Goal: Task Accomplishment & Management: Manage account settings

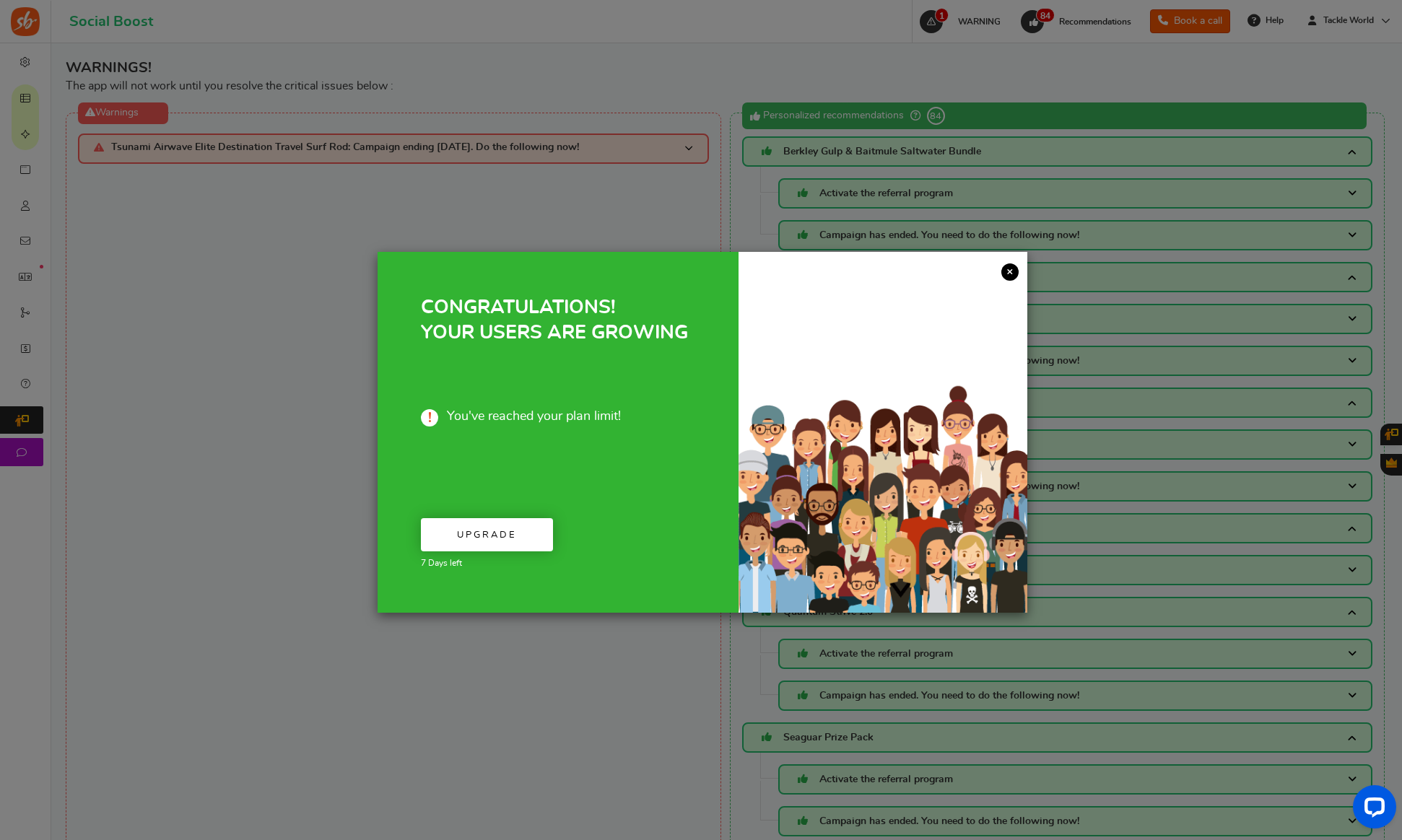
click at [1007, 271] on link "×" at bounding box center [1010, 272] width 17 height 17
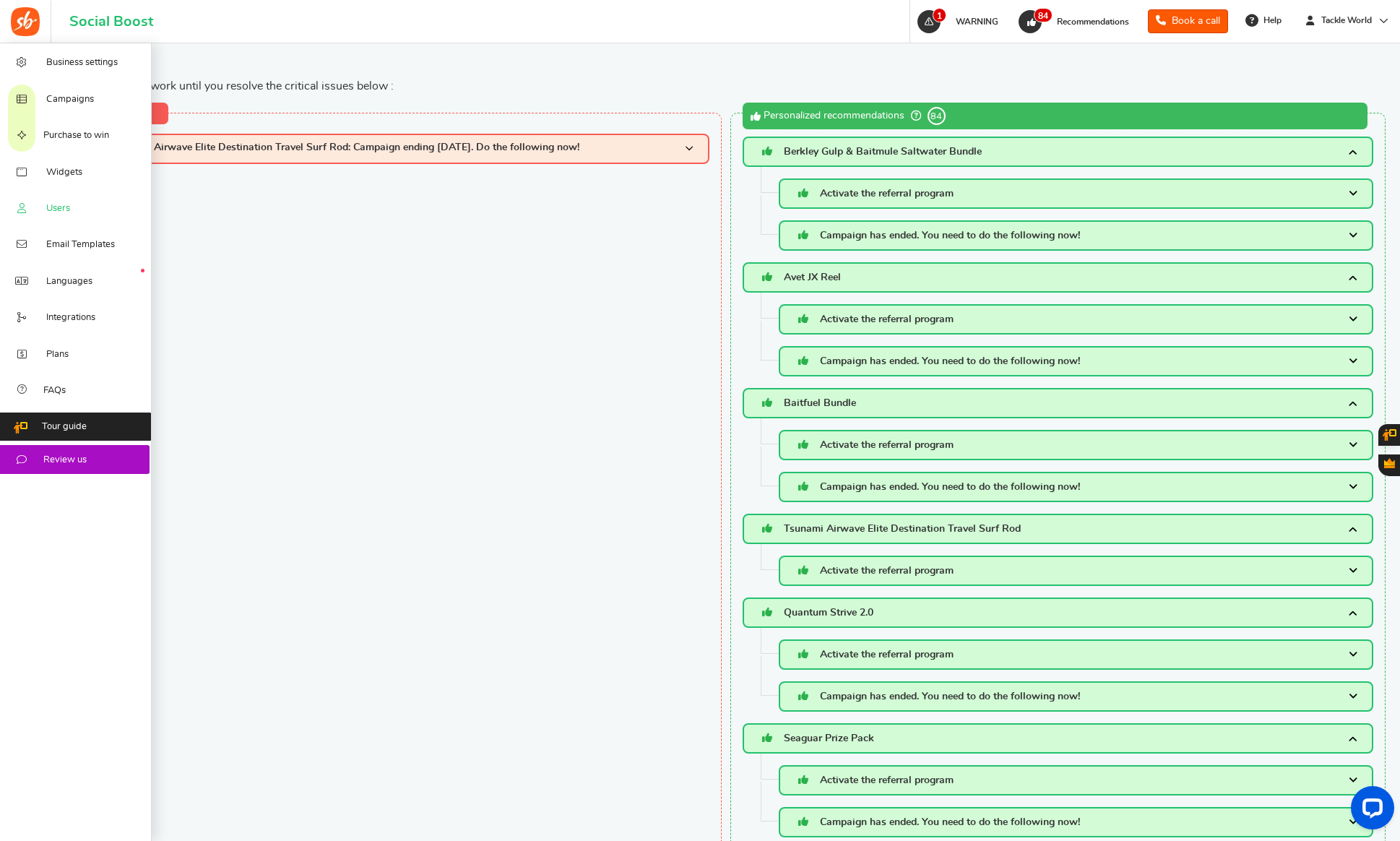
click at [47, 206] on span "Users" at bounding box center [58, 208] width 24 height 13
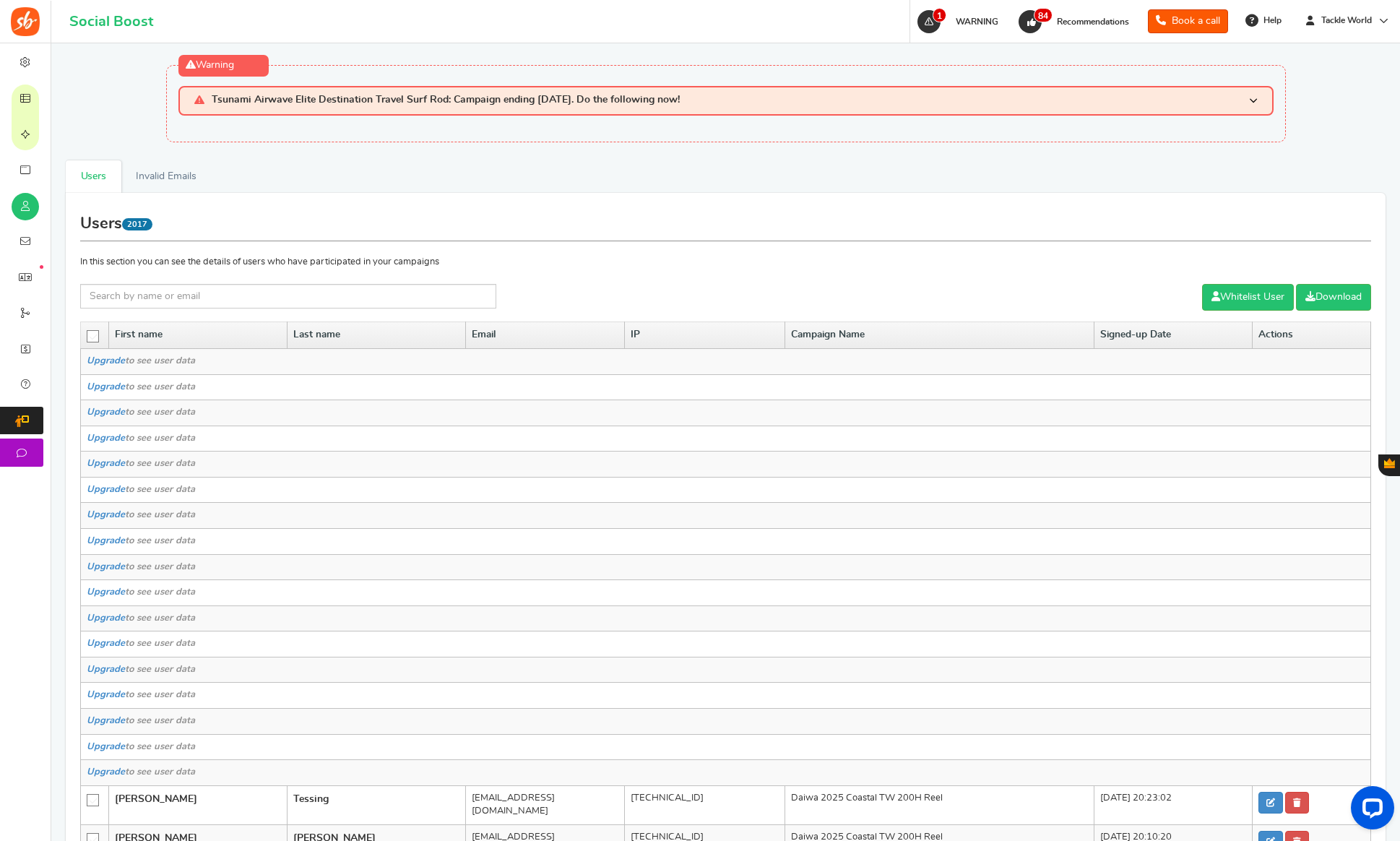
click at [32, 100] on icon at bounding box center [25, 99] width 15 height 12
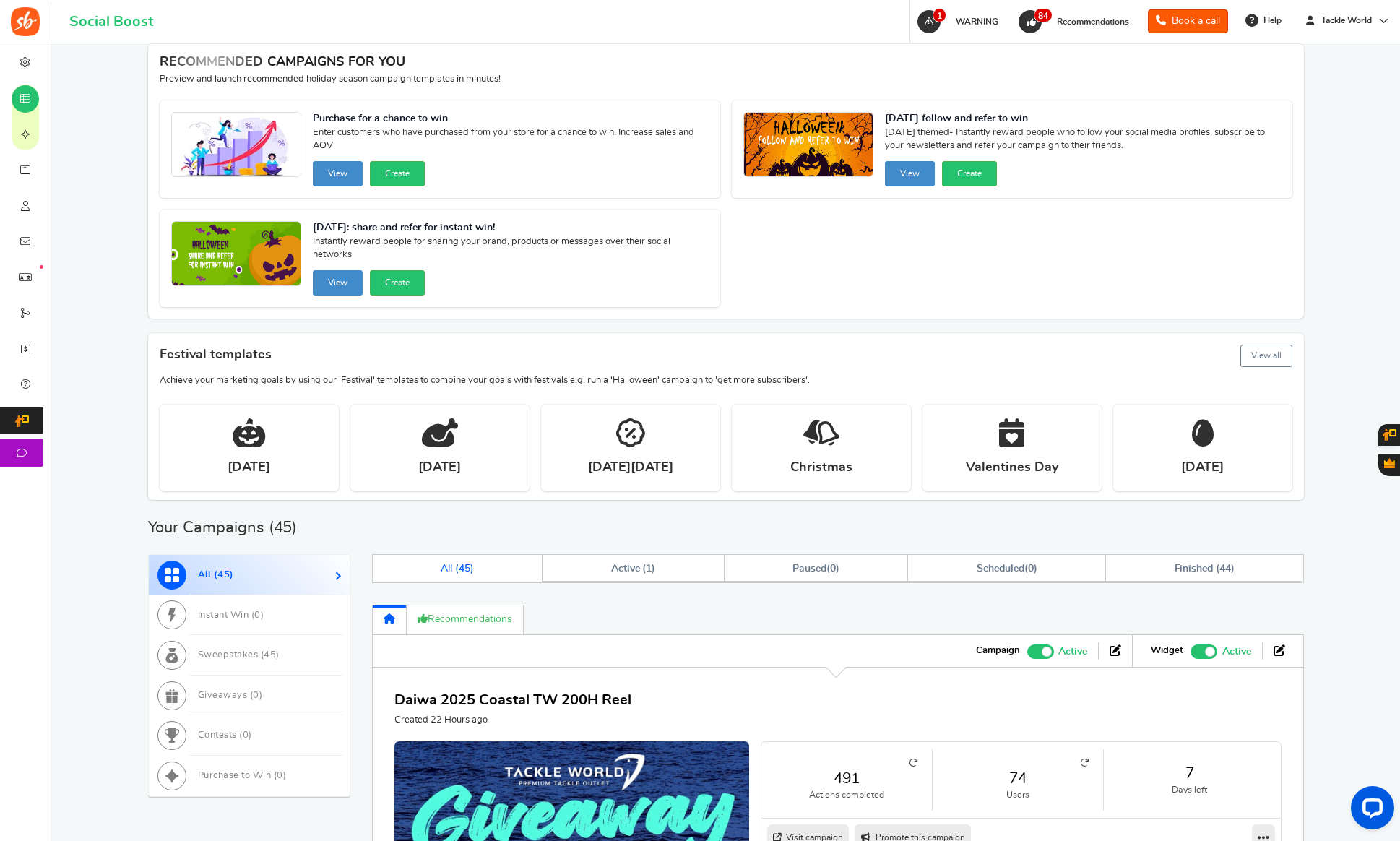
scroll to position [161, 0]
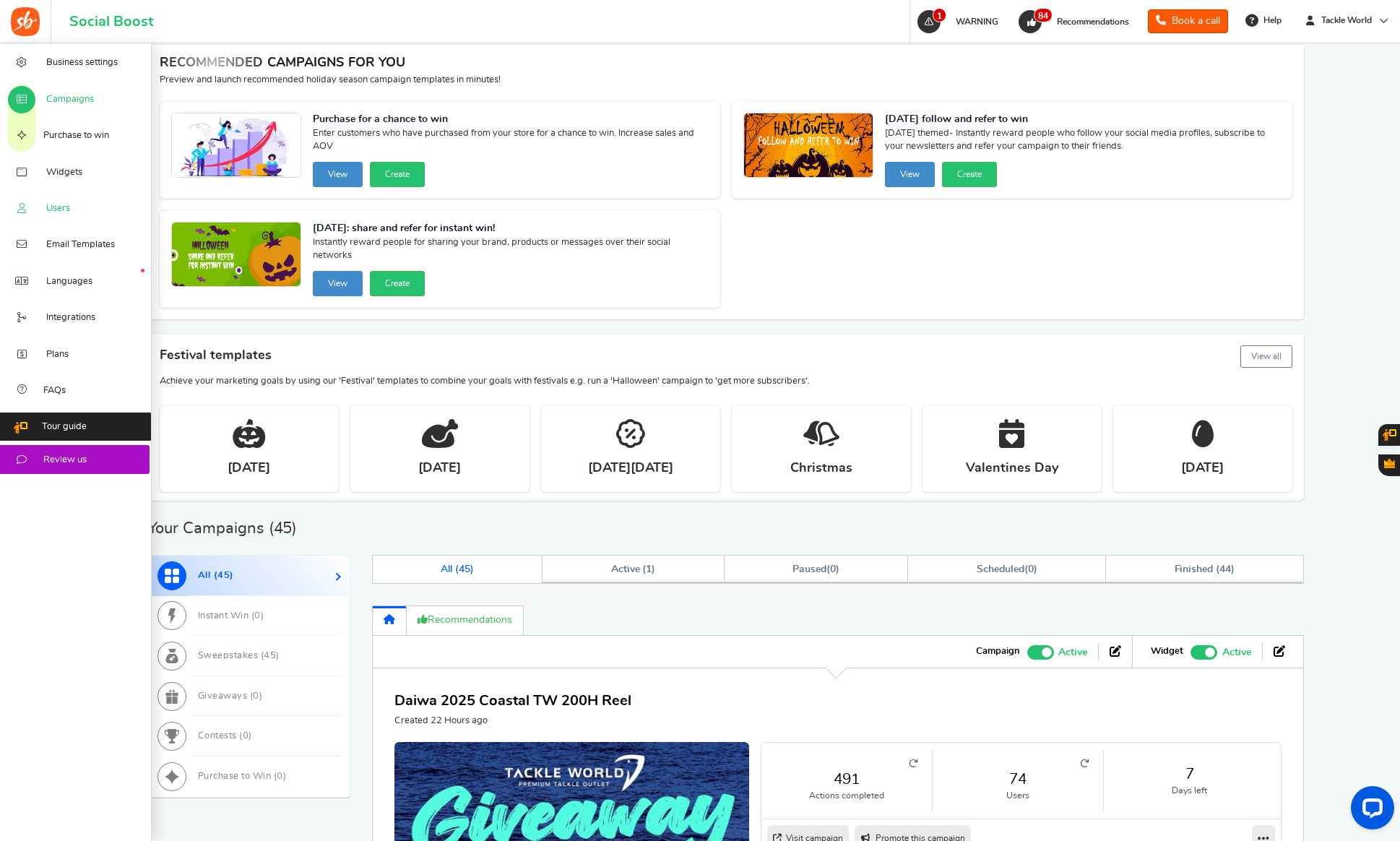
click at [36, 205] on link "Users" at bounding box center [76, 207] width 152 height 36
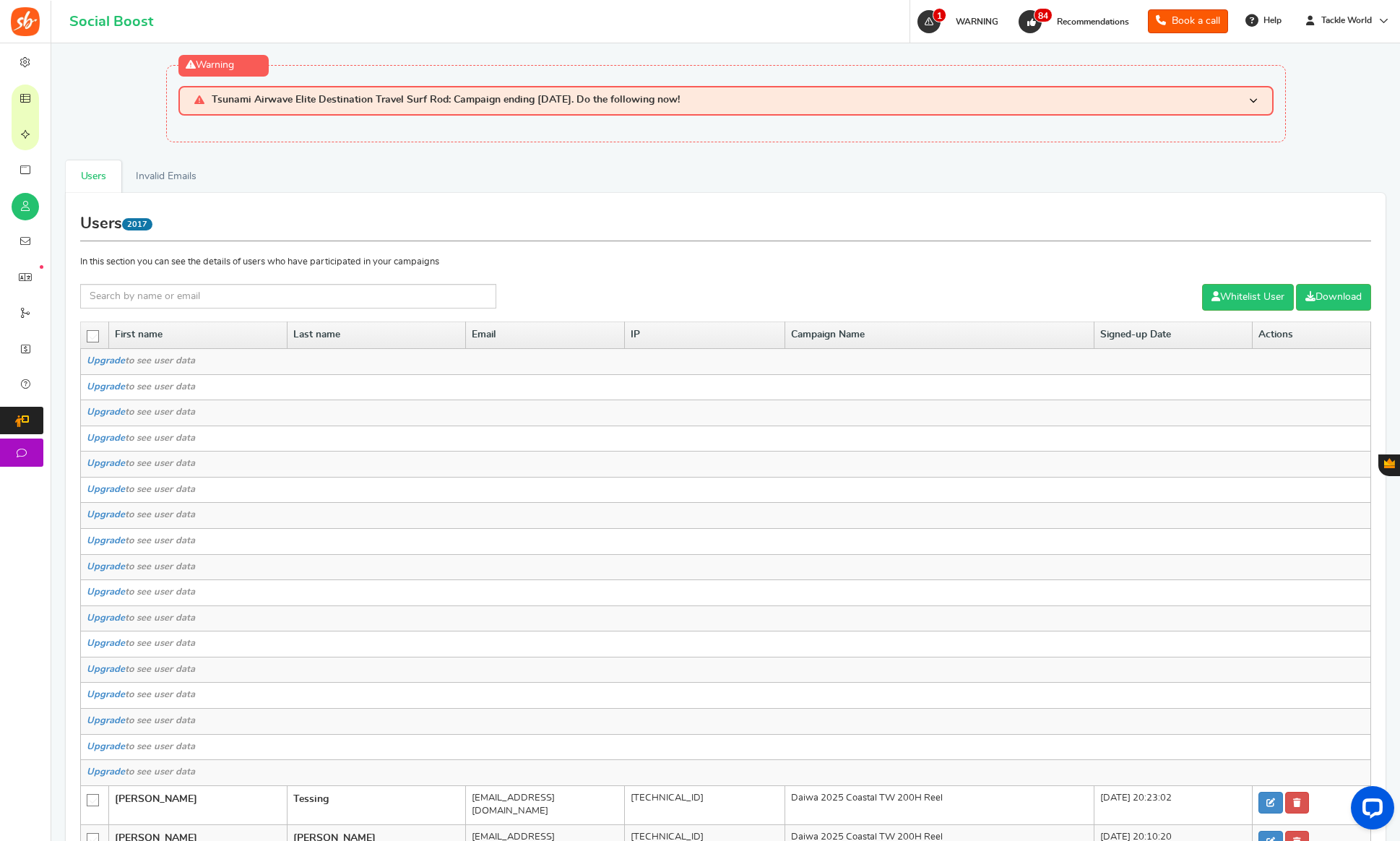
scroll to position [185, 0]
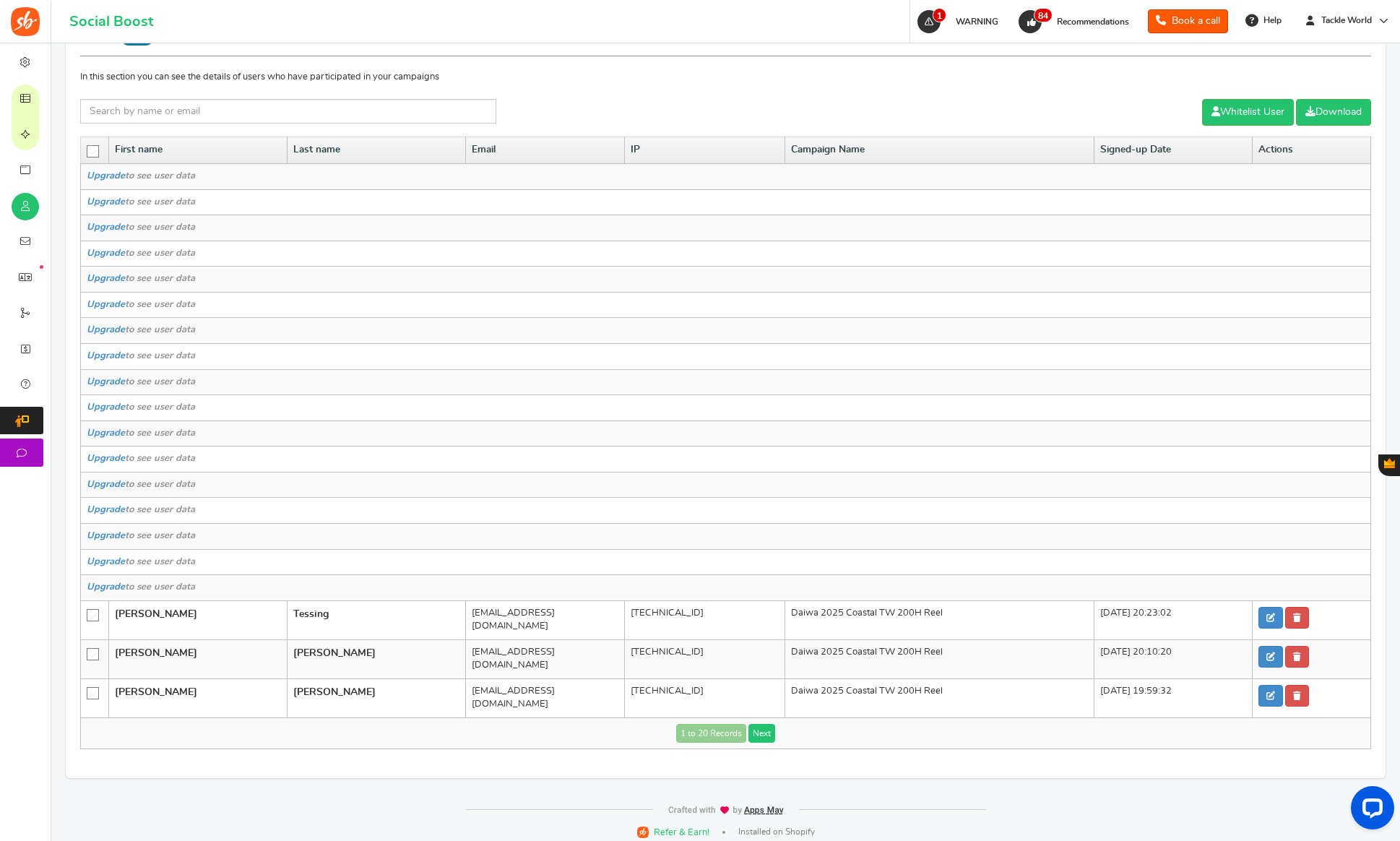
click at [762, 727] on link "Next" at bounding box center [762, 732] width 27 height 18
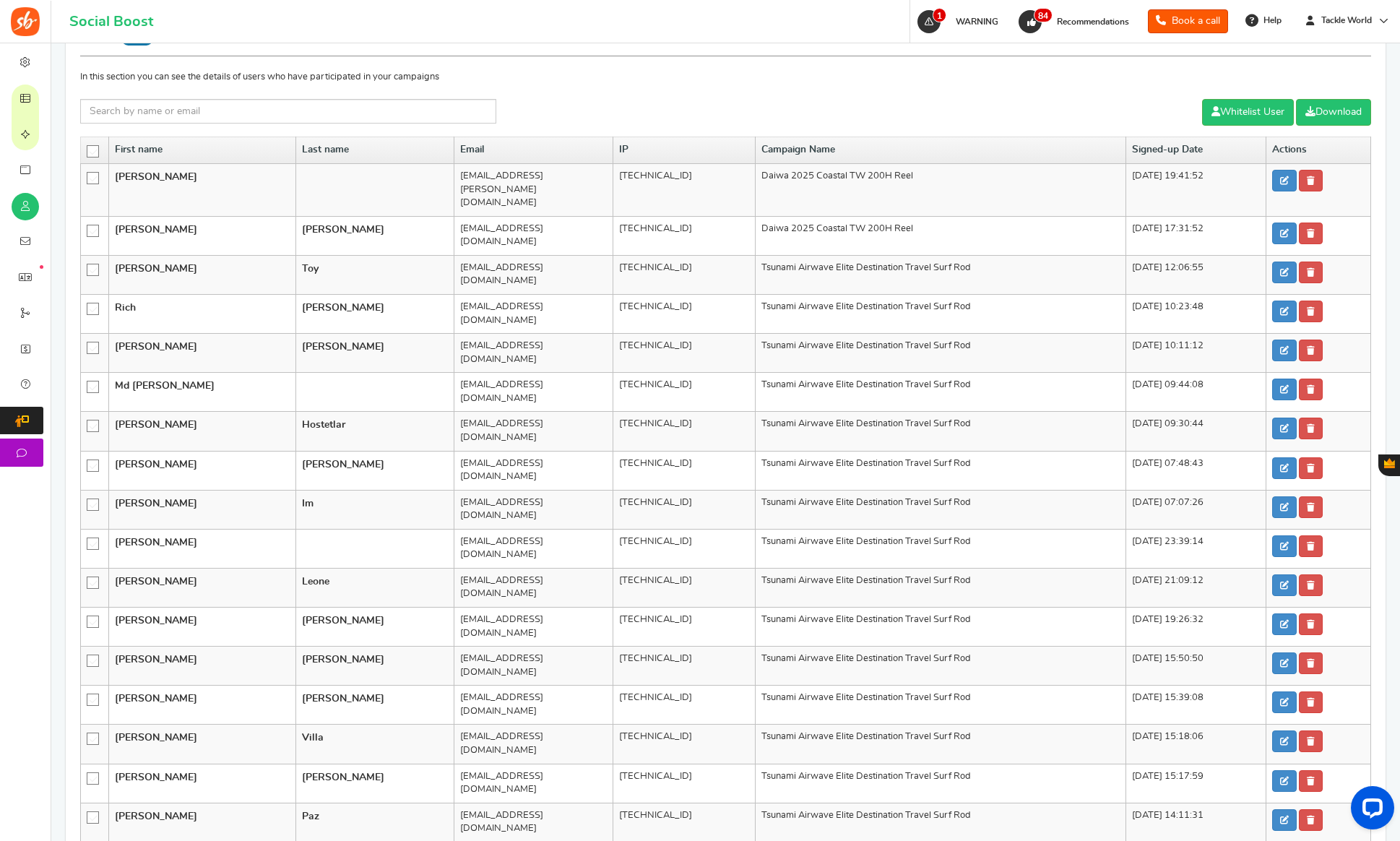
scroll to position [320, 0]
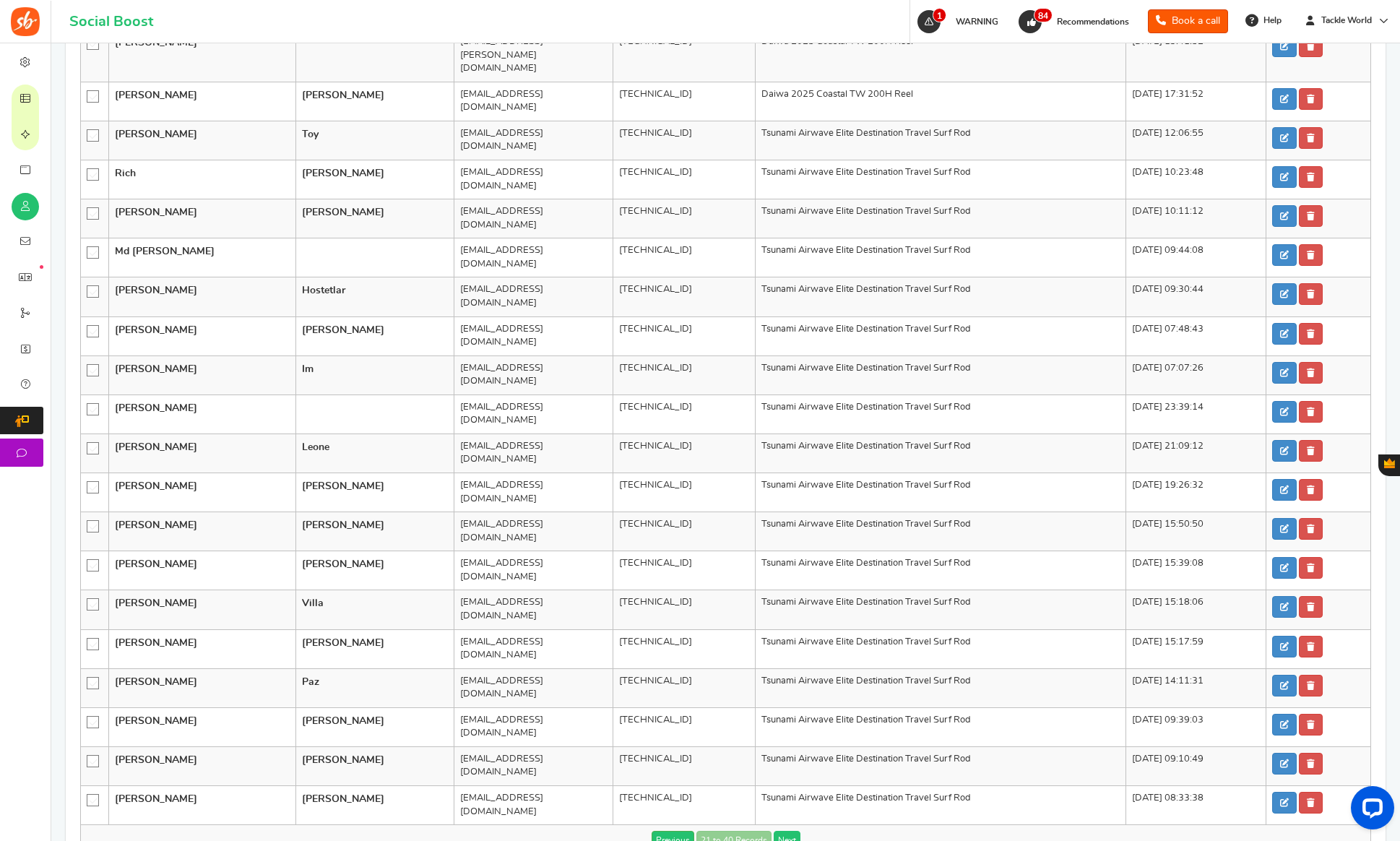
click at [786, 830] on link "Next" at bounding box center [788, 839] width 27 height 18
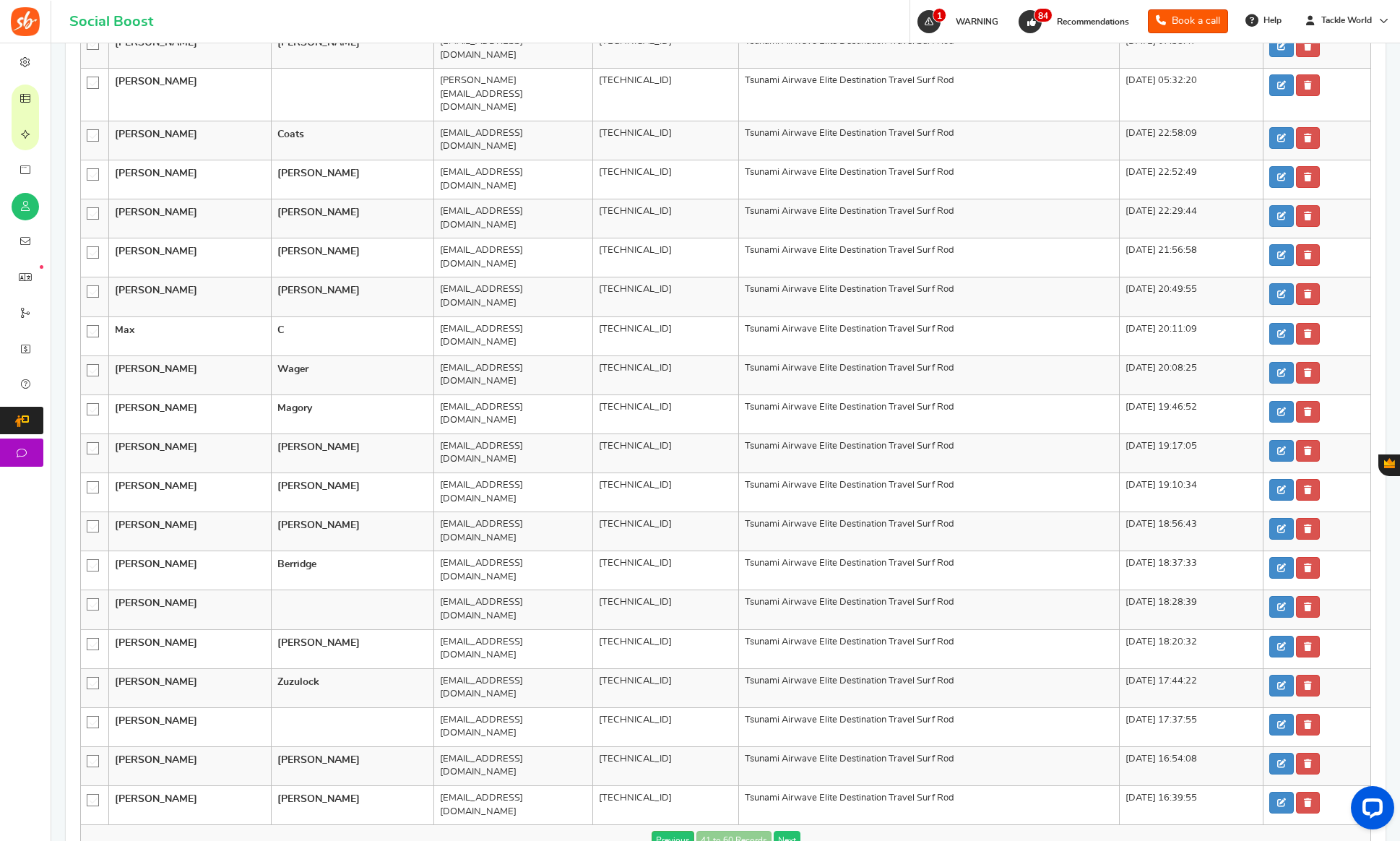
click at [783, 830] on link "Next" at bounding box center [788, 839] width 27 height 18
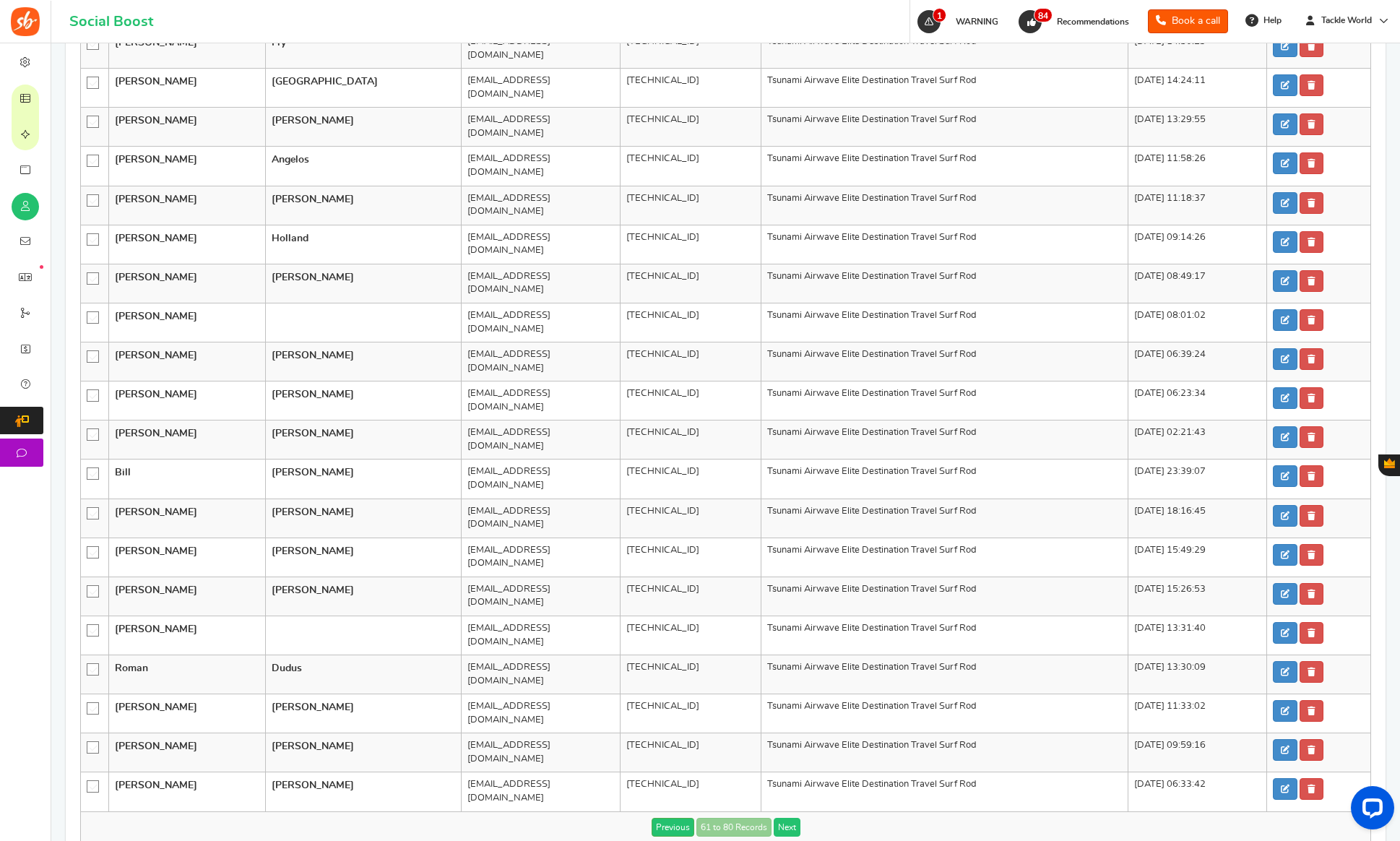
click at [783, 818] on link "Next" at bounding box center [788, 826] width 27 height 18
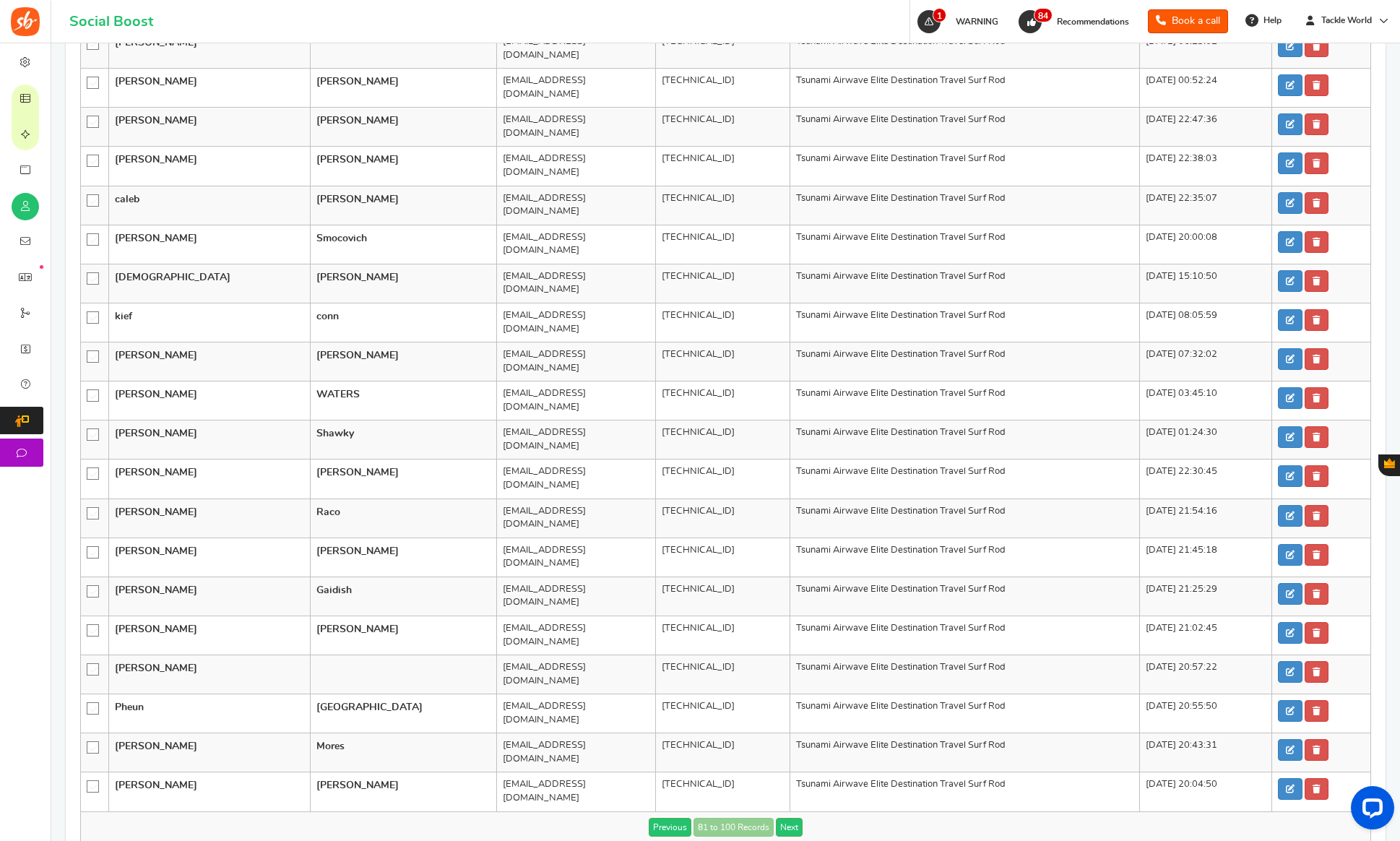
click at [783, 818] on link "Next" at bounding box center [790, 826] width 27 height 18
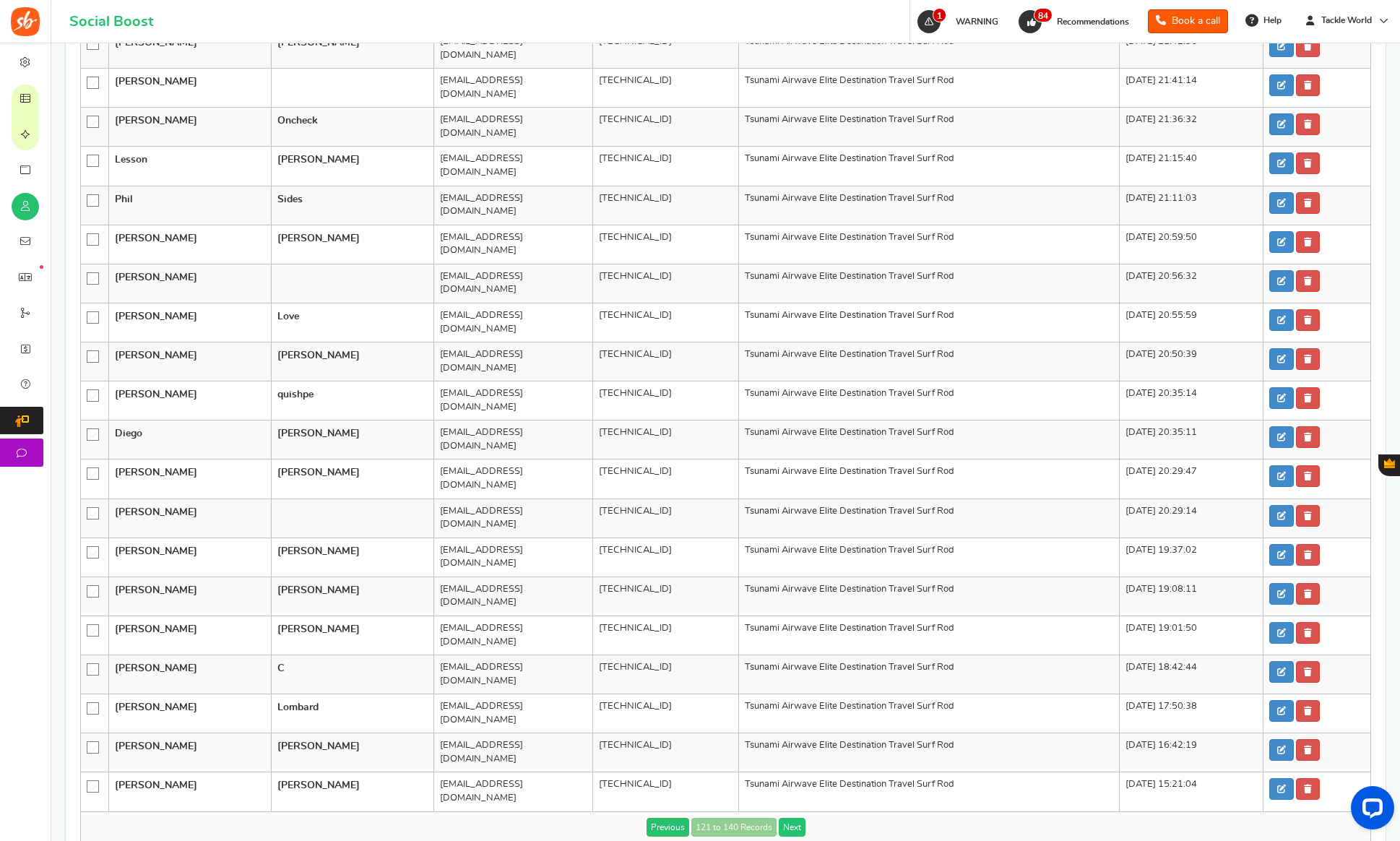
click at [783, 818] on link "Next" at bounding box center [793, 826] width 27 height 18
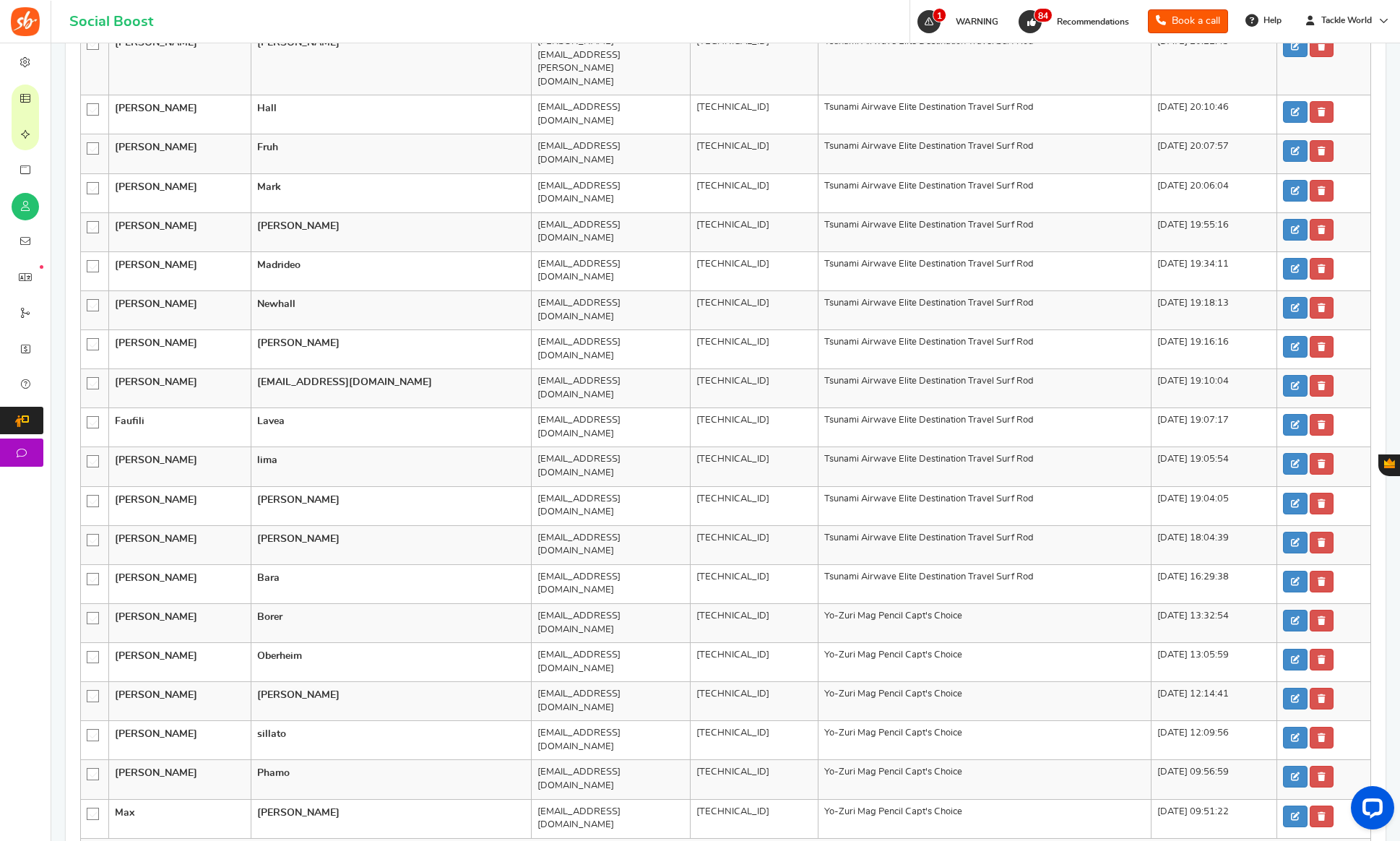
click at [783, 840] on link "Next" at bounding box center [793, 854] width 27 height 18
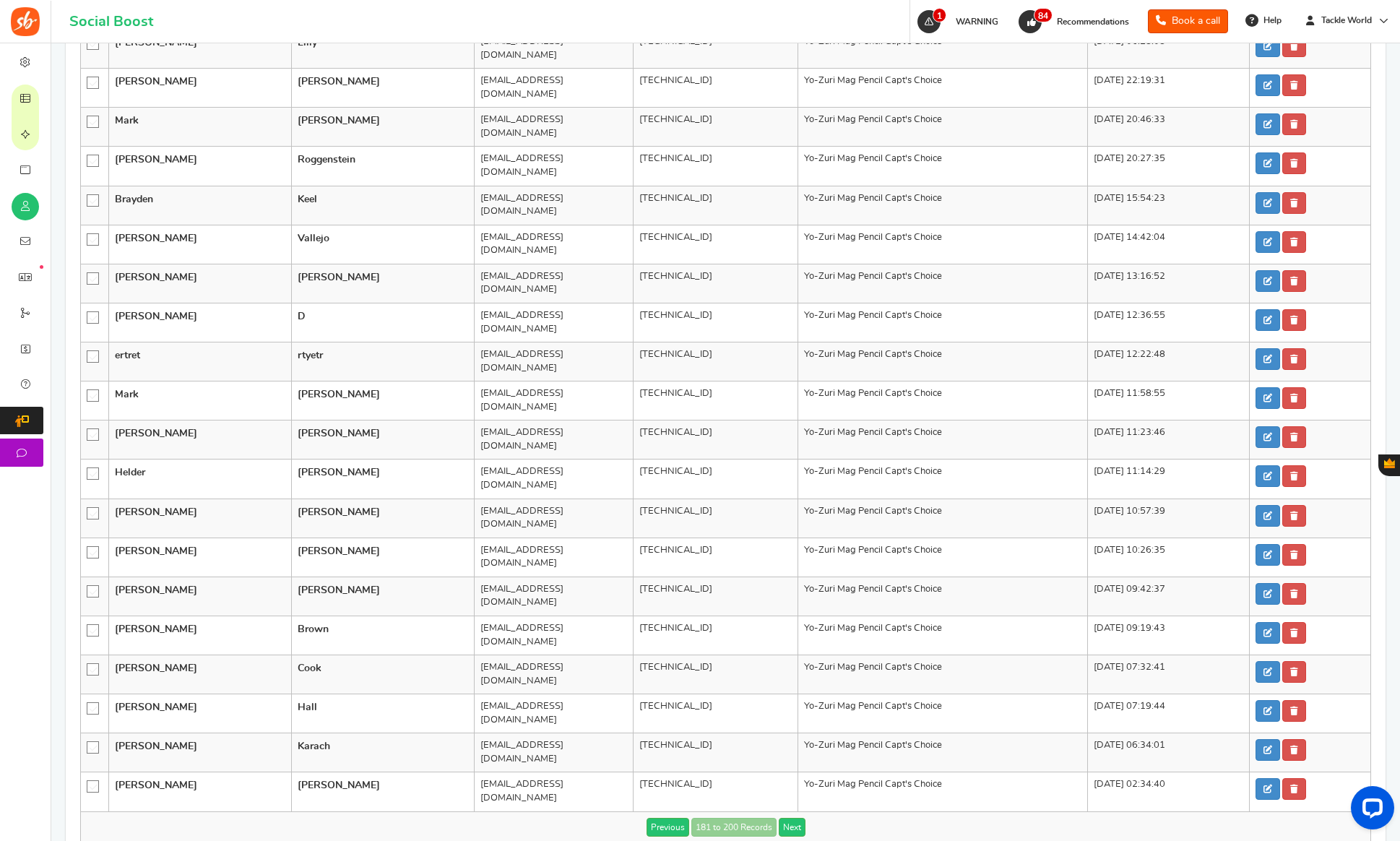
click at [783, 818] on link "Next" at bounding box center [793, 826] width 27 height 18
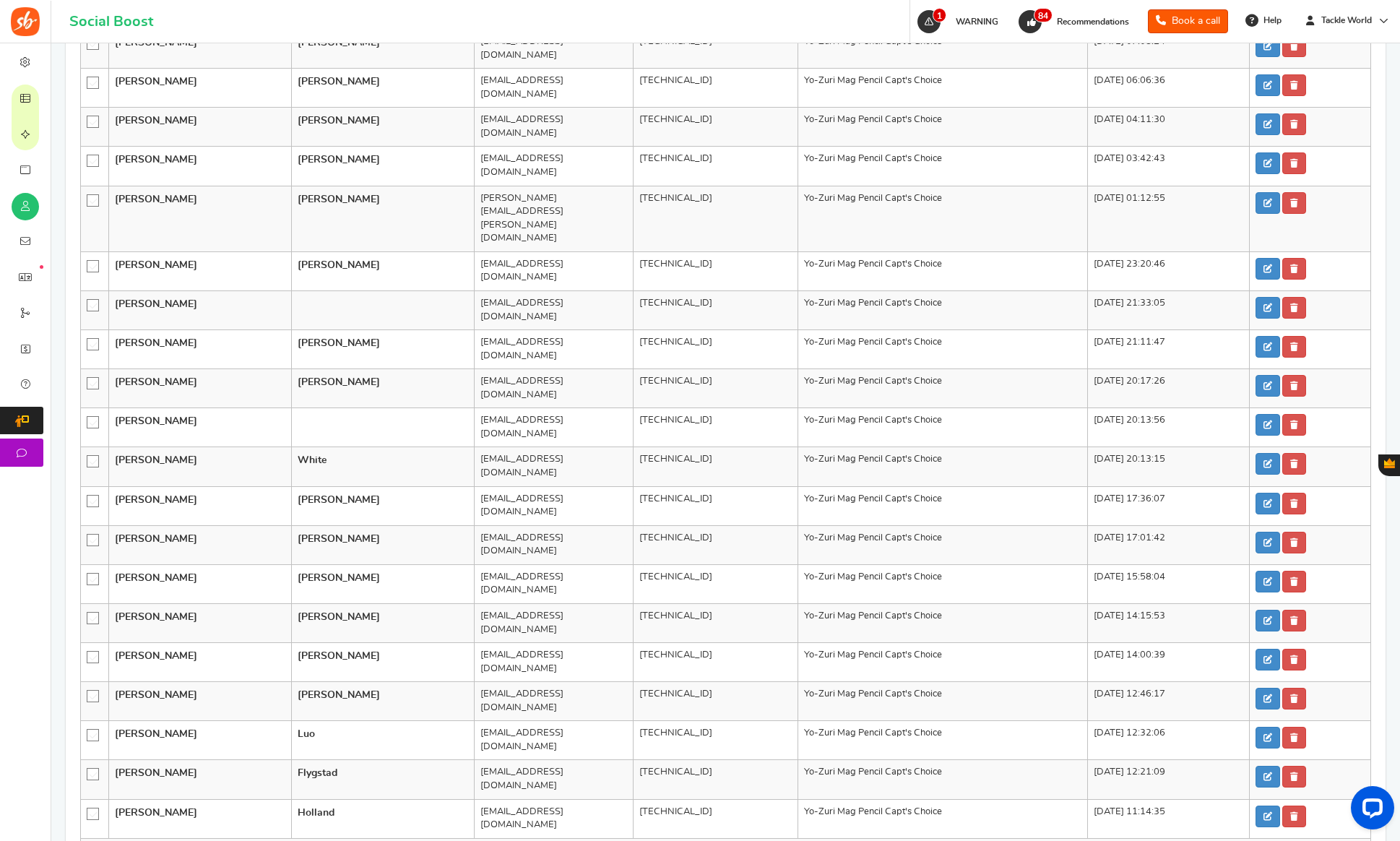
click at [783, 840] on link "Next" at bounding box center [793, 854] width 27 height 18
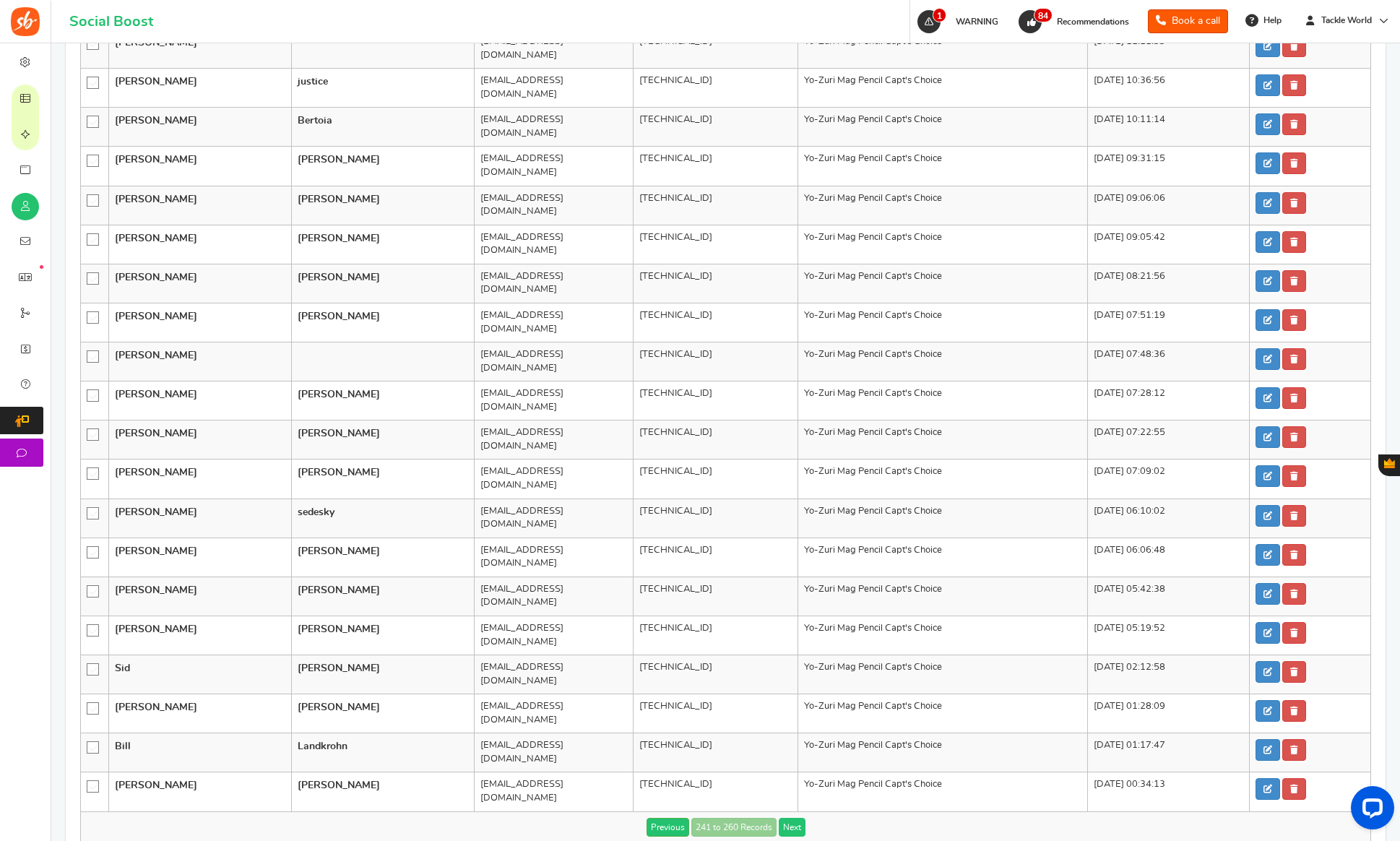
click at [783, 818] on link "Next" at bounding box center [793, 826] width 27 height 18
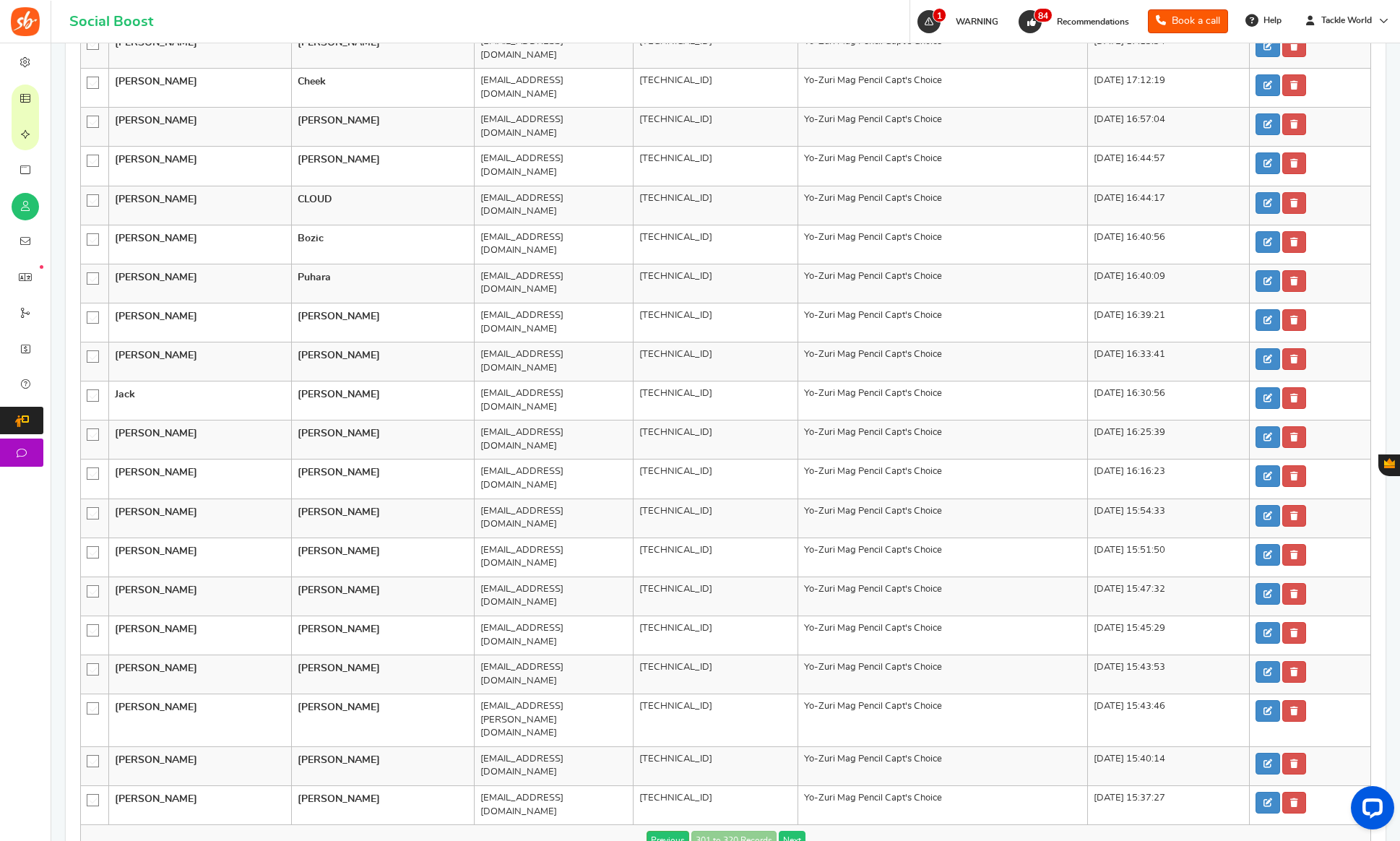
click at [783, 830] on link "Next" at bounding box center [793, 839] width 27 height 18
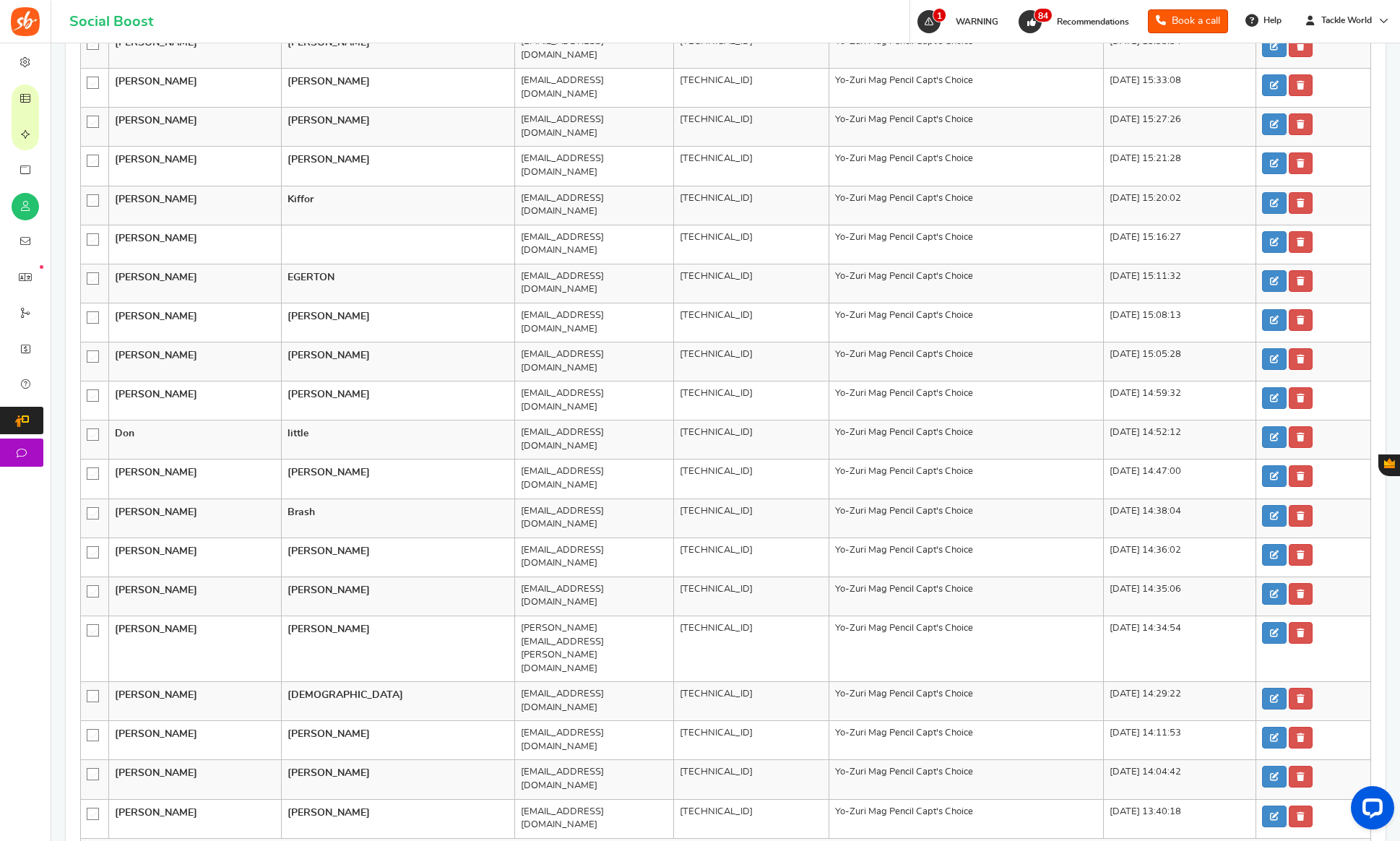
click at [783, 840] on link "Next" at bounding box center [793, 854] width 27 height 18
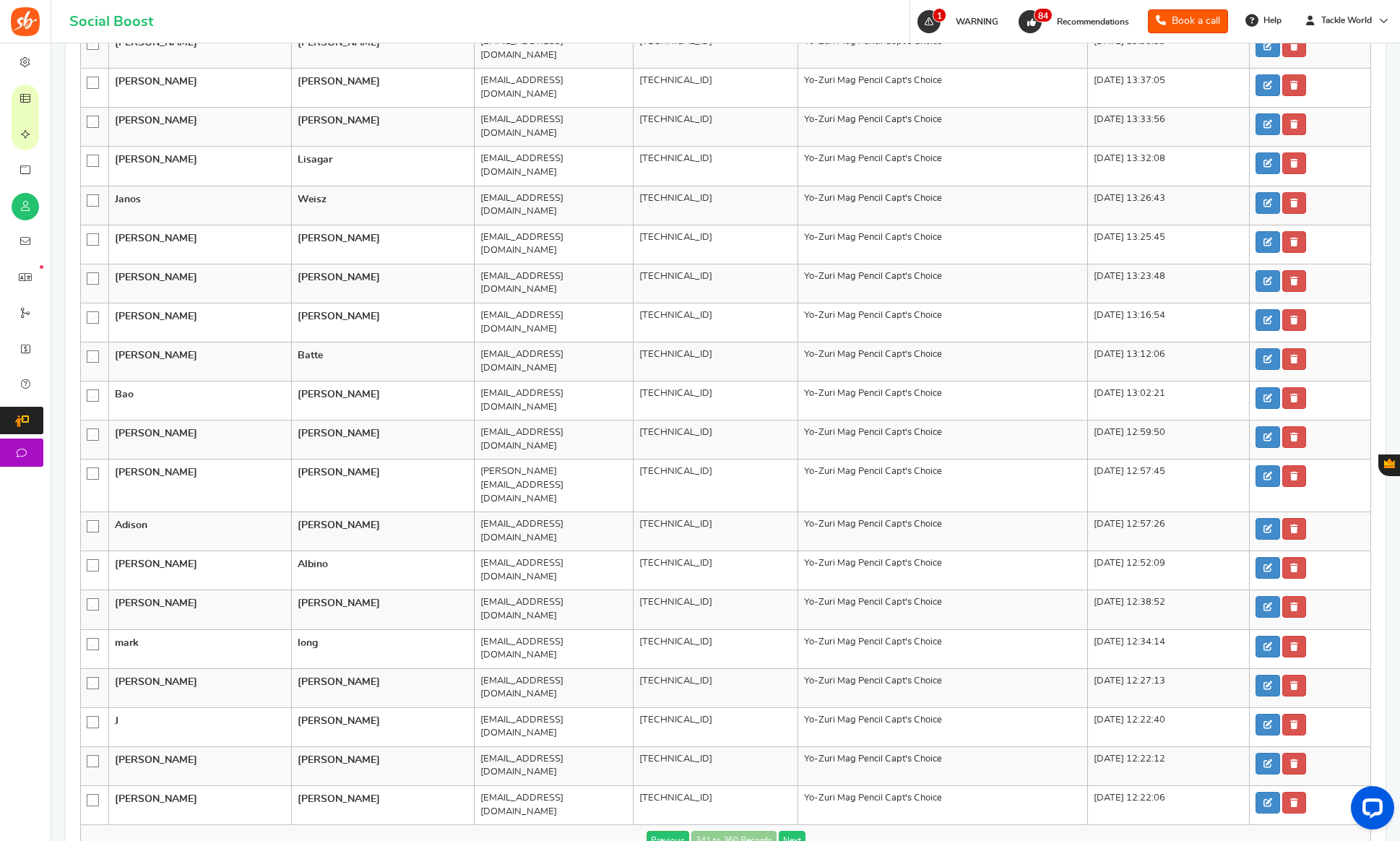
click at [783, 830] on link "Next" at bounding box center [793, 839] width 27 height 18
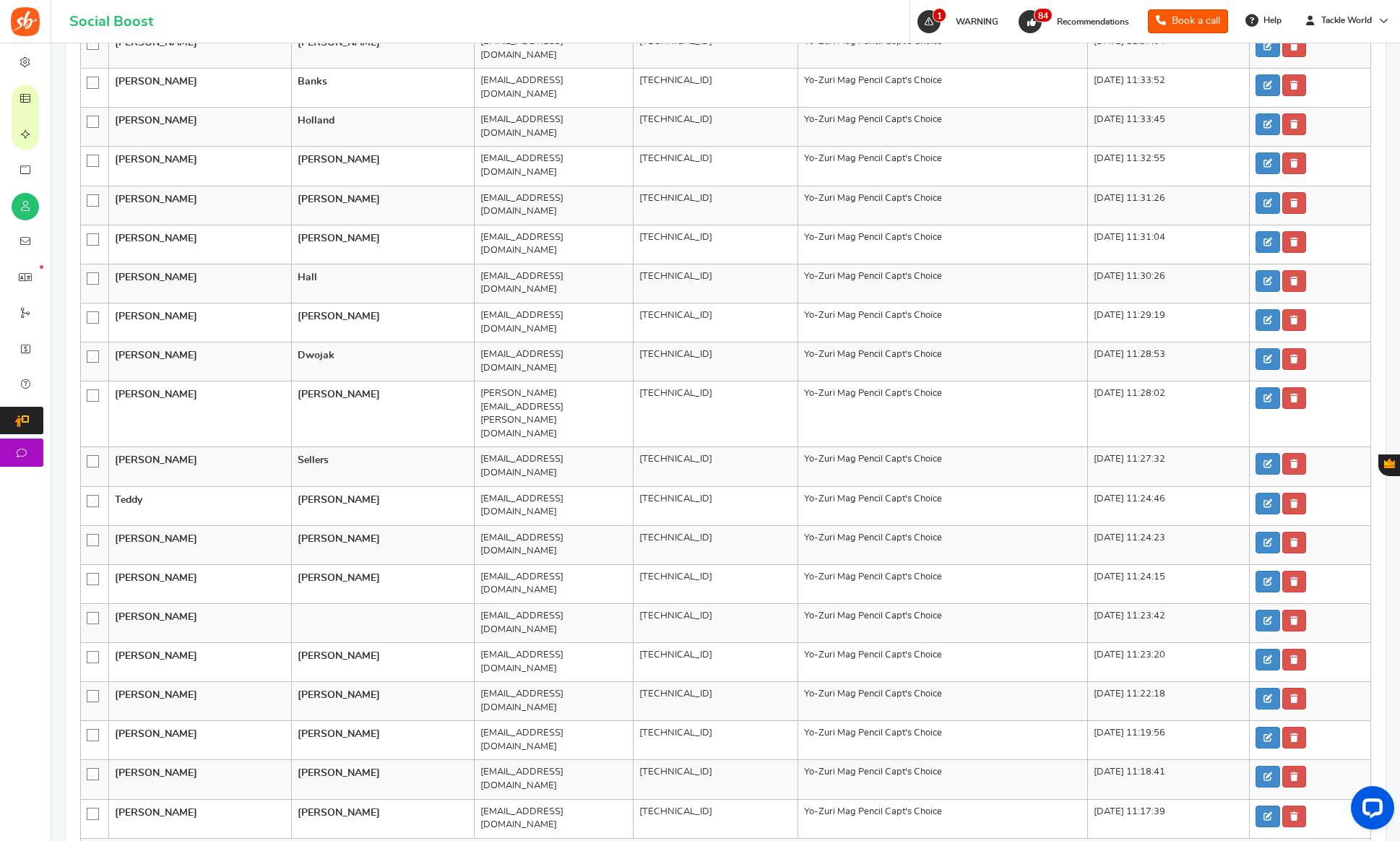
click at [783, 840] on link "Next" at bounding box center [793, 854] width 27 height 18
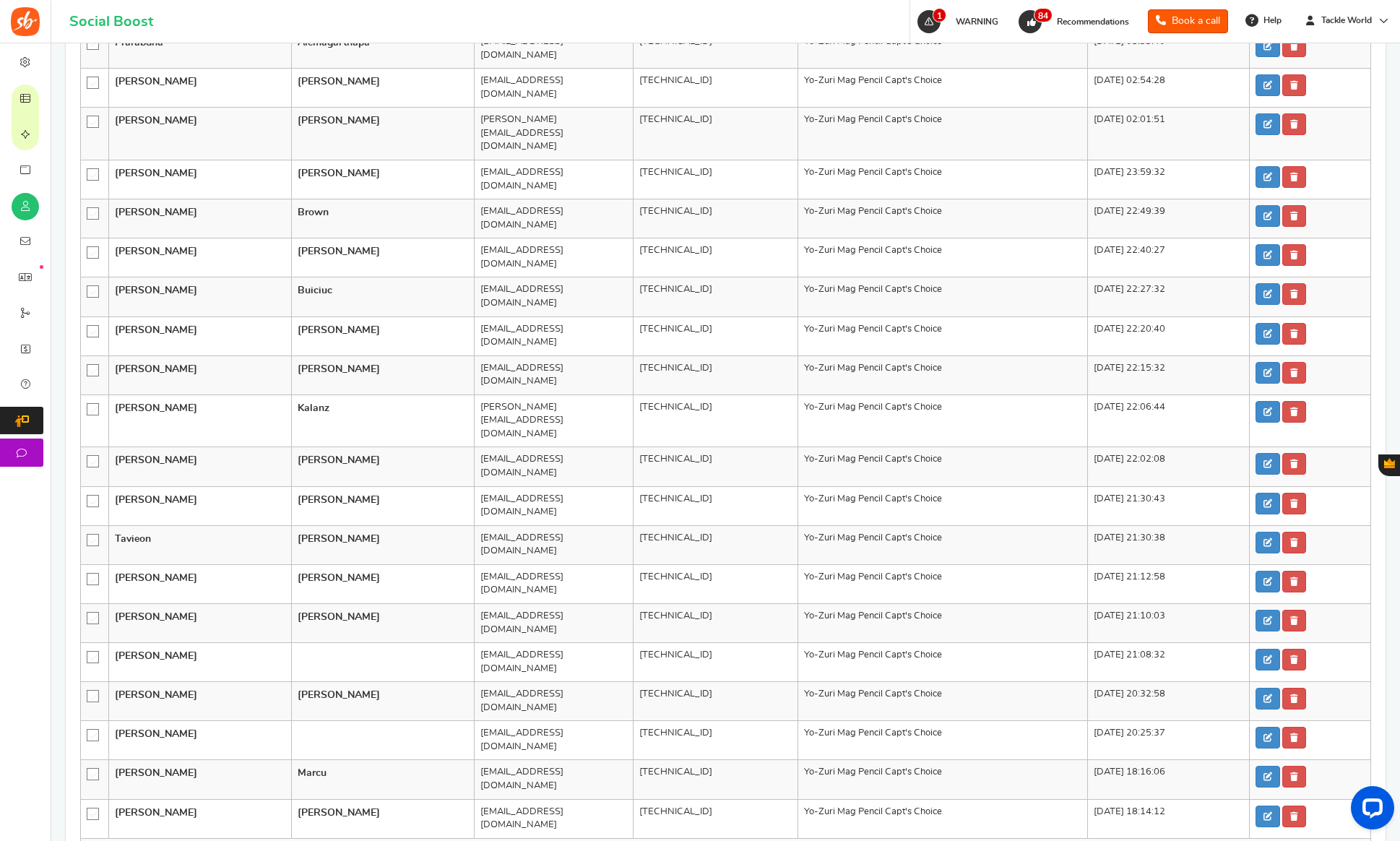
click at [783, 840] on link "Next" at bounding box center [793, 854] width 27 height 18
click at [783, 840] on link "Next" at bounding box center [770, 854] width 27 height 18
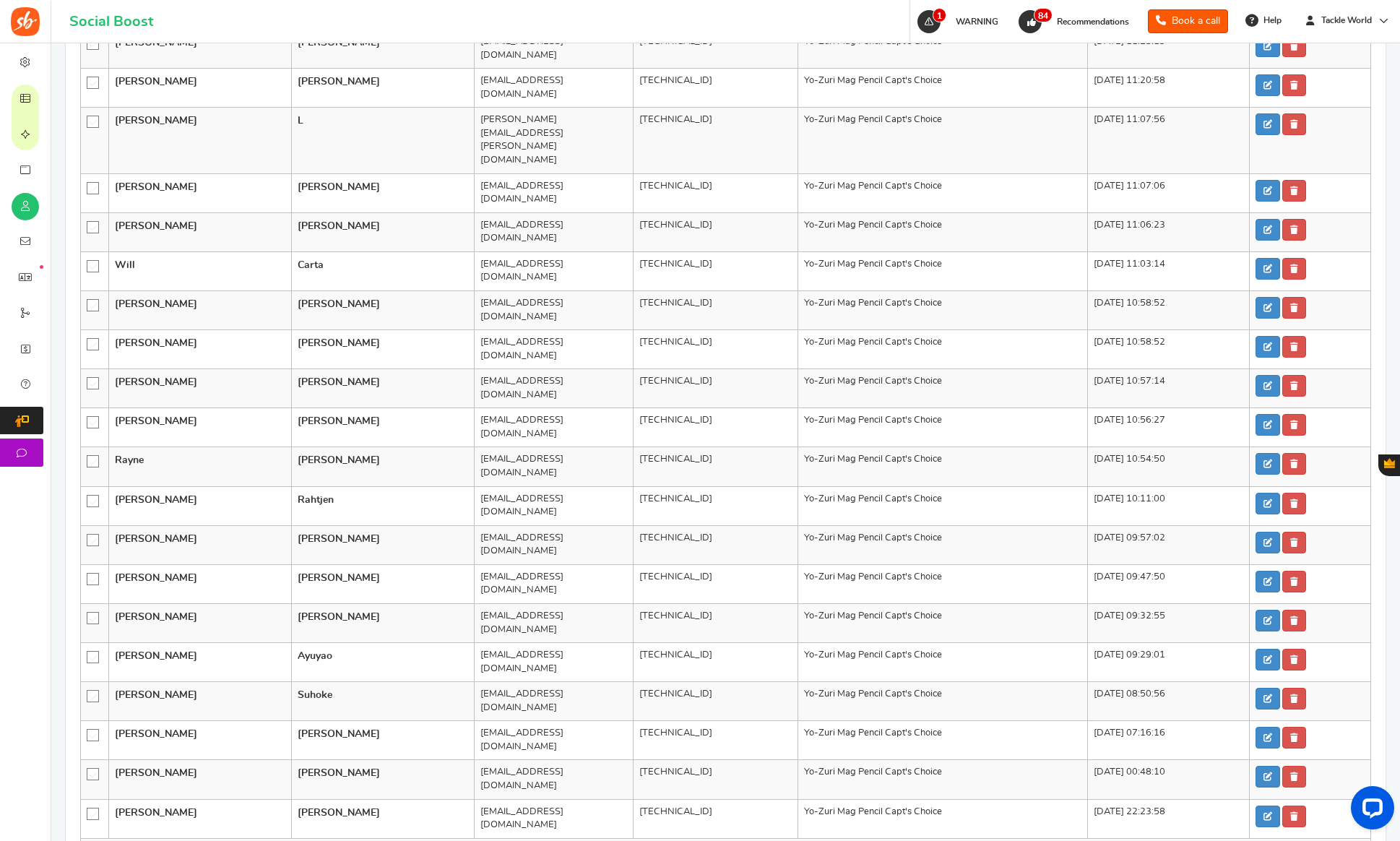
click at [783, 840] on link "Next" at bounding box center [793, 854] width 27 height 18
click at [783, 840] on link "Next" at bounding box center [770, 854] width 27 height 18
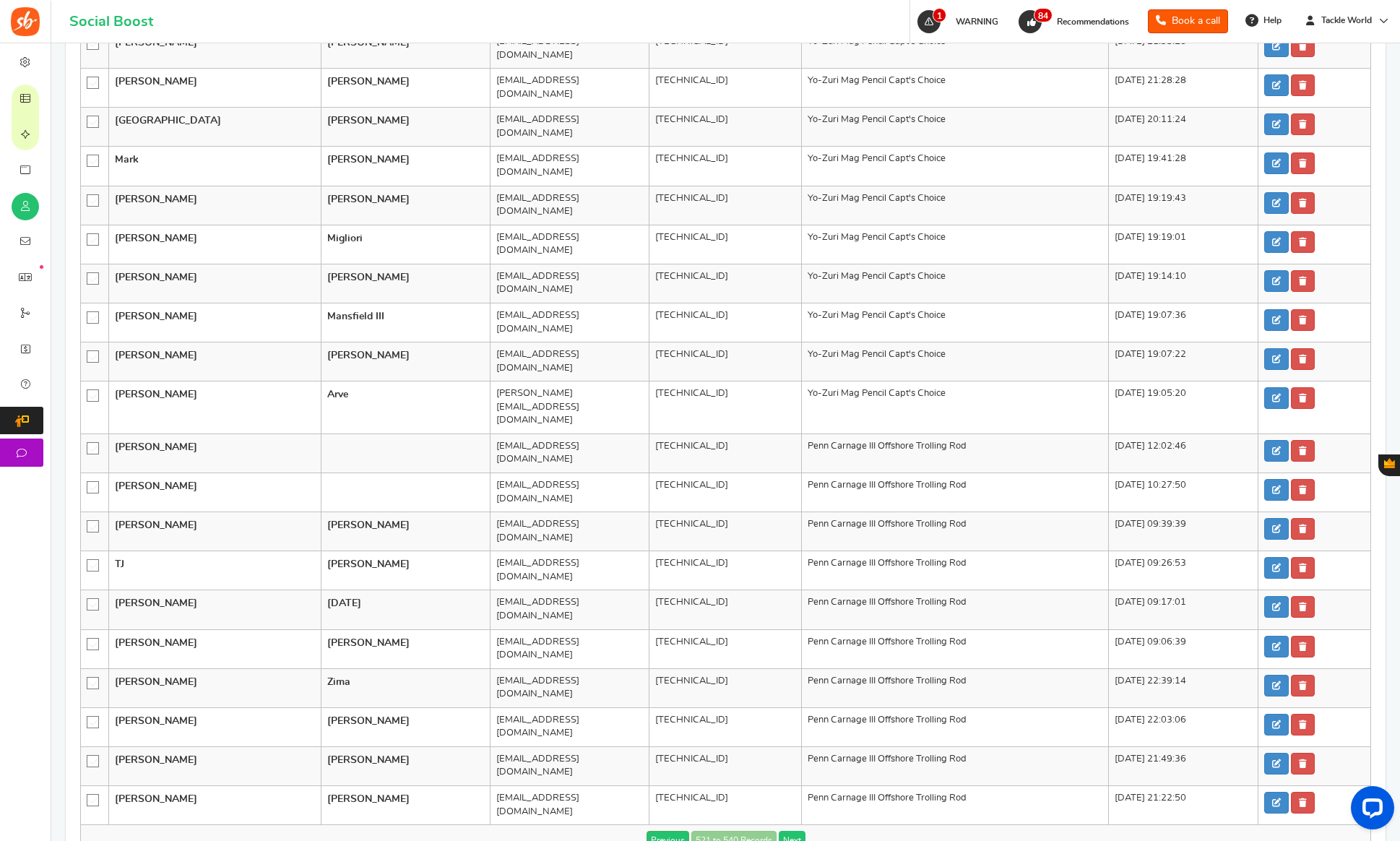
click at [783, 830] on link "Next" at bounding box center [793, 839] width 27 height 18
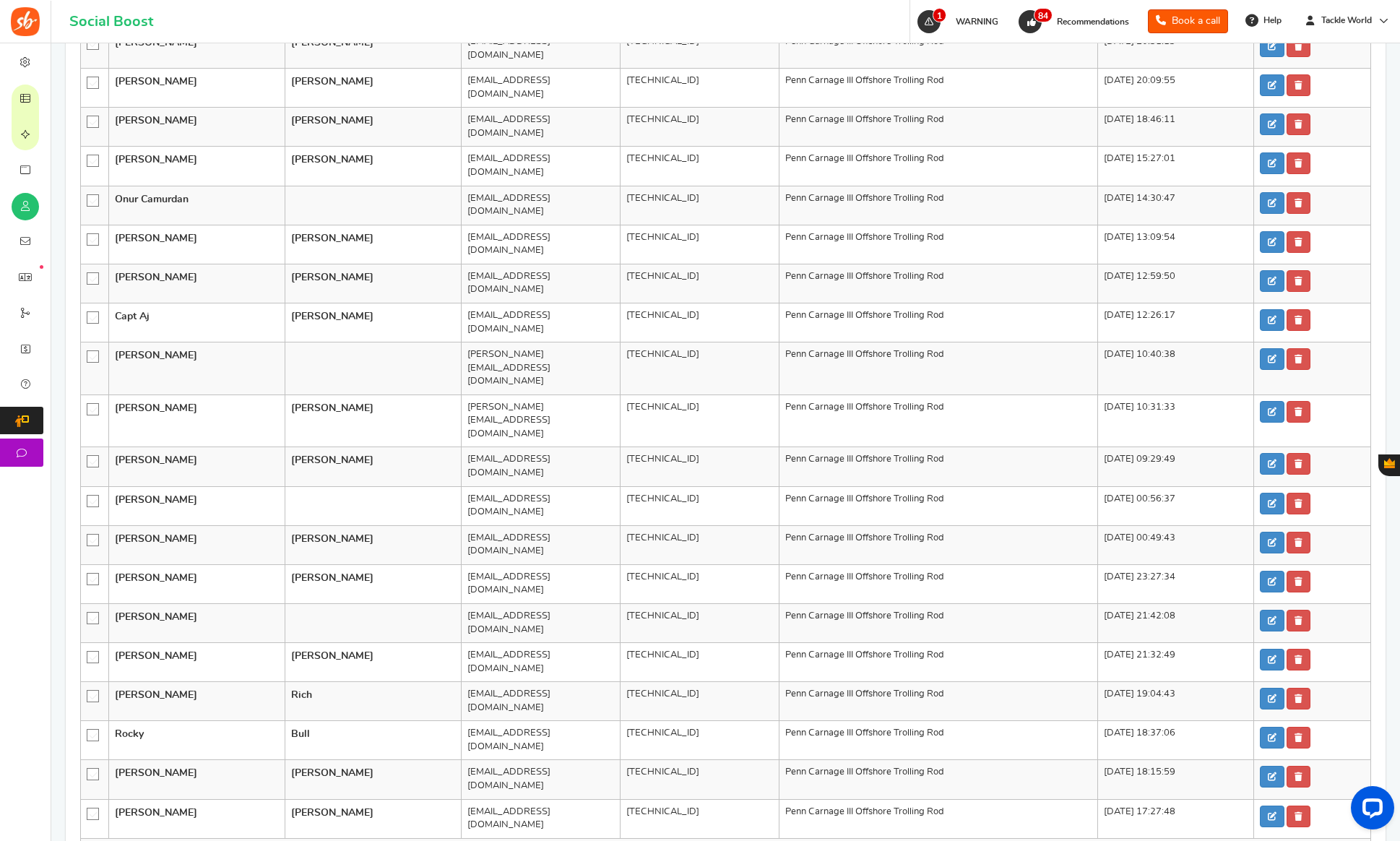
click at [783, 840] on link "Next" at bounding box center [793, 854] width 27 height 18
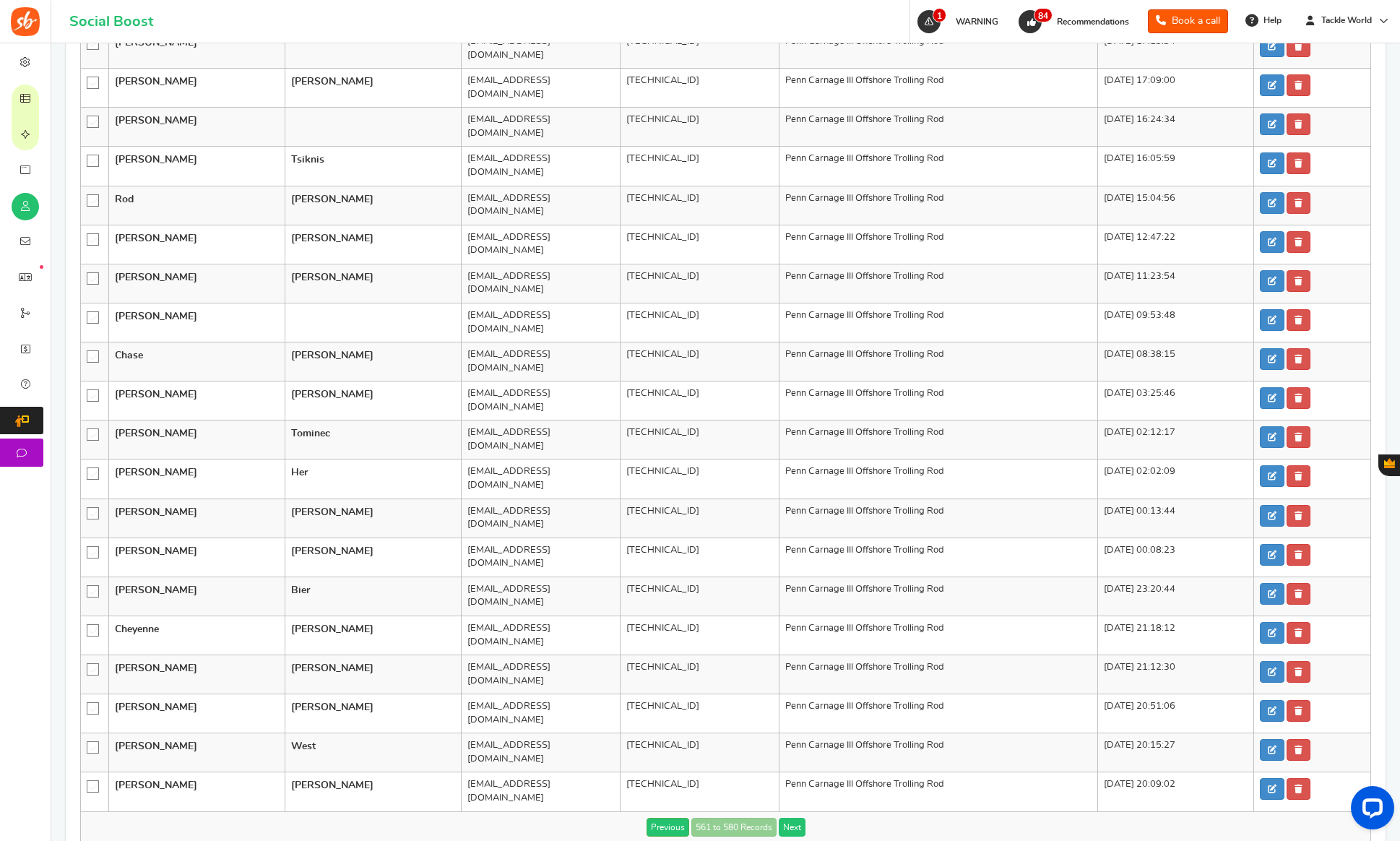
click at [783, 818] on link "Next" at bounding box center [793, 826] width 27 height 18
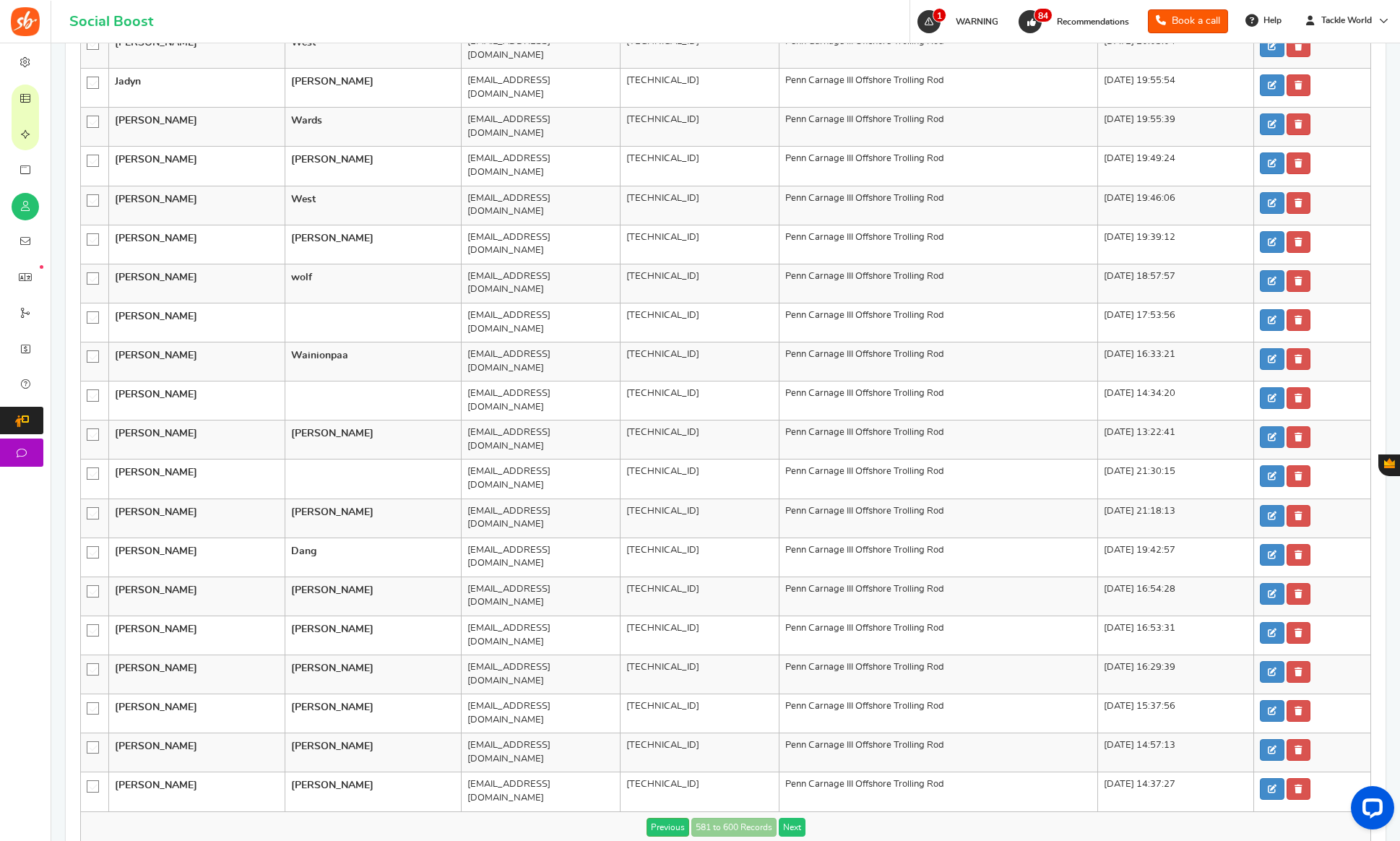
click at [783, 818] on link "Next" at bounding box center [793, 826] width 27 height 18
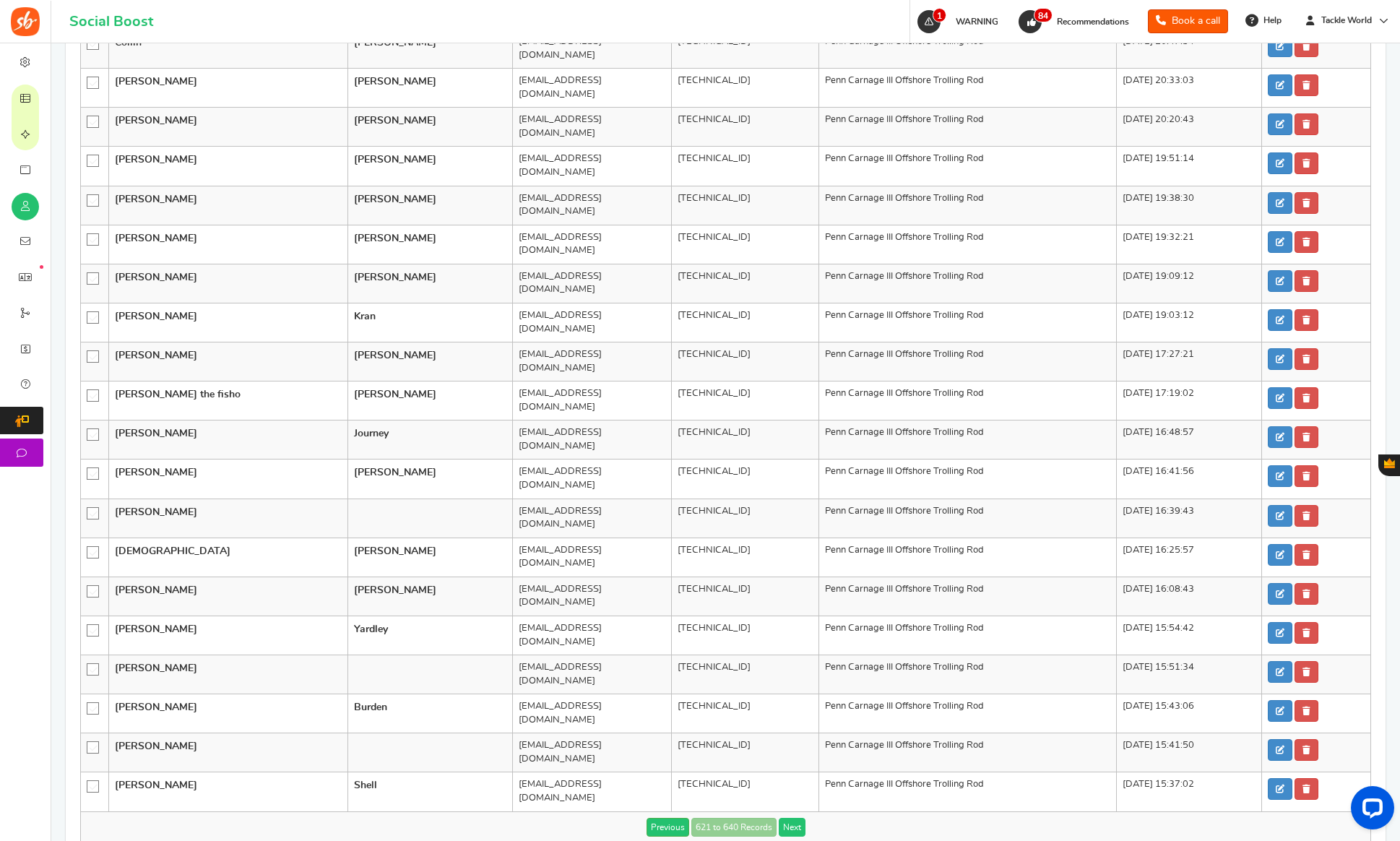
click at [783, 818] on link "Next" at bounding box center [793, 826] width 27 height 18
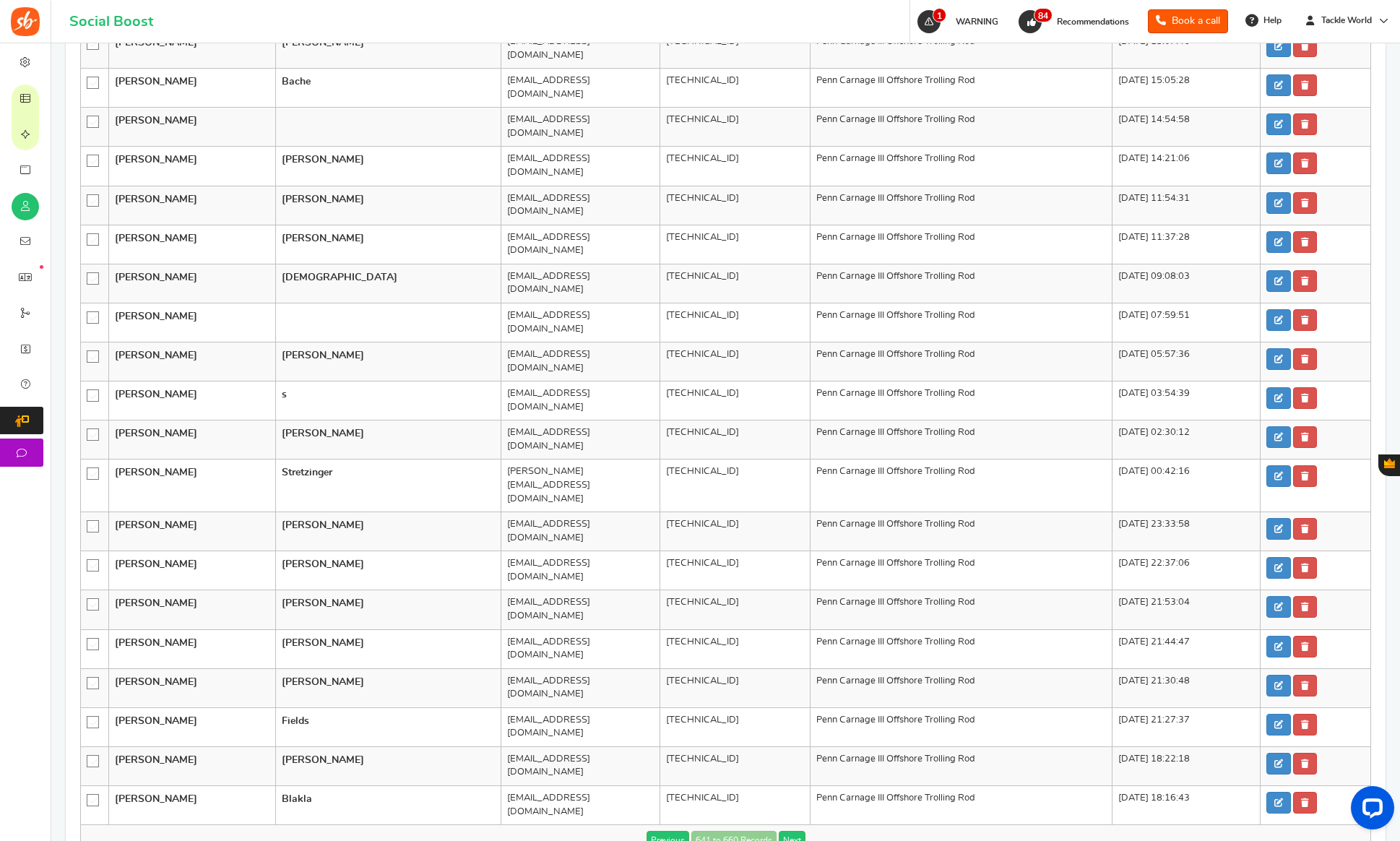
click at [783, 830] on link "Next" at bounding box center [793, 839] width 27 height 18
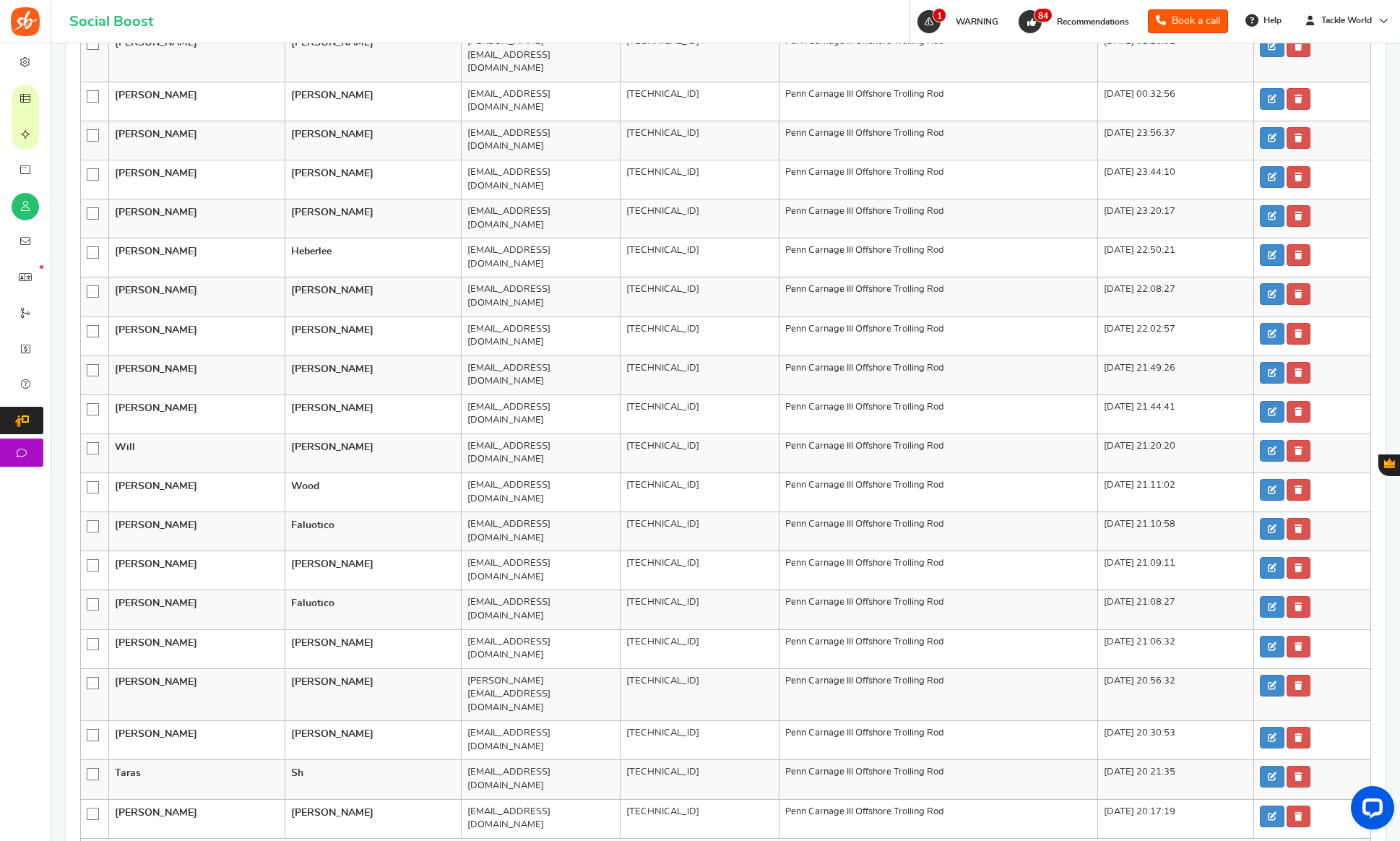
click at [783, 840] on link "Next" at bounding box center [793, 854] width 27 height 18
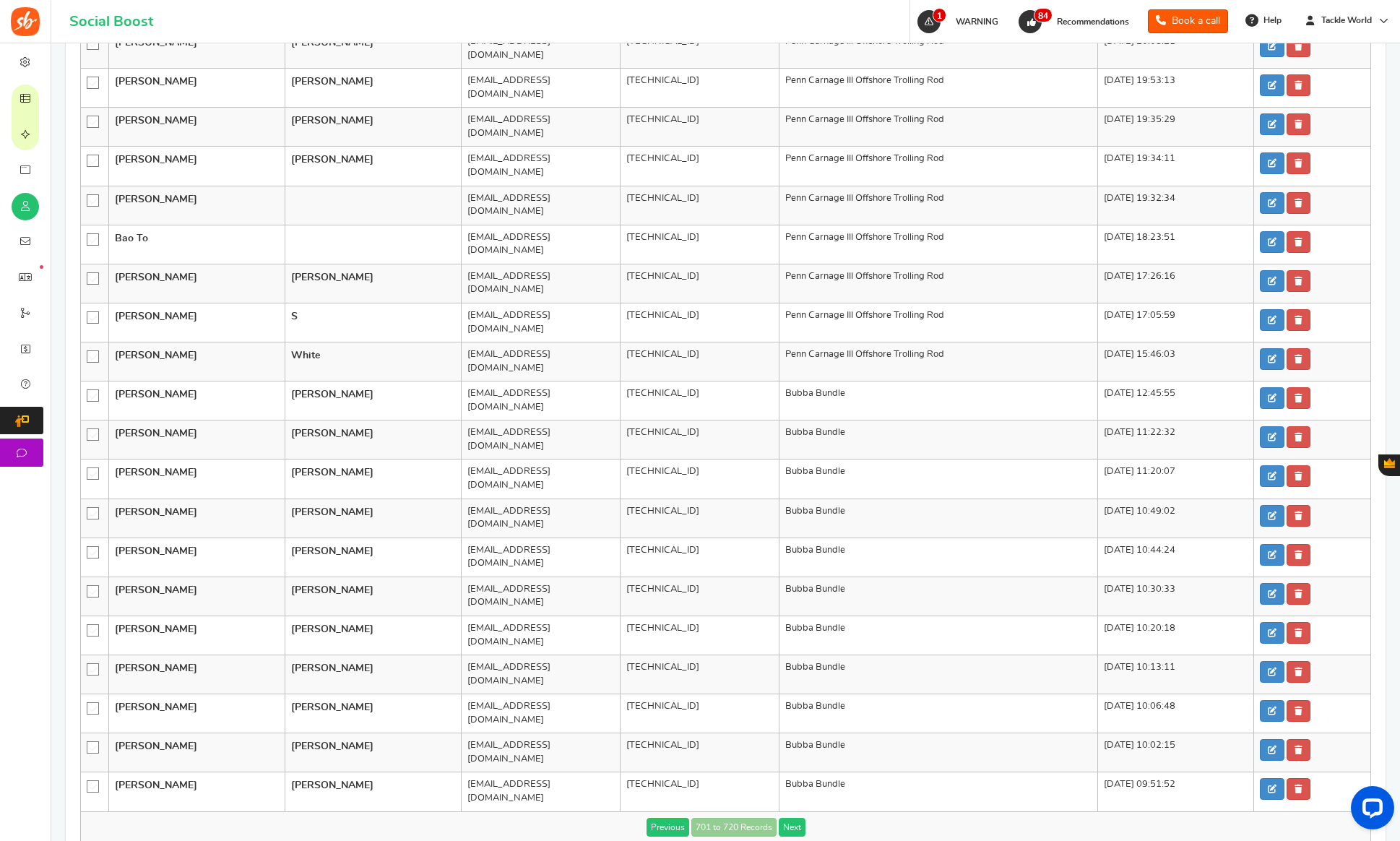
click at [783, 818] on link "Next" at bounding box center [793, 826] width 27 height 18
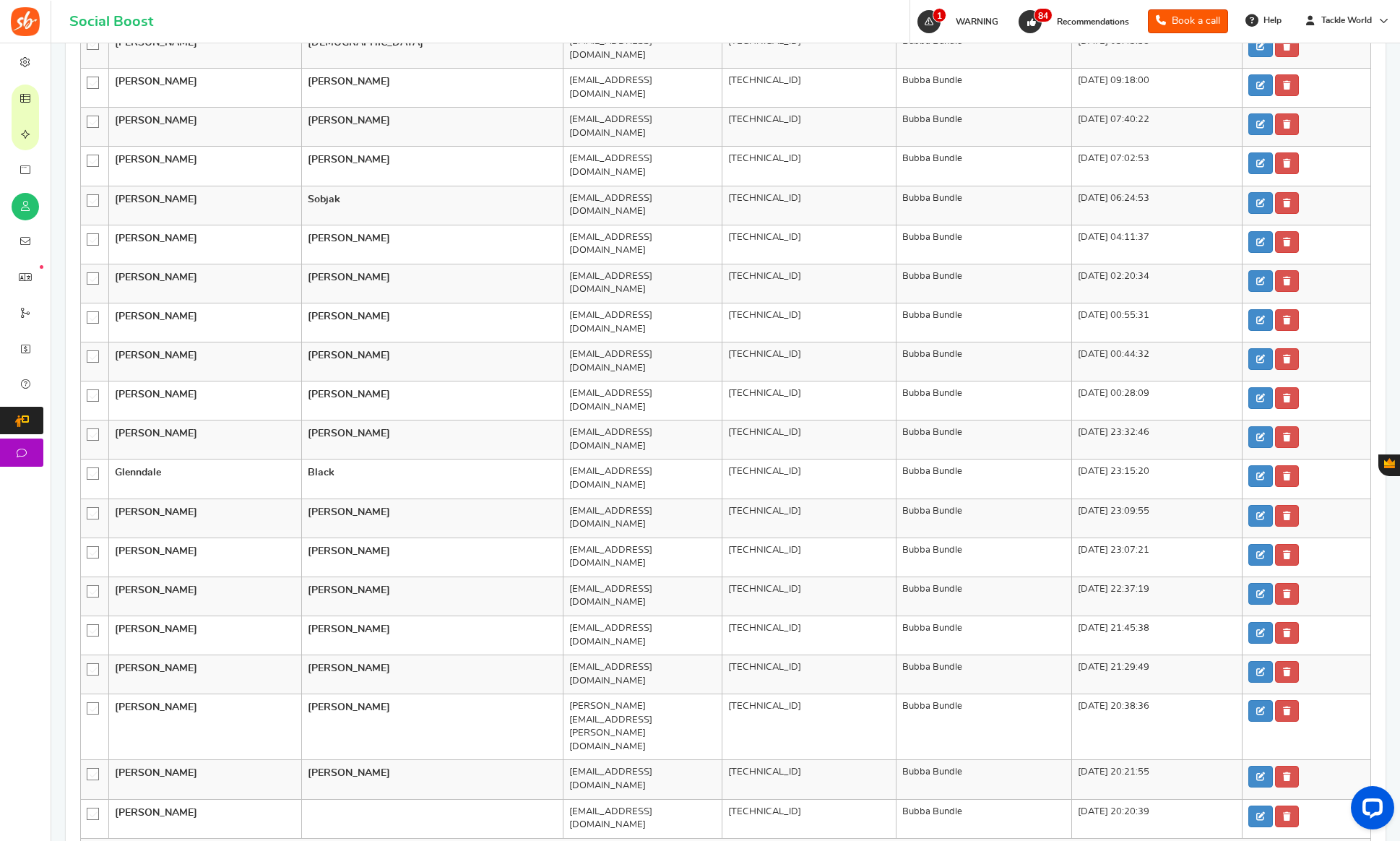
click at [783, 840] on link "Next" at bounding box center [793, 854] width 27 height 18
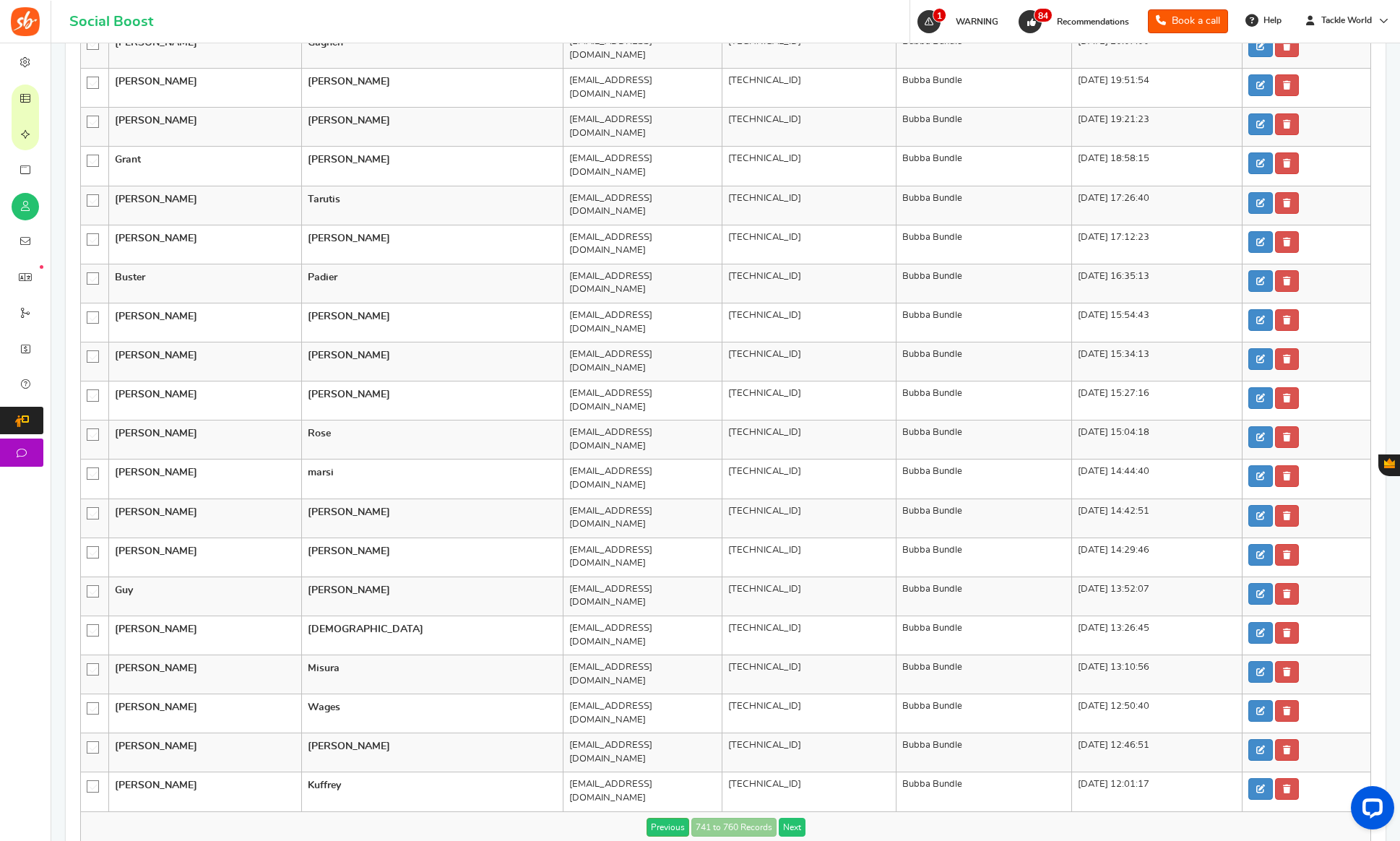
click at [783, 818] on link "Next" at bounding box center [793, 826] width 27 height 18
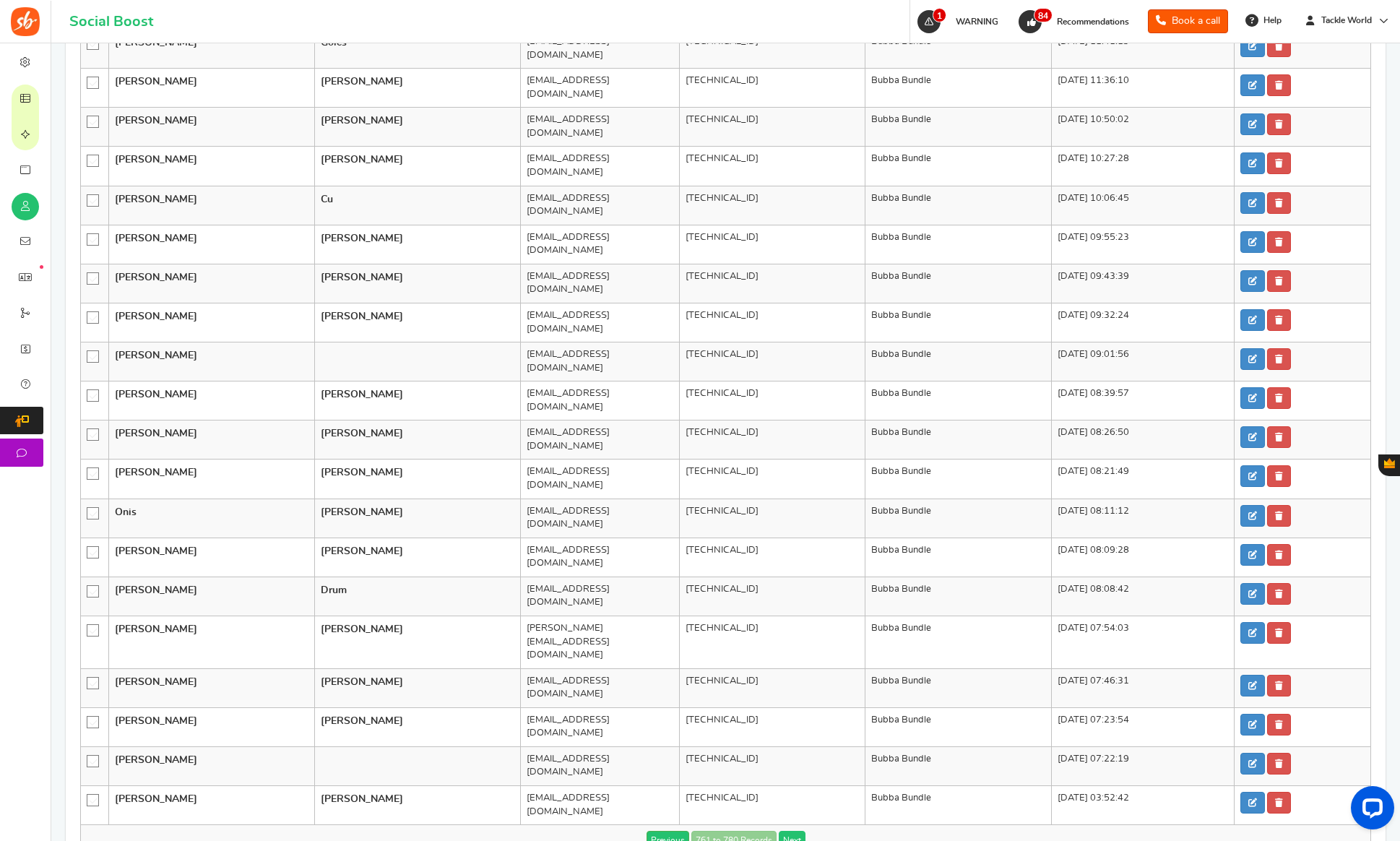
click at [783, 830] on link "Next" at bounding box center [793, 839] width 27 height 18
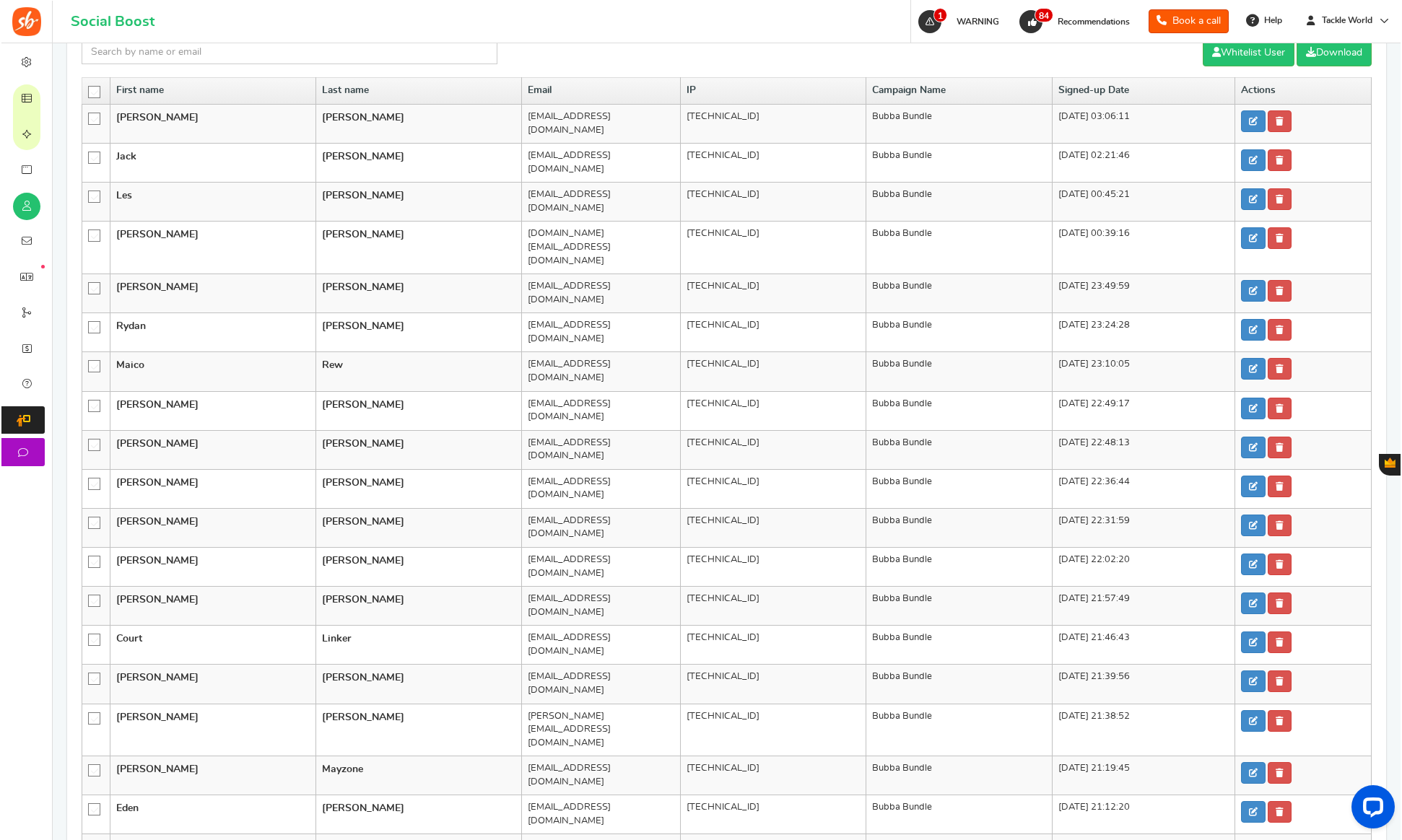
scroll to position [242, 0]
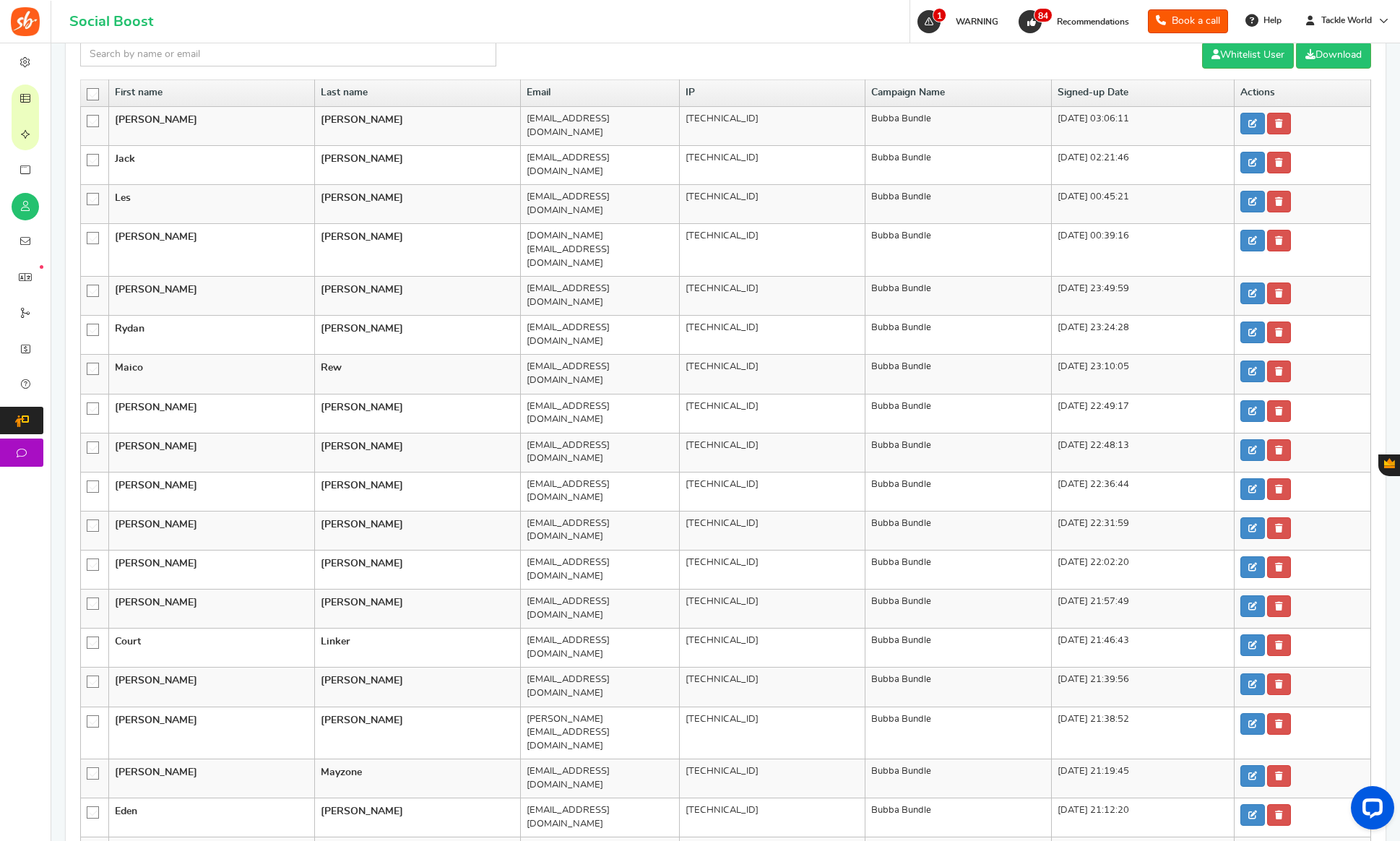
click at [94, 90] on icon at bounding box center [93, 95] width 13 height 13
click at [88, 90] on input "checkbox" at bounding box center [88, 94] width 0 height 10
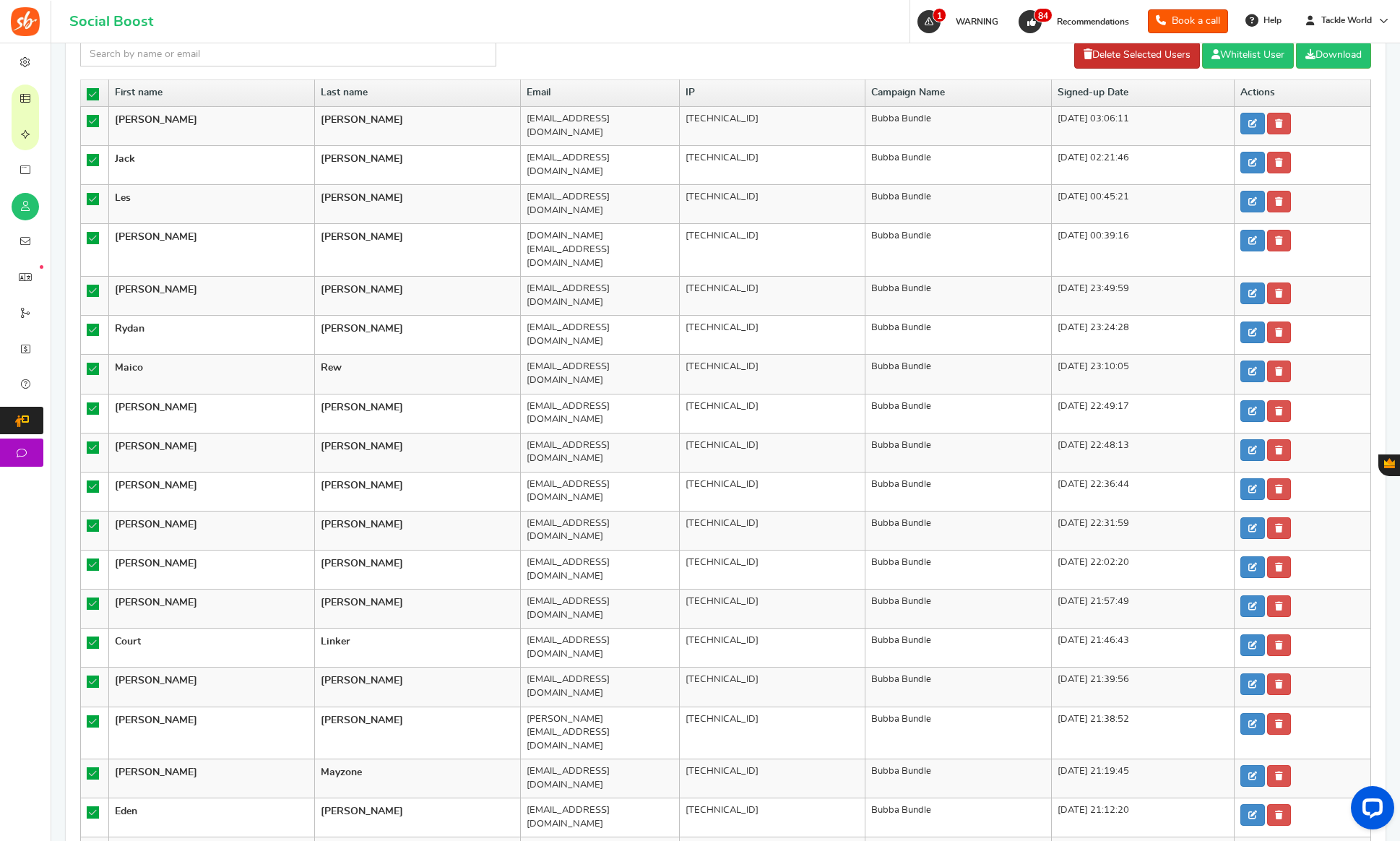
click at [1102, 49] on link "Delete Selected Users" at bounding box center [1137, 55] width 126 height 27
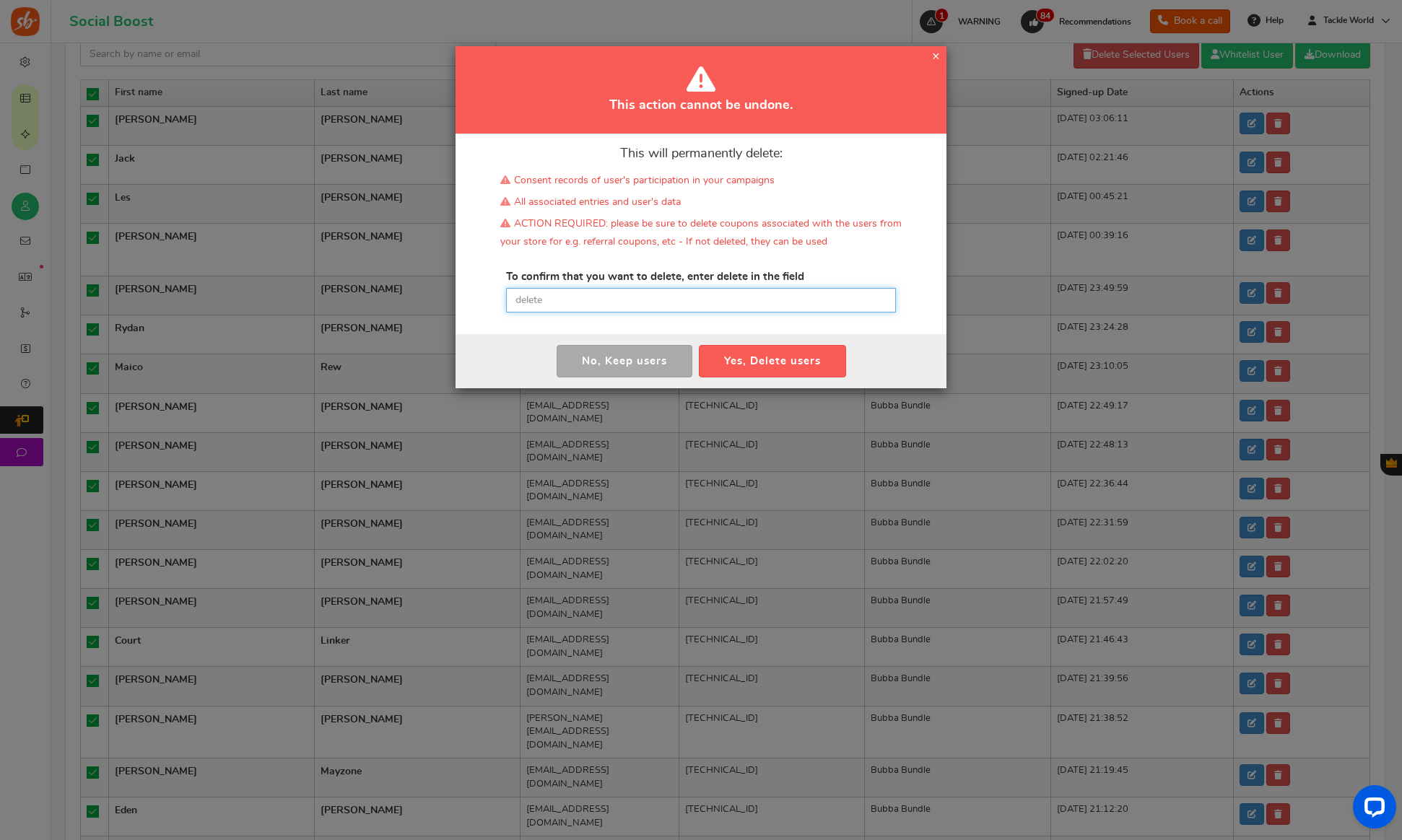
click at [694, 303] on input "text" at bounding box center [701, 300] width 390 height 24
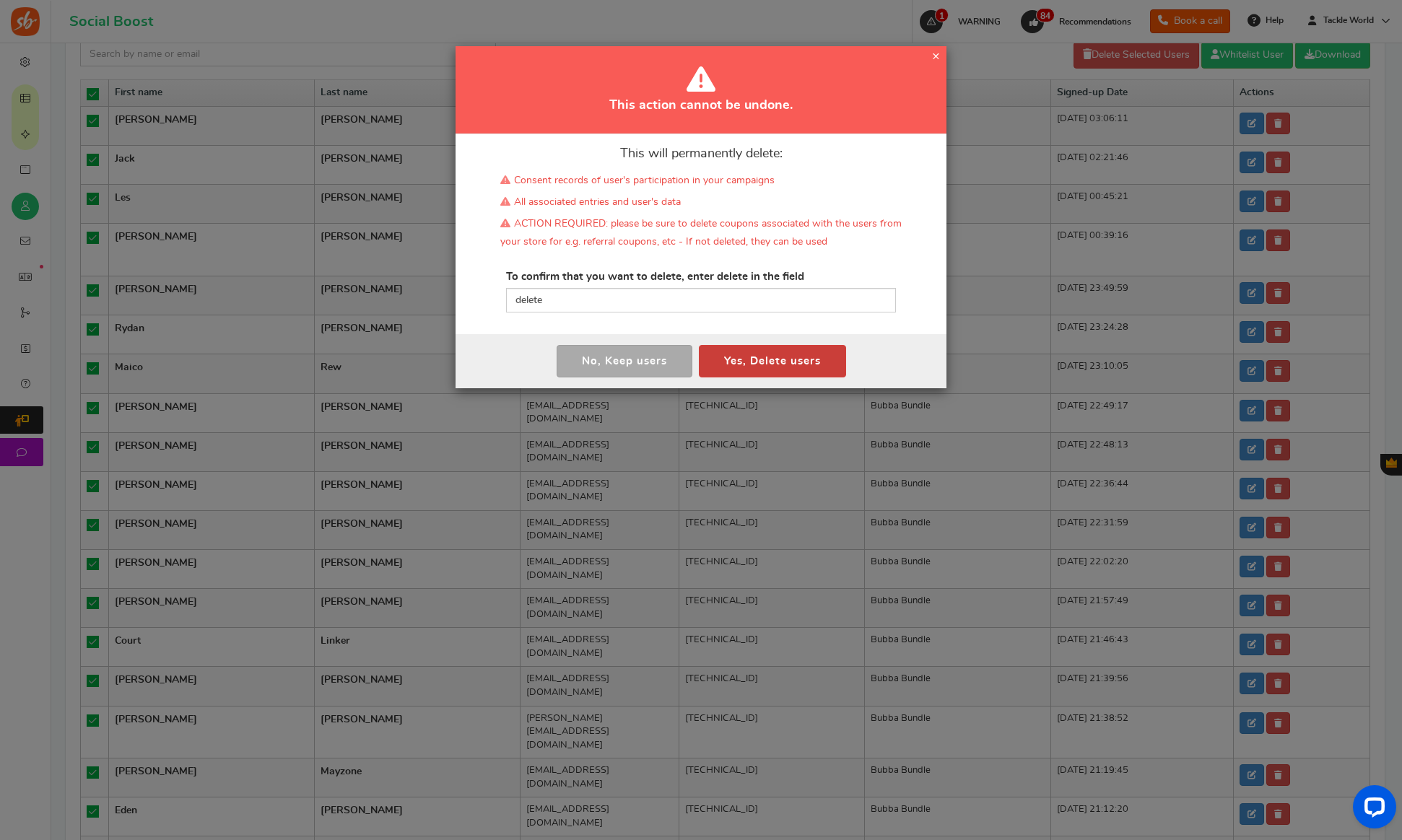
click at [777, 366] on button "Yes, Delete users" at bounding box center [773, 361] width 147 height 33
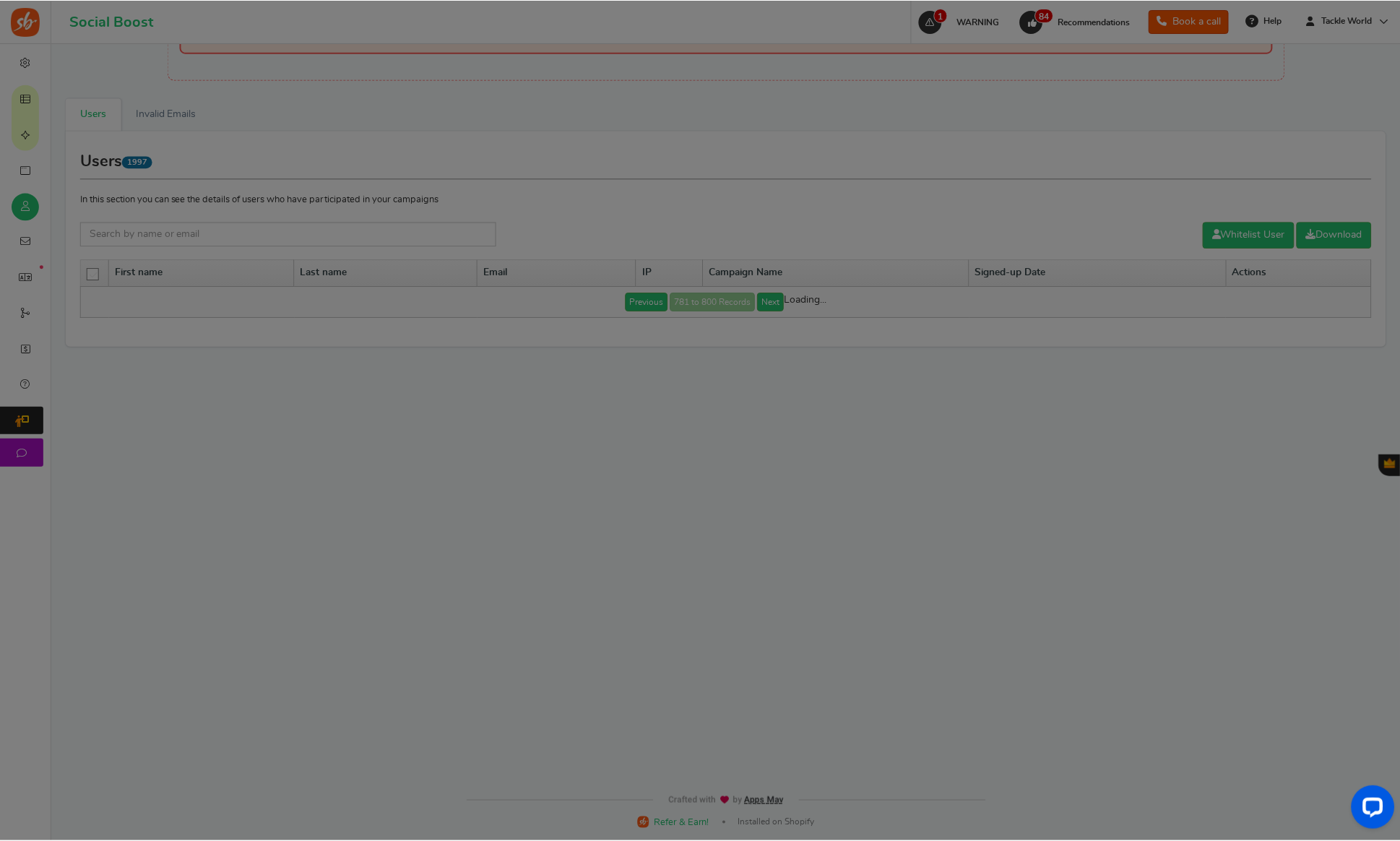
scroll to position [62, 0]
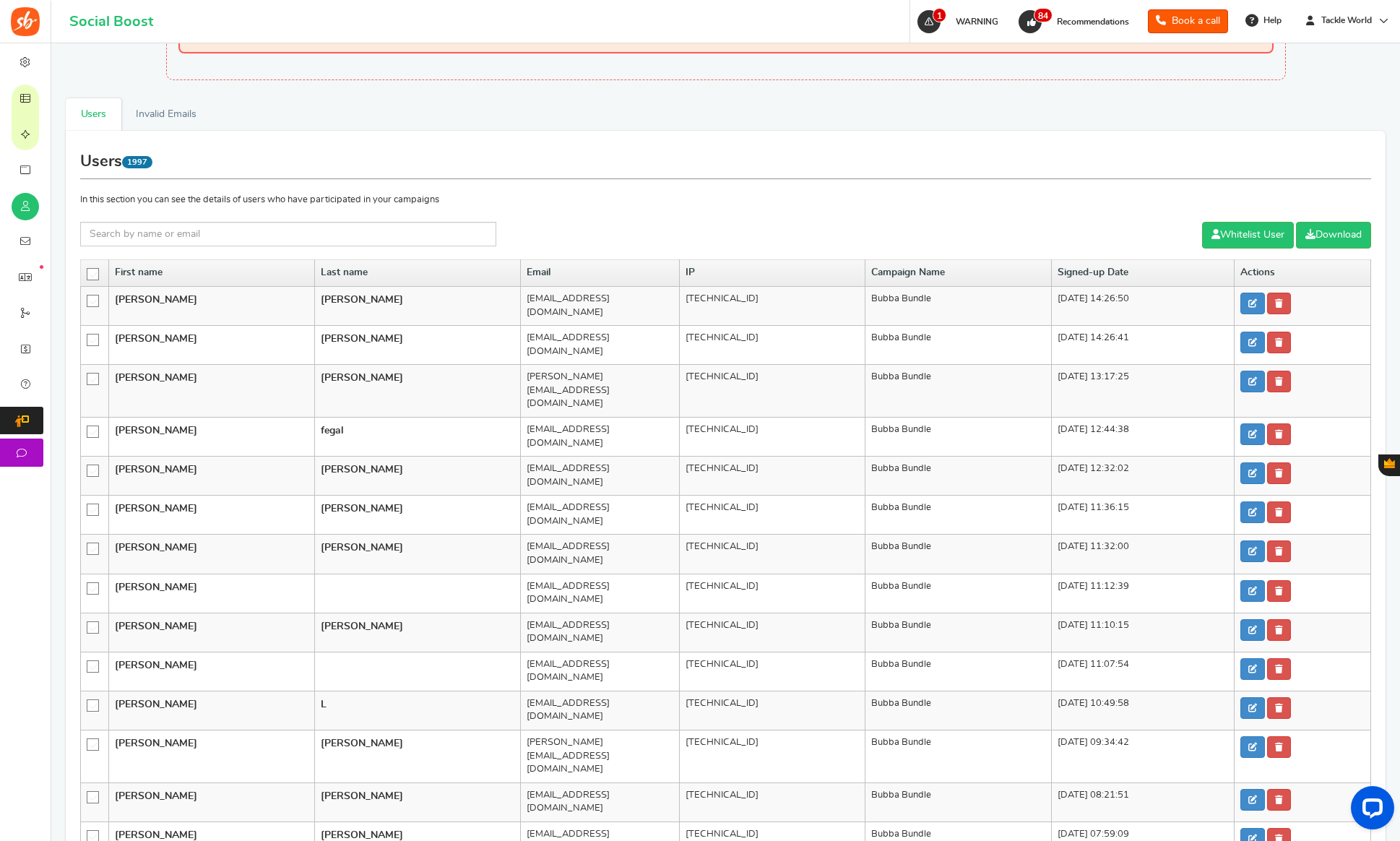
click at [94, 271] on icon at bounding box center [93, 274] width 13 height 13
click at [88, 271] on input "checkbox" at bounding box center [88, 273] width 0 height 10
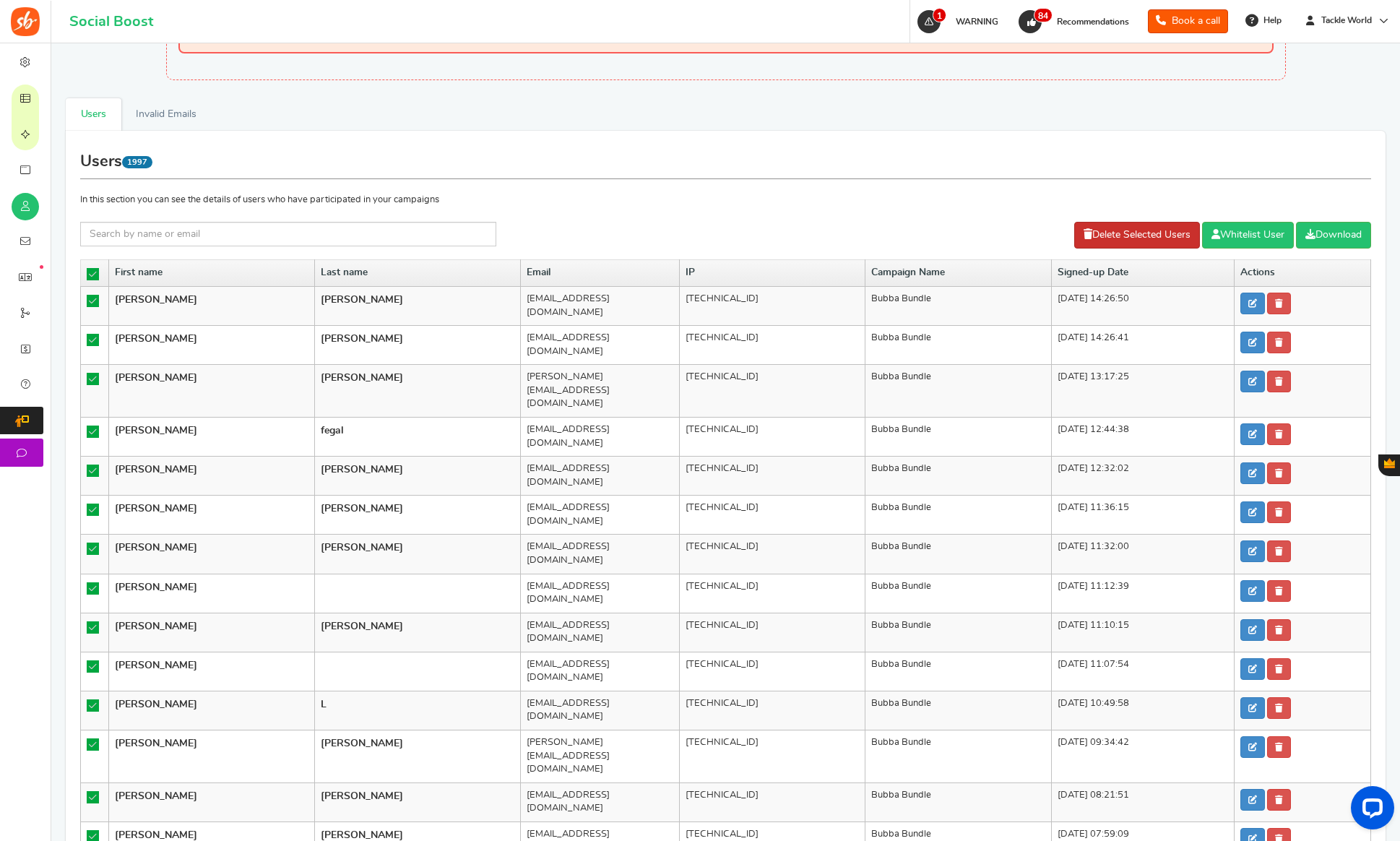
click at [1117, 229] on link "Delete Selected Users" at bounding box center [1137, 235] width 126 height 27
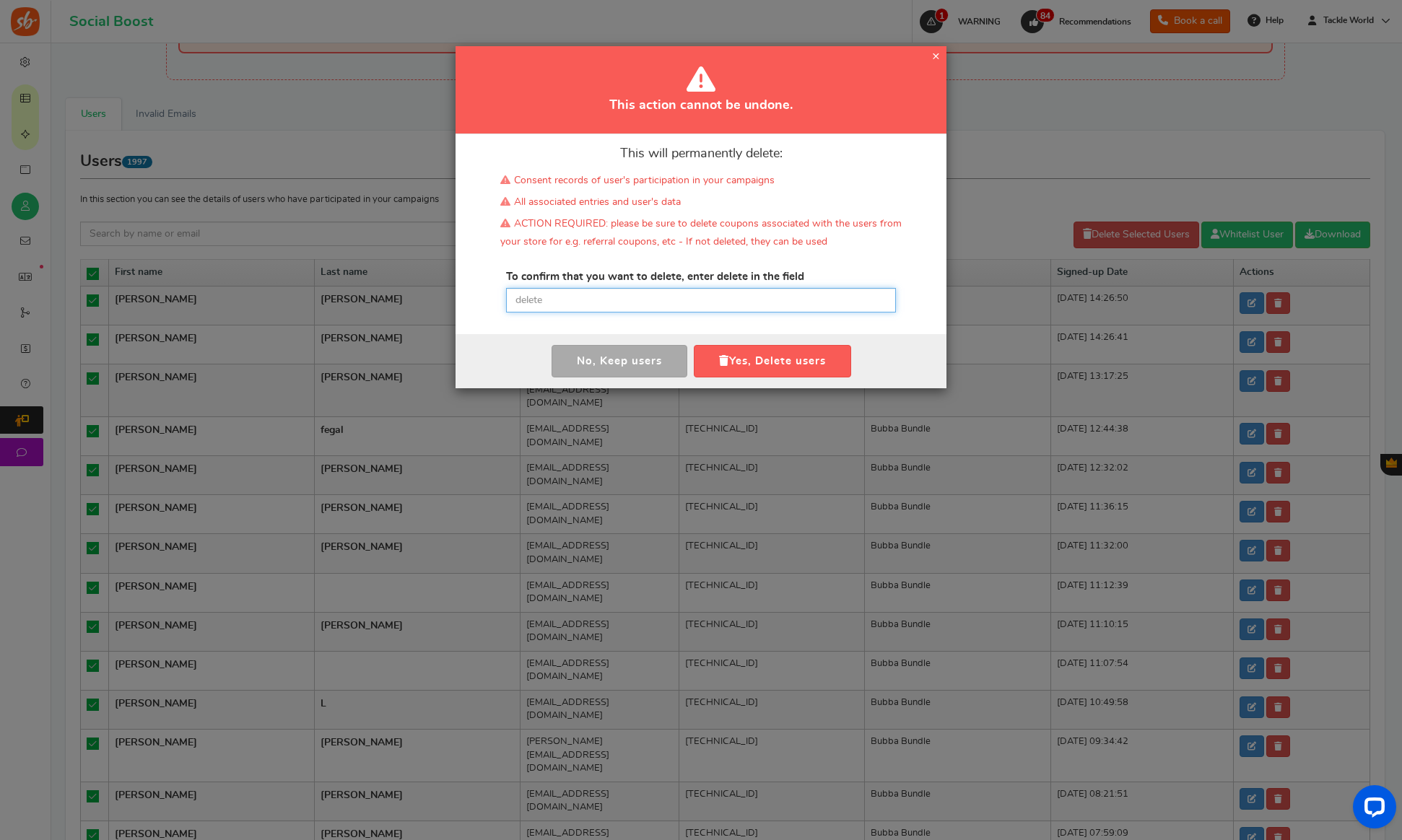
click at [699, 304] on input "text" at bounding box center [701, 300] width 390 height 24
paste input "delete"
type input "delete"
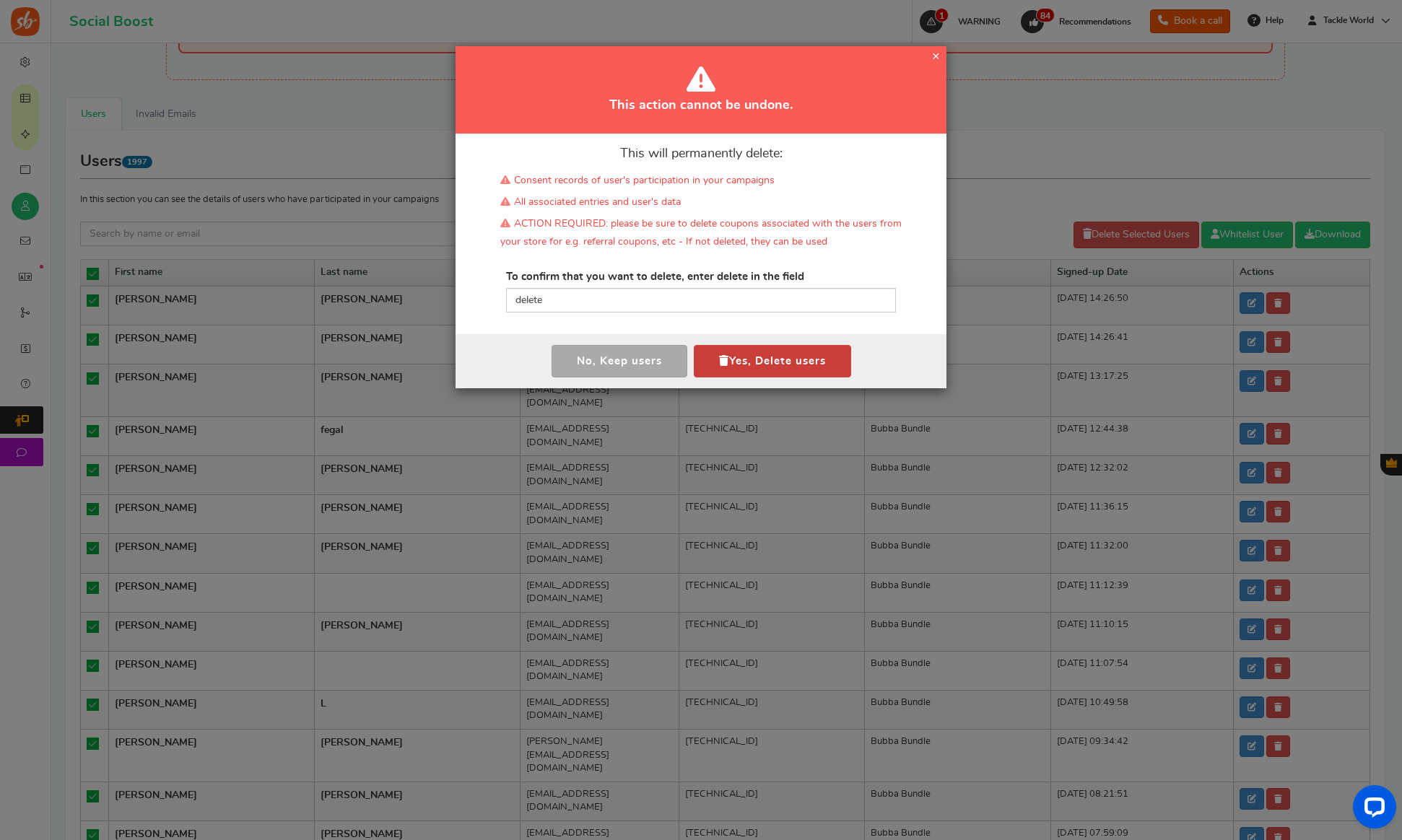
drag, startPoint x: 747, startPoint y: 362, endPoint x: 368, endPoint y: 347, distance: 379.3
click at [747, 362] on button "Yes, Delete users" at bounding box center [773, 361] width 158 height 33
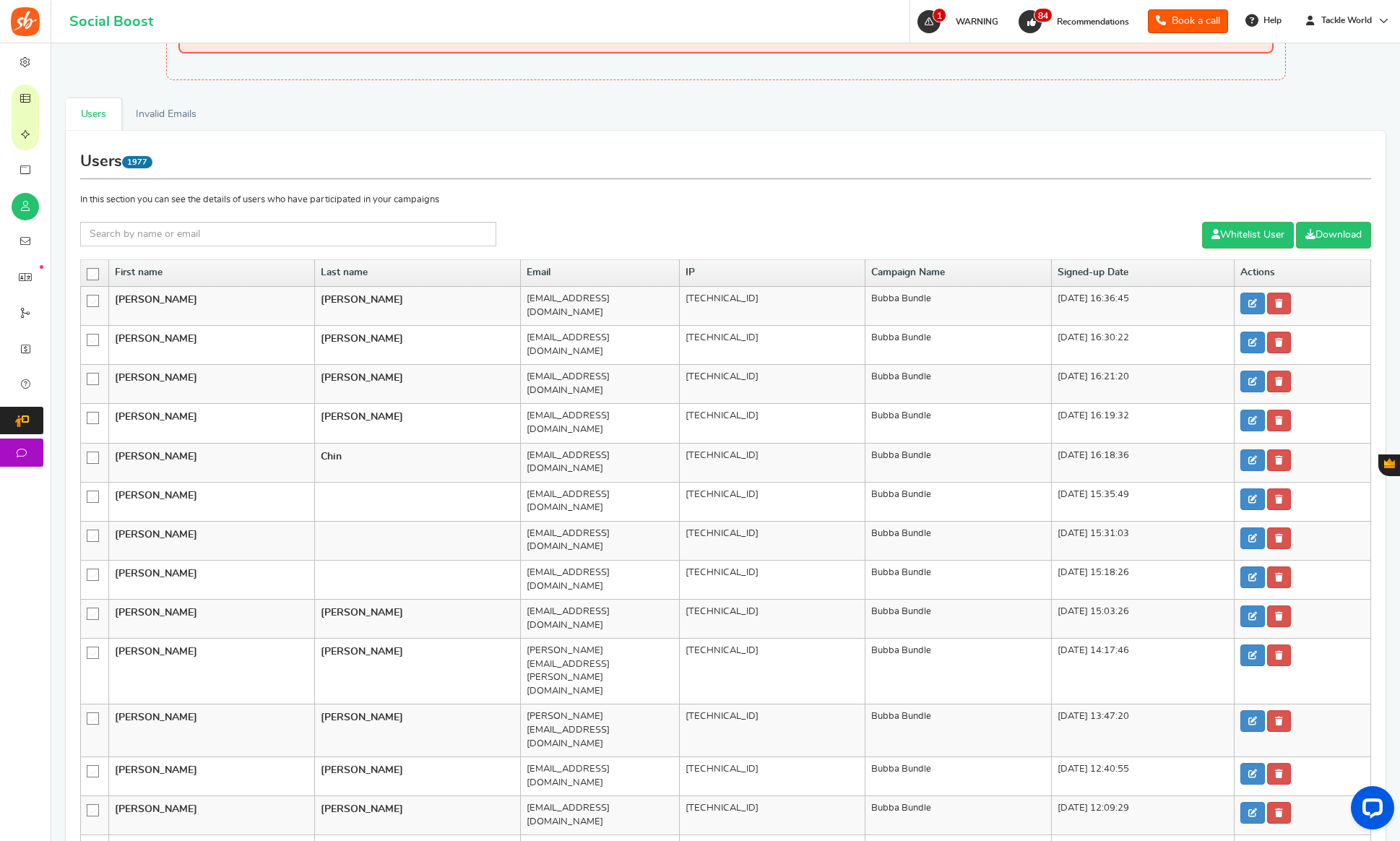
click at [92, 272] on icon at bounding box center [93, 274] width 13 height 13
click at [88, 272] on input "checkbox" at bounding box center [88, 273] width 0 height 10
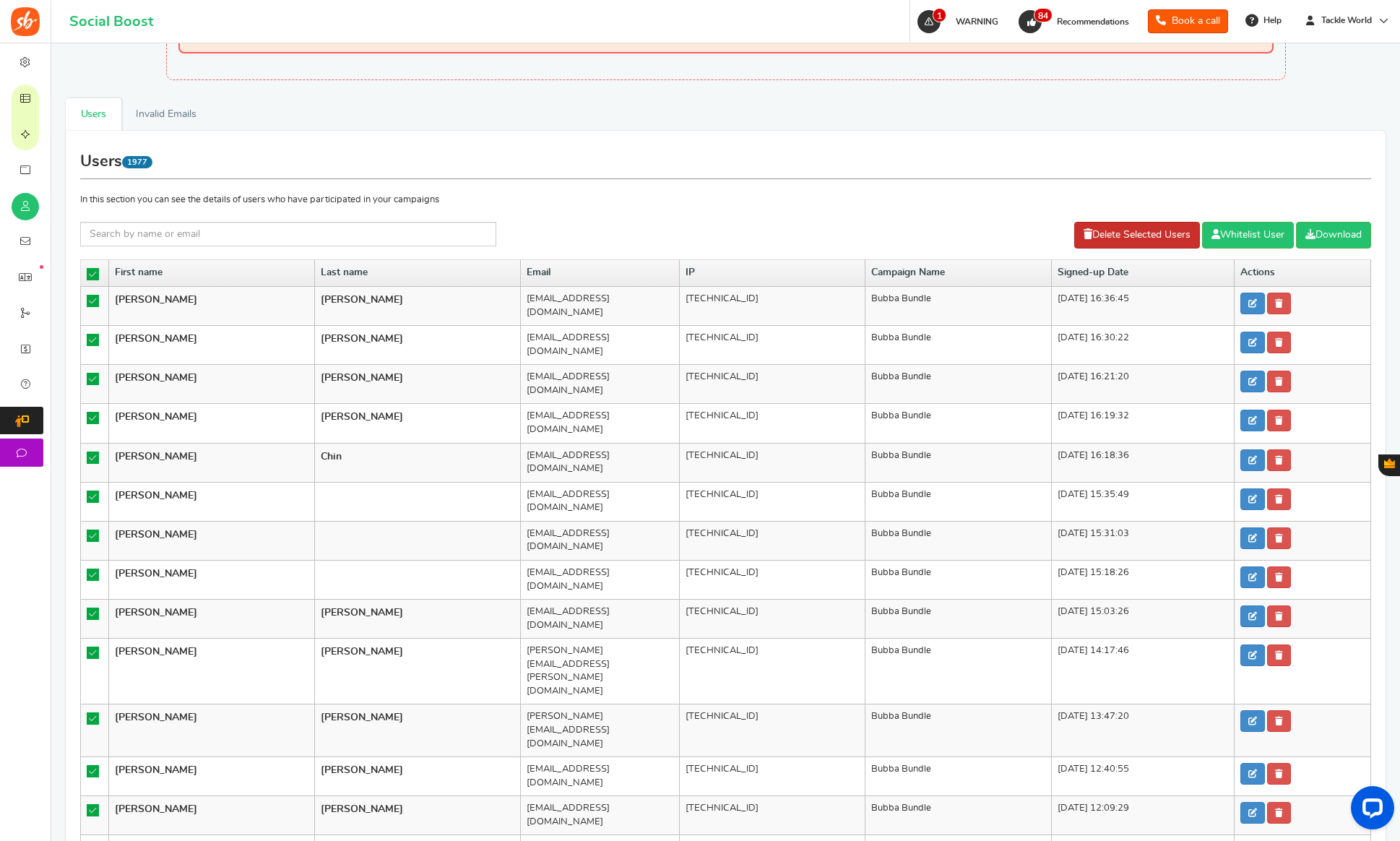
click at [1113, 232] on link "Delete Selected Users" at bounding box center [1137, 235] width 126 height 27
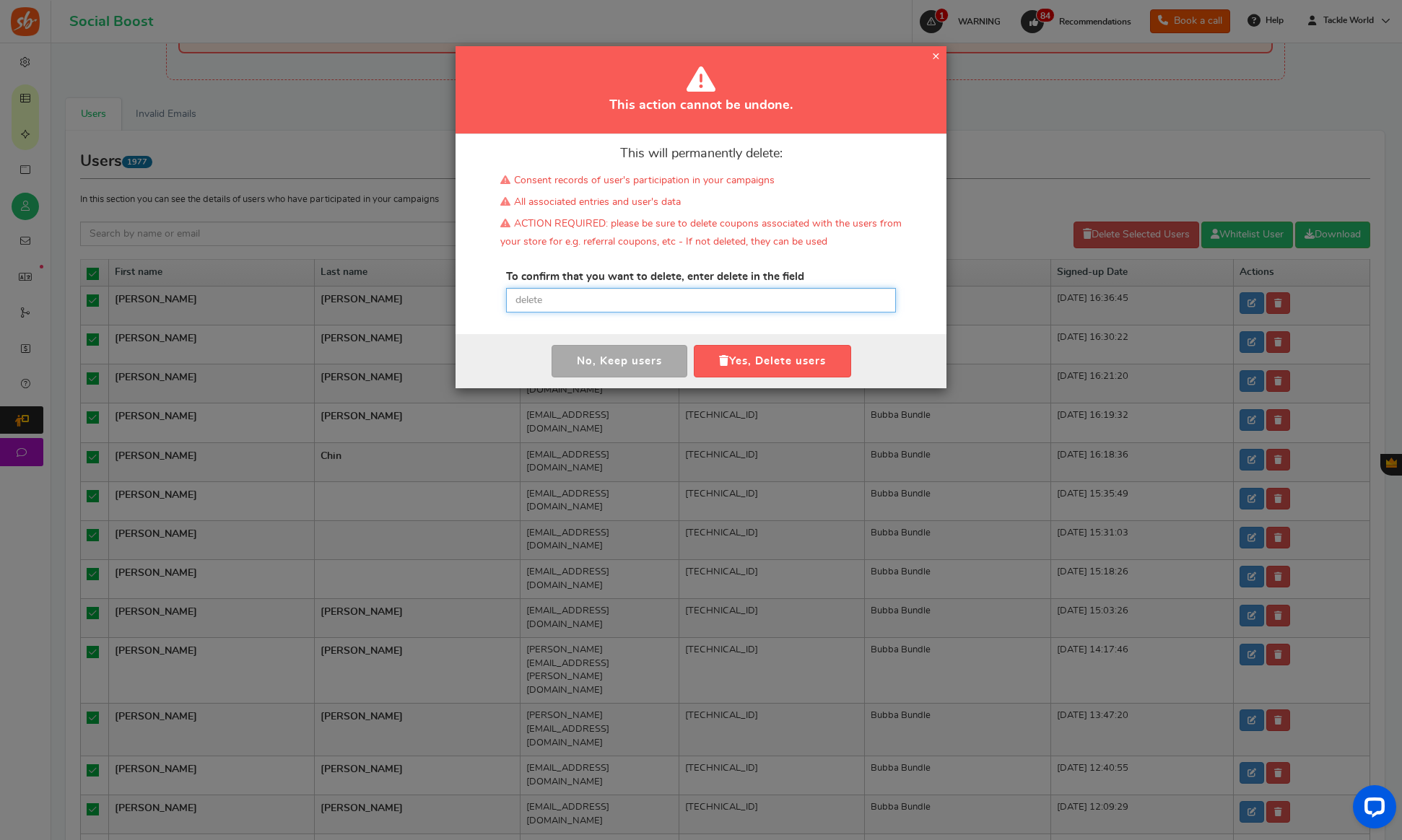
click at [583, 299] on input "text" at bounding box center [701, 300] width 390 height 24
paste input "delete"
type input "delete"
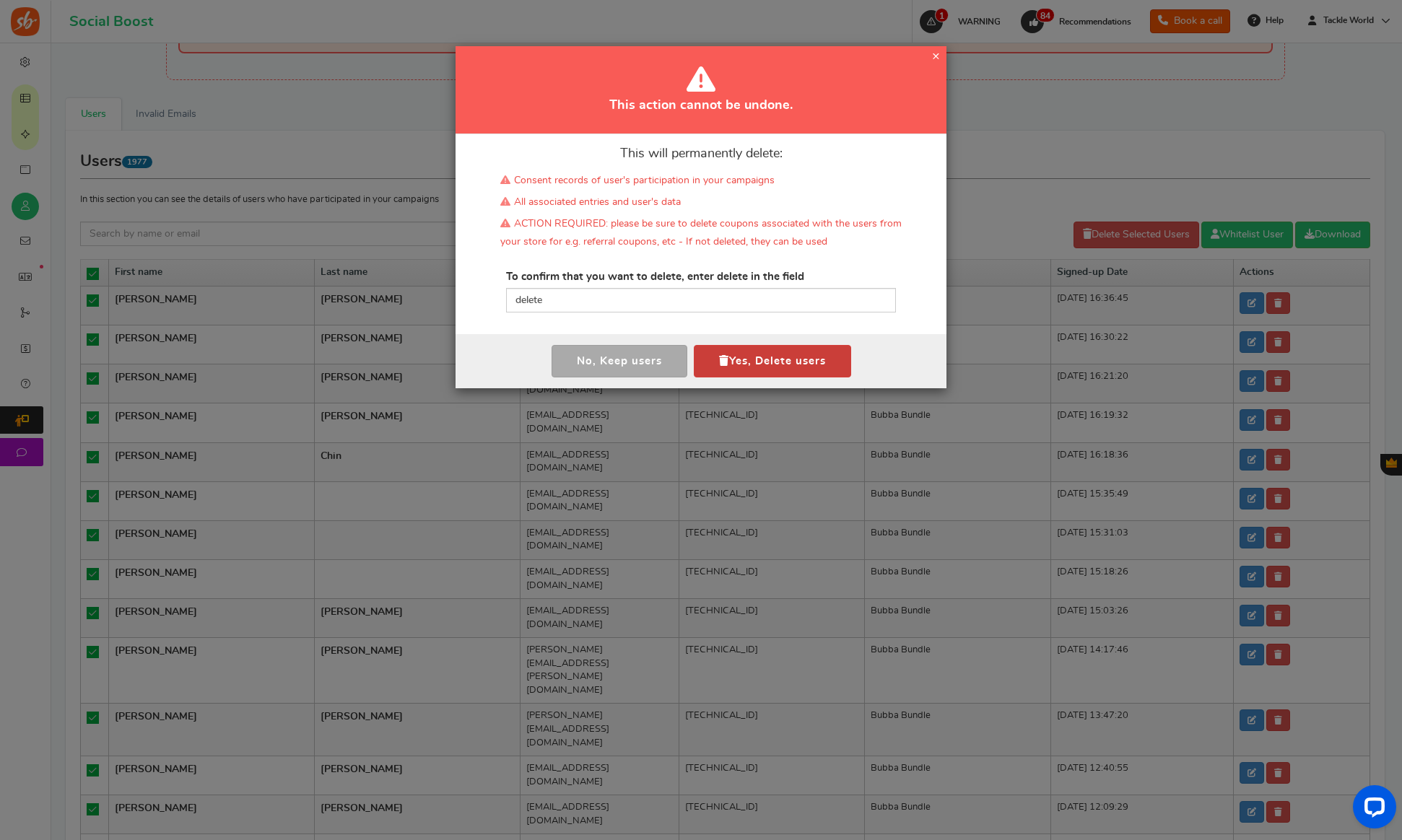
click at [780, 356] on button "Yes, Delete users" at bounding box center [773, 361] width 158 height 33
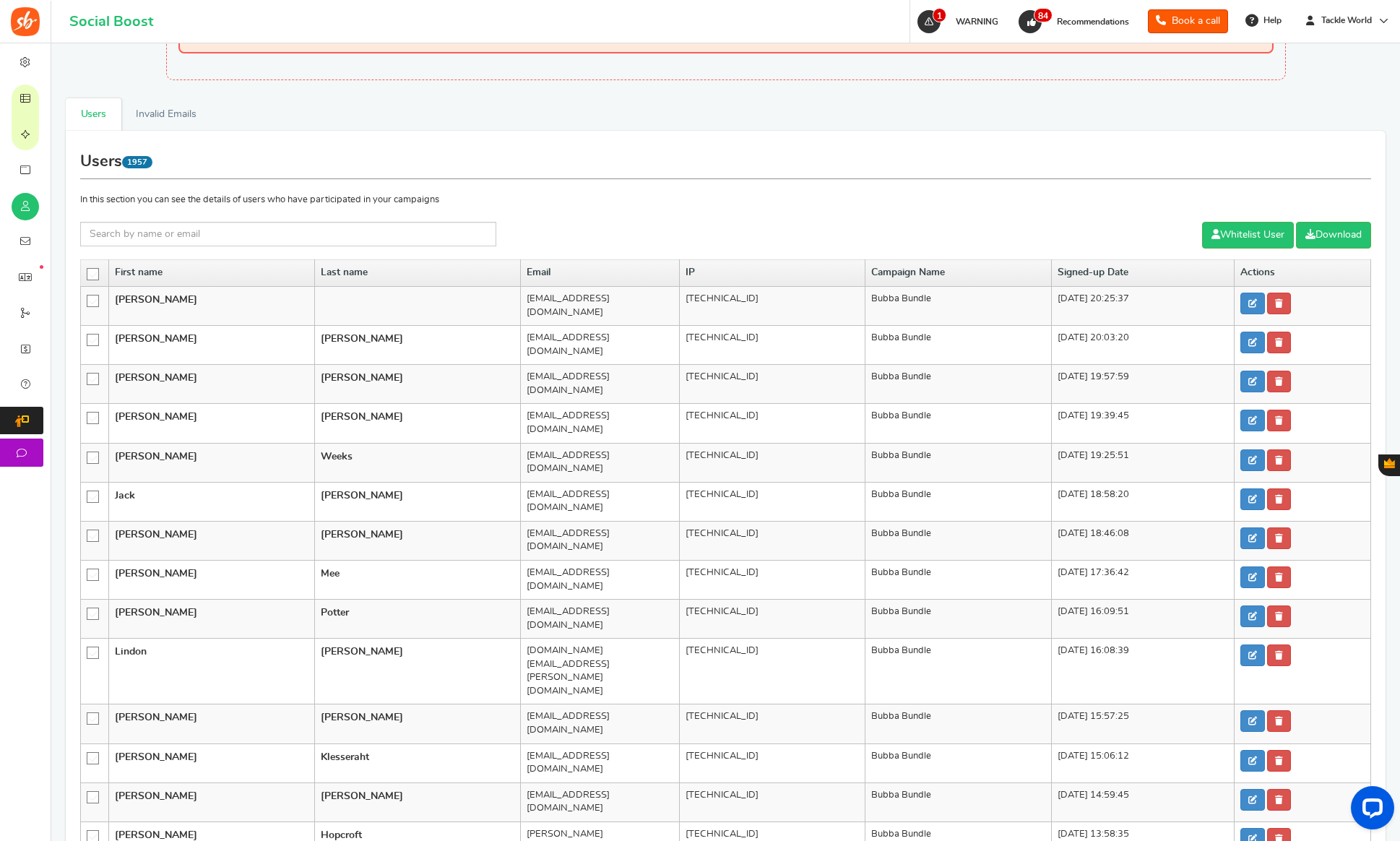
click at [90, 271] on icon at bounding box center [93, 274] width 13 height 13
click at [88, 271] on input "checkbox" at bounding box center [88, 273] width 0 height 10
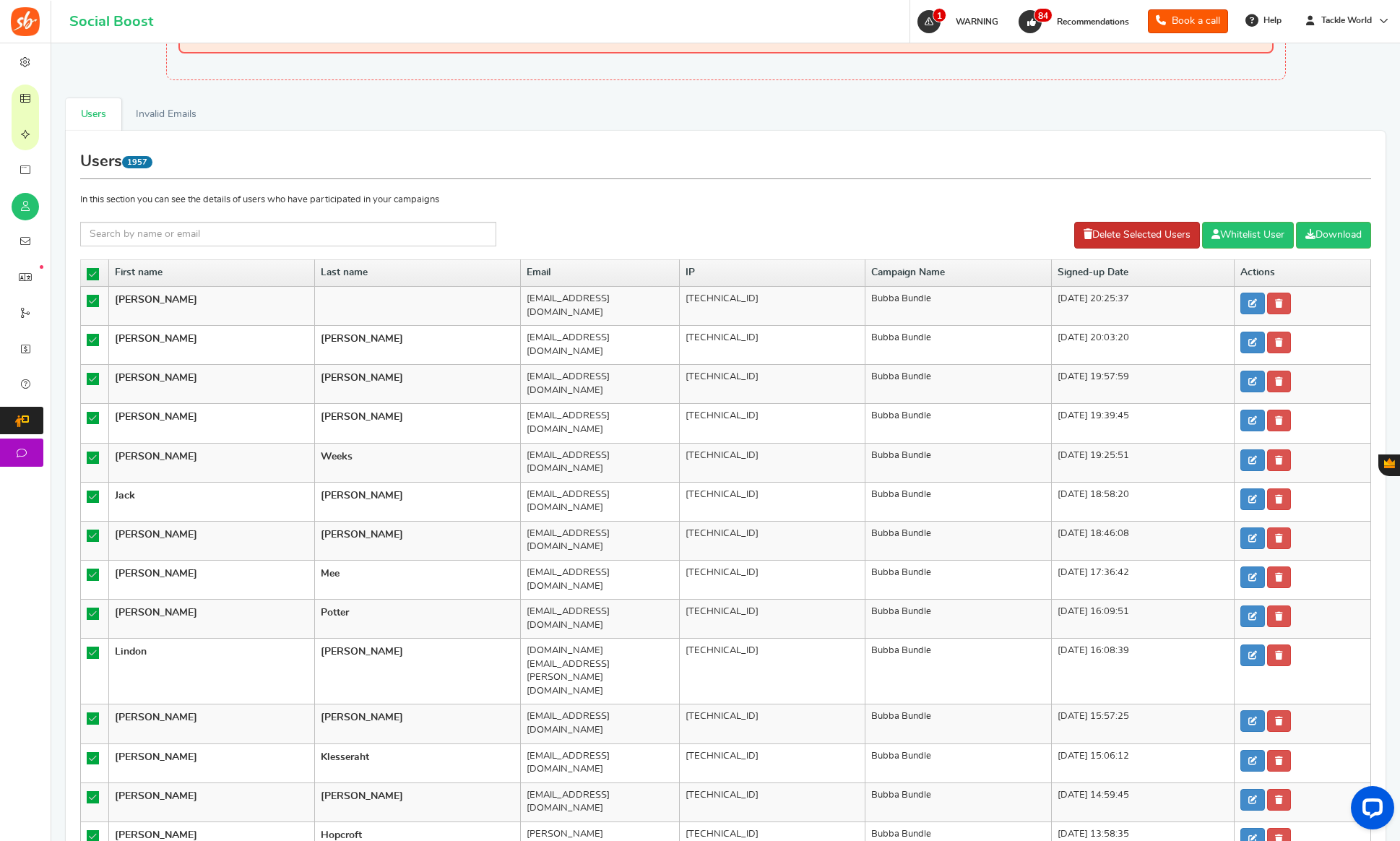
click at [1117, 237] on link "Delete Selected Users" at bounding box center [1137, 235] width 126 height 27
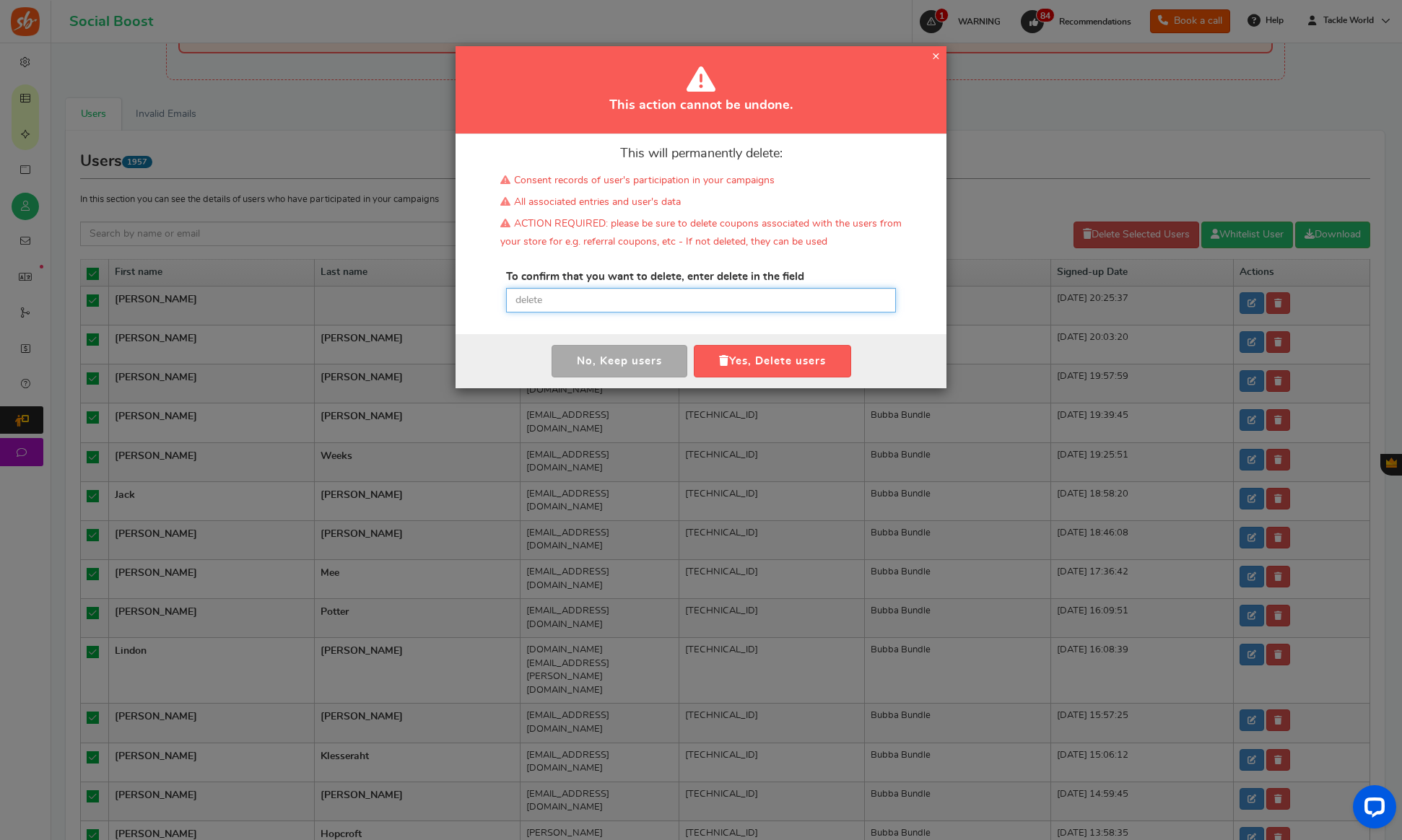
click at [605, 305] on input "text" at bounding box center [701, 300] width 390 height 24
paste input "delete"
type input "delete"
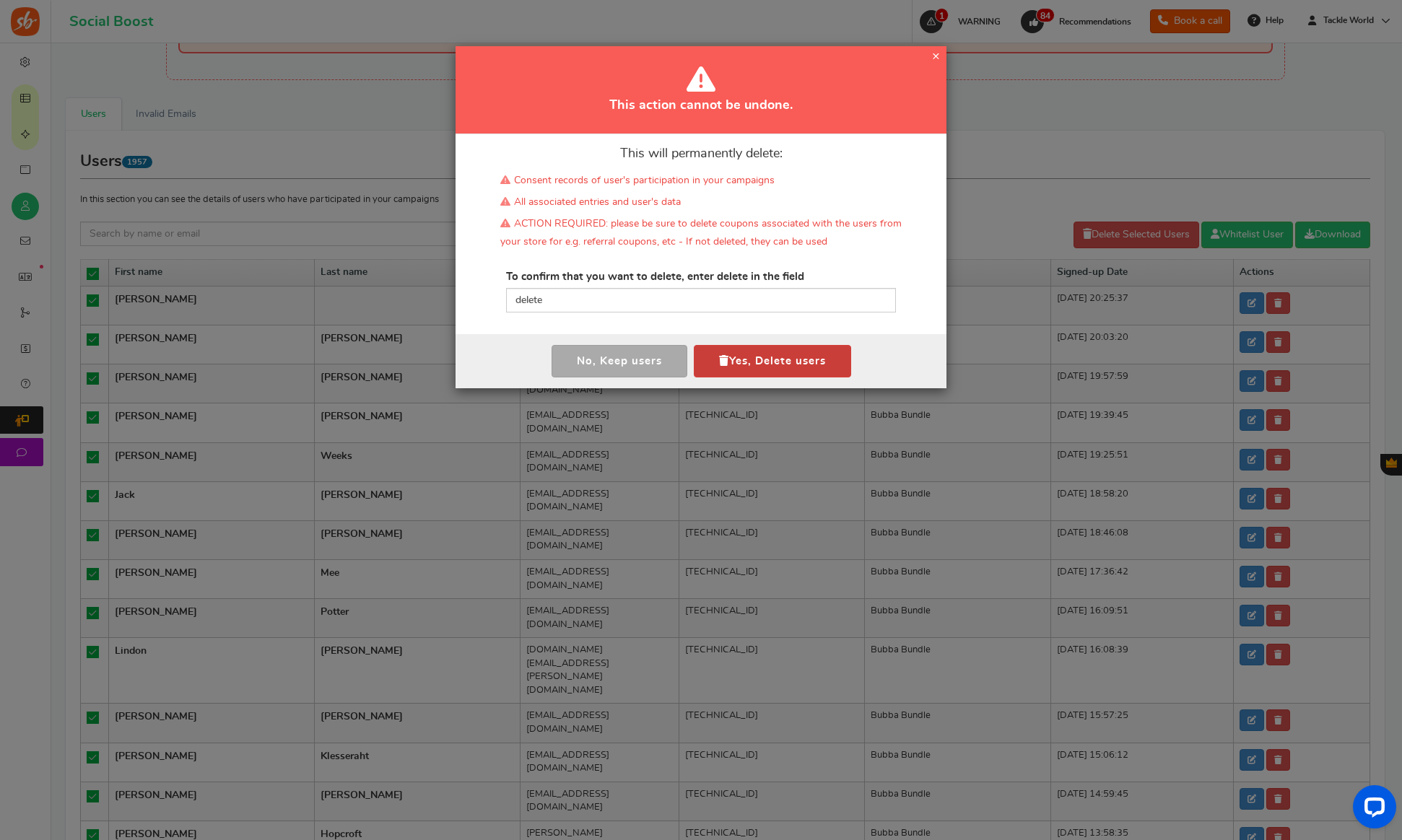
click at [816, 362] on button "Yes, Delete users" at bounding box center [773, 361] width 158 height 33
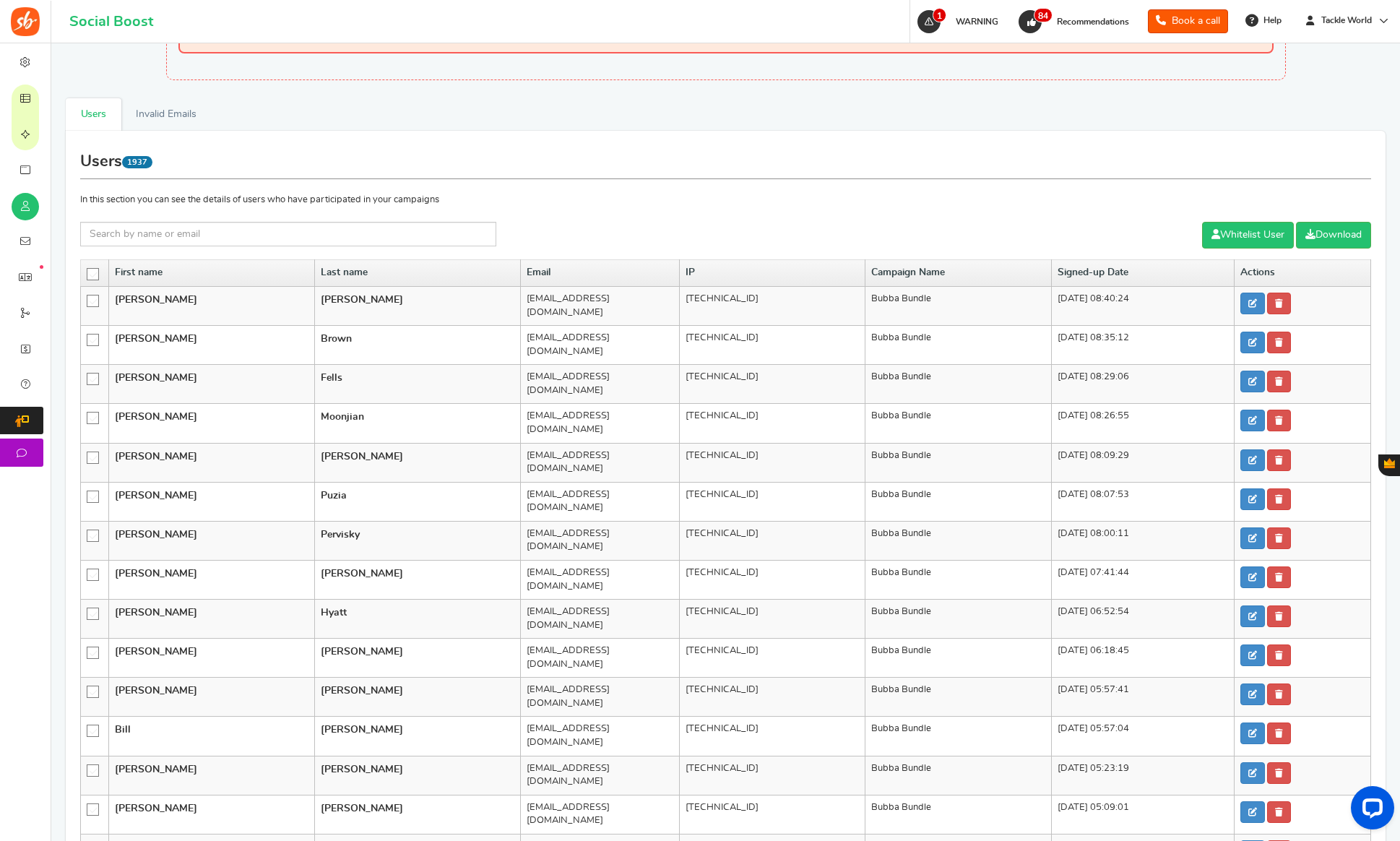
click at [99, 274] on icon at bounding box center [93, 274] width 13 height 13
click at [88, 274] on input "checkbox" at bounding box center [88, 273] width 0 height 10
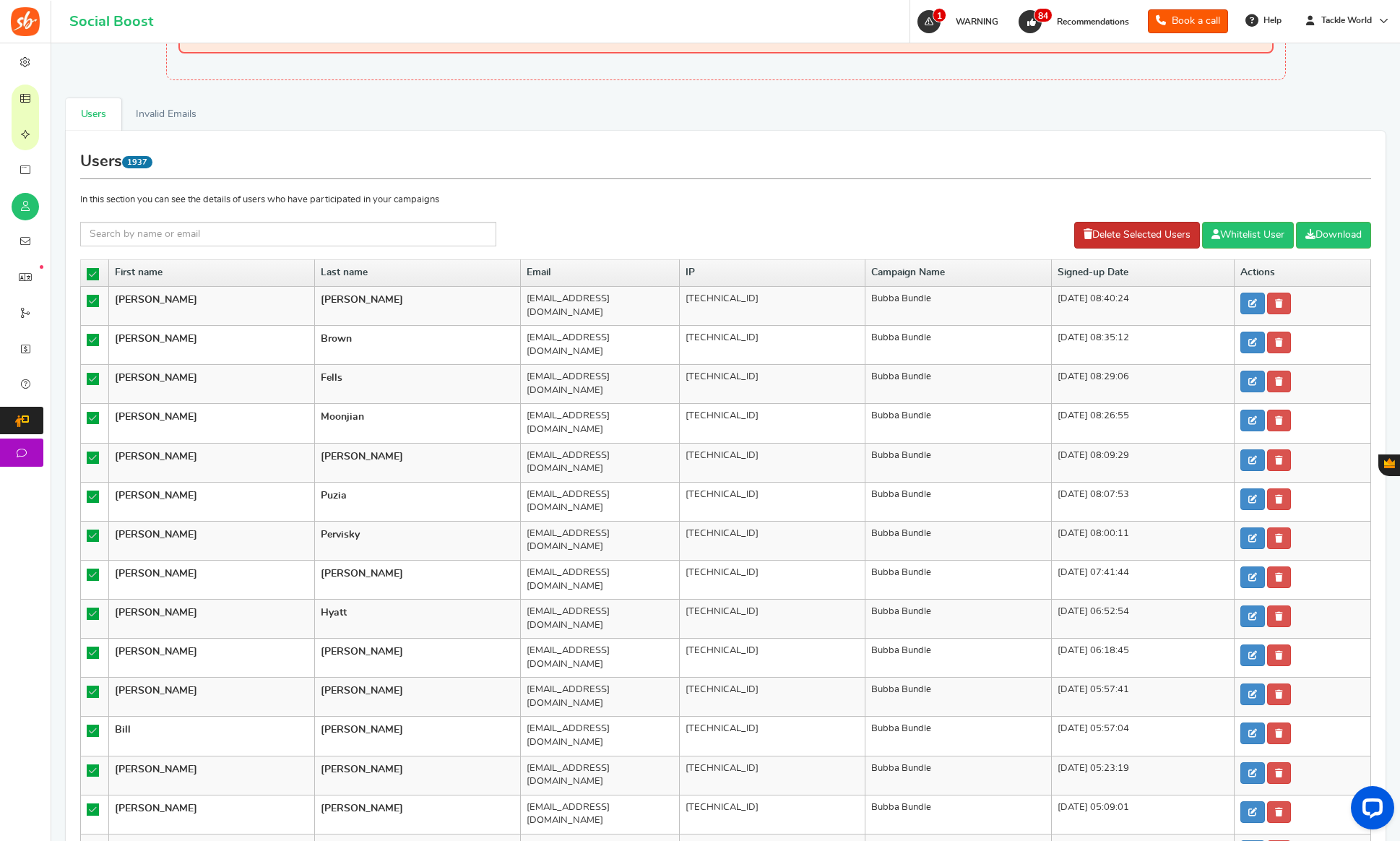
click at [1116, 238] on link "Delete Selected Users" at bounding box center [1137, 235] width 126 height 27
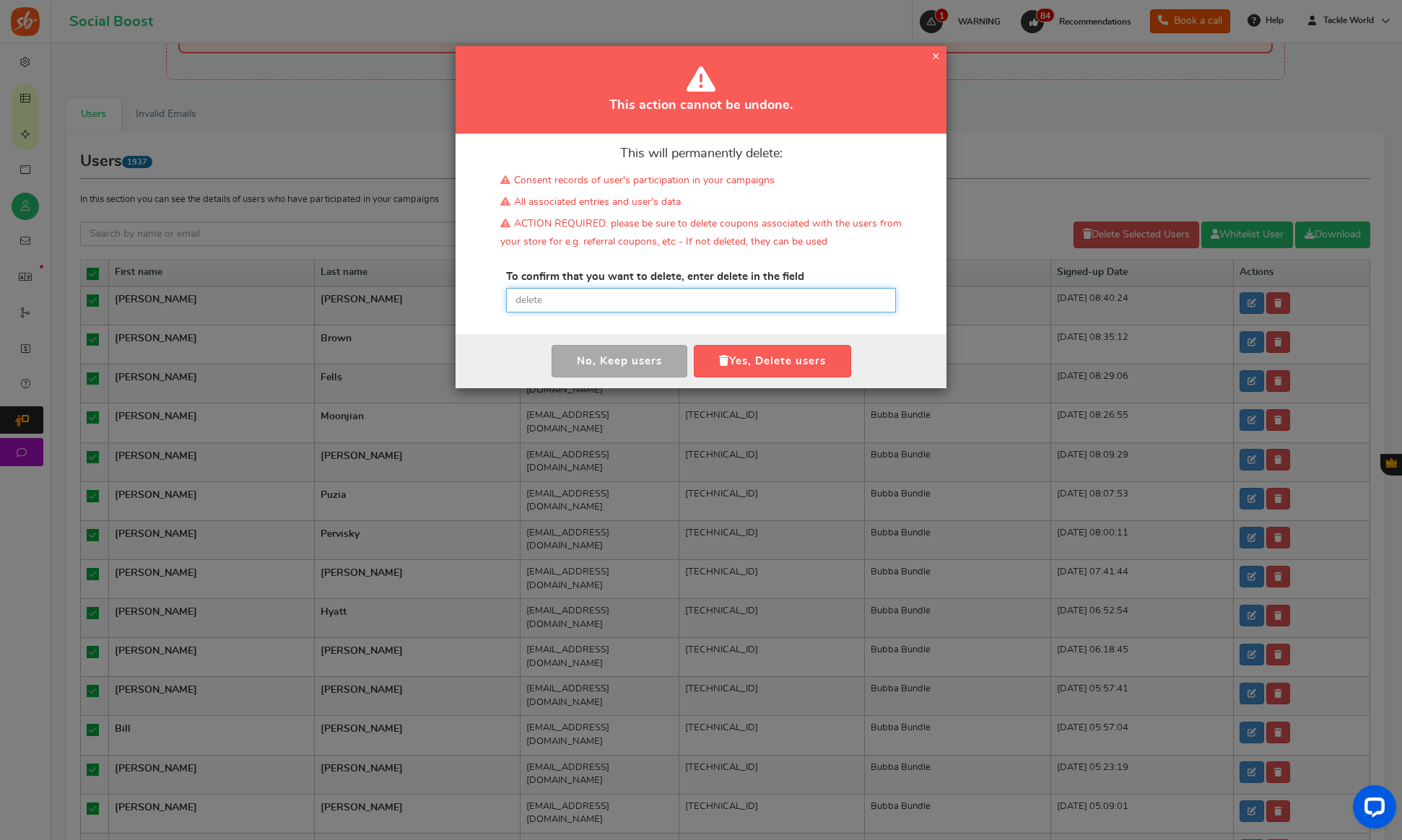
click at [652, 305] on input "text" at bounding box center [701, 300] width 390 height 24
paste input "delete"
type input "delete"
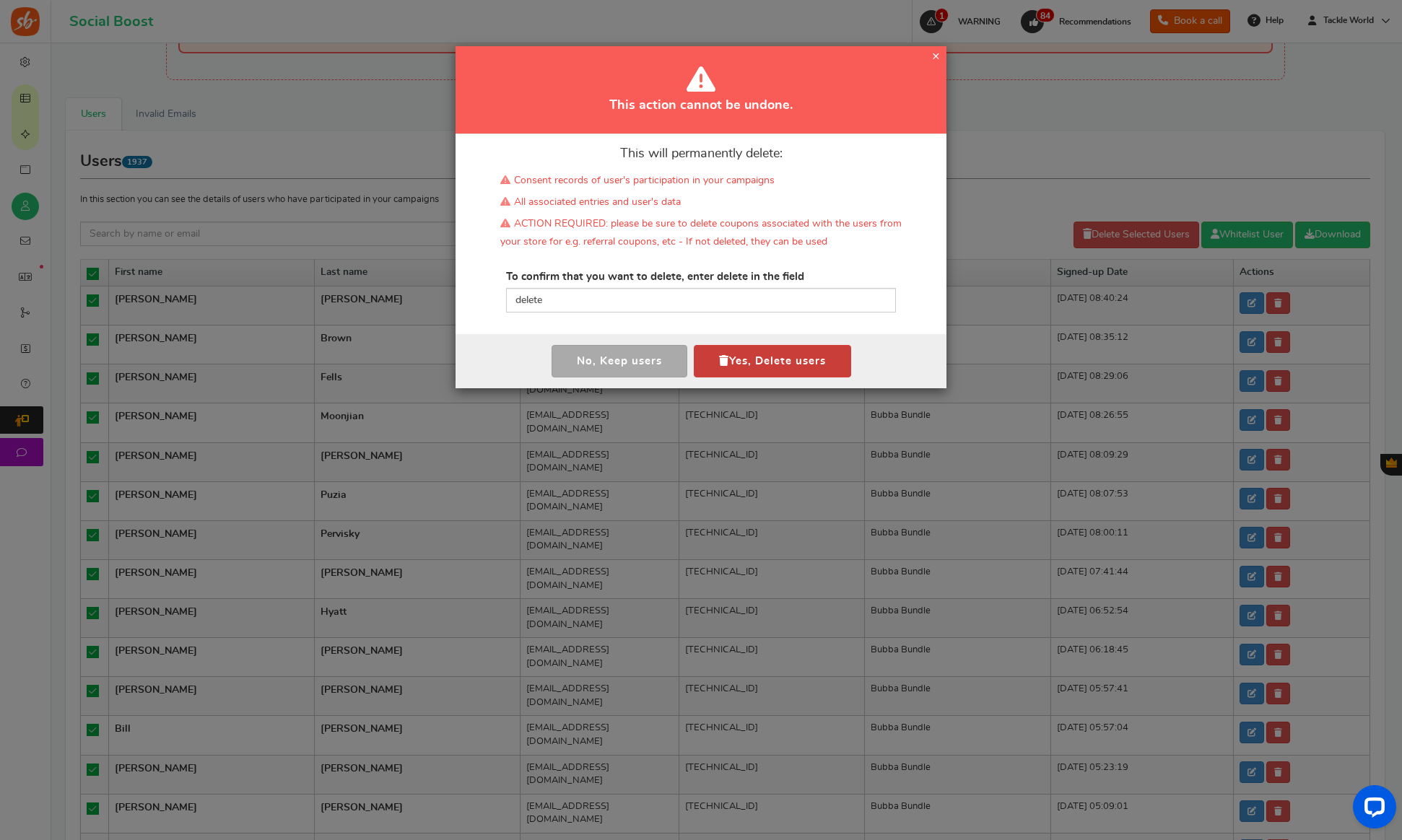
click at [768, 363] on button "Yes, Delete users" at bounding box center [773, 361] width 158 height 33
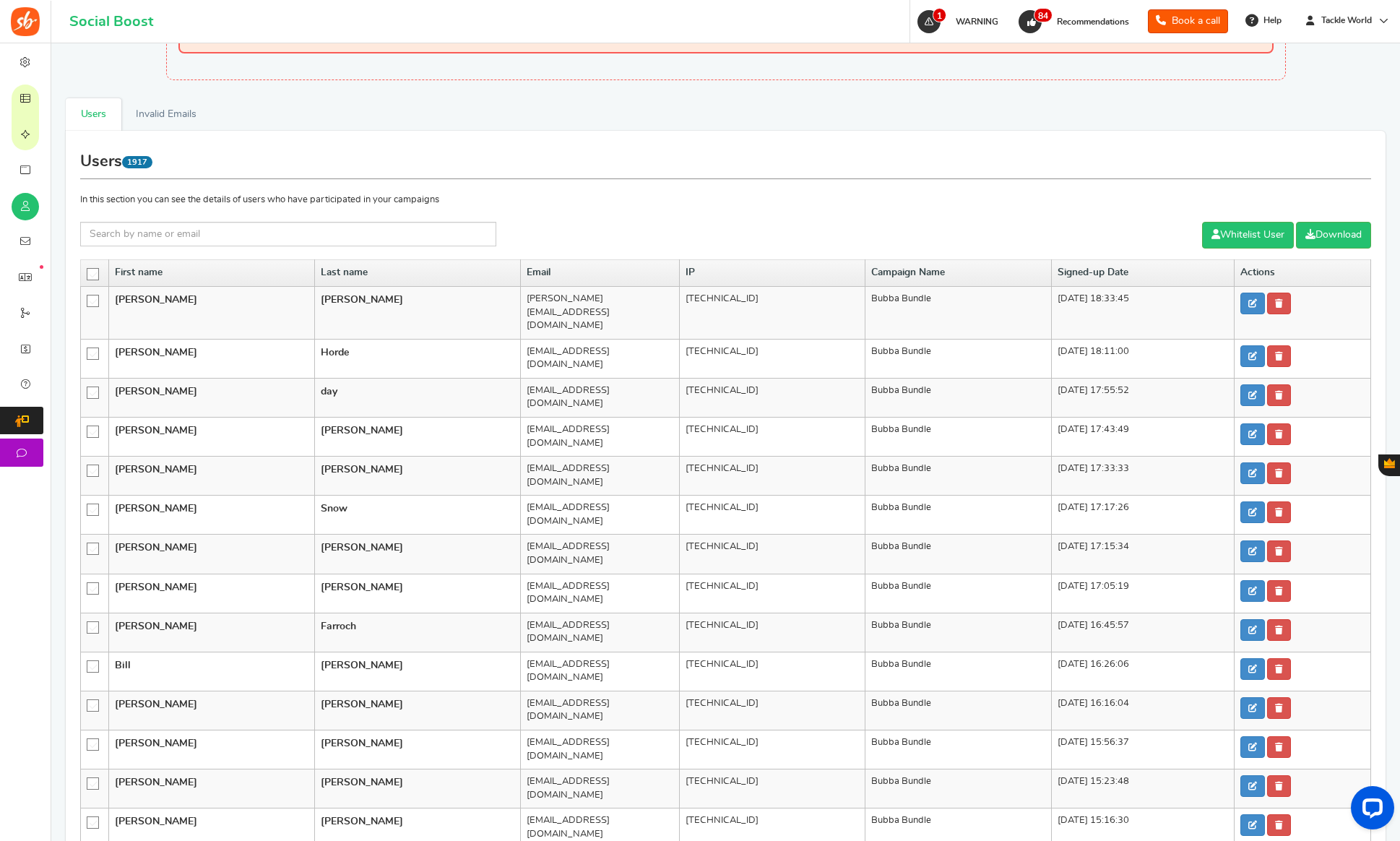
click at [95, 271] on icon at bounding box center [93, 274] width 13 height 13
click at [88, 271] on input "checkbox" at bounding box center [88, 273] width 0 height 10
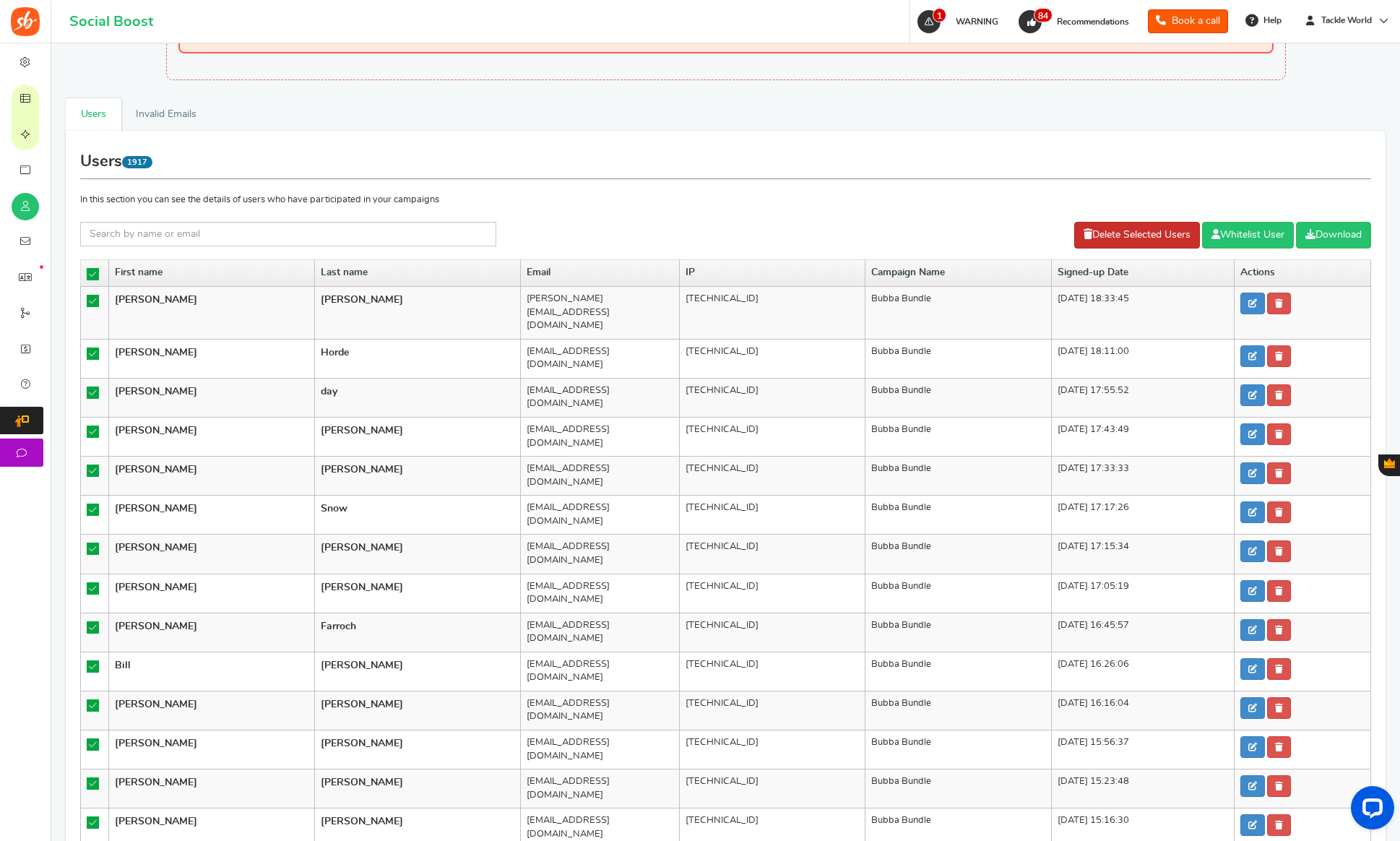
click at [1074, 232] on link "Delete Selected Users" at bounding box center [1137, 235] width 126 height 27
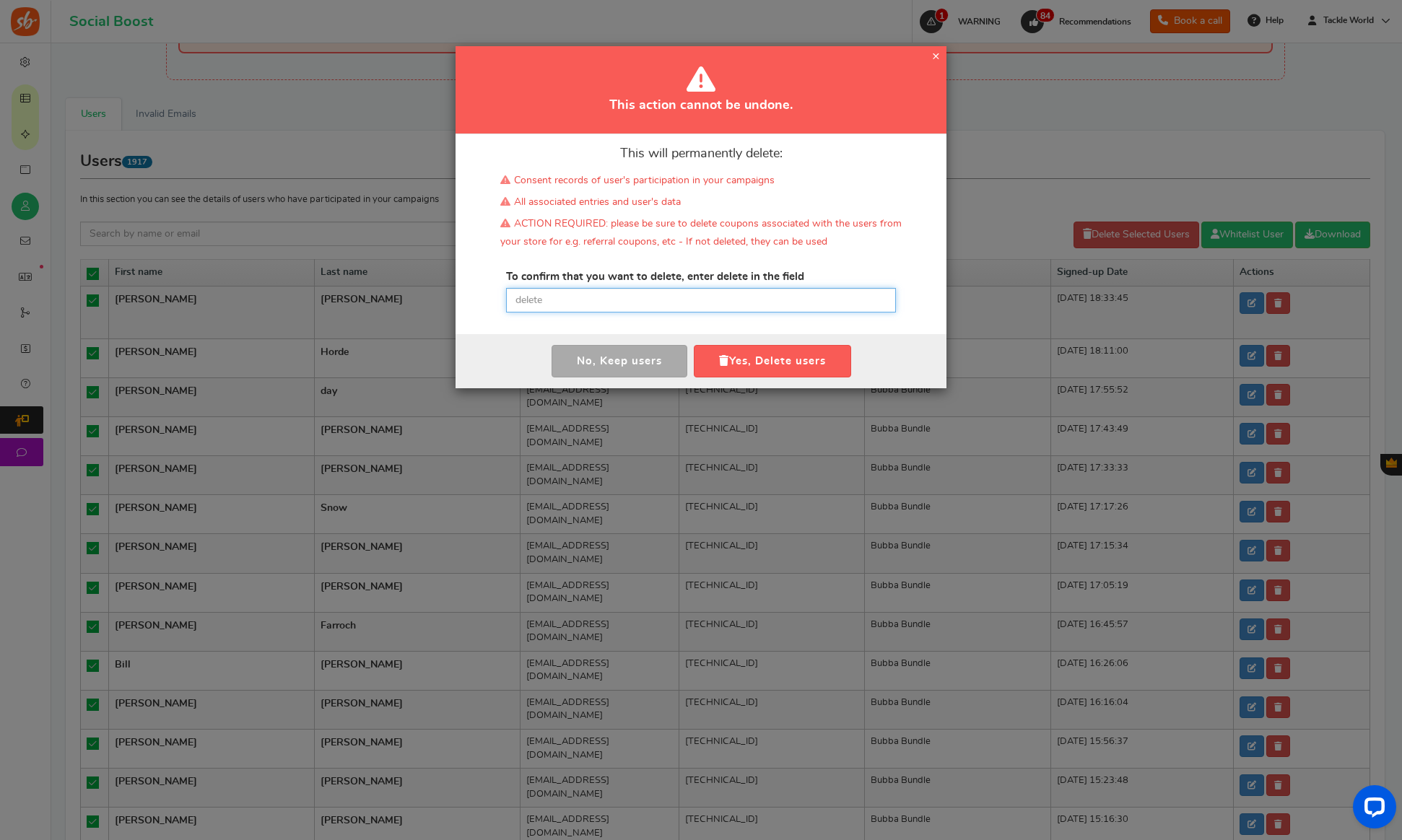
drag, startPoint x: 583, startPoint y: 295, endPoint x: 603, endPoint y: 301, distance: 20.9
click at [583, 295] on input "text" at bounding box center [701, 300] width 390 height 24
paste input "delete"
type input "delete"
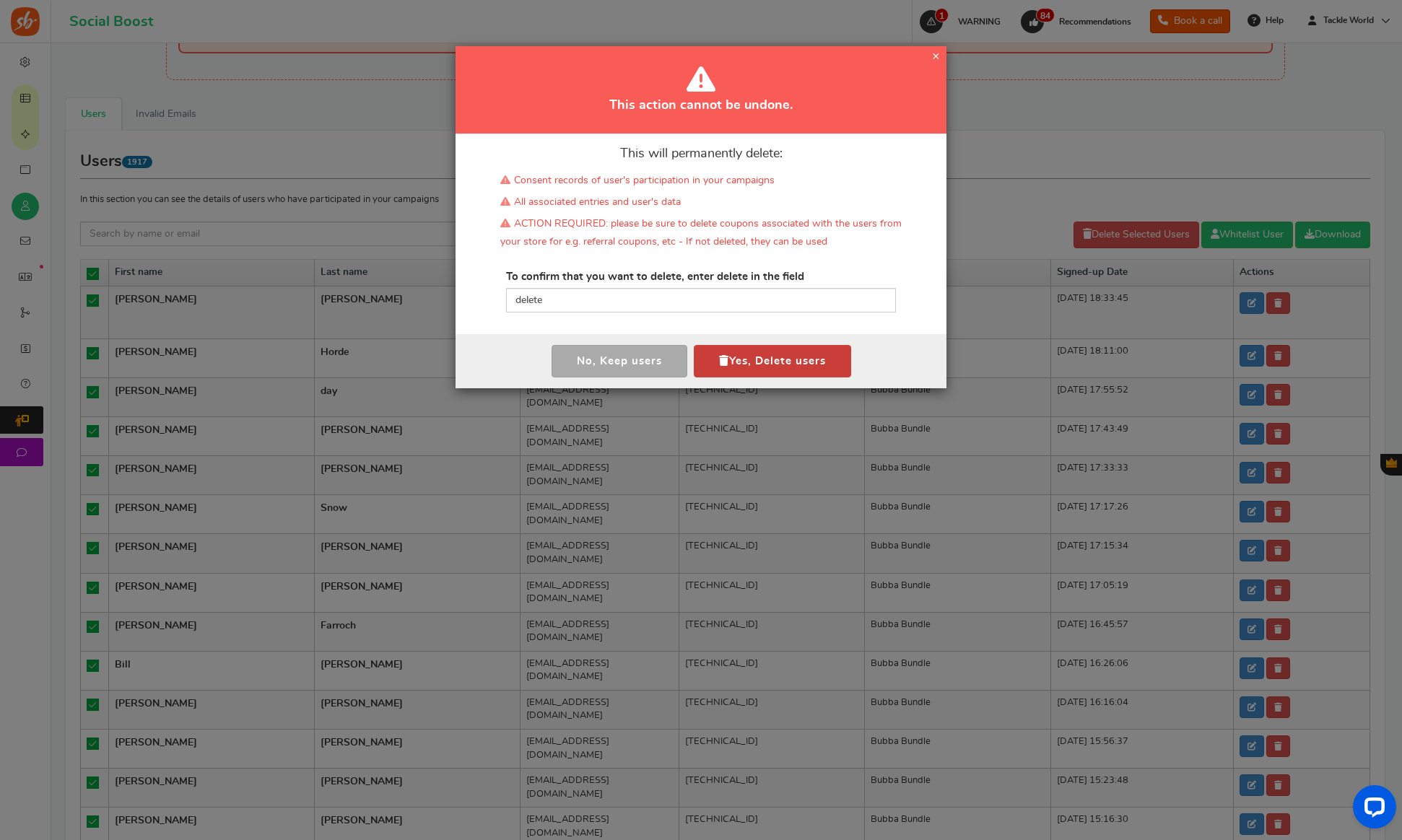
click at [777, 368] on button "Yes, Delete users" at bounding box center [773, 361] width 158 height 33
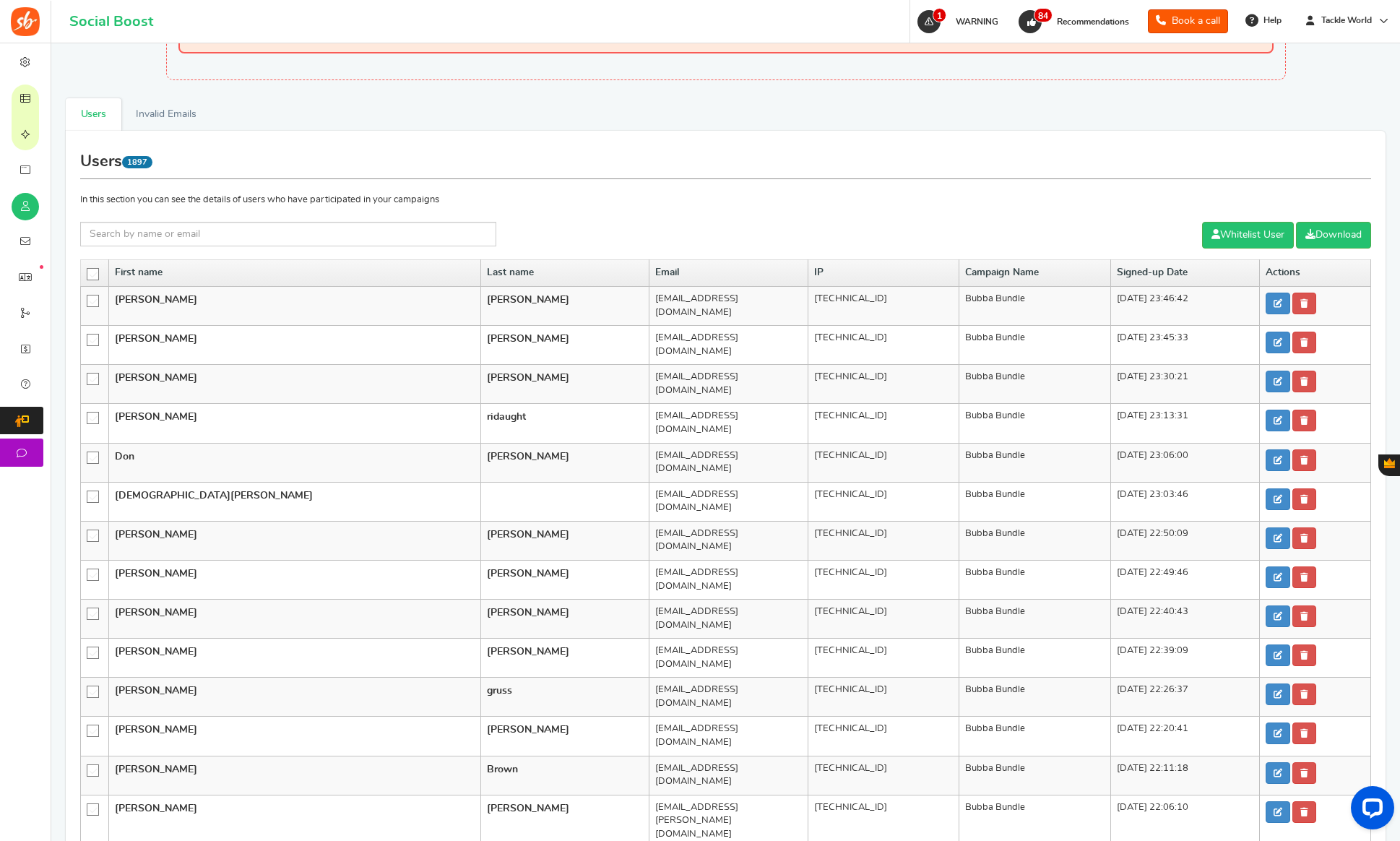
click at [89, 274] on icon at bounding box center [93, 274] width 13 height 13
click at [88, 274] on input "checkbox" at bounding box center [88, 273] width 0 height 10
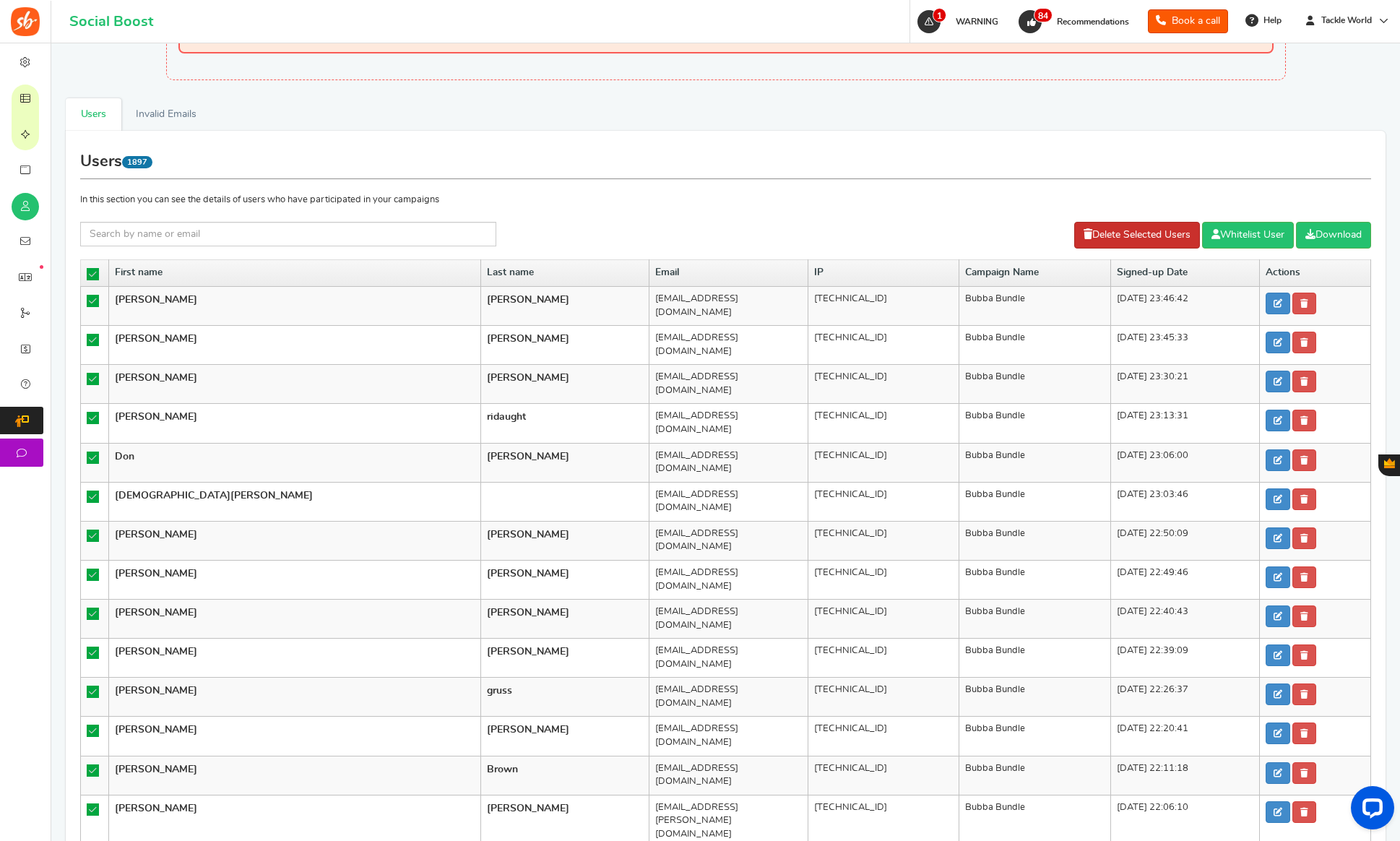
click at [1110, 234] on link "Delete Selected Users" at bounding box center [1137, 235] width 126 height 27
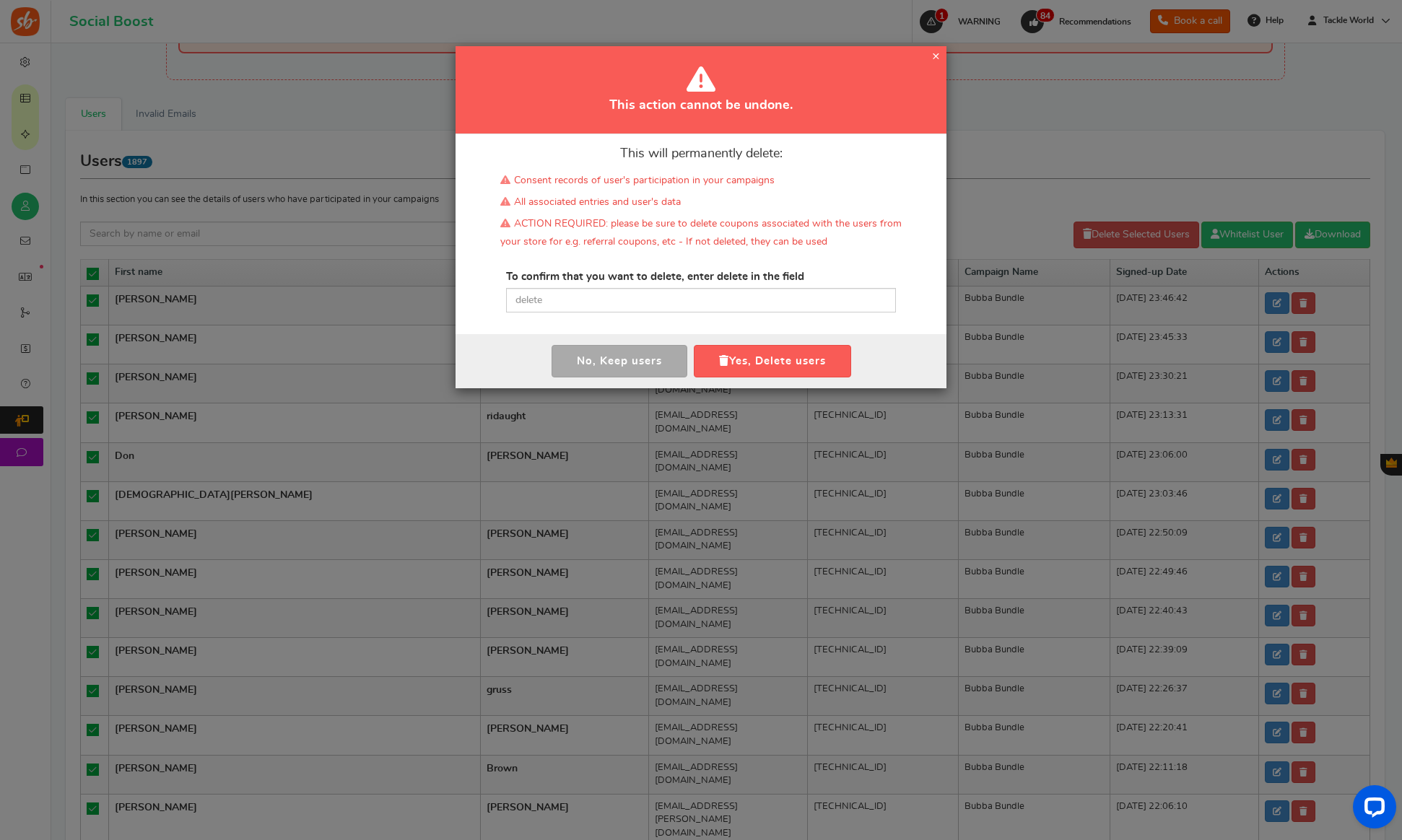
click at [755, 313] on div "This will permanently delete: Consent records of user's participation in your c…" at bounding box center [700, 234] width 491 height 200
click at [759, 299] on input "text" at bounding box center [701, 300] width 390 height 24
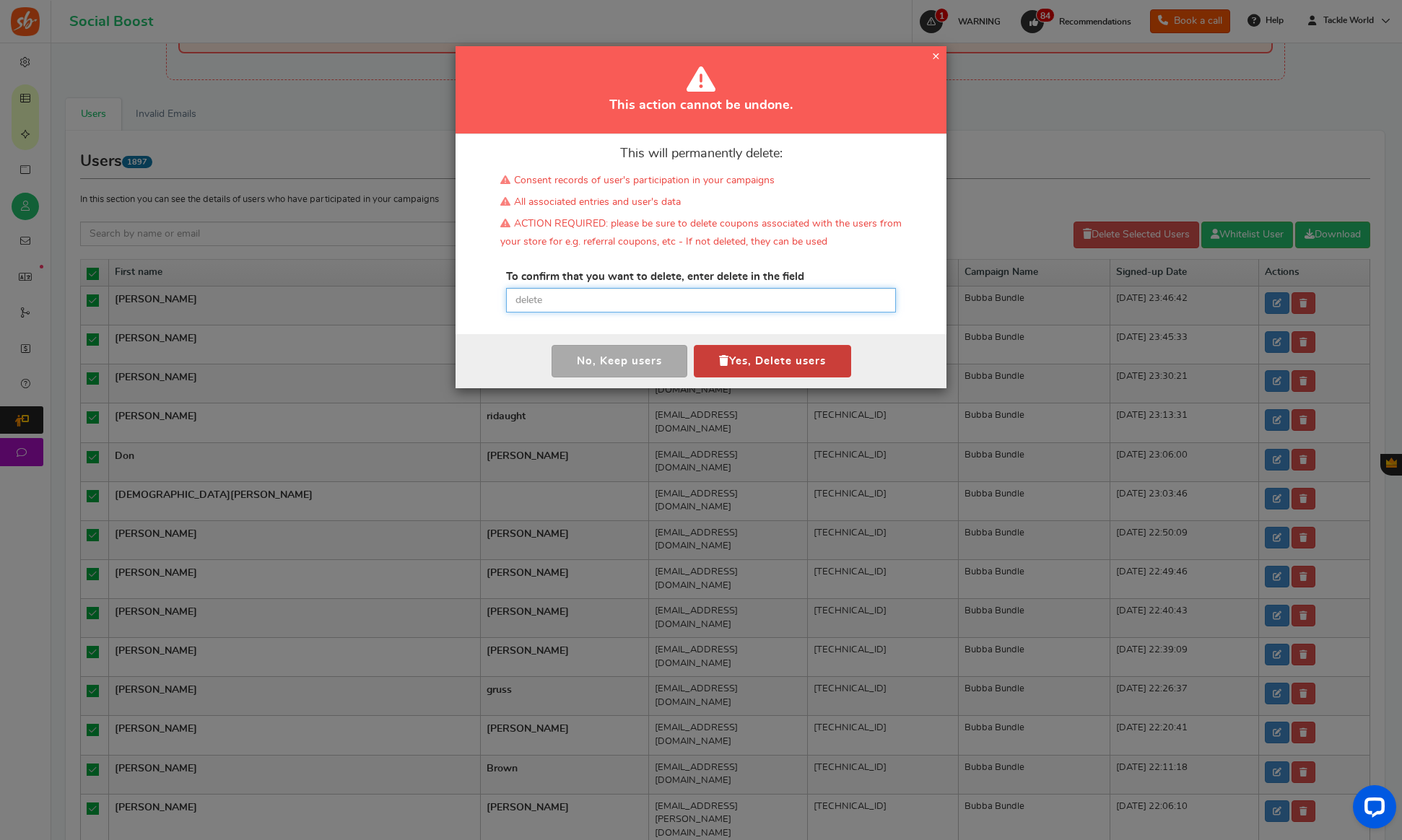
paste input "delete"
type input "delete"
click at [779, 351] on button "Yes, Delete users" at bounding box center [773, 361] width 158 height 33
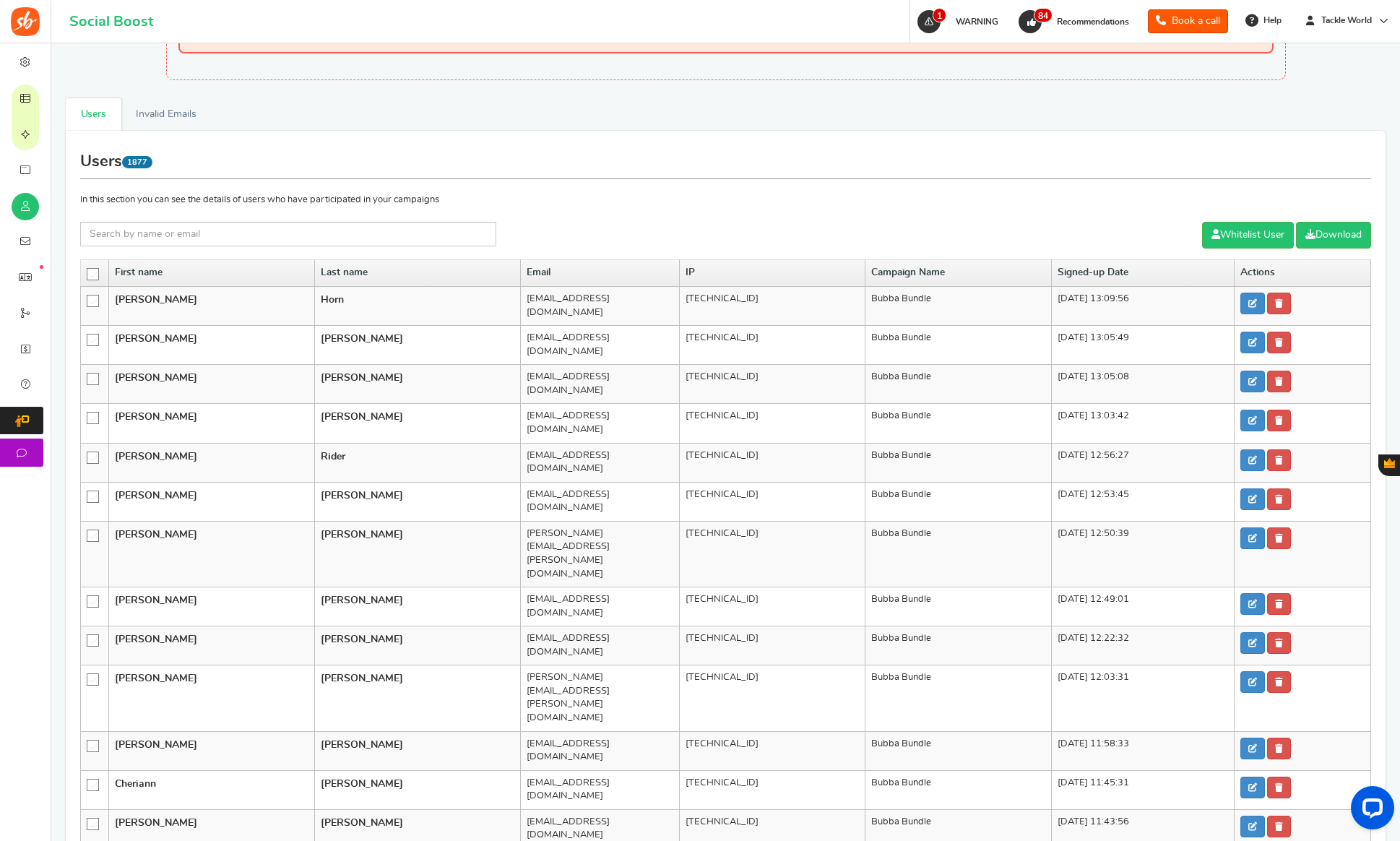
click at [94, 275] on icon at bounding box center [93, 274] width 13 height 13
click at [88, 275] on input "checkbox" at bounding box center [88, 273] width 0 height 10
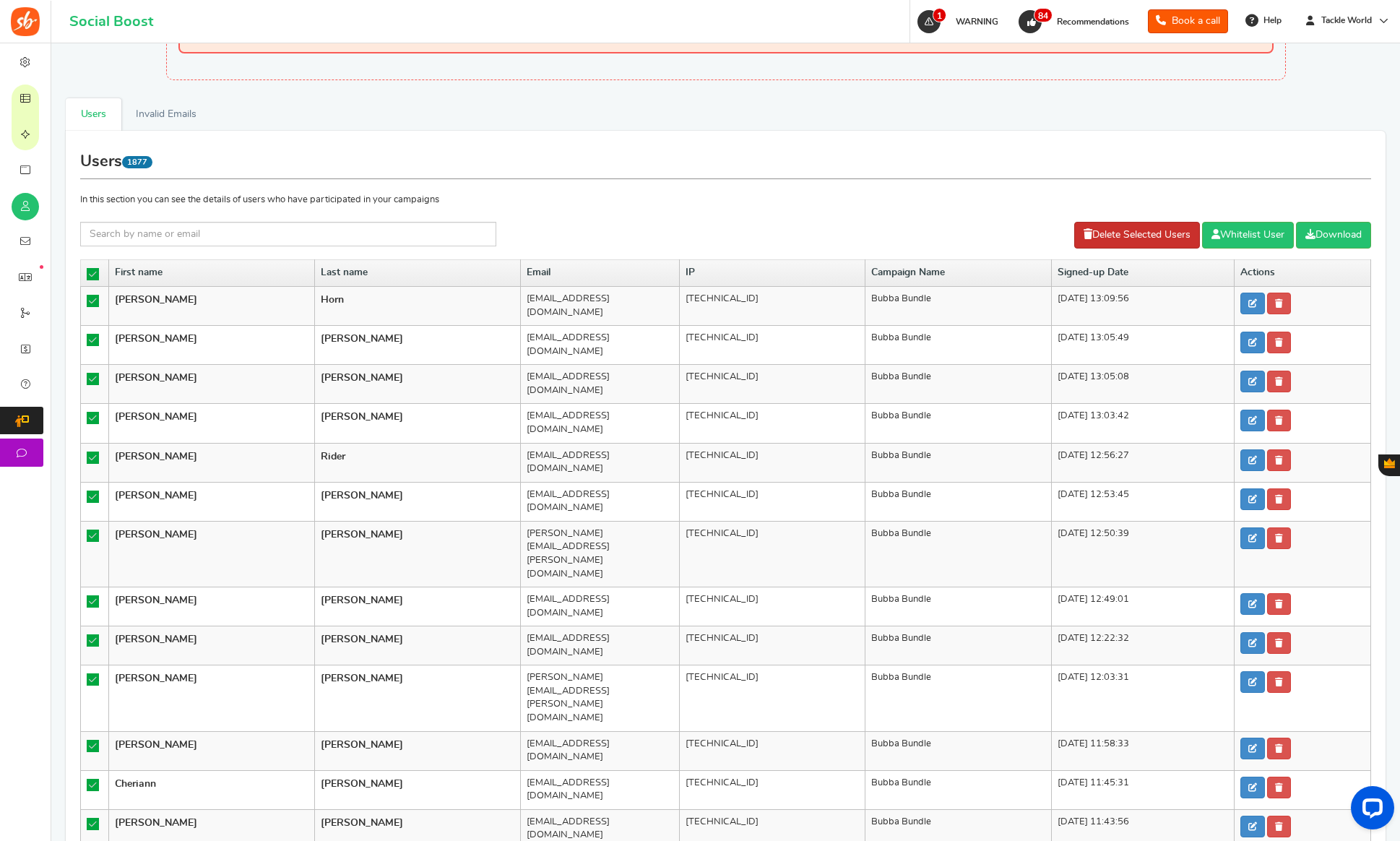
click at [1104, 232] on link "Delete Selected Users" at bounding box center [1137, 235] width 126 height 27
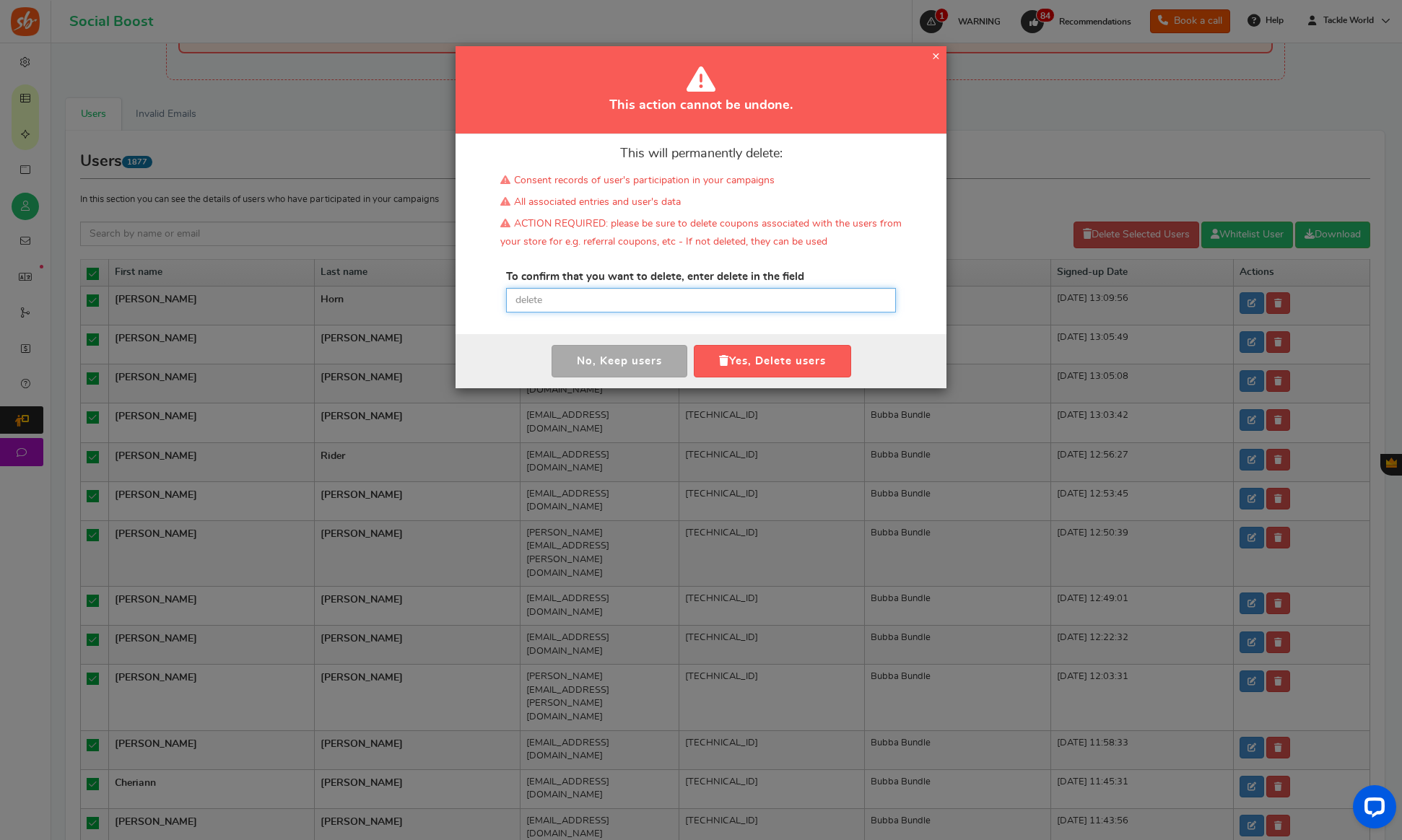
click at [631, 299] on input "text" at bounding box center [701, 300] width 390 height 24
paste input "delete"
click at [799, 378] on div "No, Keep user s Yes, Delete user Yes, Delete users" at bounding box center [700, 361] width 491 height 54
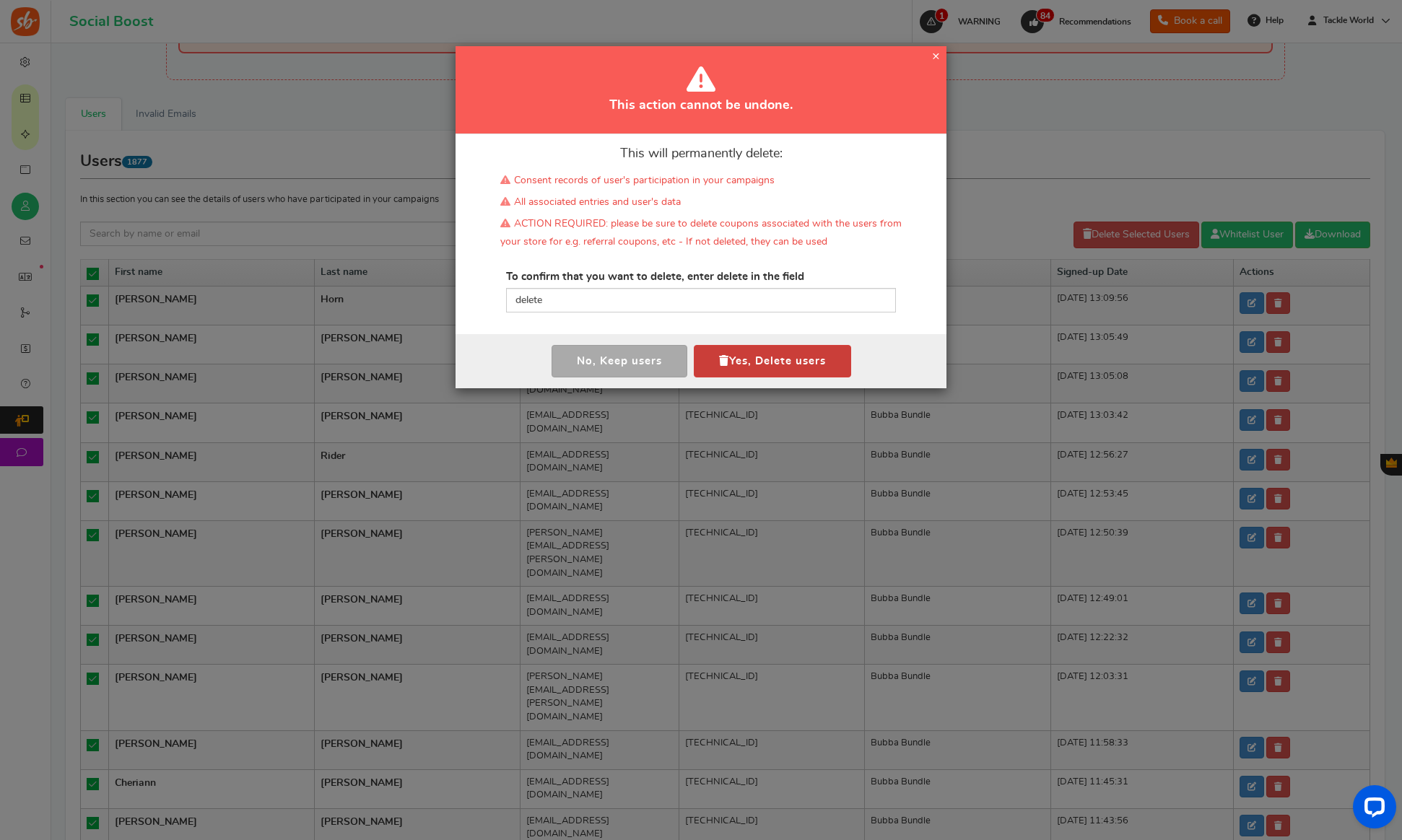
click at [797, 364] on button "Yes, Delete users" at bounding box center [773, 361] width 158 height 33
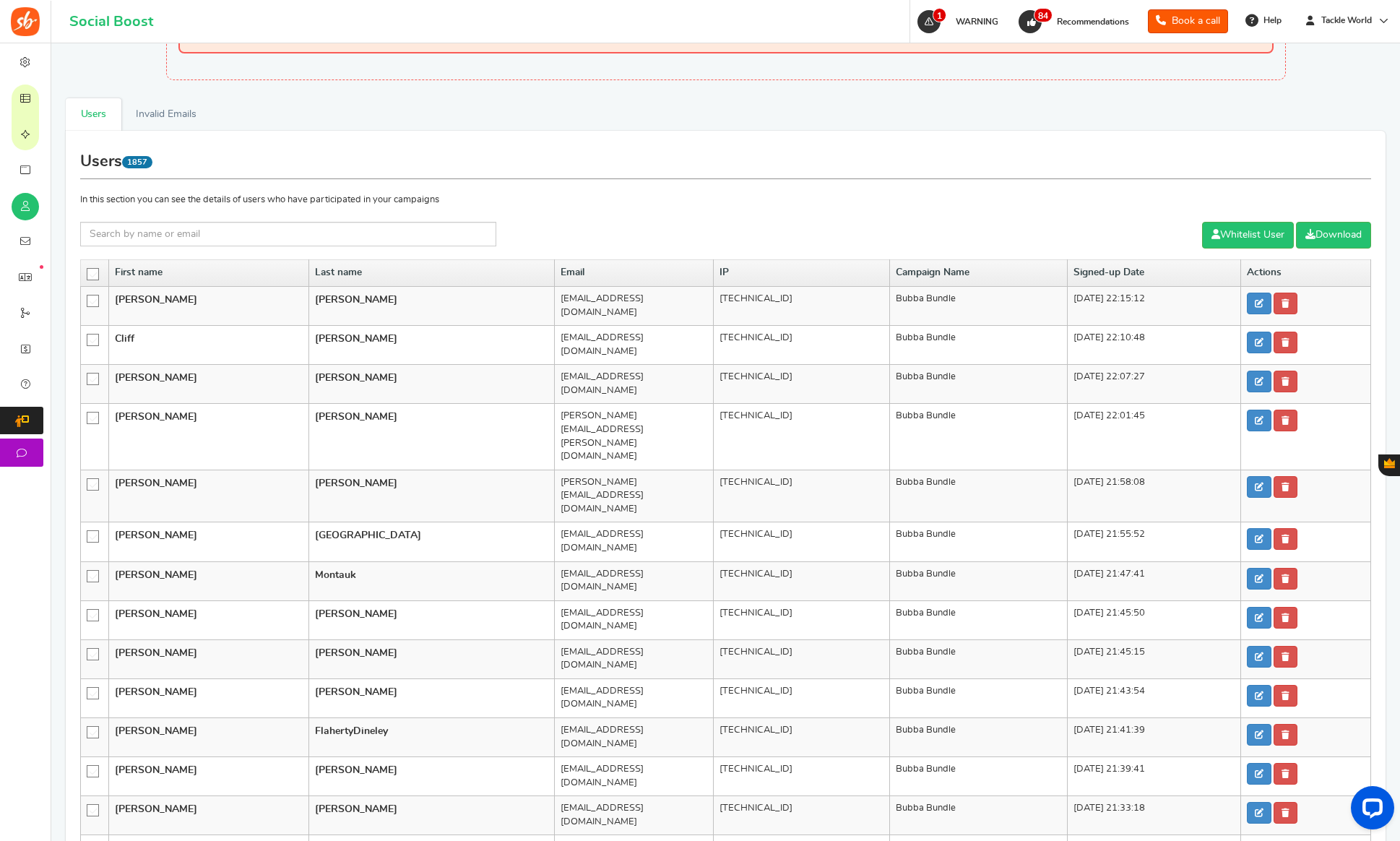
click at [90, 274] on icon at bounding box center [93, 274] width 13 height 13
click at [88, 274] on input "checkbox" at bounding box center [88, 273] width 0 height 10
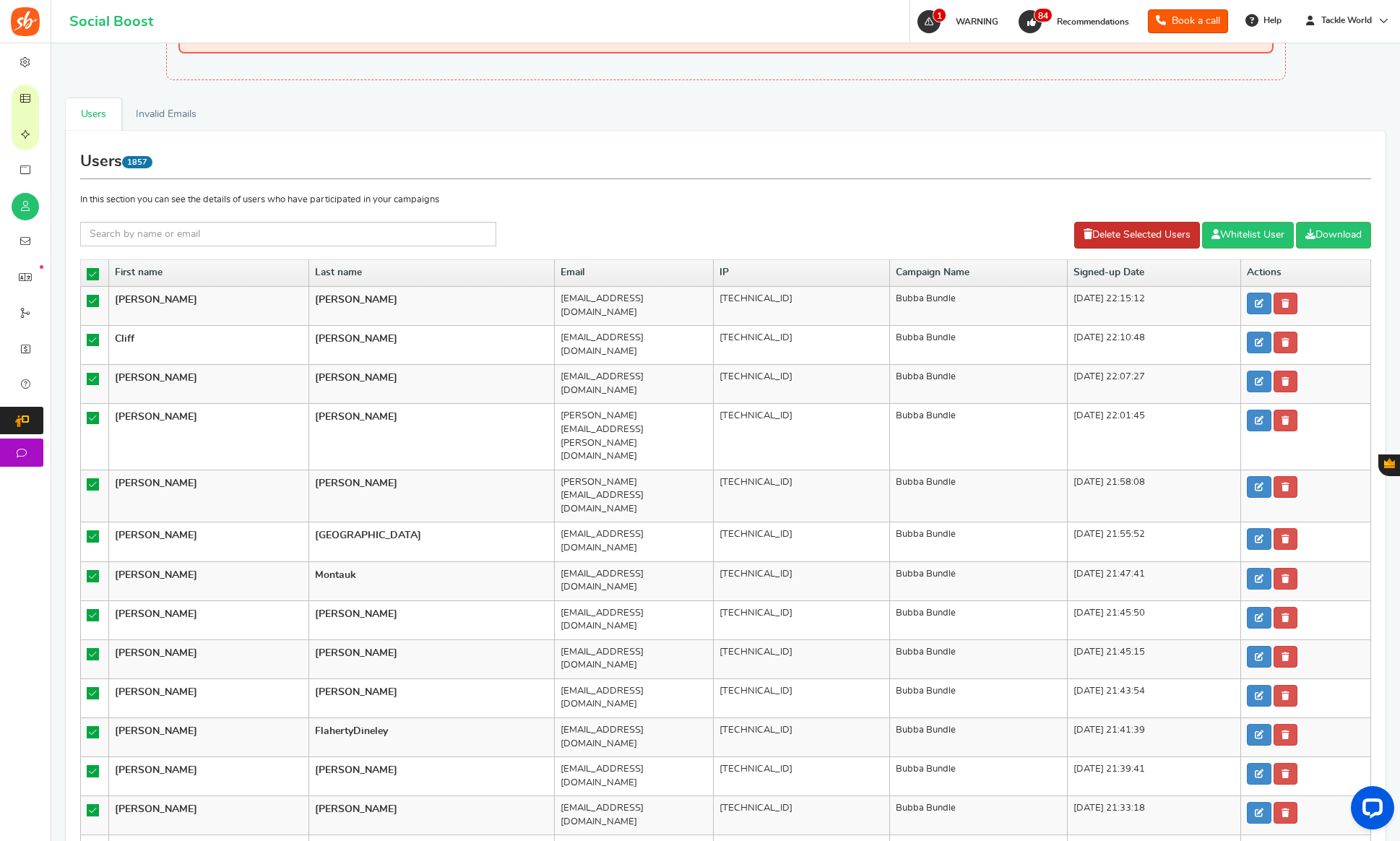
click at [1097, 237] on link "Delete Selected Users" at bounding box center [1137, 235] width 126 height 27
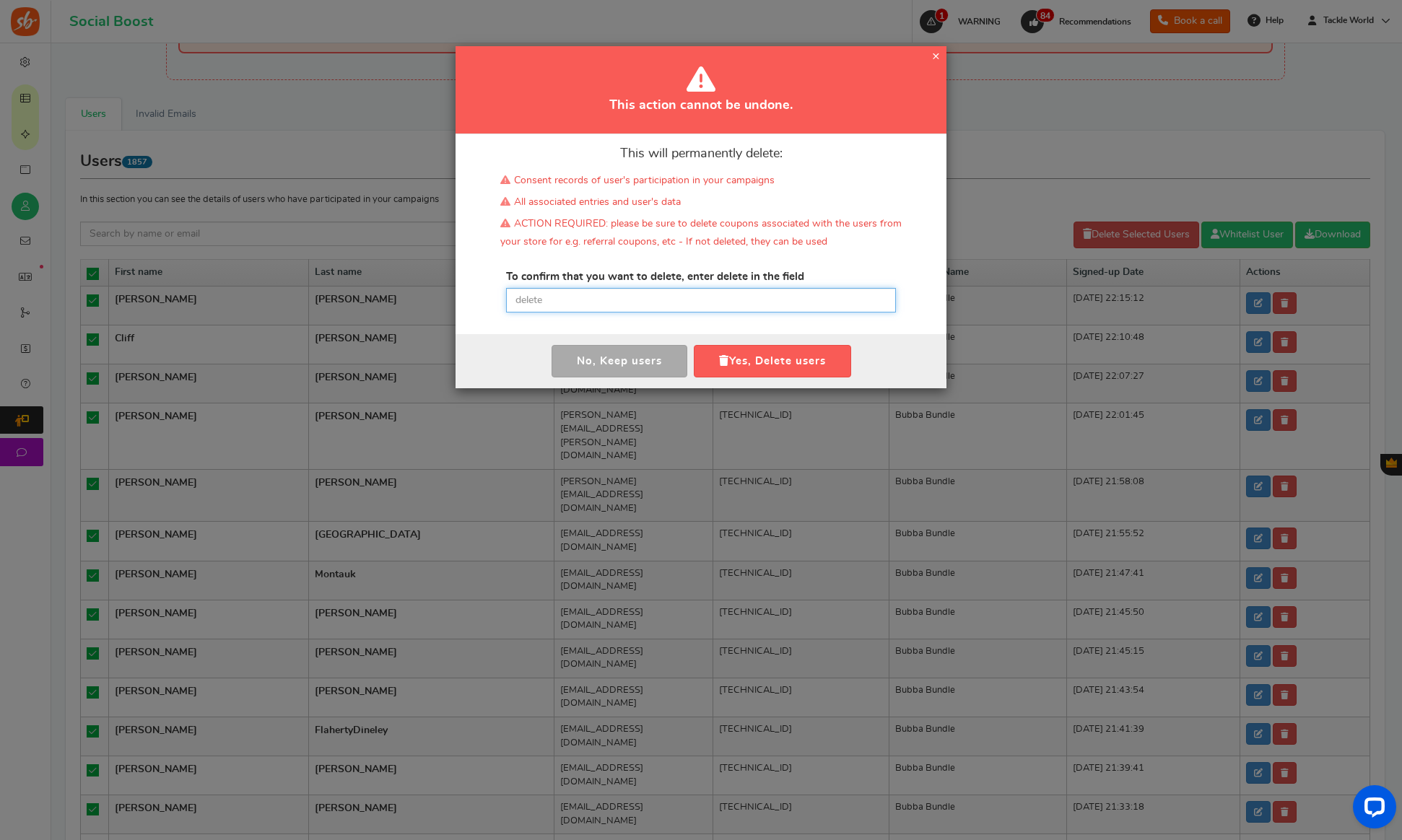
click at [692, 290] on input "text" at bounding box center [701, 300] width 390 height 24
paste input "delete"
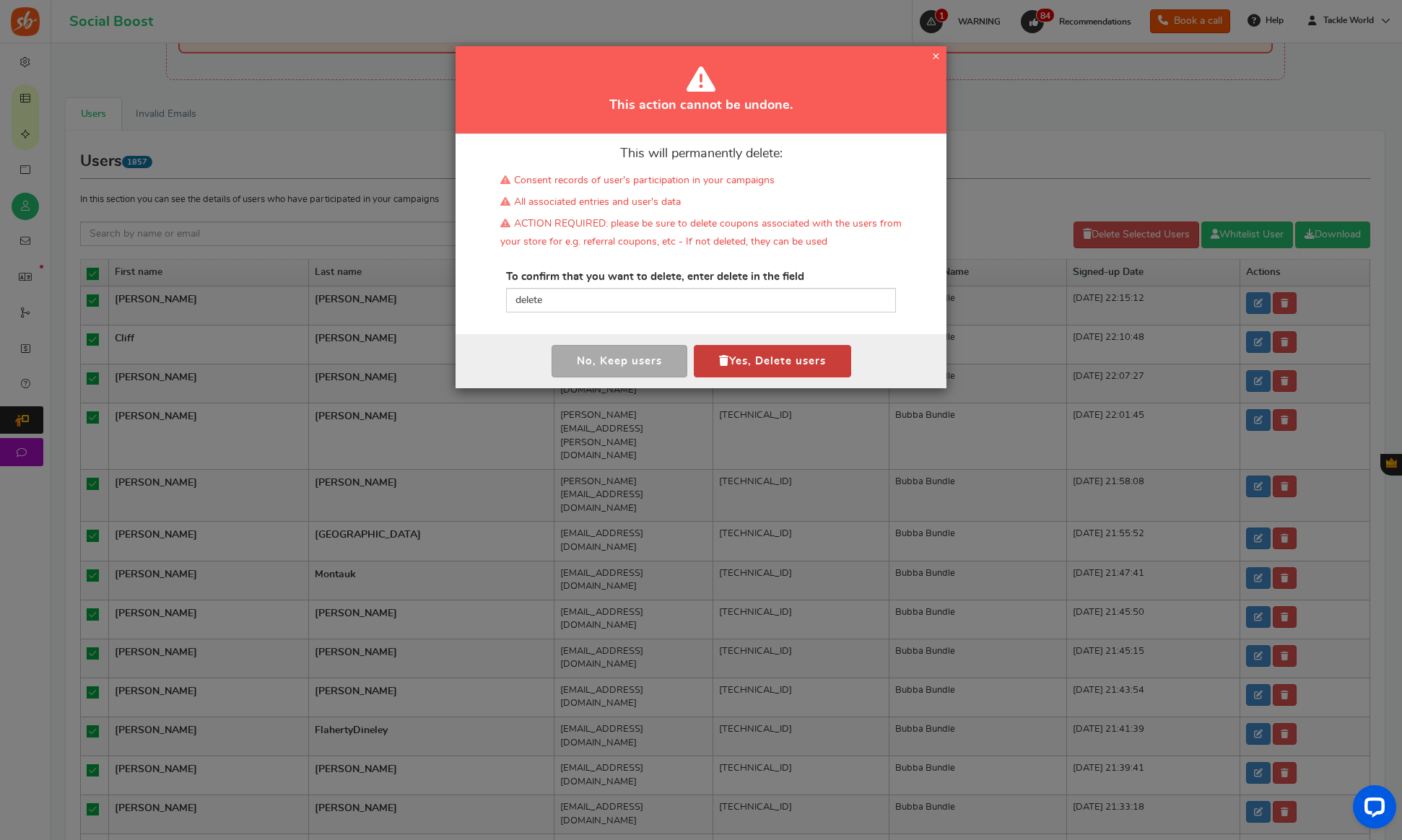
click at [773, 359] on button "Yes, Delete users" at bounding box center [773, 361] width 158 height 33
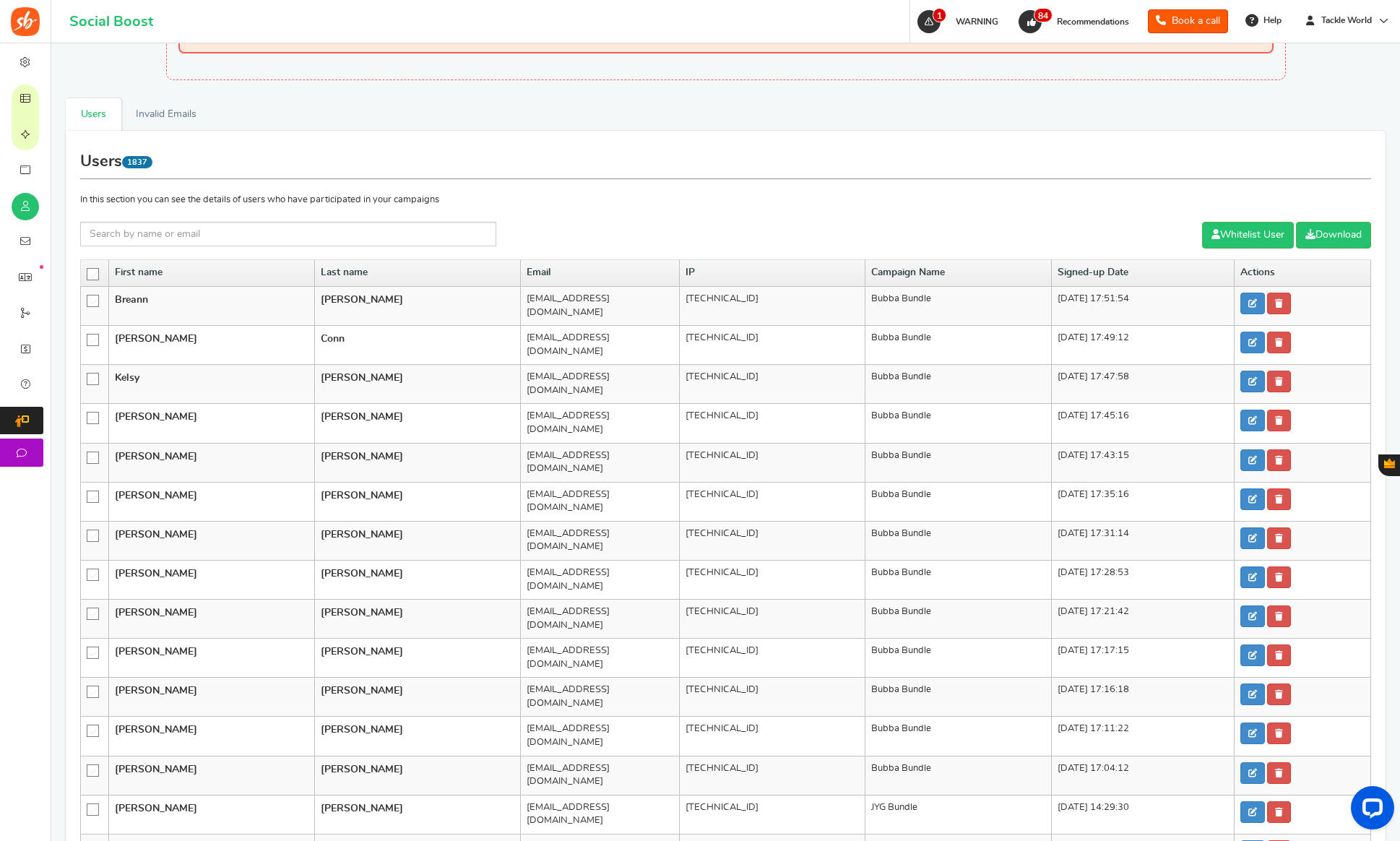
click at [93, 275] on icon at bounding box center [93, 274] width 13 height 13
click at [88, 275] on input "checkbox" at bounding box center [88, 273] width 0 height 10
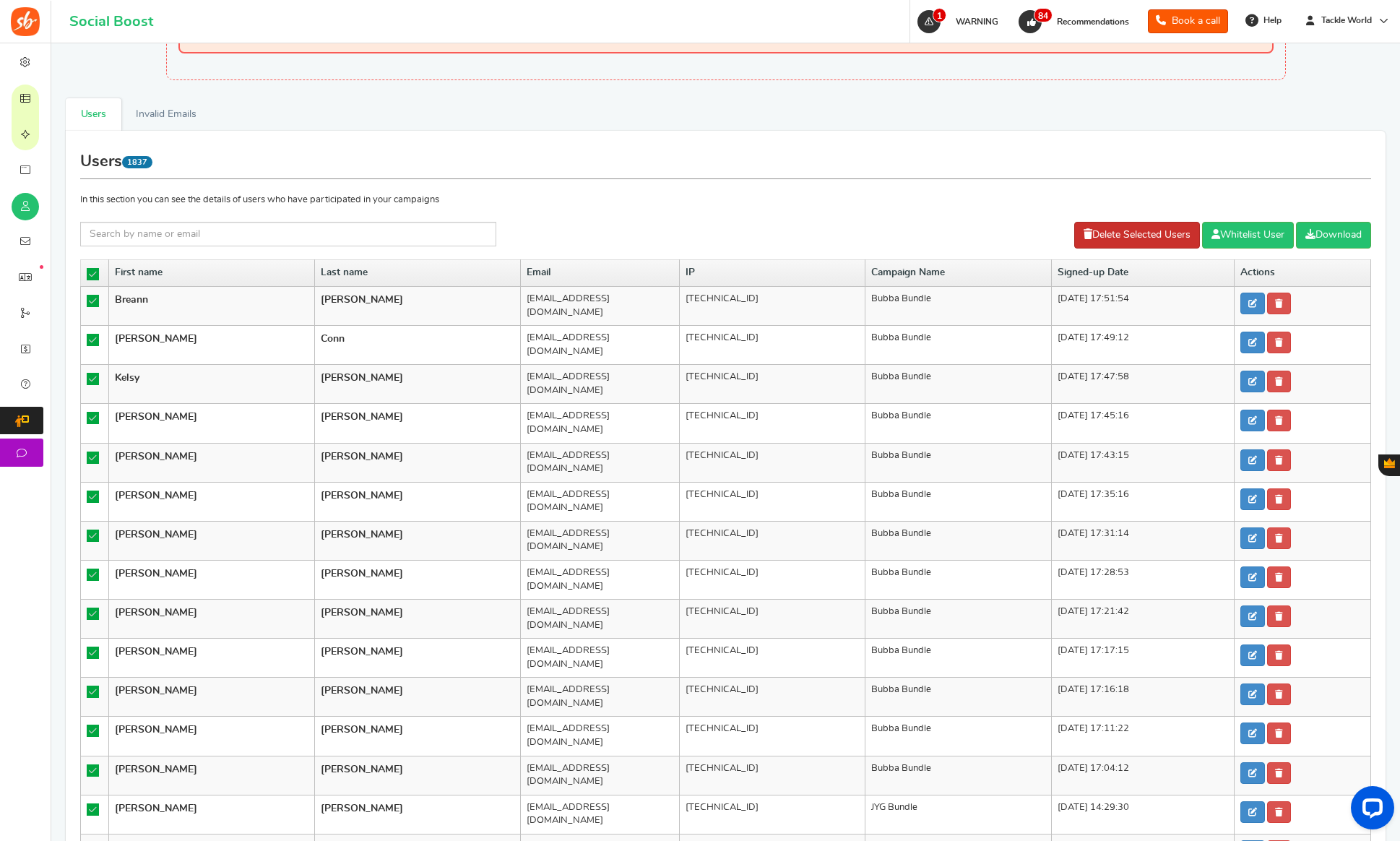
click at [1118, 234] on link "Delete Selected Users" at bounding box center [1137, 235] width 126 height 27
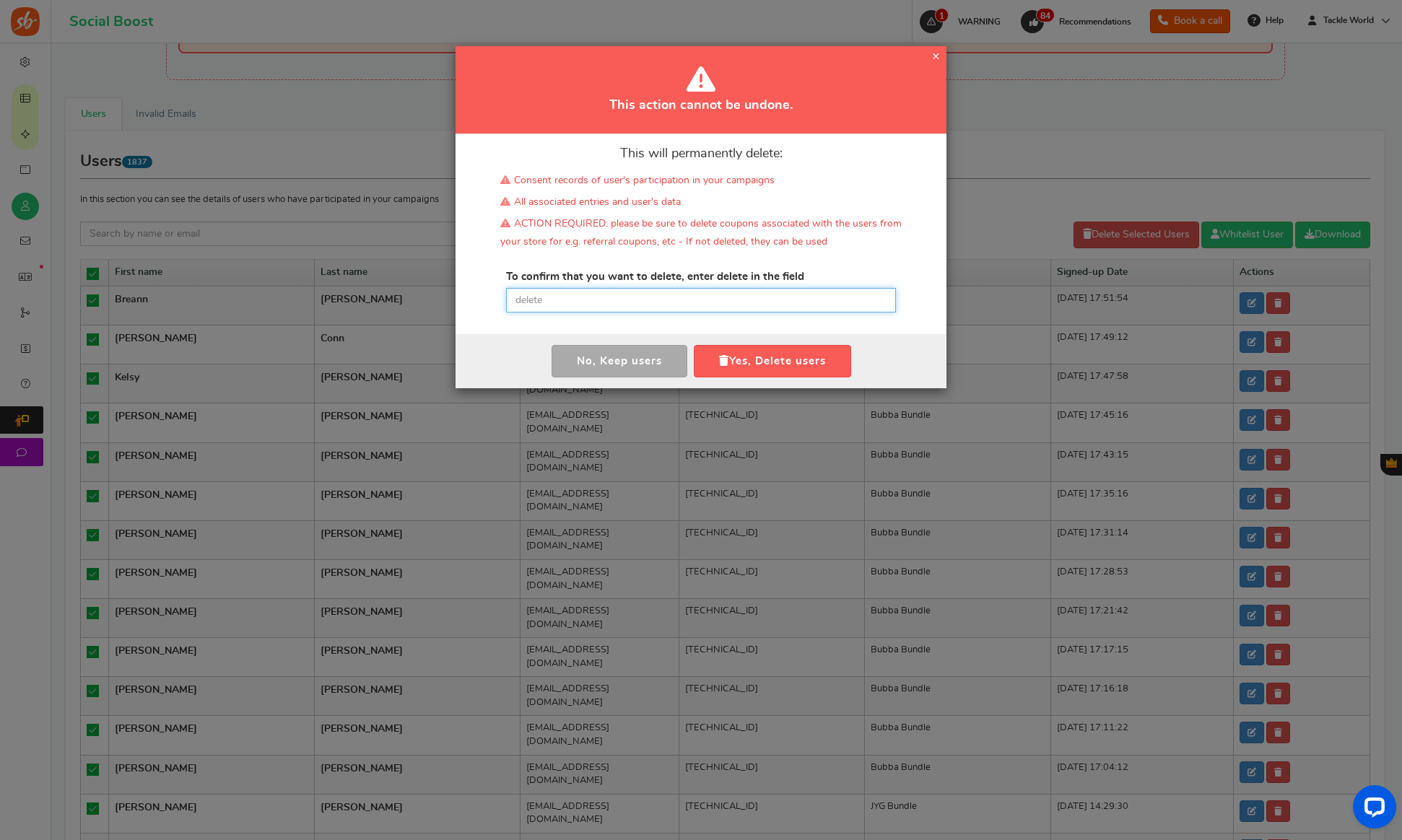
click at [676, 304] on input "text" at bounding box center [701, 300] width 390 height 24
paste input "delete"
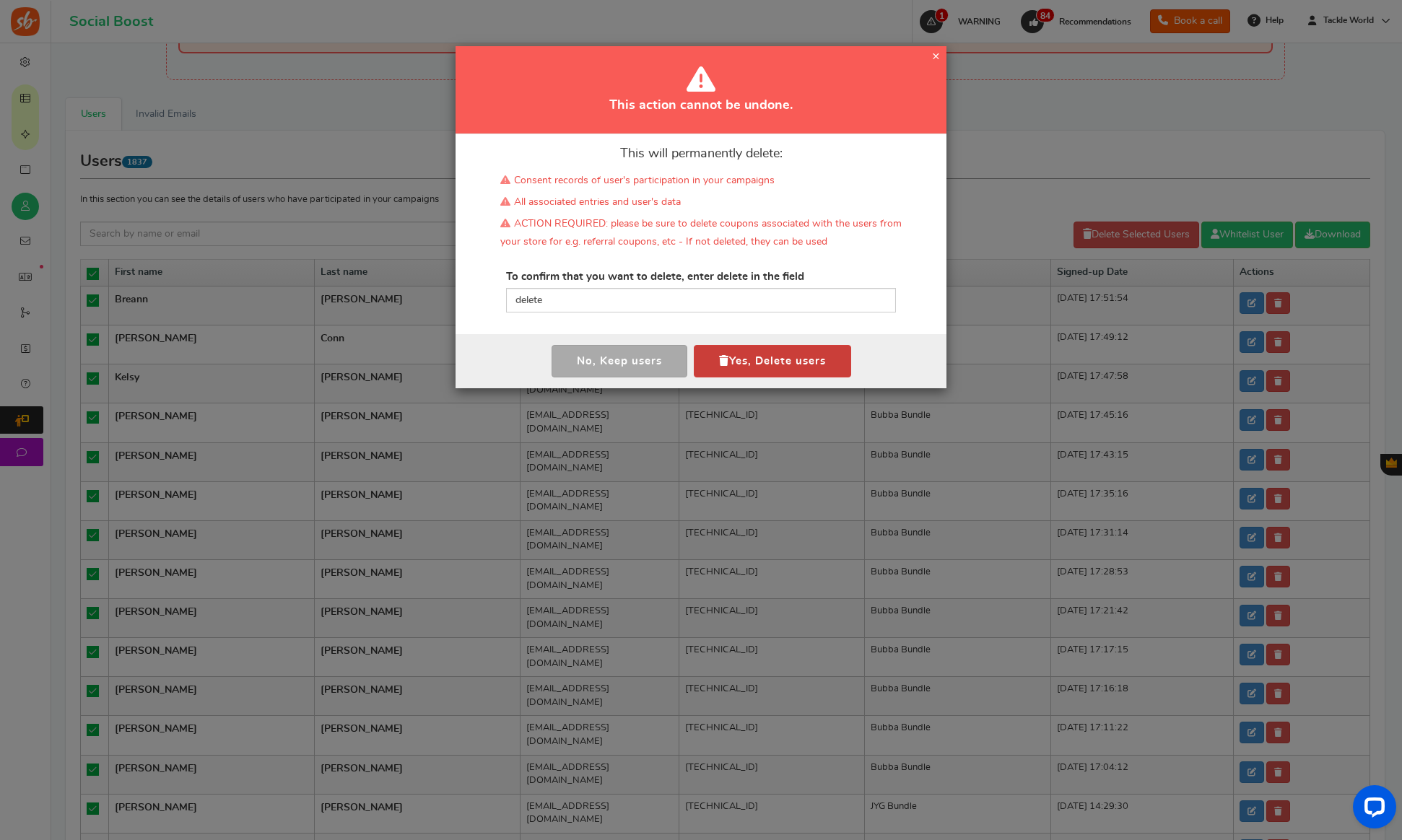
drag, startPoint x: 747, startPoint y: 359, endPoint x: 124, endPoint y: 283, distance: 627.6
click at [746, 359] on button "Yes, Delete users" at bounding box center [773, 361] width 158 height 33
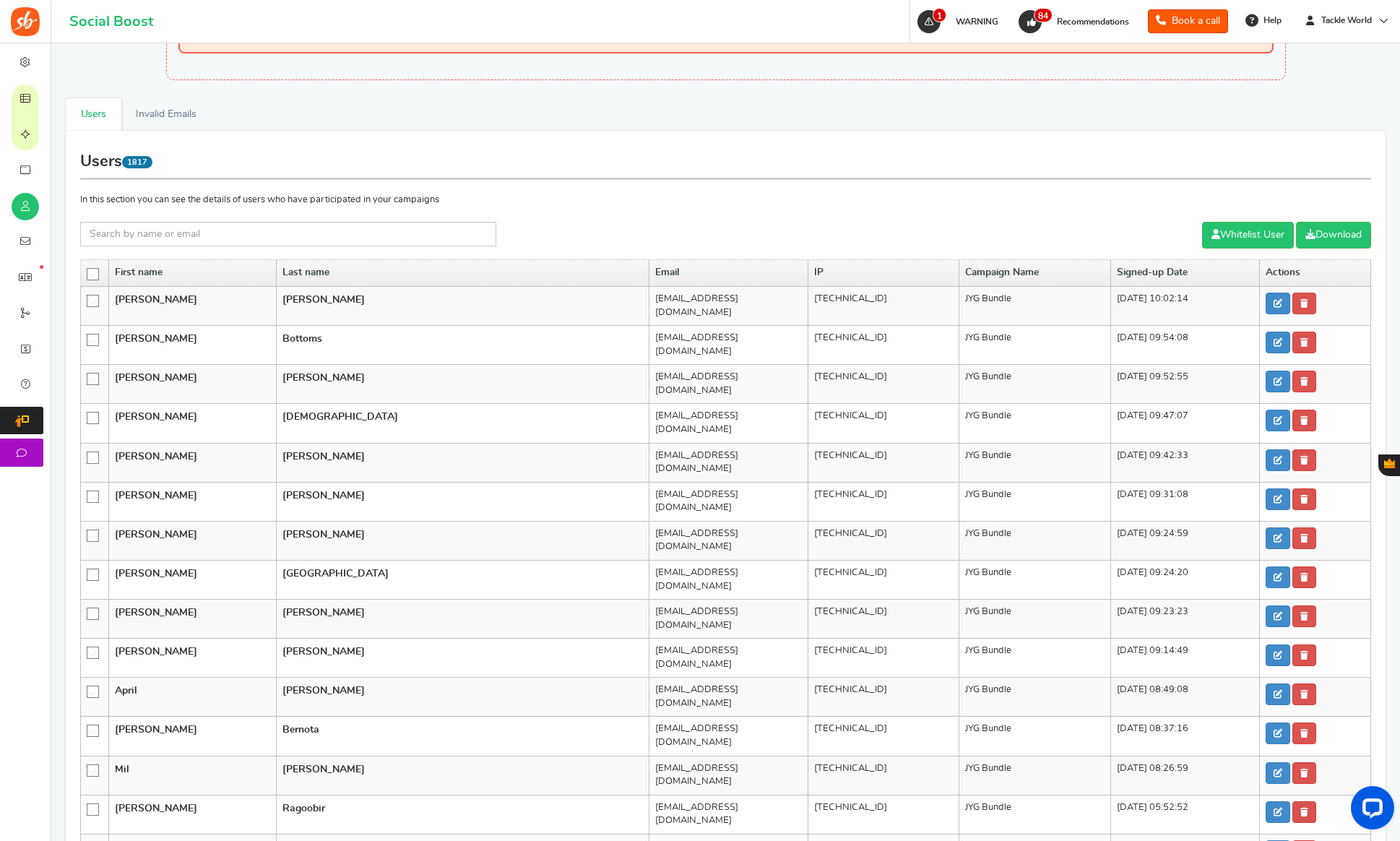
click at [93, 271] on icon at bounding box center [93, 274] width 13 height 13
click at [88, 271] on input "checkbox" at bounding box center [88, 273] width 0 height 10
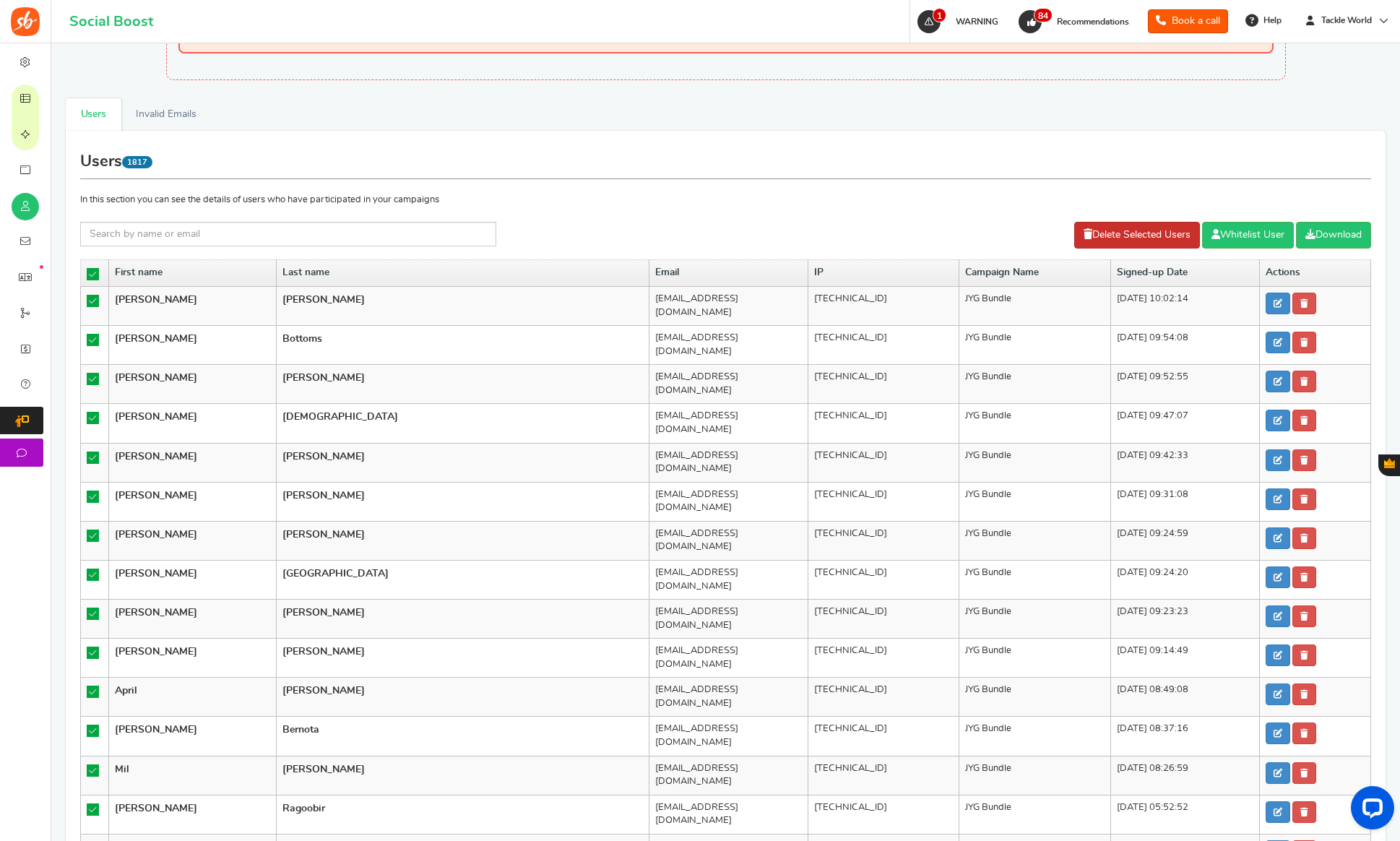
click at [1149, 240] on link "Delete Selected Users" at bounding box center [1137, 235] width 126 height 27
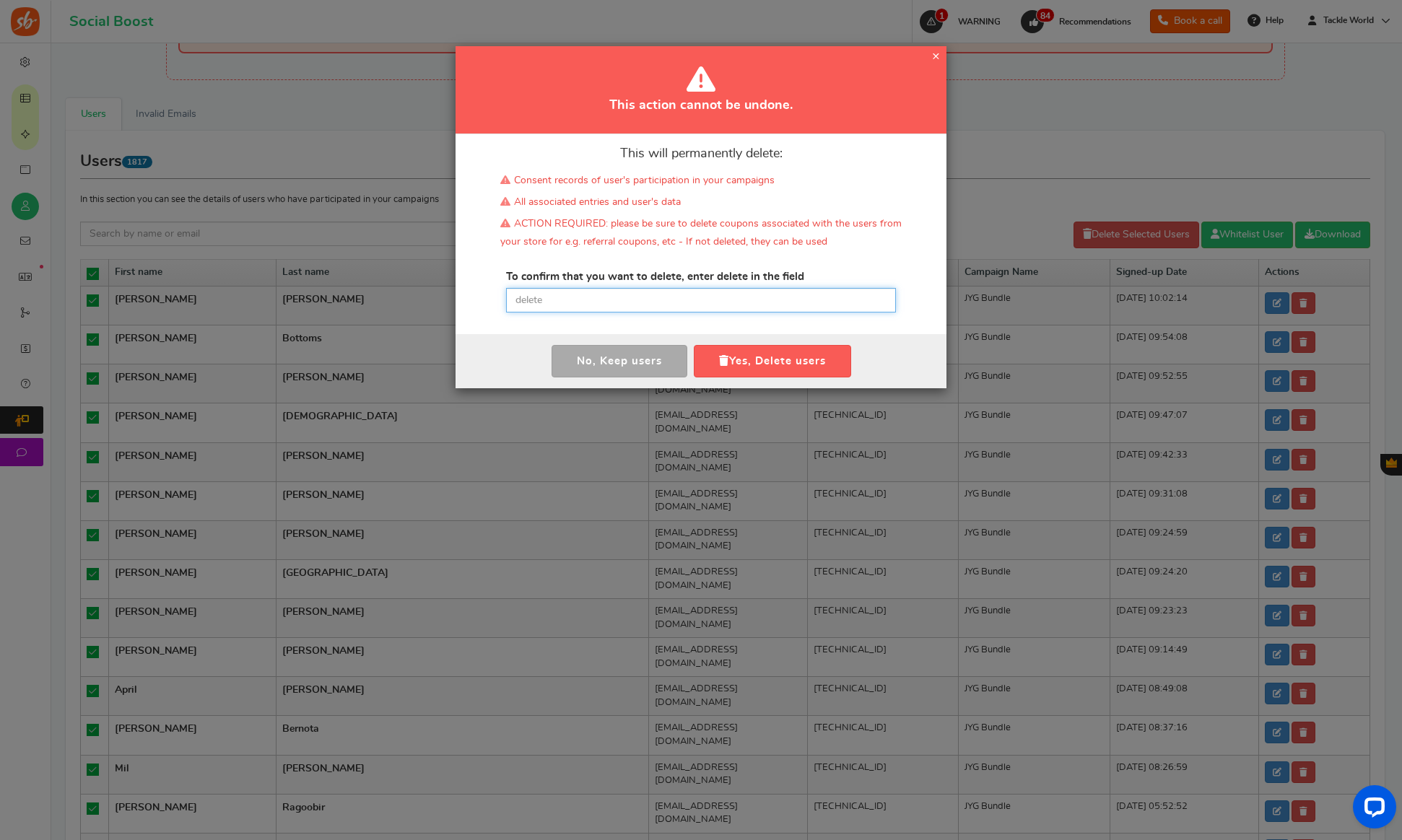
click at [677, 299] on input "text" at bounding box center [701, 300] width 390 height 24
paste input "delete"
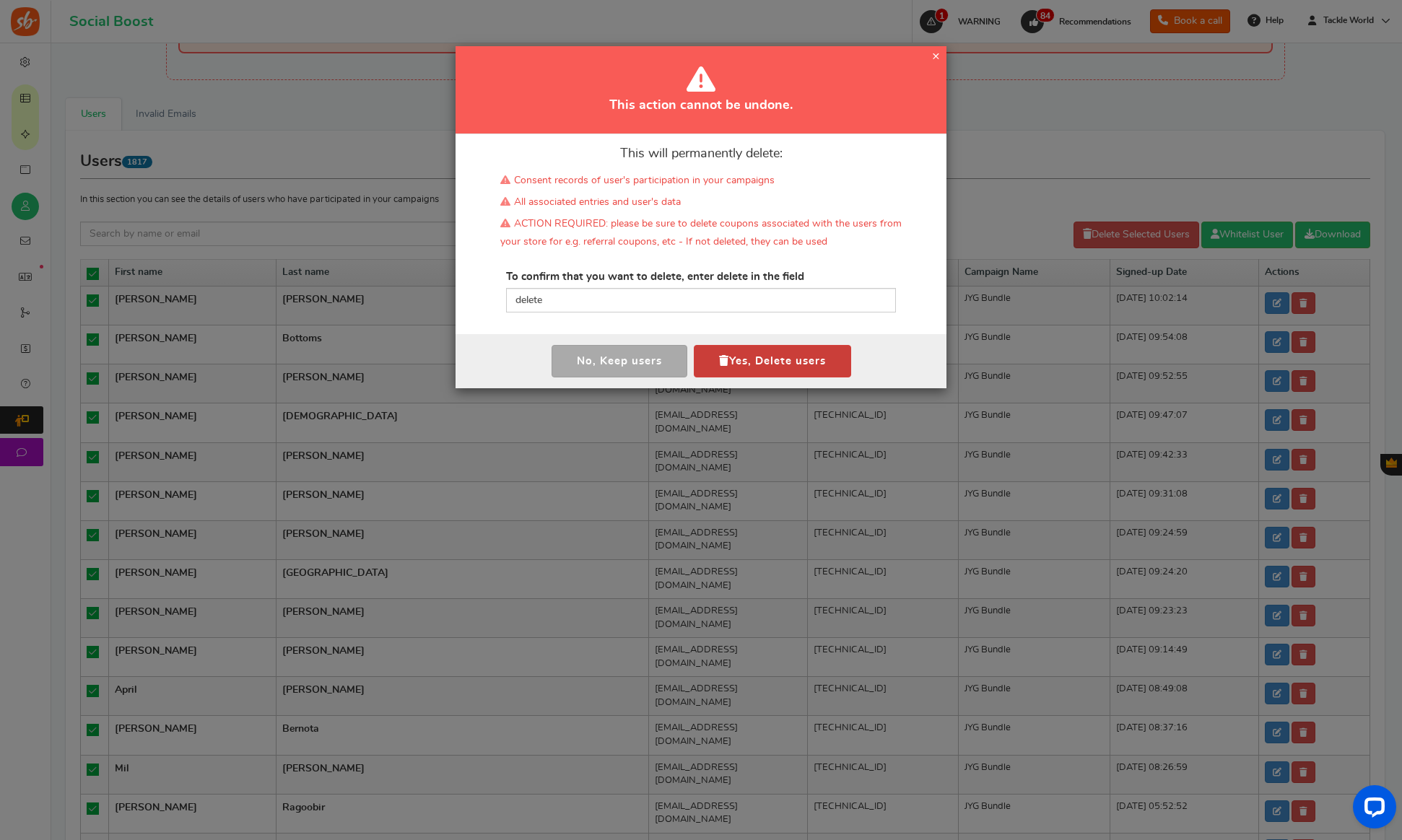
click at [747, 362] on button "Yes, Delete users" at bounding box center [773, 361] width 158 height 33
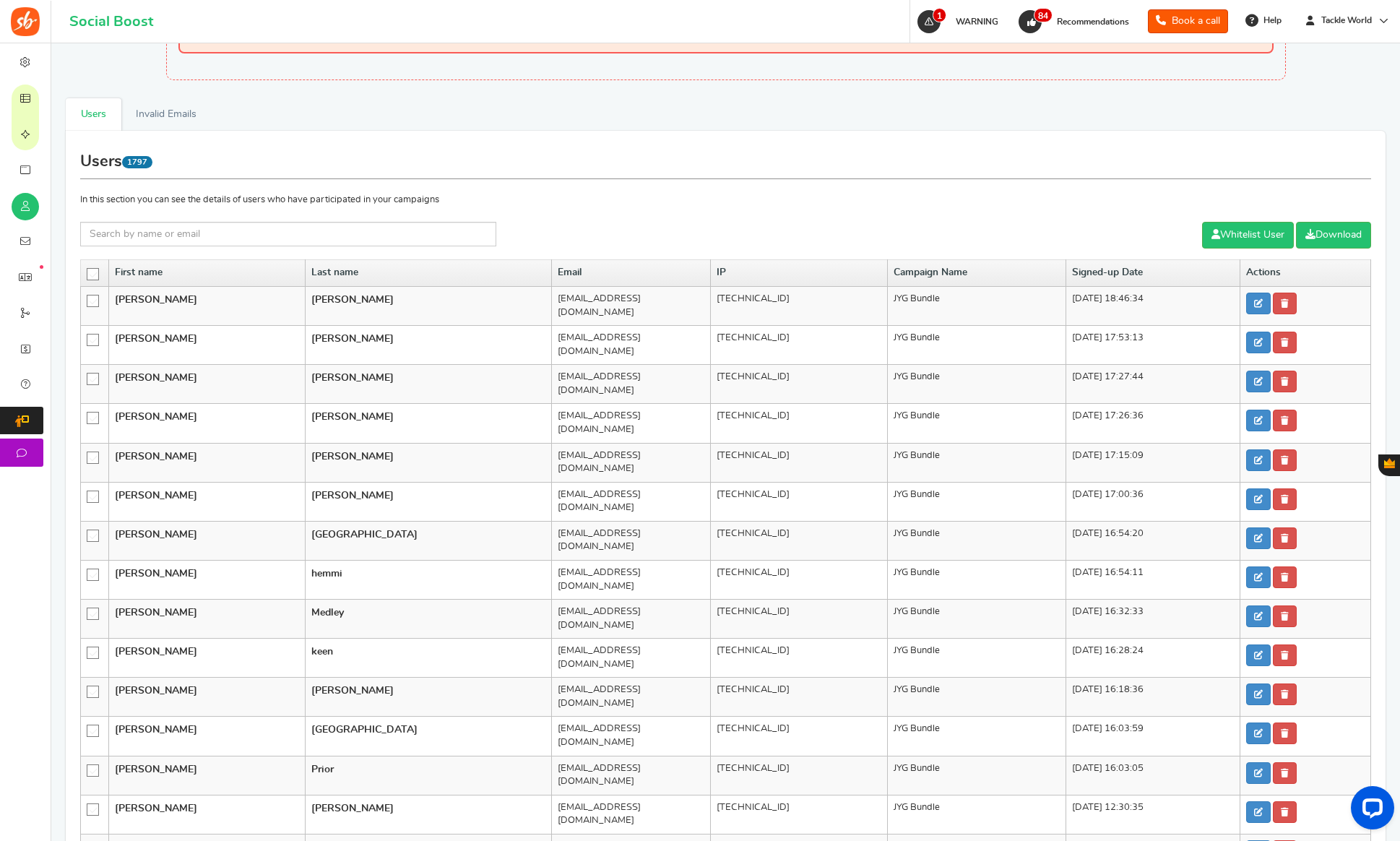
click at [93, 277] on icon at bounding box center [93, 274] width 13 height 13
click at [88, 277] on input "checkbox" at bounding box center [88, 273] width 0 height 10
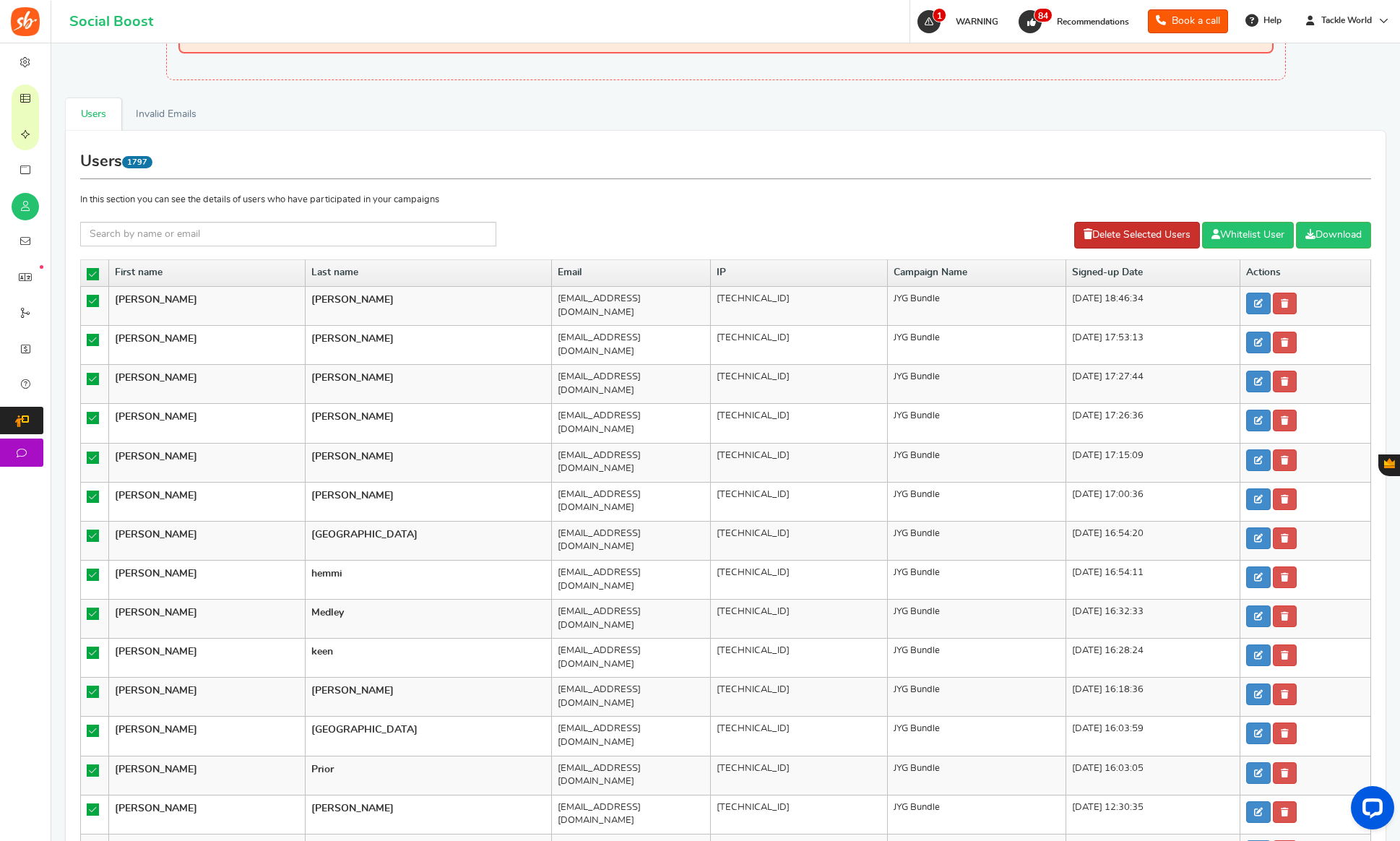
click at [1101, 241] on link "Delete Selected Users" at bounding box center [1137, 235] width 126 height 27
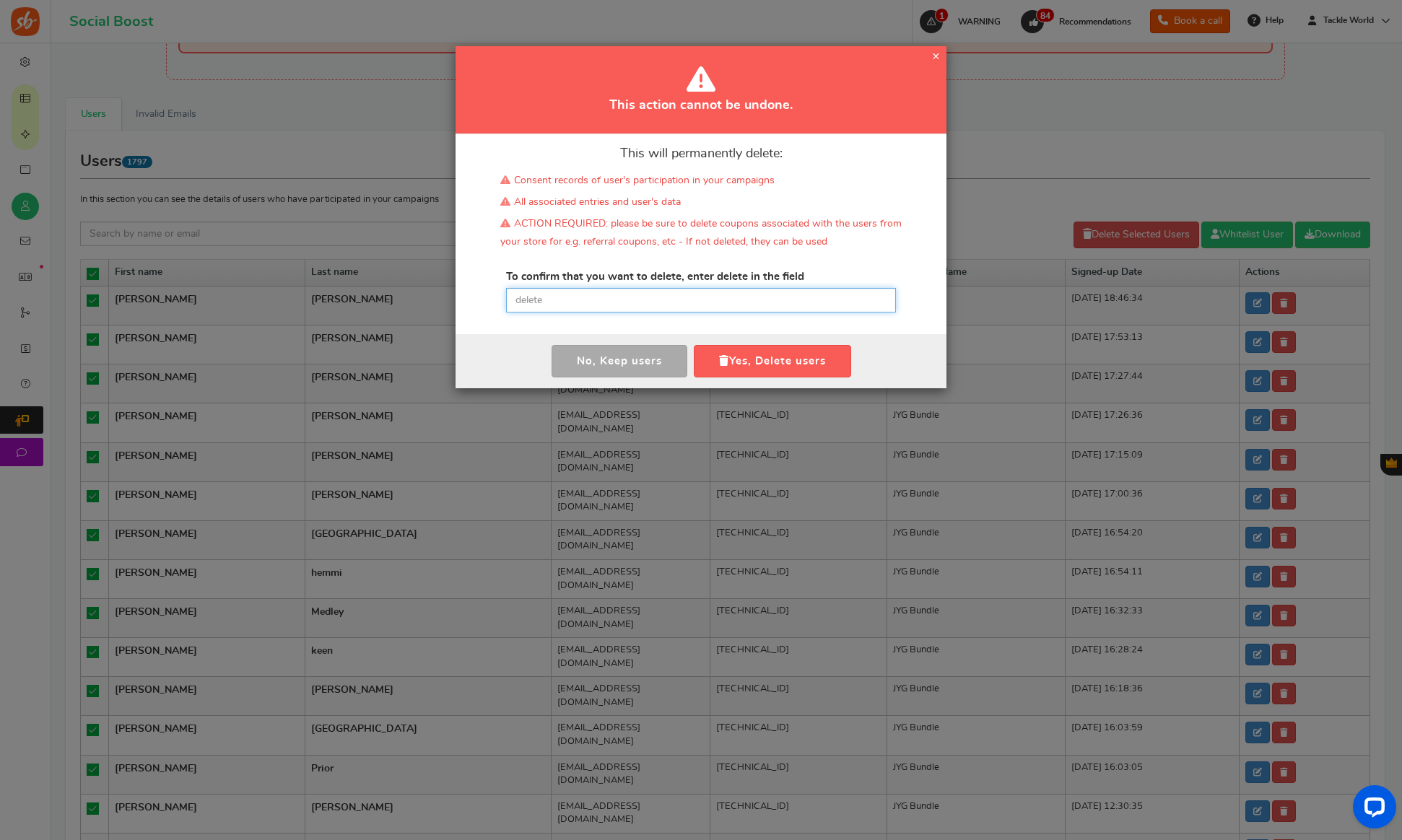
click at [564, 304] on input "text" at bounding box center [701, 300] width 390 height 24
paste input "delete"
type input "delete"
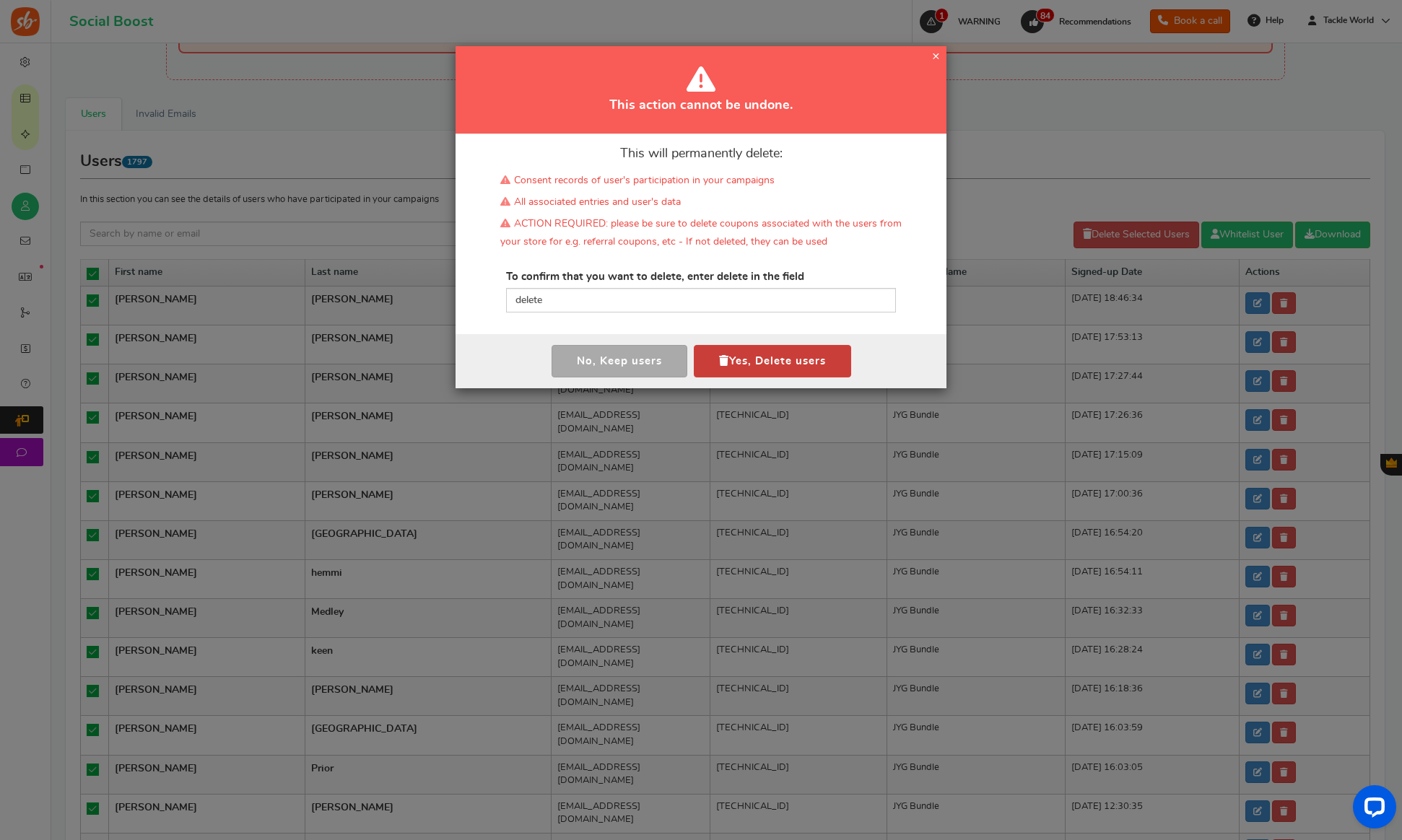
click at [741, 346] on button "Yes, Delete users" at bounding box center [773, 361] width 158 height 33
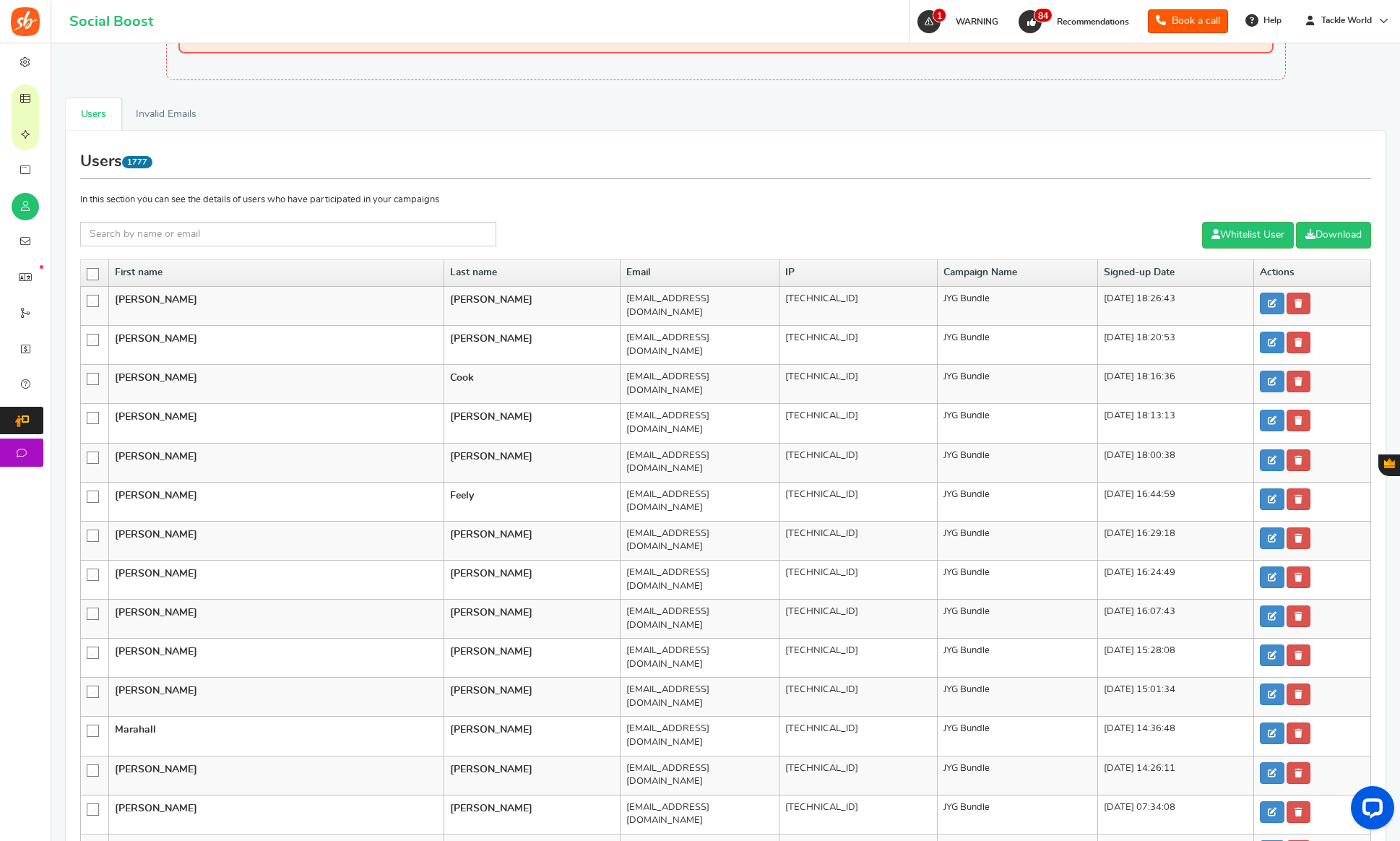
click at [89, 272] on icon at bounding box center [93, 274] width 13 height 13
click at [88, 272] on input "checkbox" at bounding box center [88, 273] width 0 height 10
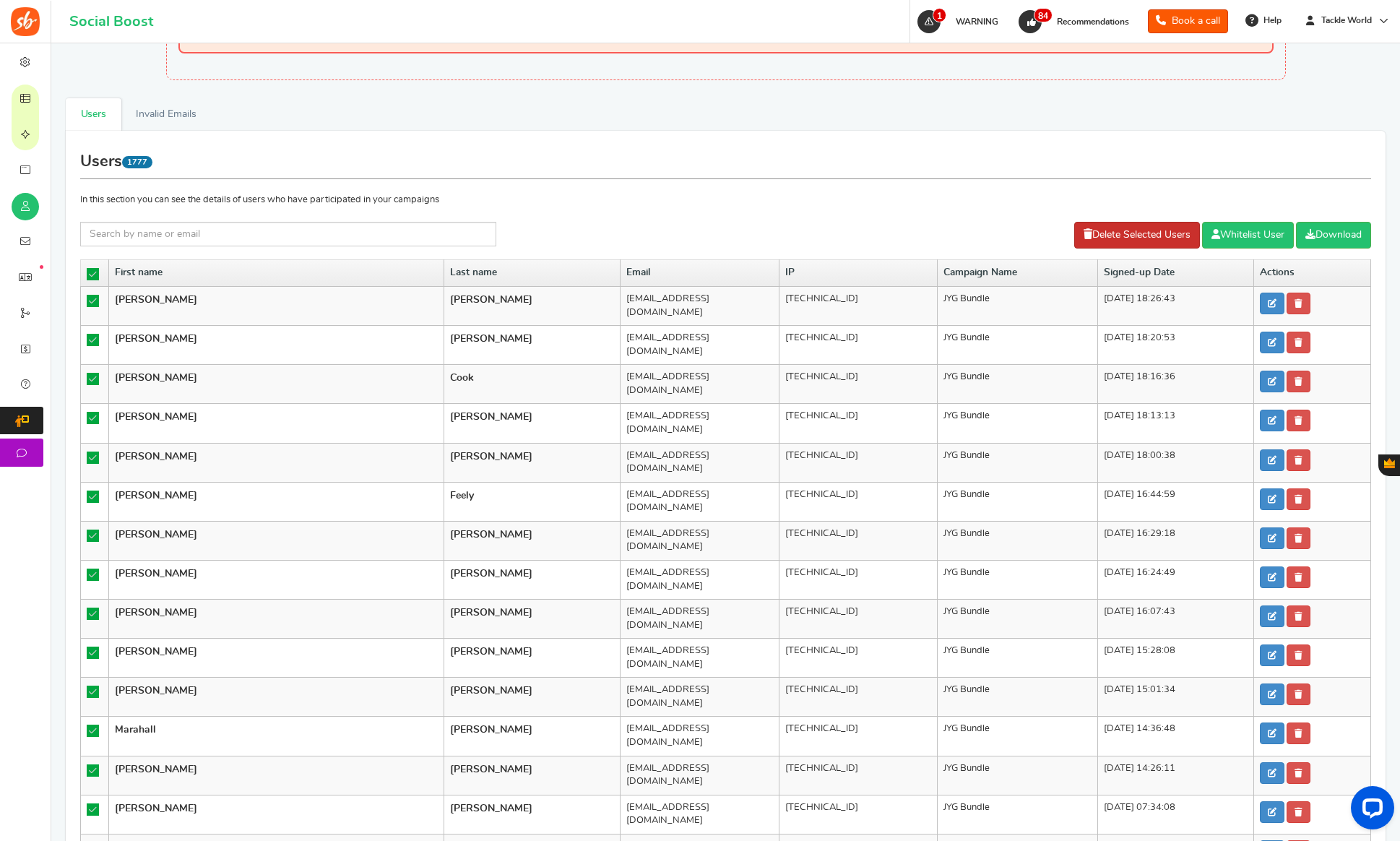
click at [1144, 234] on link "Delete Selected Users" at bounding box center [1137, 235] width 126 height 27
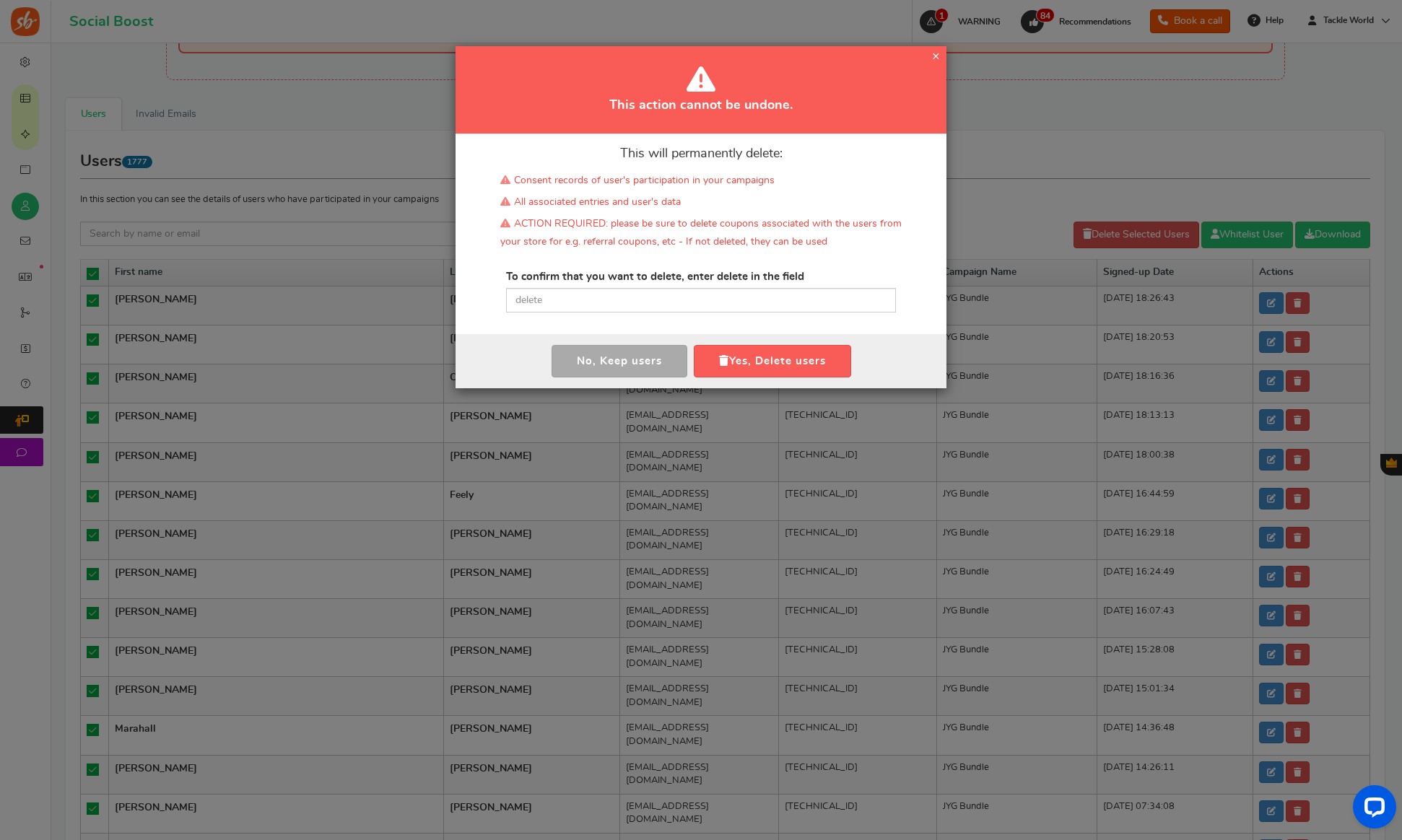
click at [764, 316] on div "This will permanently delete: Consent records of user's participation in your c…" at bounding box center [700, 234] width 491 height 200
click at [762, 293] on input "text" at bounding box center [701, 300] width 390 height 24
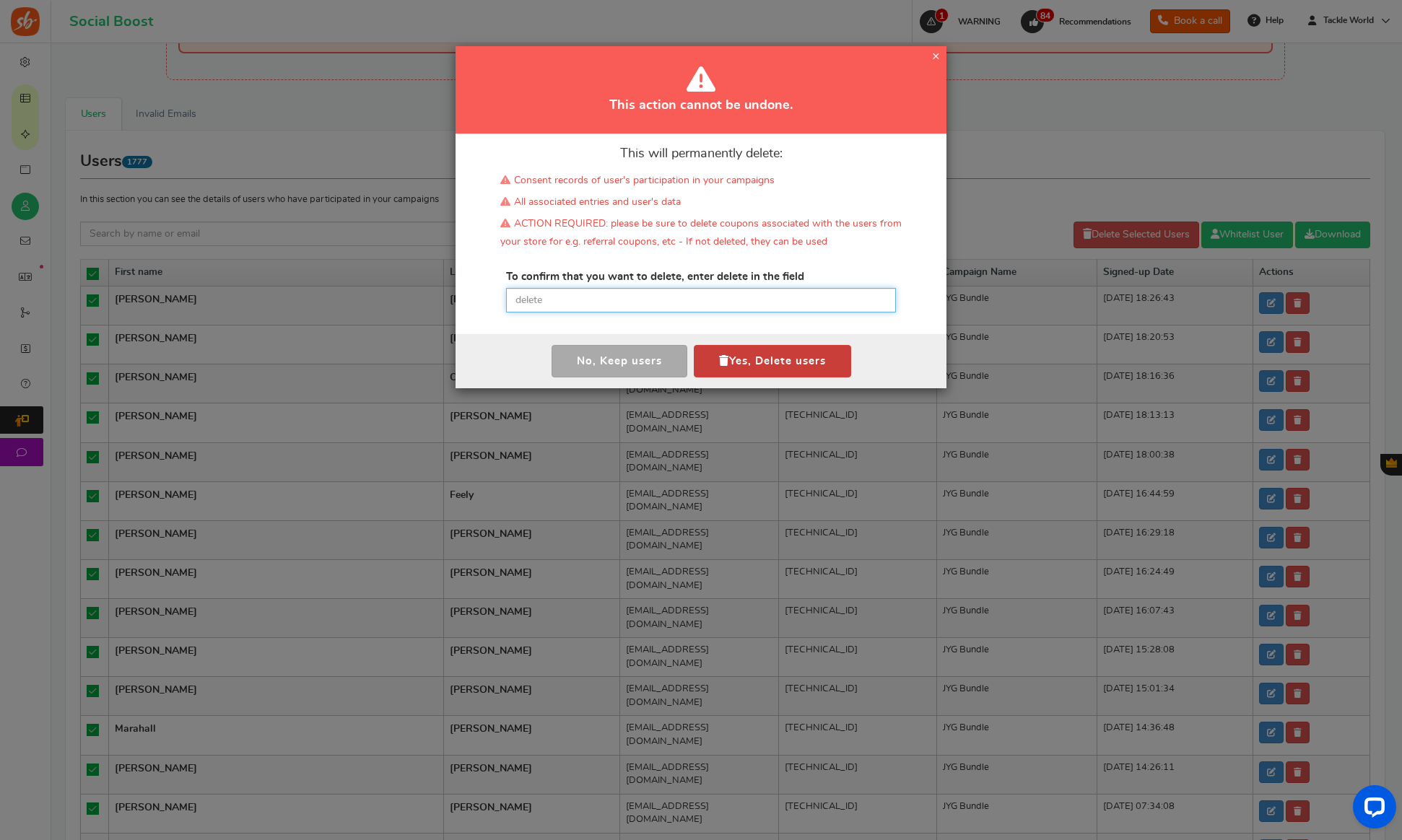
paste input "delete"
click at [750, 359] on button "Yes, Delete users" at bounding box center [773, 361] width 158 height 33
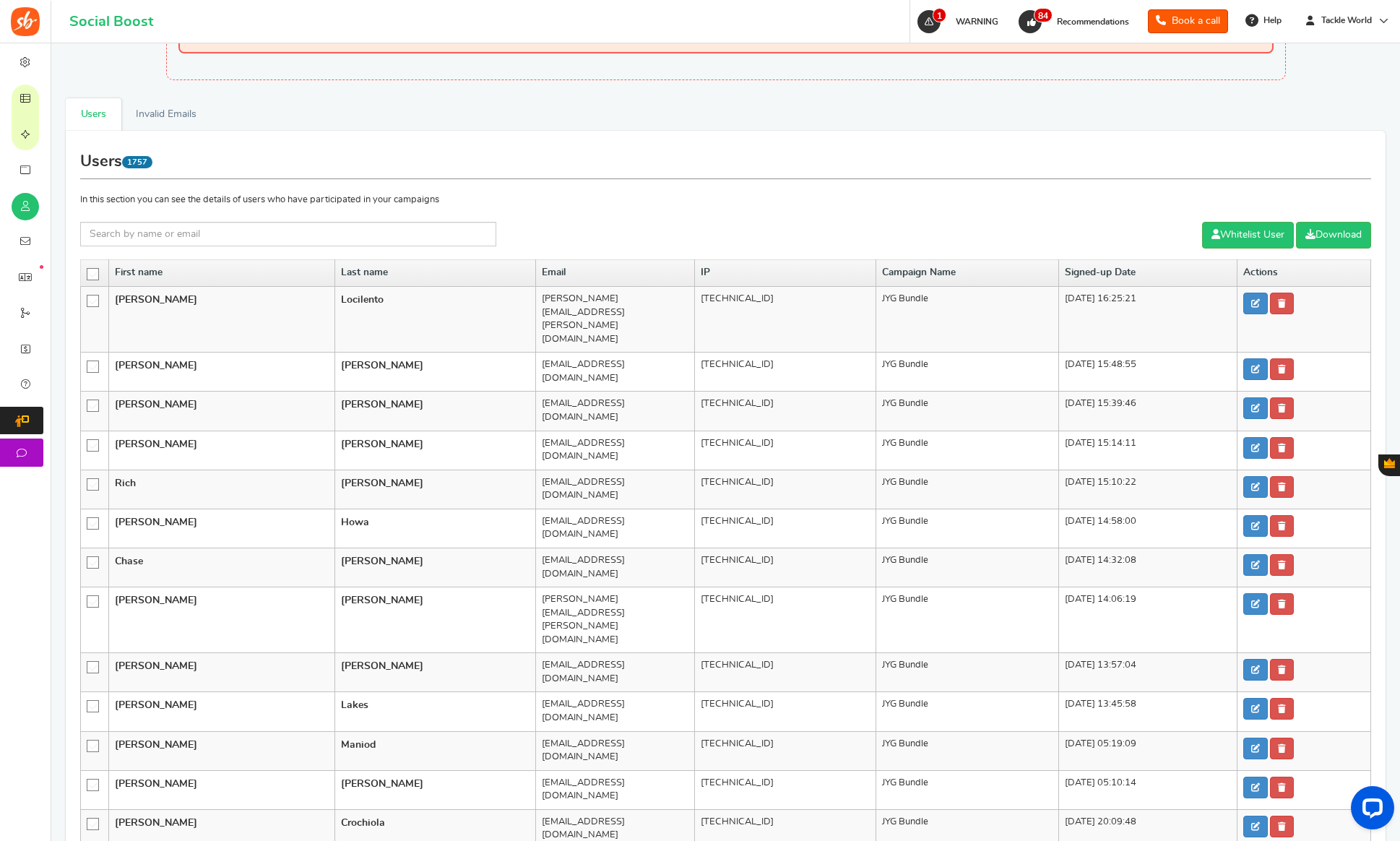
click at [101, 273] on label at bounding box center [94, 272] width 16 height 11
click at [88, 273] on input "checkbox" at bounding box center [88, 273] width 0 height 10
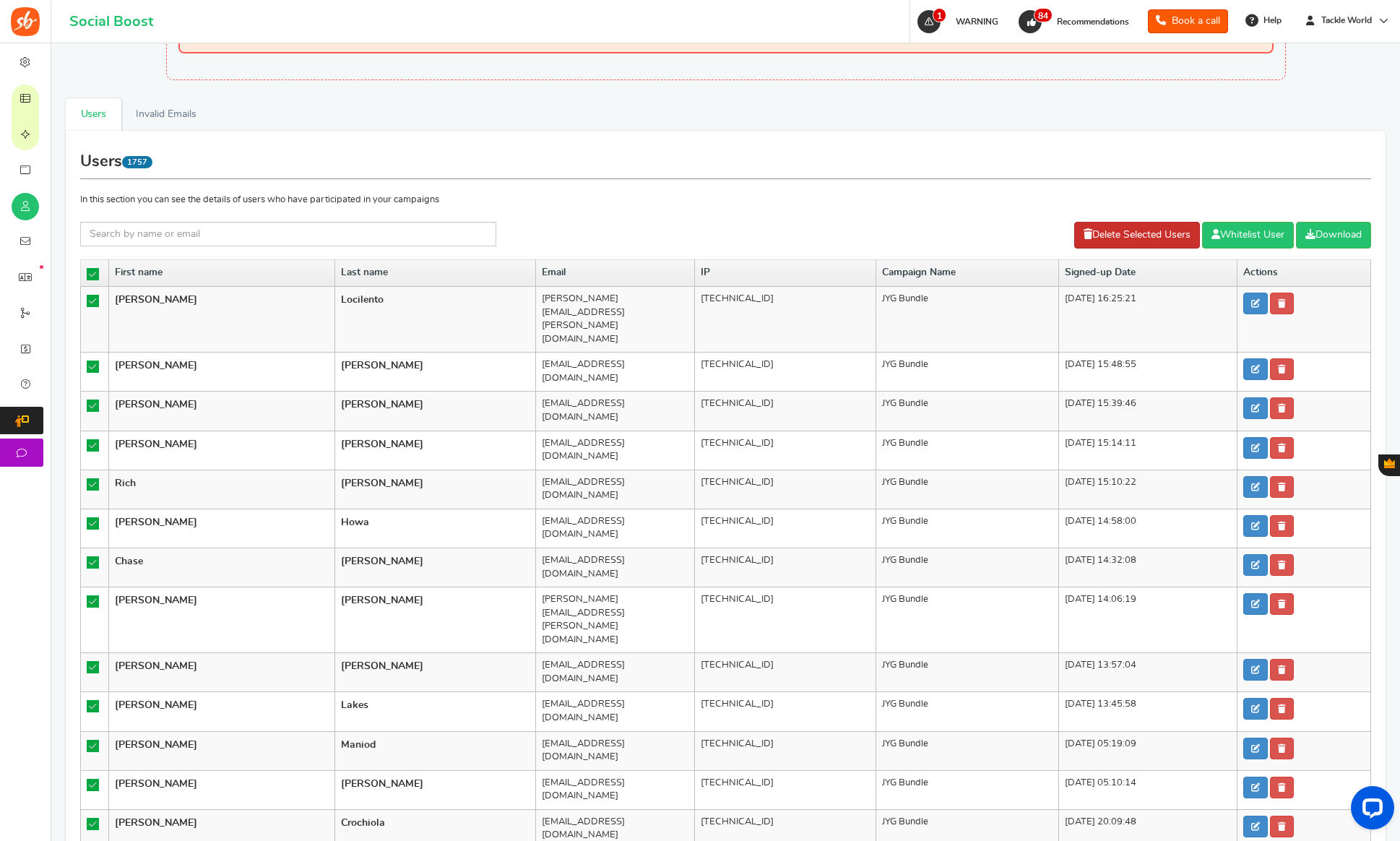
click at [1088, 235] on link "Delete Selected Users" at bounding box center [1137, 235] width 126 height 27
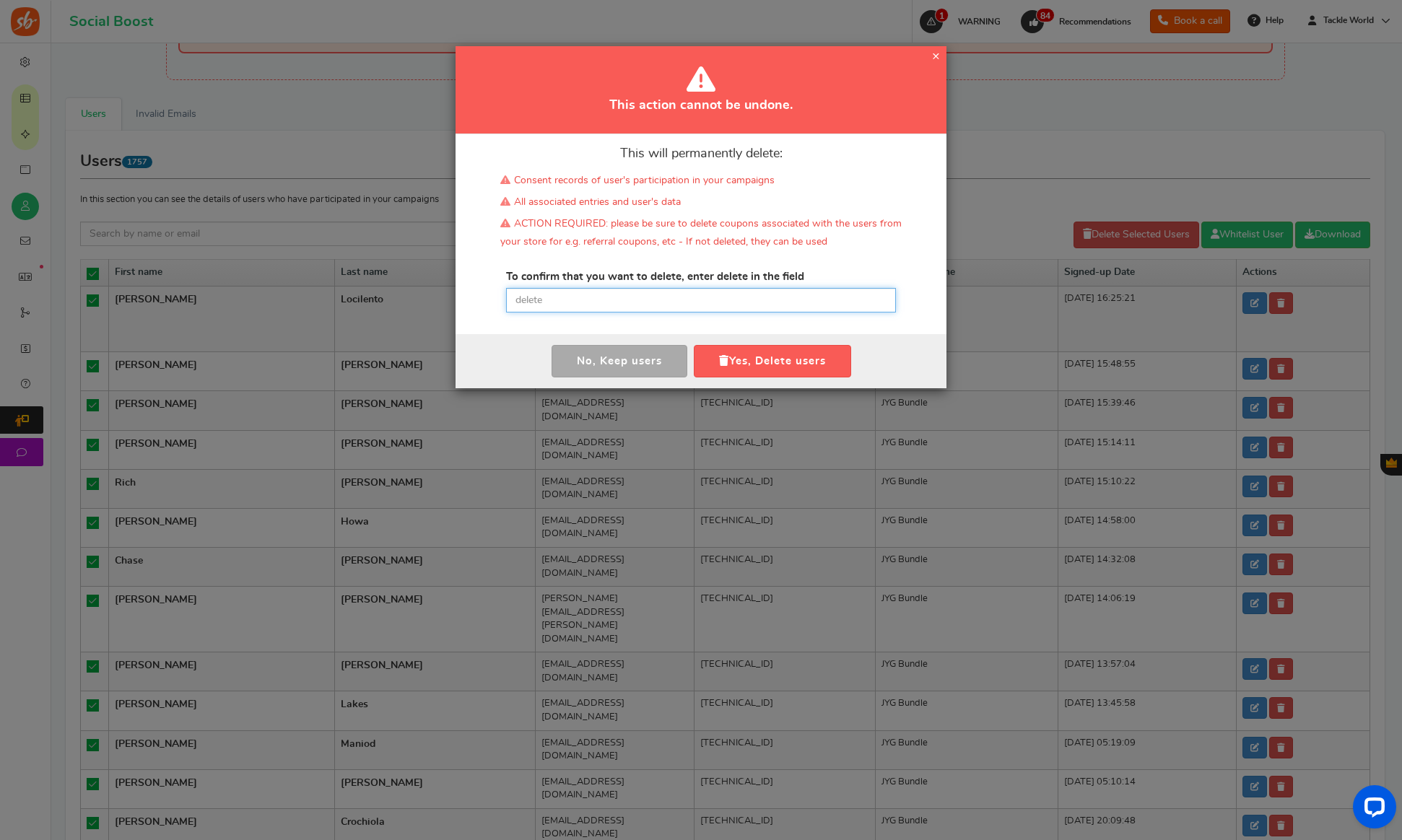
click at [630, 307] on input "text" at bounding box center [701, 300] width 390 height 24
paste input "delete"
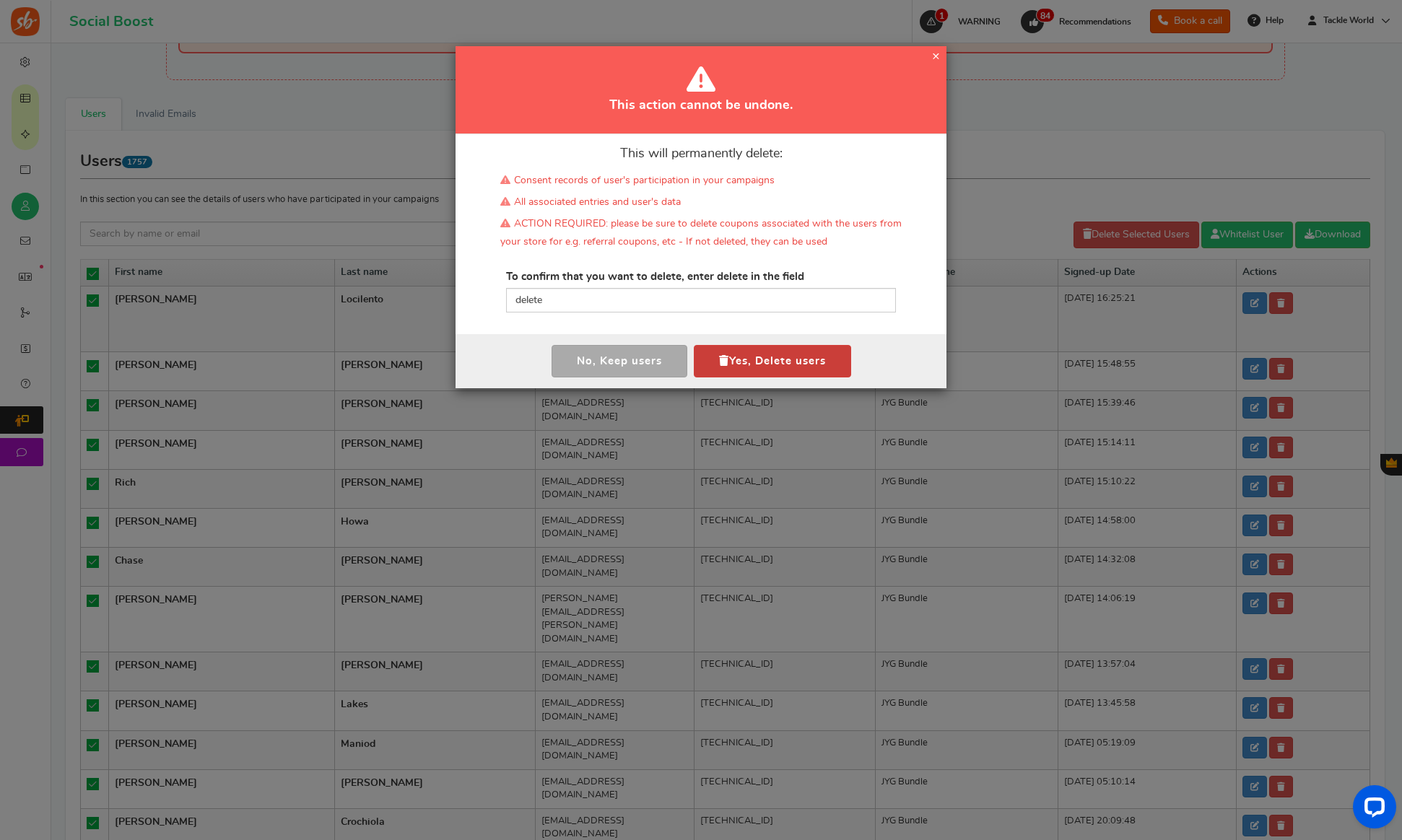
click at [759, 362] on button "Yes, Delete users" at bounding box center [773, 361] width 158 height 33
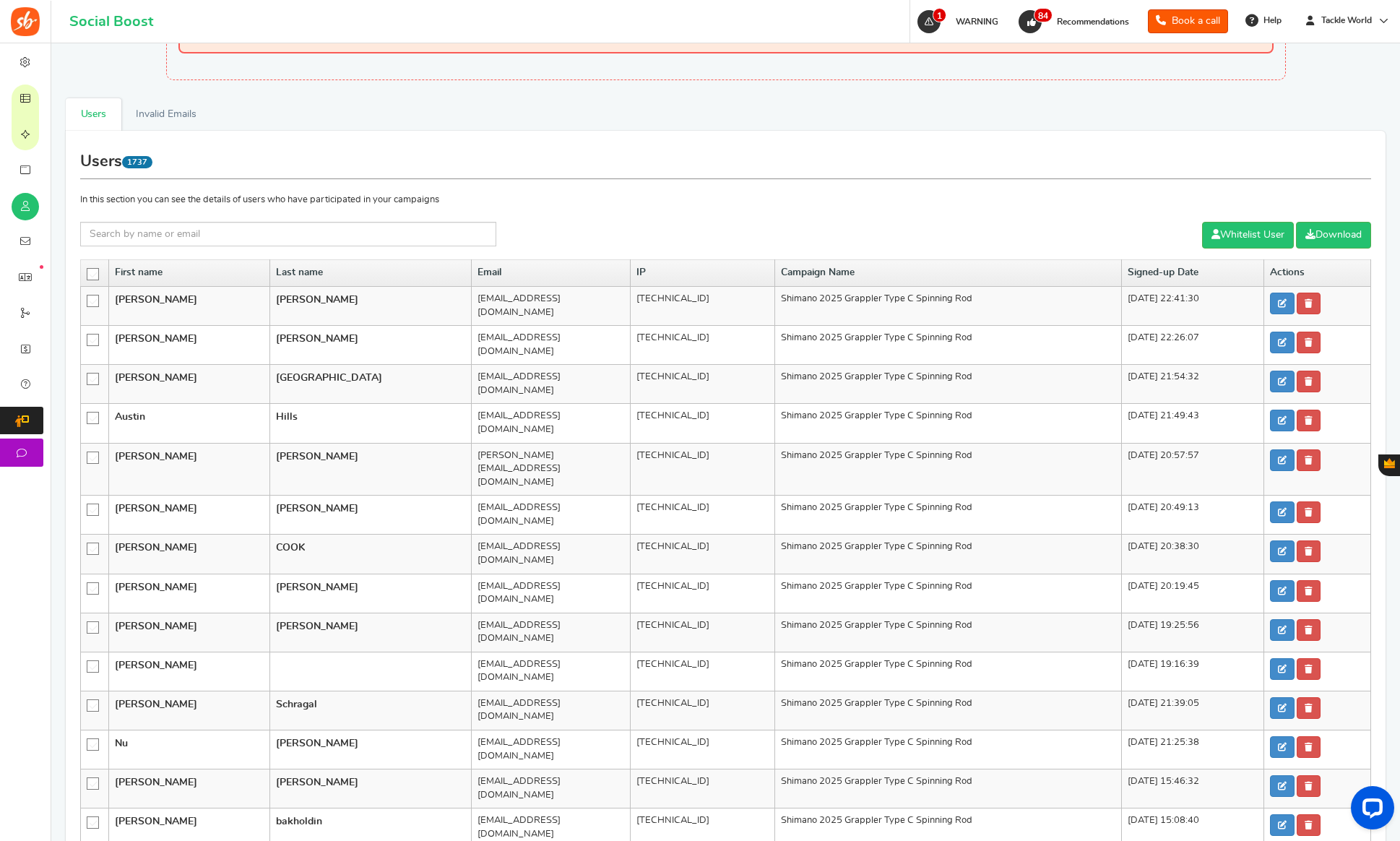
click at [95, 275] on icon at bounding box center [93, 274] width 13 height 13
click at [88, 275] on input "checkbox" at bounding box center [88, 273] width 0 height 10
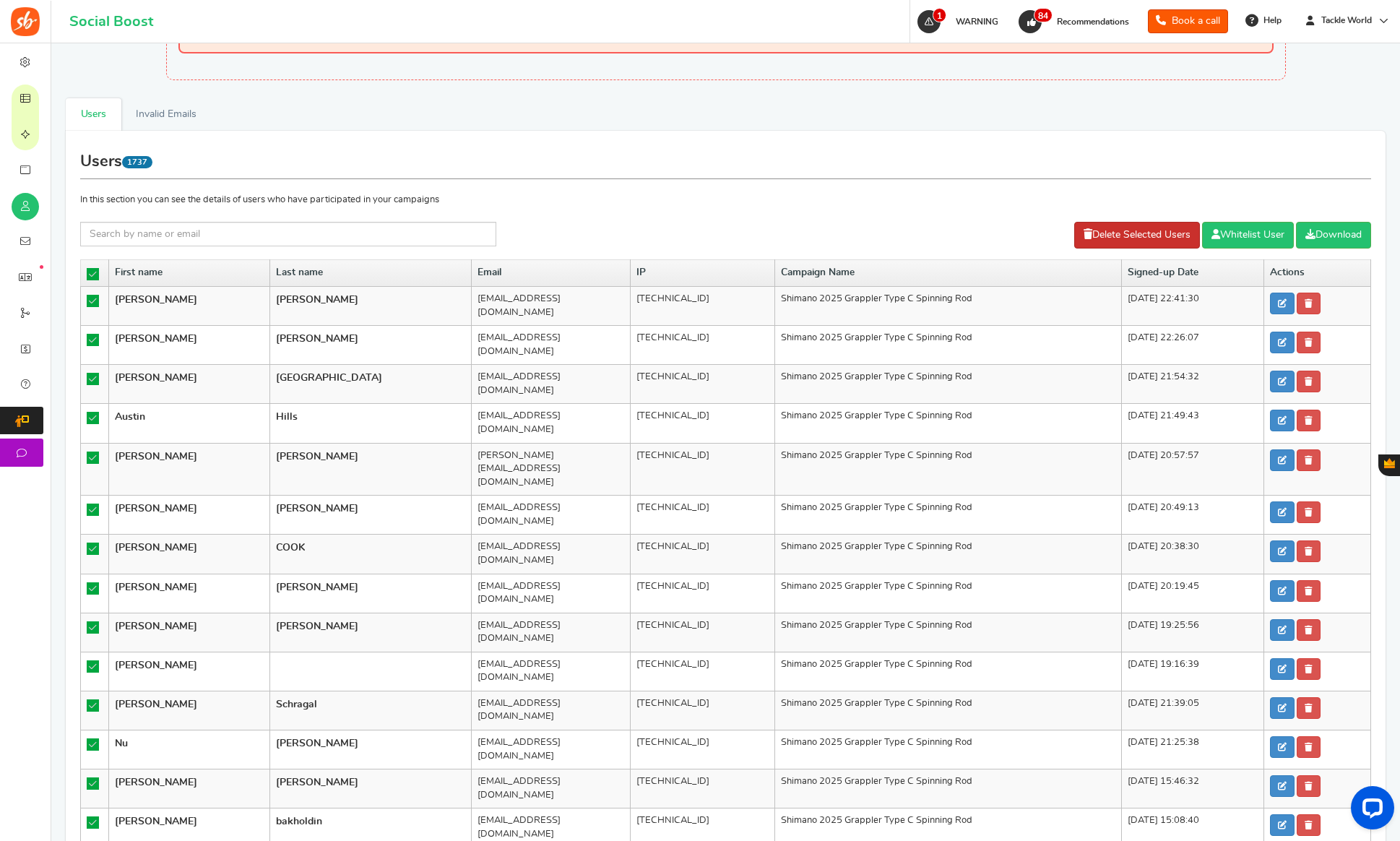
click at [1114, 228] on link "Delete Selected Users" at bounding box center [1137, 235] width 126 height 27
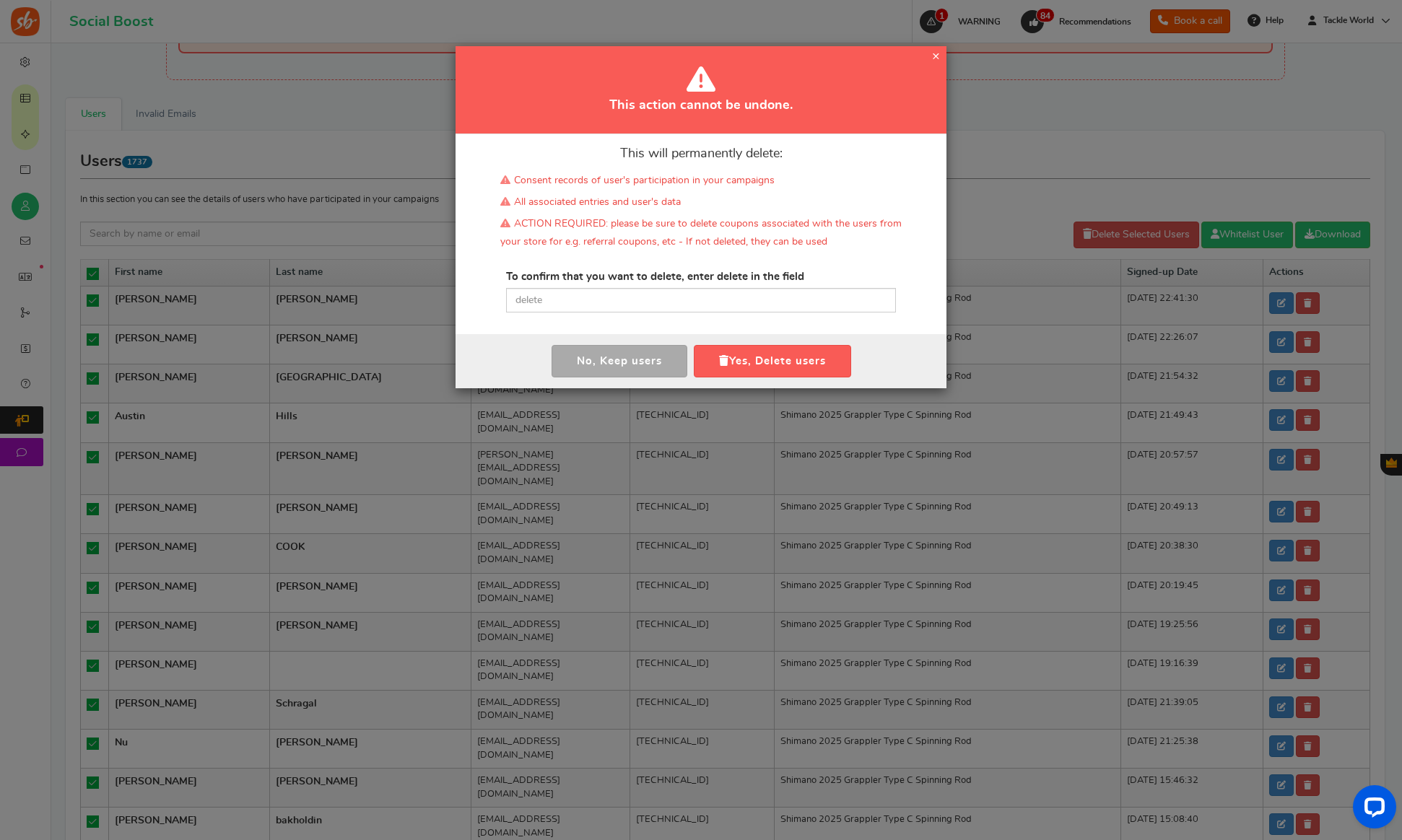
click at [637, 285] on div "To confirm that you want to delete, enter delete in the field Please type 'dele…" at bounding box center [701, 290] width 390 height 44
click at [626, 305] on input "text" at bounding box center [701, 300] width 390 height 24
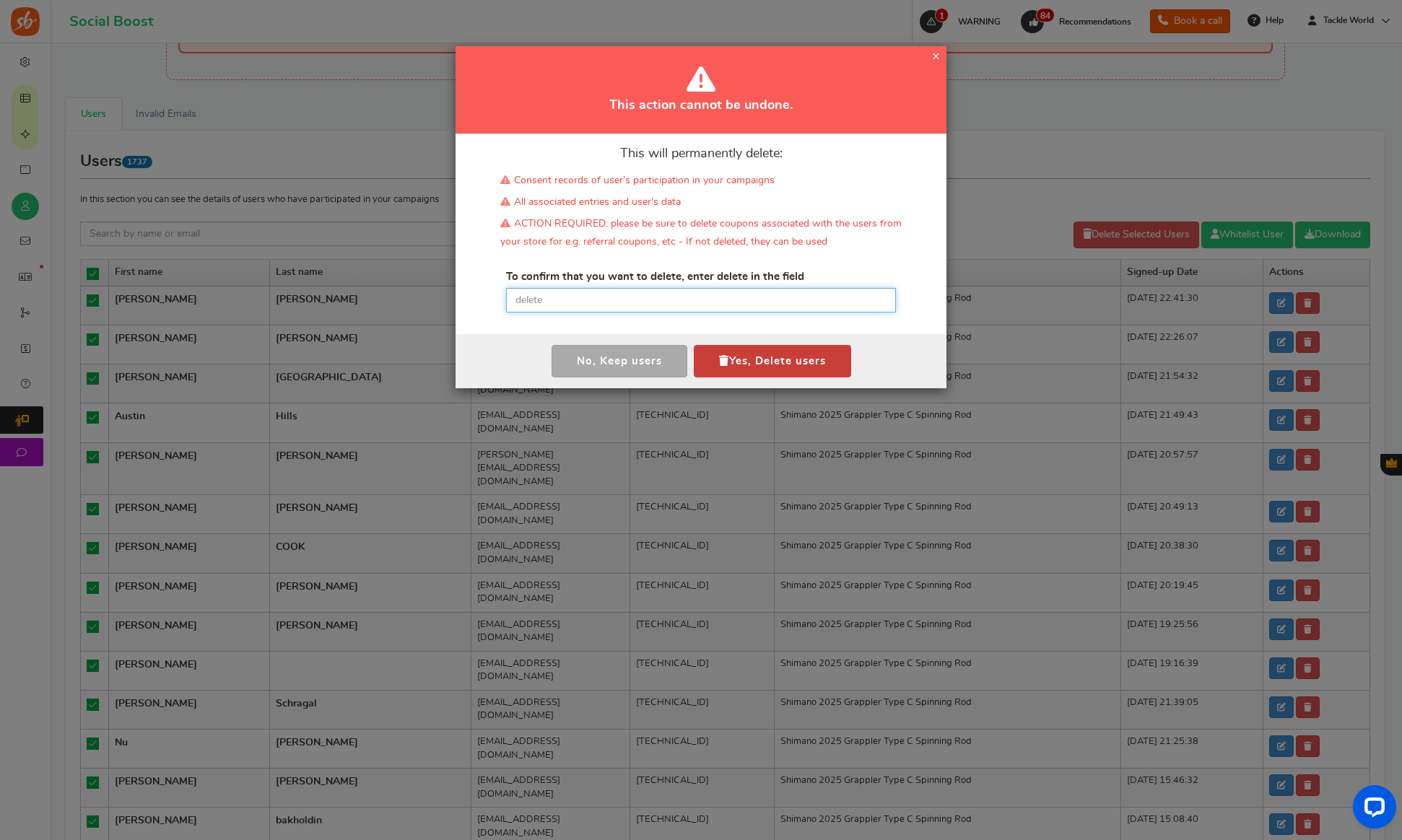
paste input "delete"
click at [773, 358] on button "Yes, Delete users" at bounding box center [773, 361] width 158 height 33
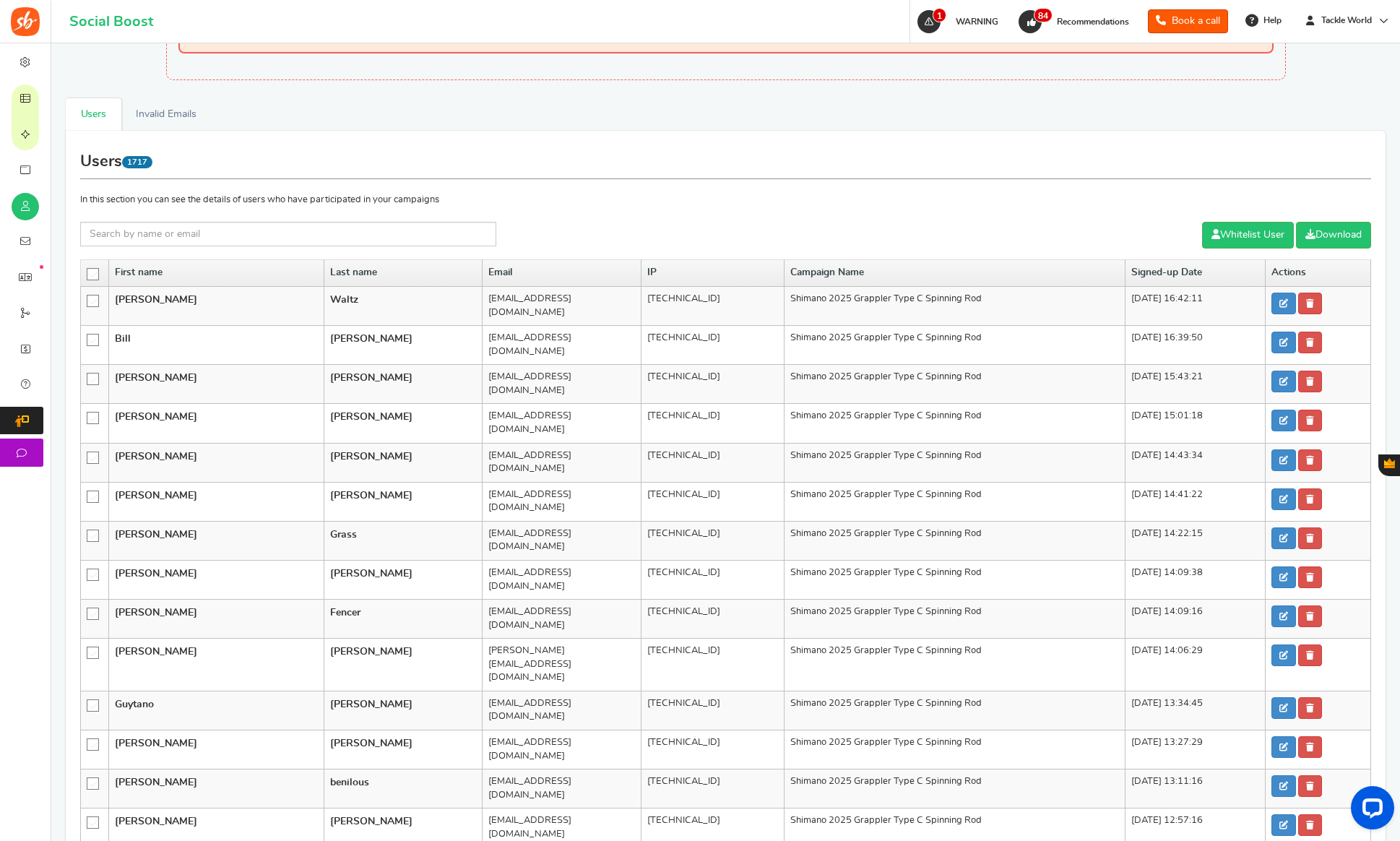
click at [90, 274] on icon at bounding box center [93, 274] width 13 height 13
click at [88, 274] on input "checkbox" at bounding box center [88, 273] width 0 height 10
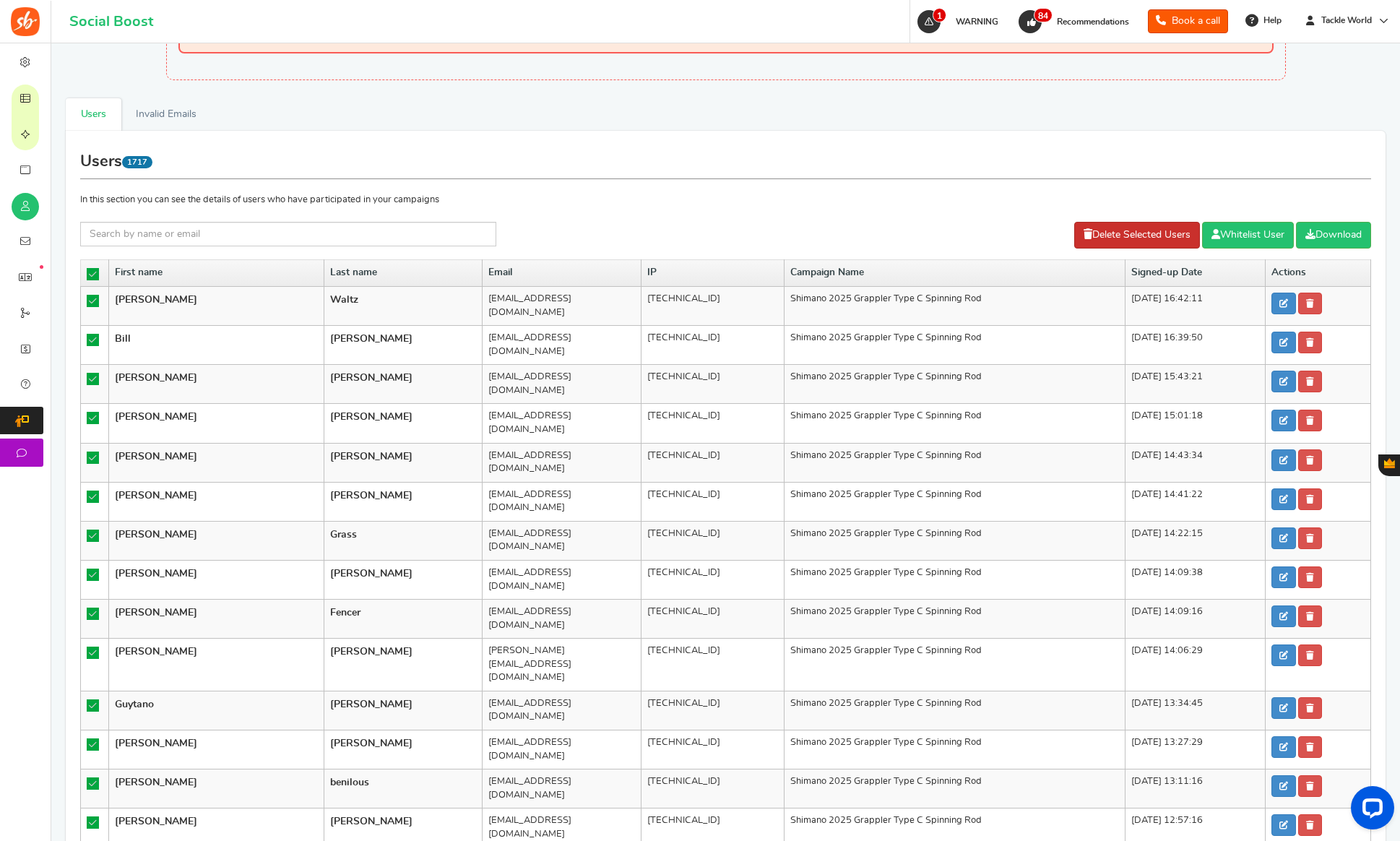
click at [1109, 231] on link "Delete Selected Users" at bounding box center [1137, 235] width 126 height 27
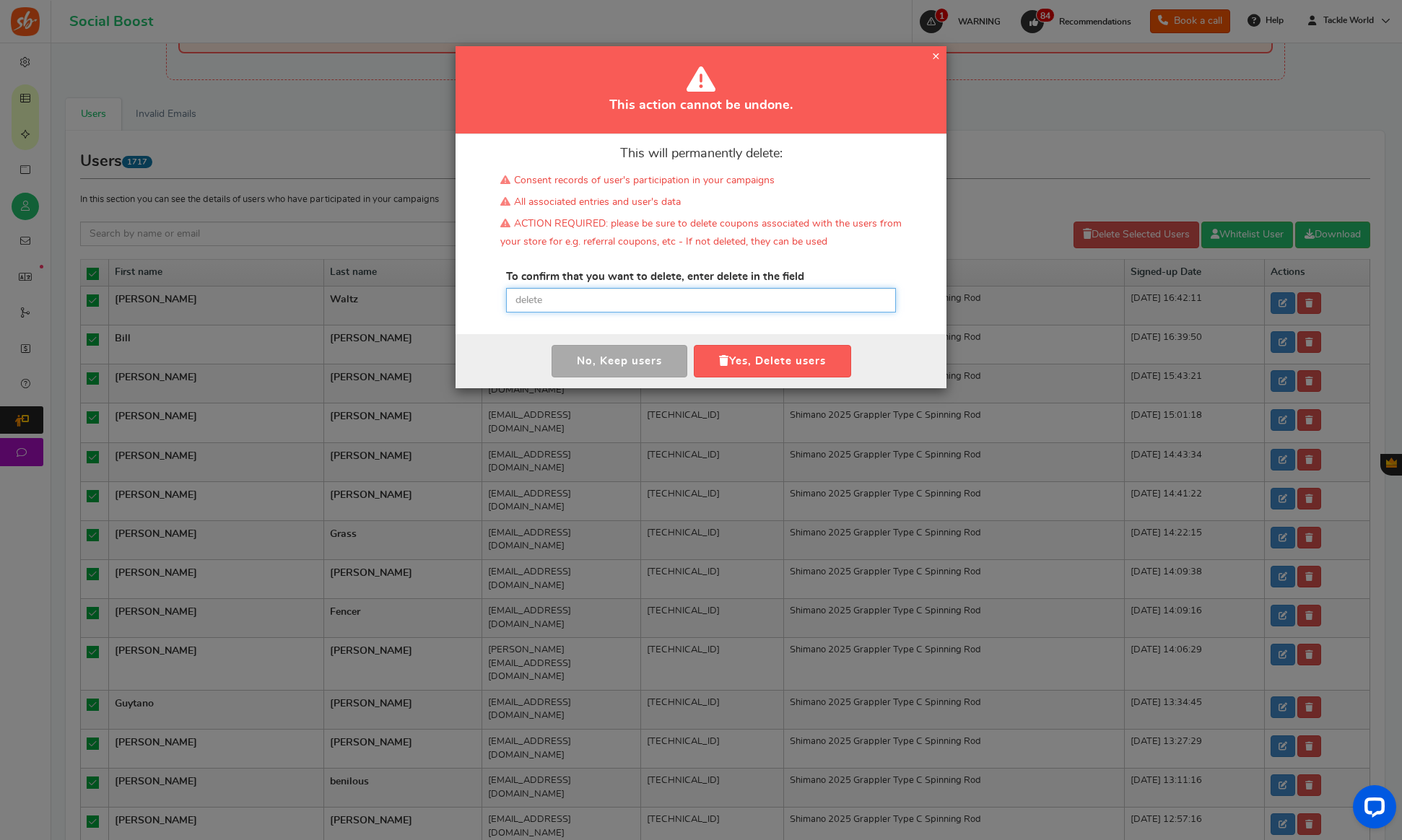
click at [568, 297] on input "text" at bounding box center [701, 300] width 390 height 24
paste input "delete"
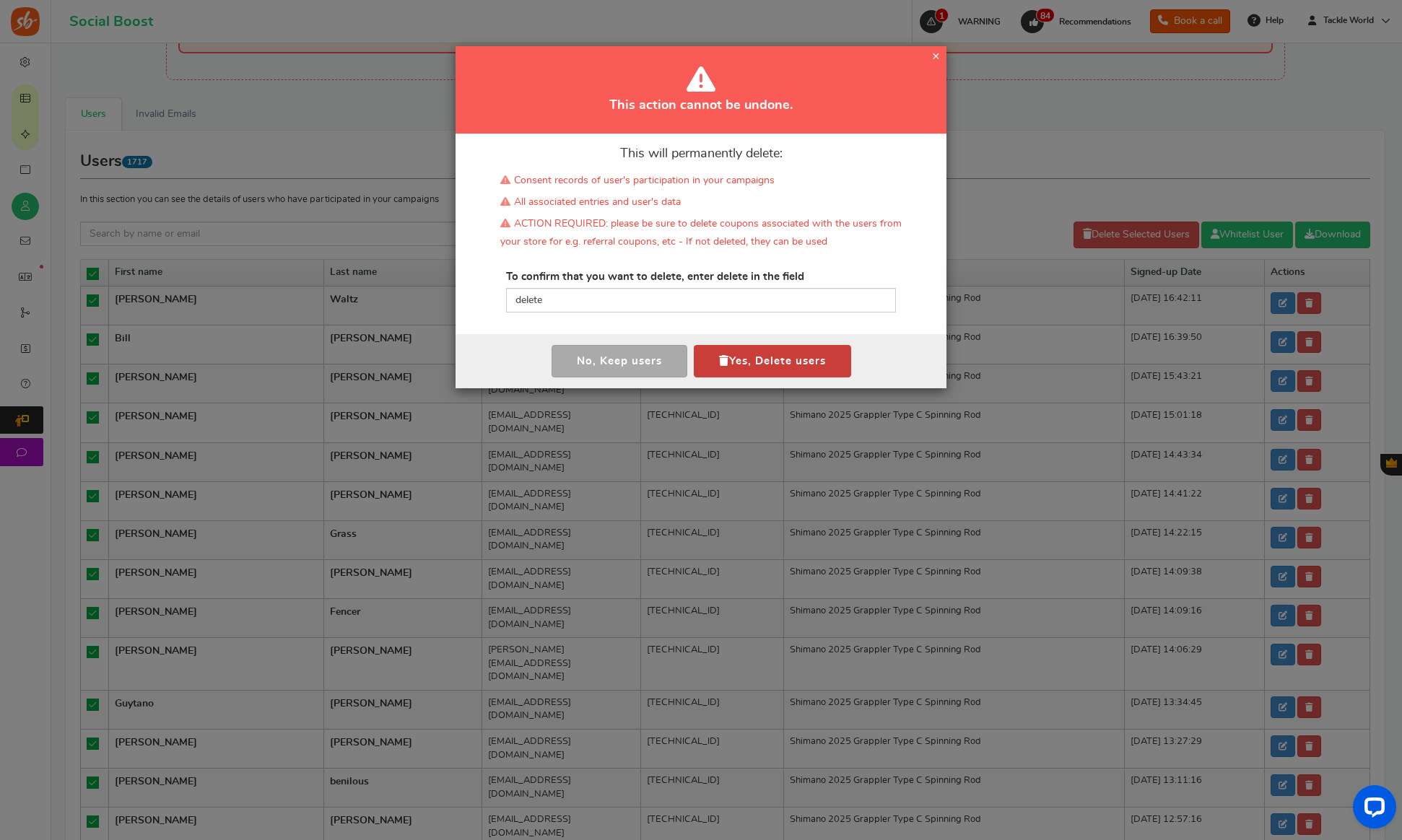
click at [729, 350] on button "Yes, Delete users" at bounding box center [773, 361] width 158 height 33
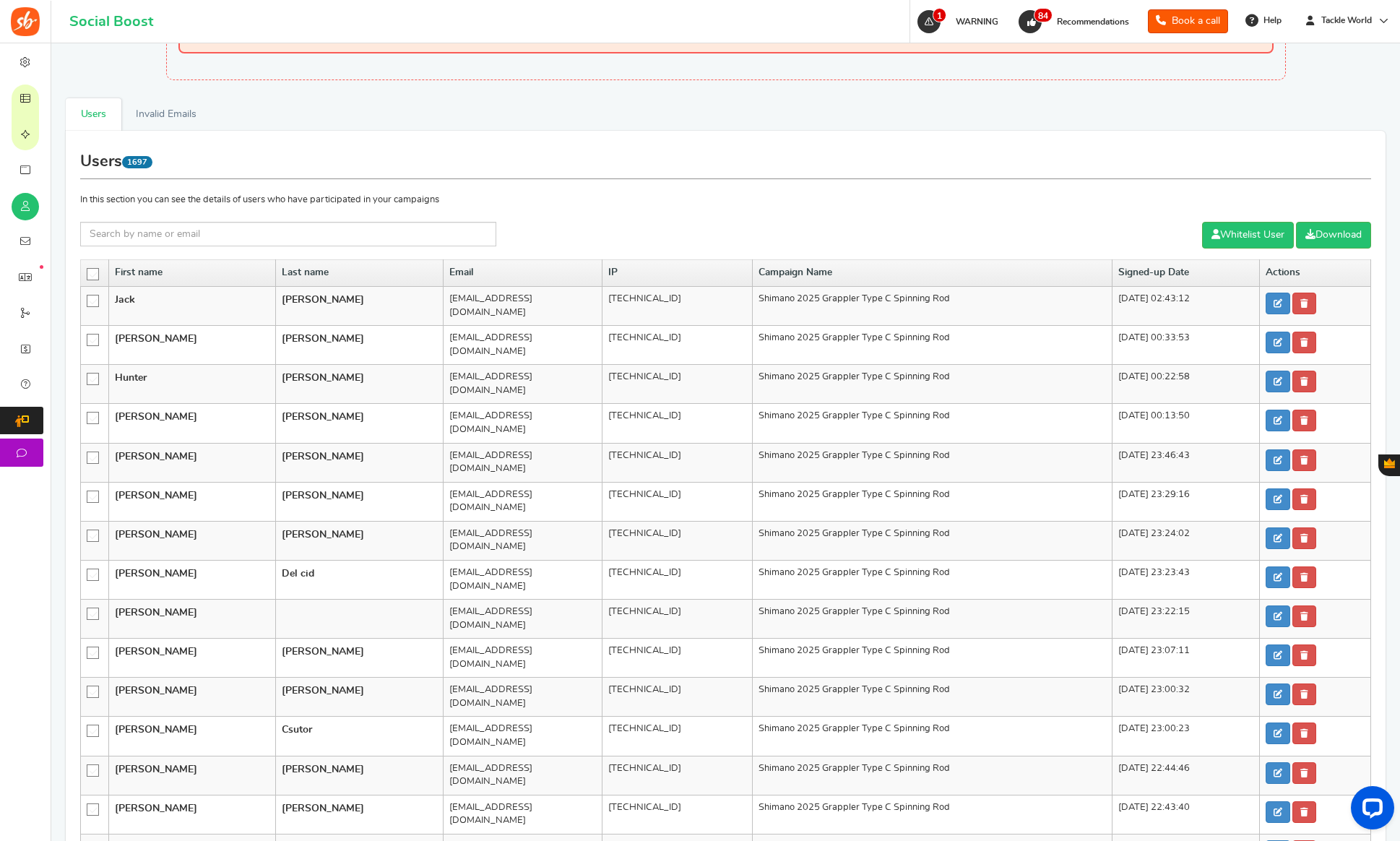
click at [92, 275] on icon at bounding box center [93, 274] width 13 height 13
click at [88, 275] on input "checkbox" at bounding box center [88, 273] width 0 height 10
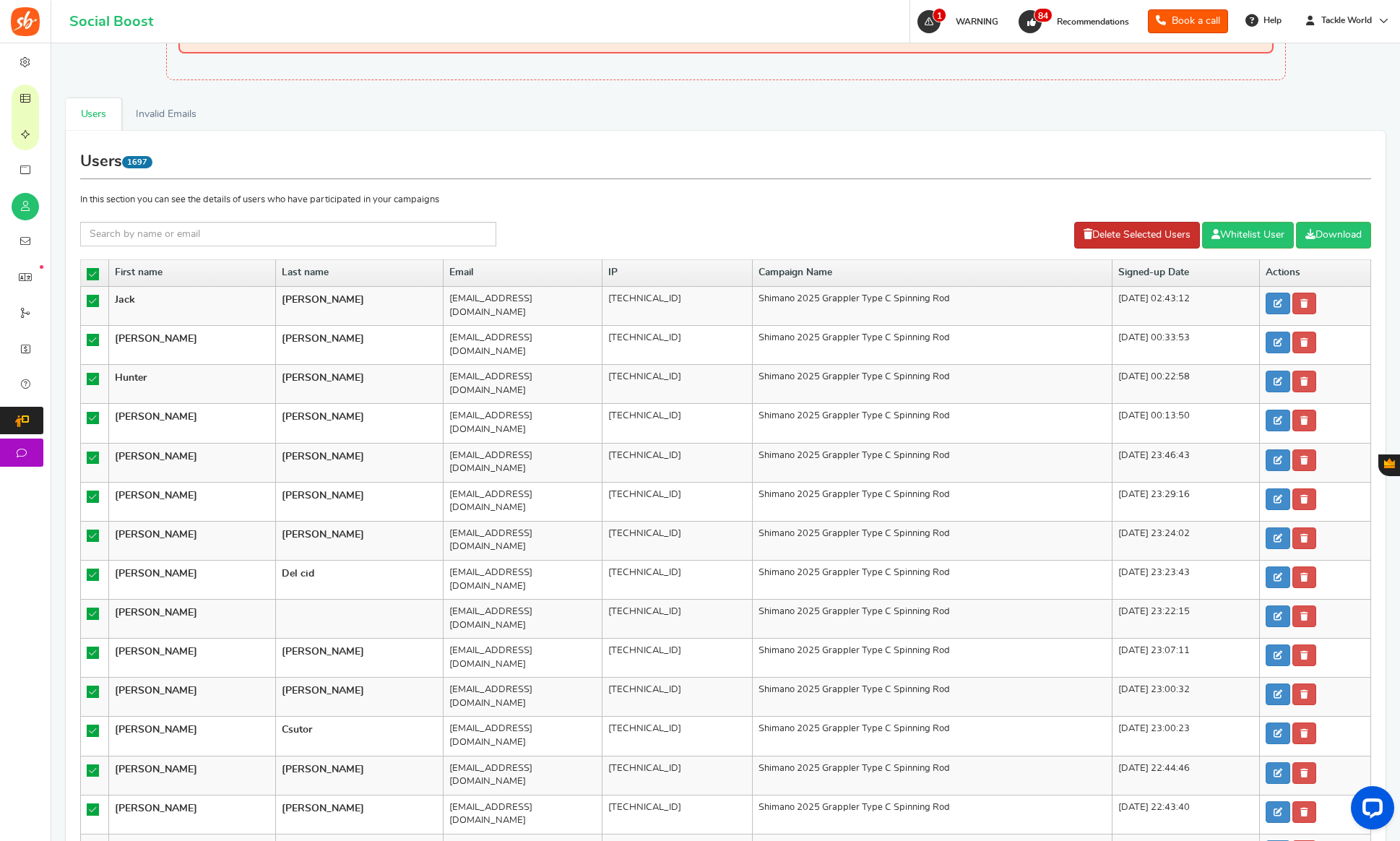
click at [1107, 235] on link "Delete Selected Users" at bounding box center [1137, 235] width 126 height 27
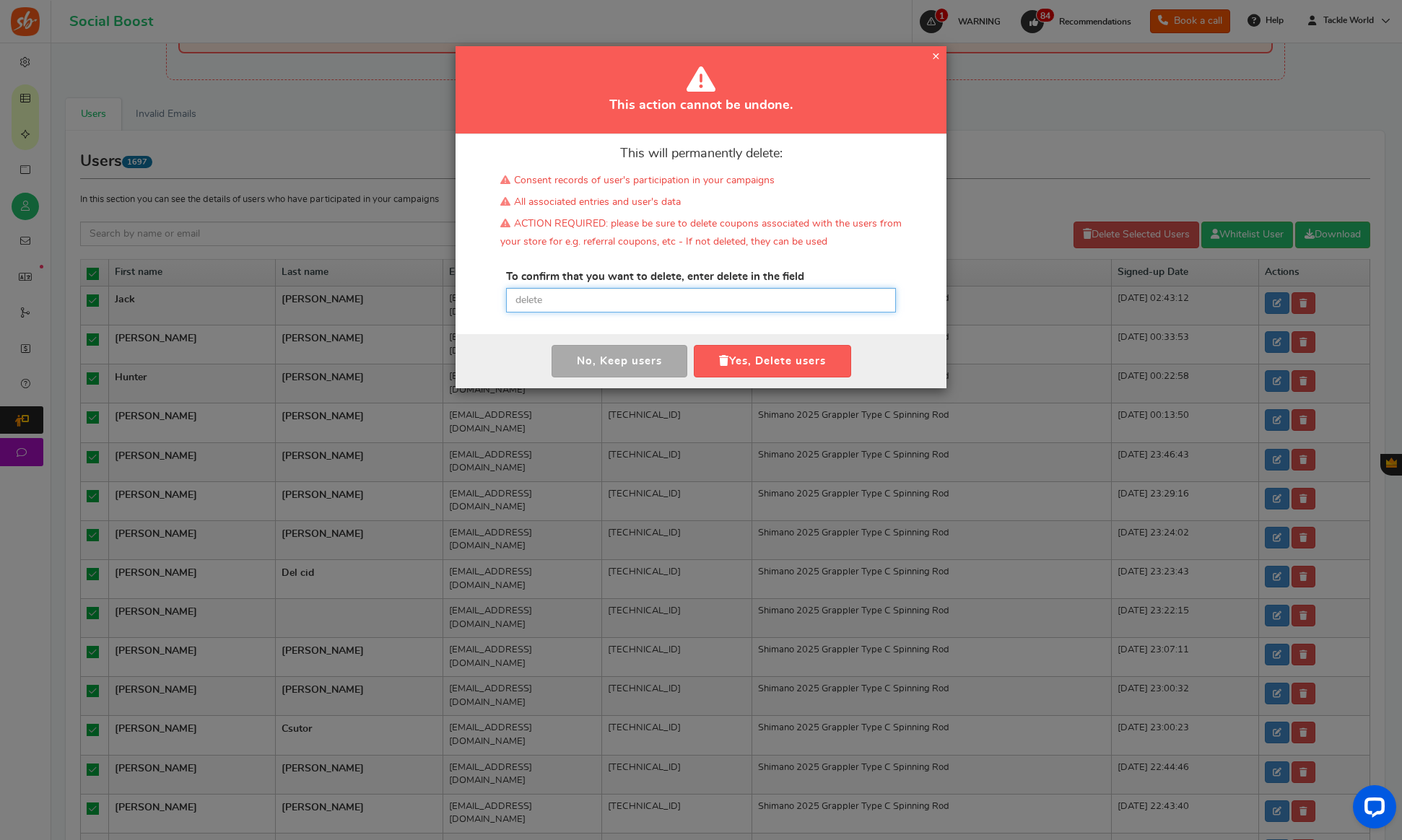
click at [602, 307] on input "text" at bounding box center [701, 300] width 390 height 24
paste input "delete"
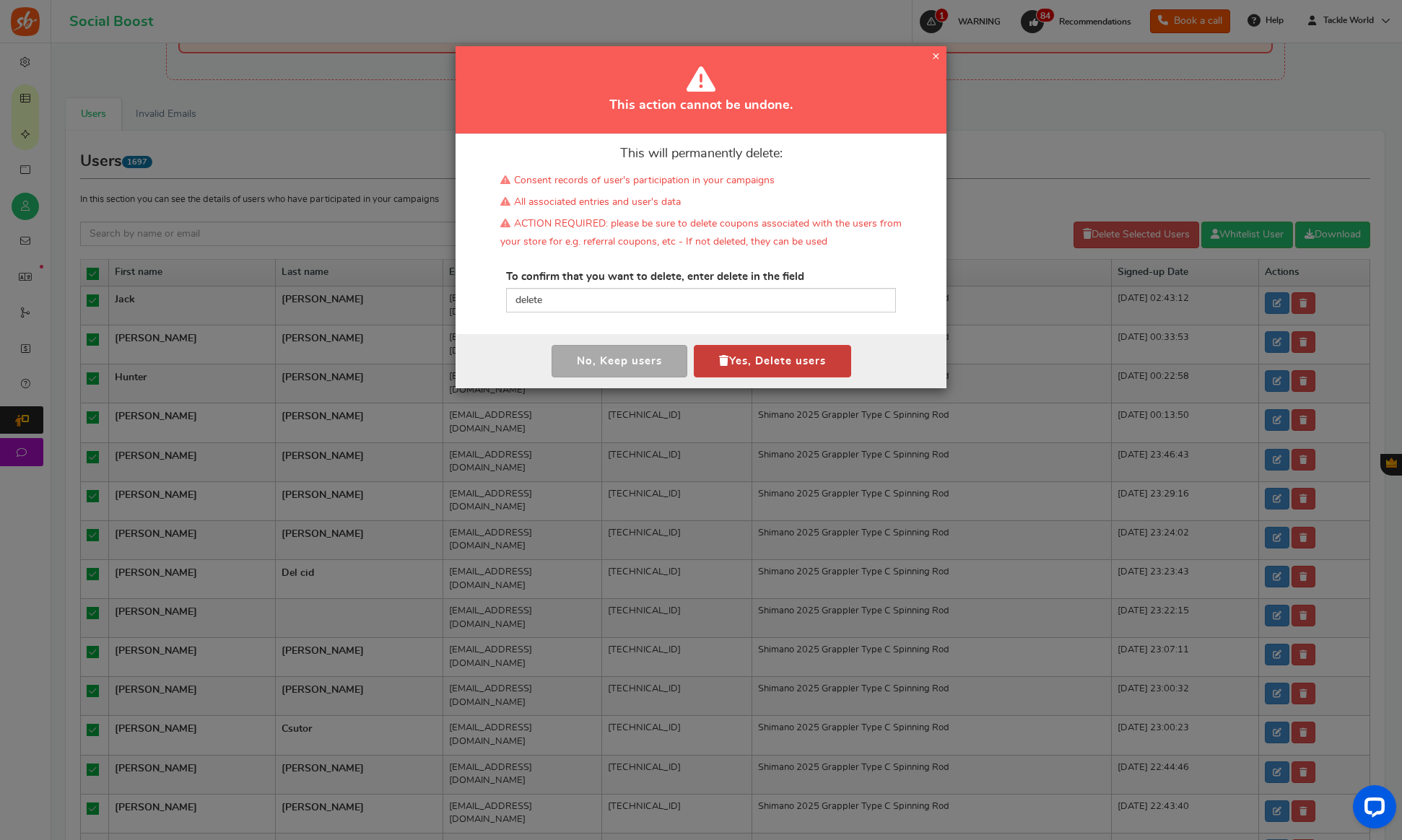
click at [768, 351] on button "Yes, Delete users" at bounding box center [773, 361] width 158 height 33
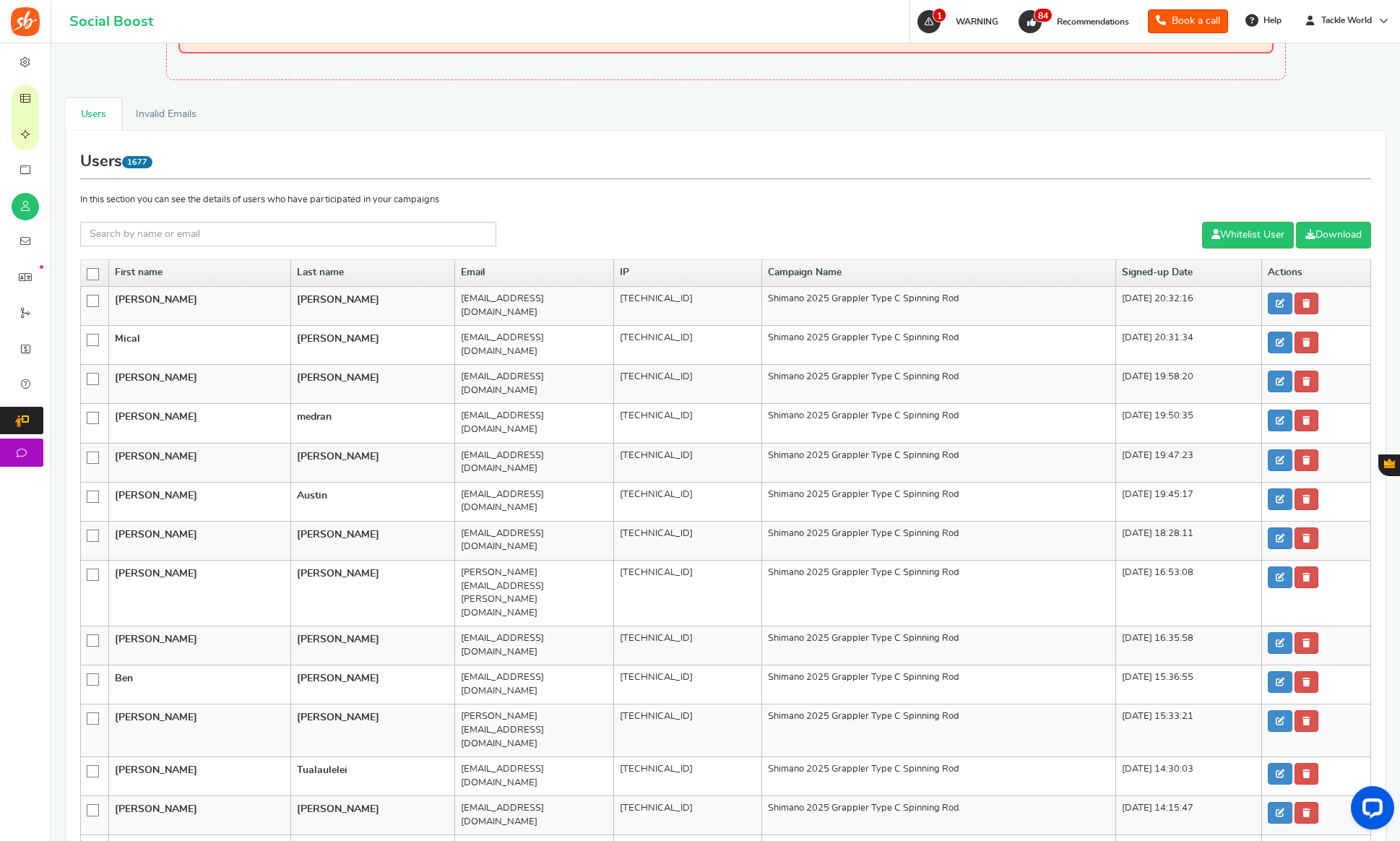
click at [89, 274] on icon at bounding box center [93, 274] width 13 height 13
click at [88, 274] on input "checkbox" at bounding box center [88, 273] width 0 height 10
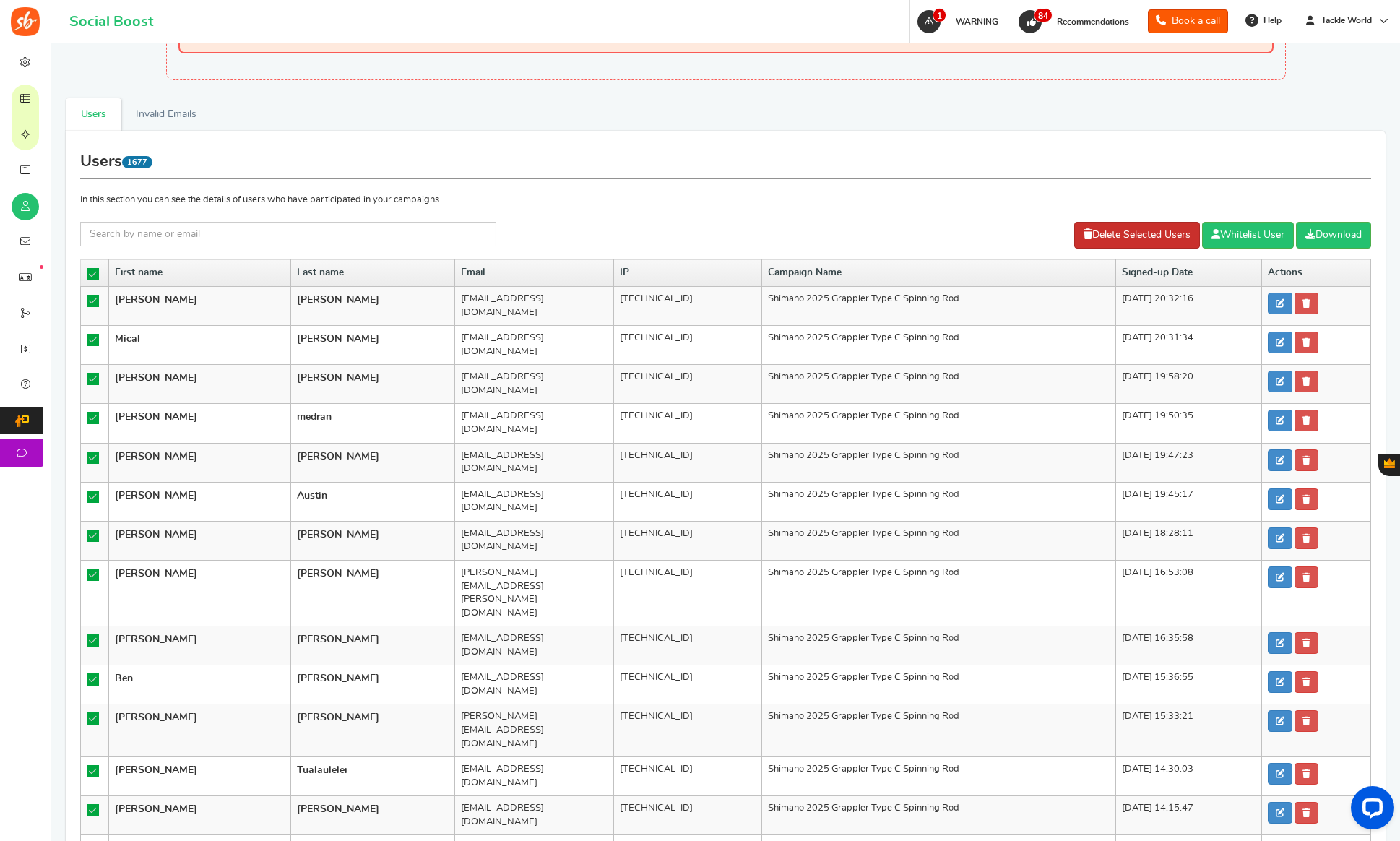
click at [1089, 244] on link "Delete Selected Users" at bounding box center [1137, 235] width 126 height 27
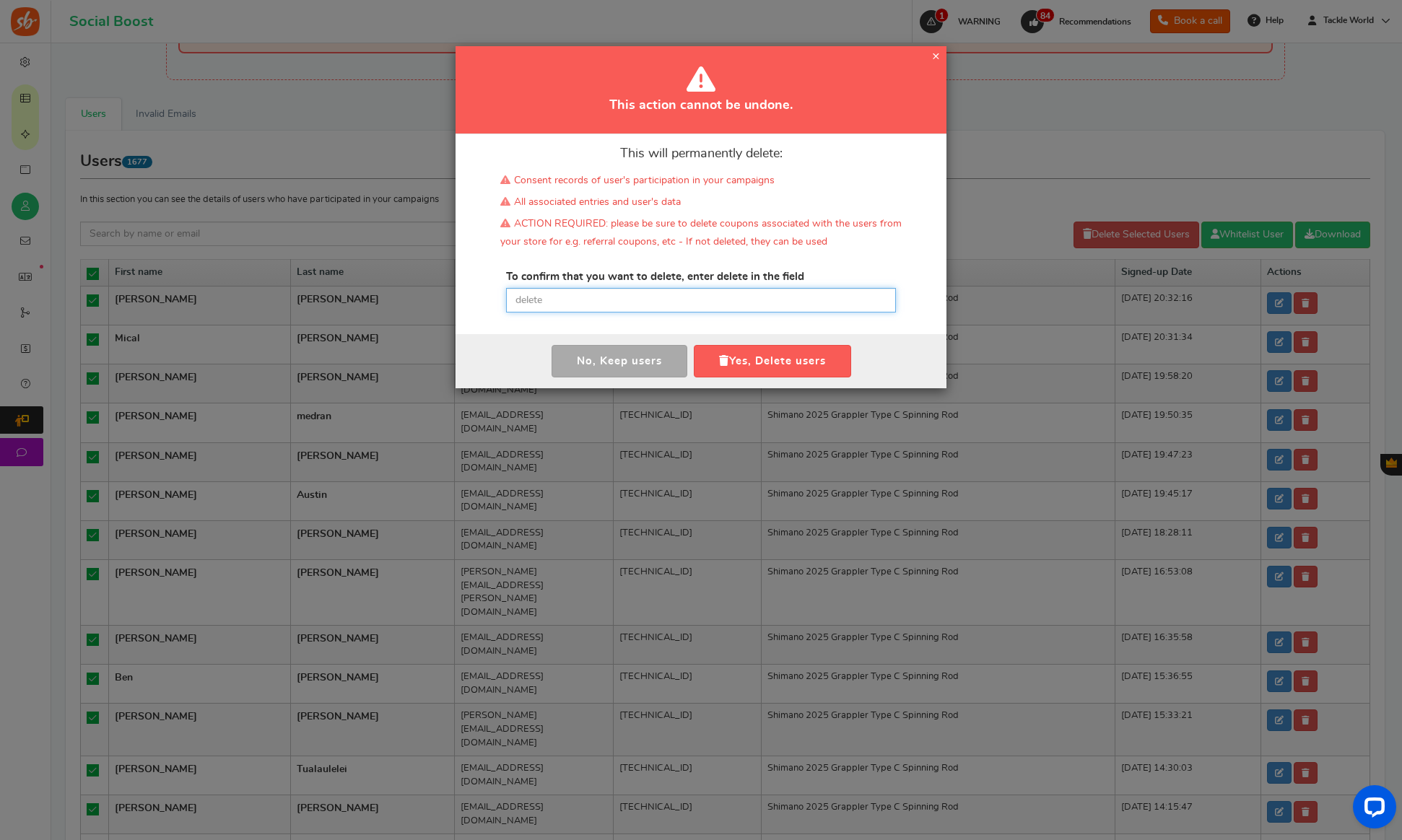
click at [752, 312] on input "text" at bounding box center [701, 300] width 390 height 24
paste input "delete"
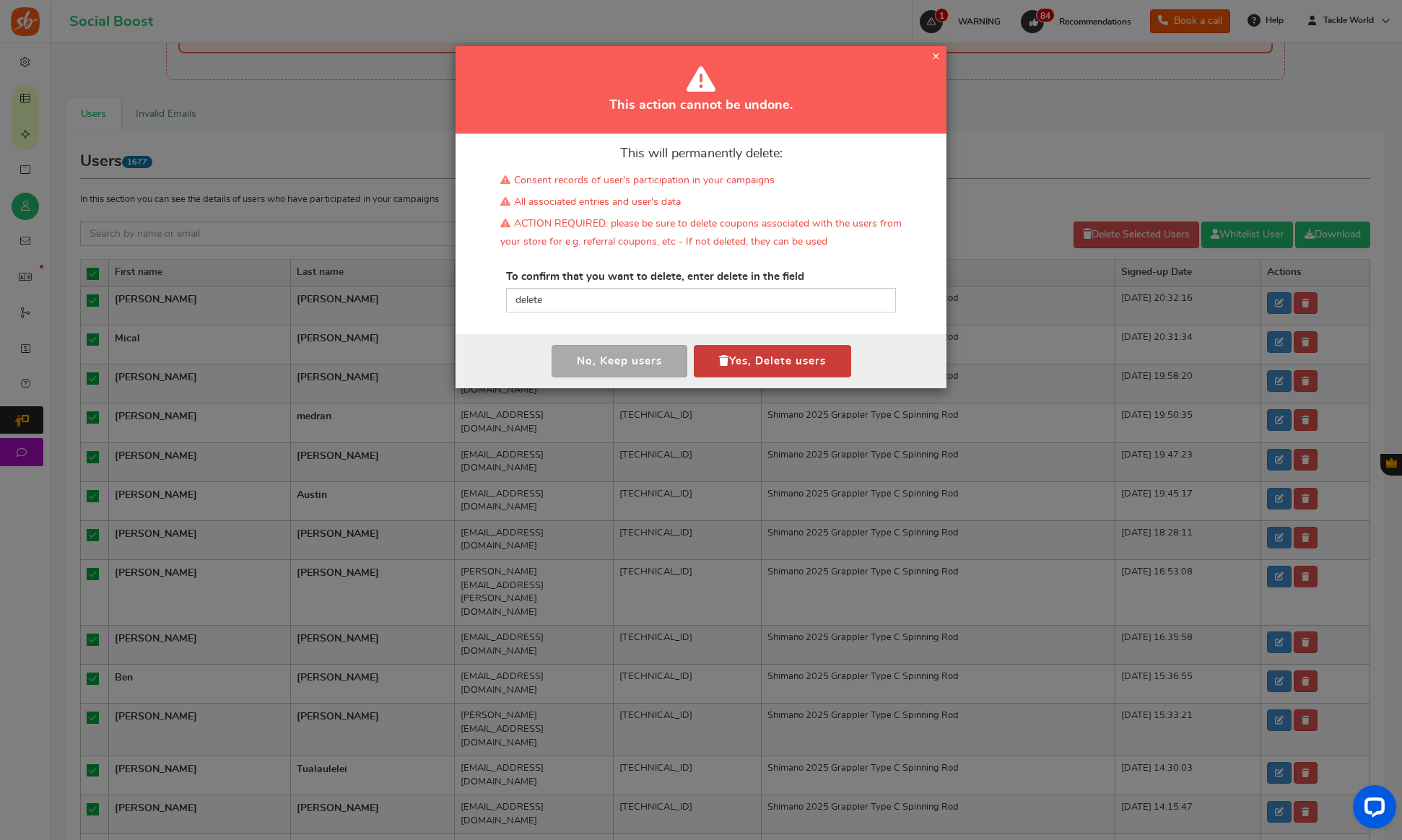
click at [740, 353] on button "Yes, Delete users" at bounding box center [773, 361] width 158 height 33
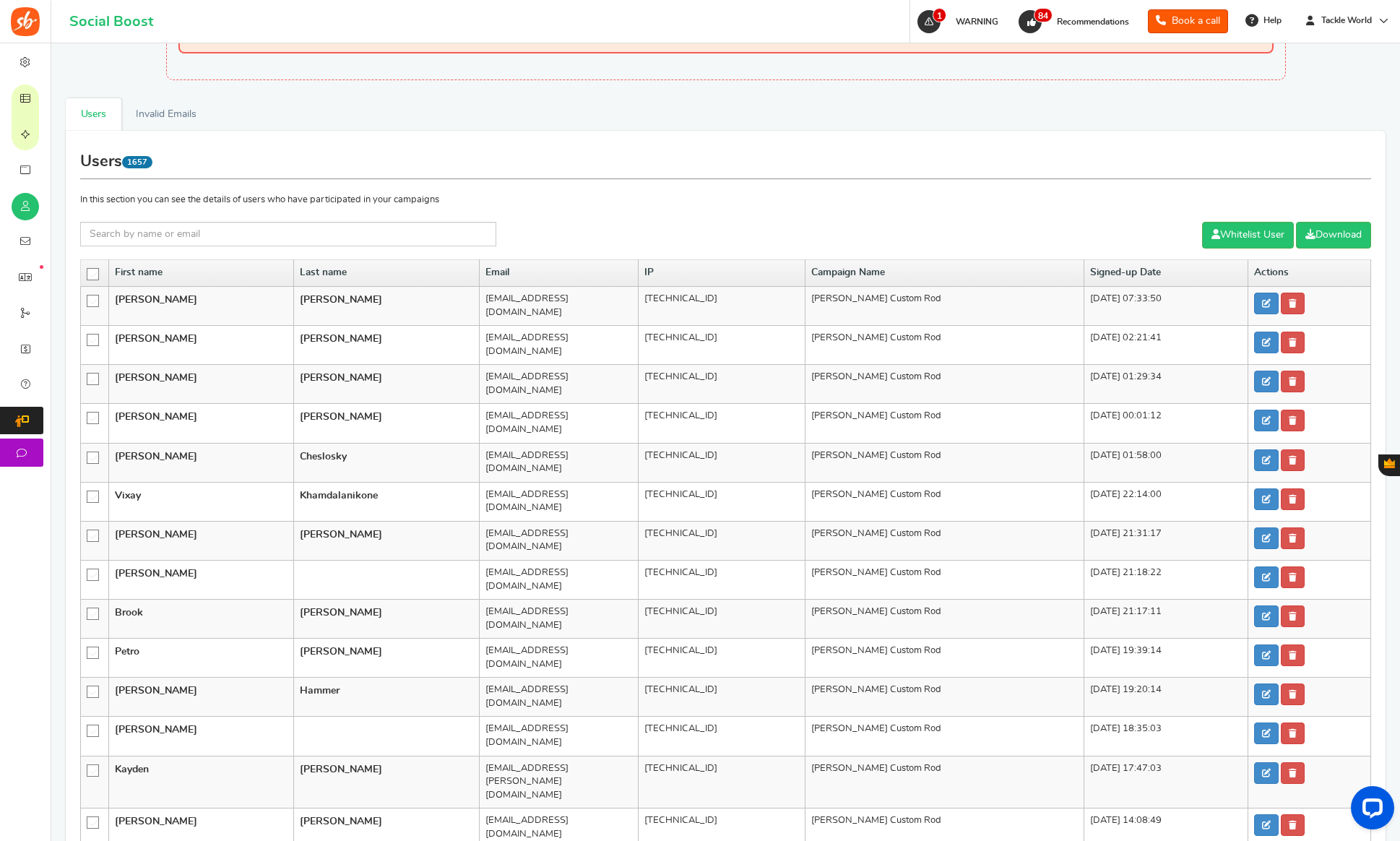
click at [90, 274] on icon at bounding box center [93, 274] width 13 height 13
click at [88, 274] on input "checkbox" at bounding box center [88, 273] width 0 height 10
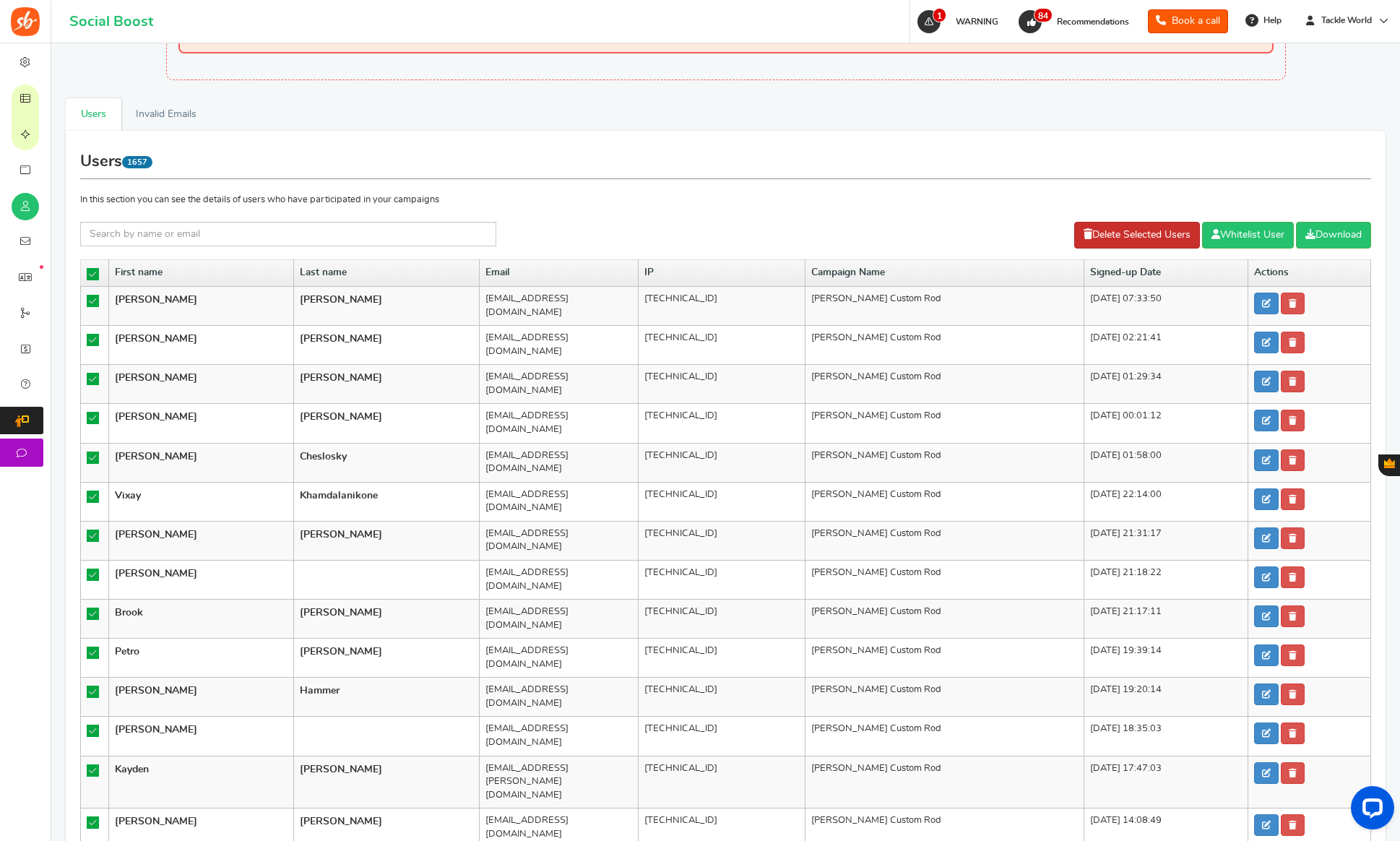
click at [1159, 234] on link "Delete Selected Users" at bounding box center [1137, 235] width 126 height 27
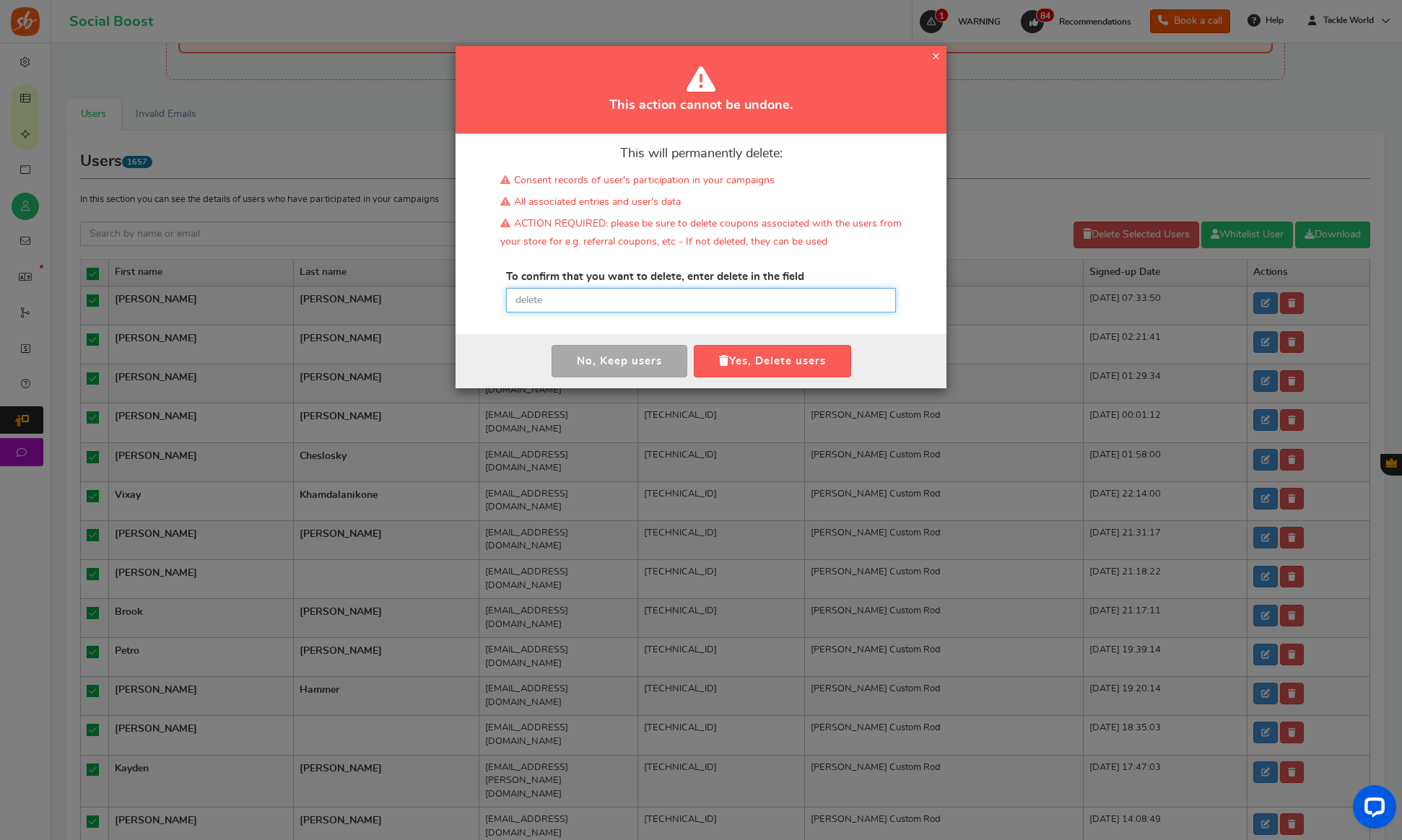
drag, startPoint x: 698, startPoint y: 294, endPoint x: 703, endPoint y: 300, distance: 7.8
click at [698, 294] on input "text" at bounding box center [701, 300] width 390 height 24
paste input "delete"
type input "delete"
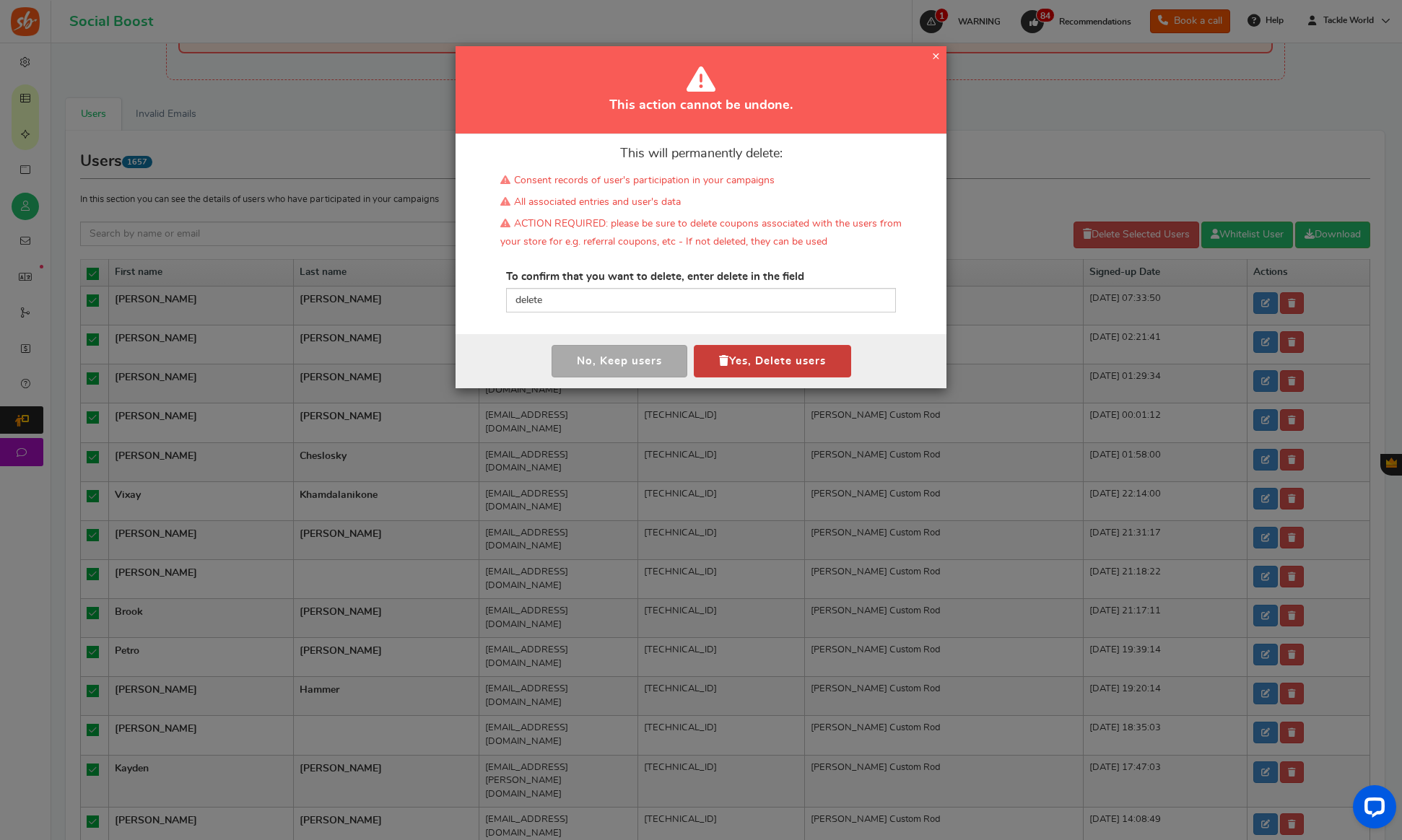
click at [737, 352] on button "Yes, Delete users" at bounding box center [773, 361] width 158 height 33
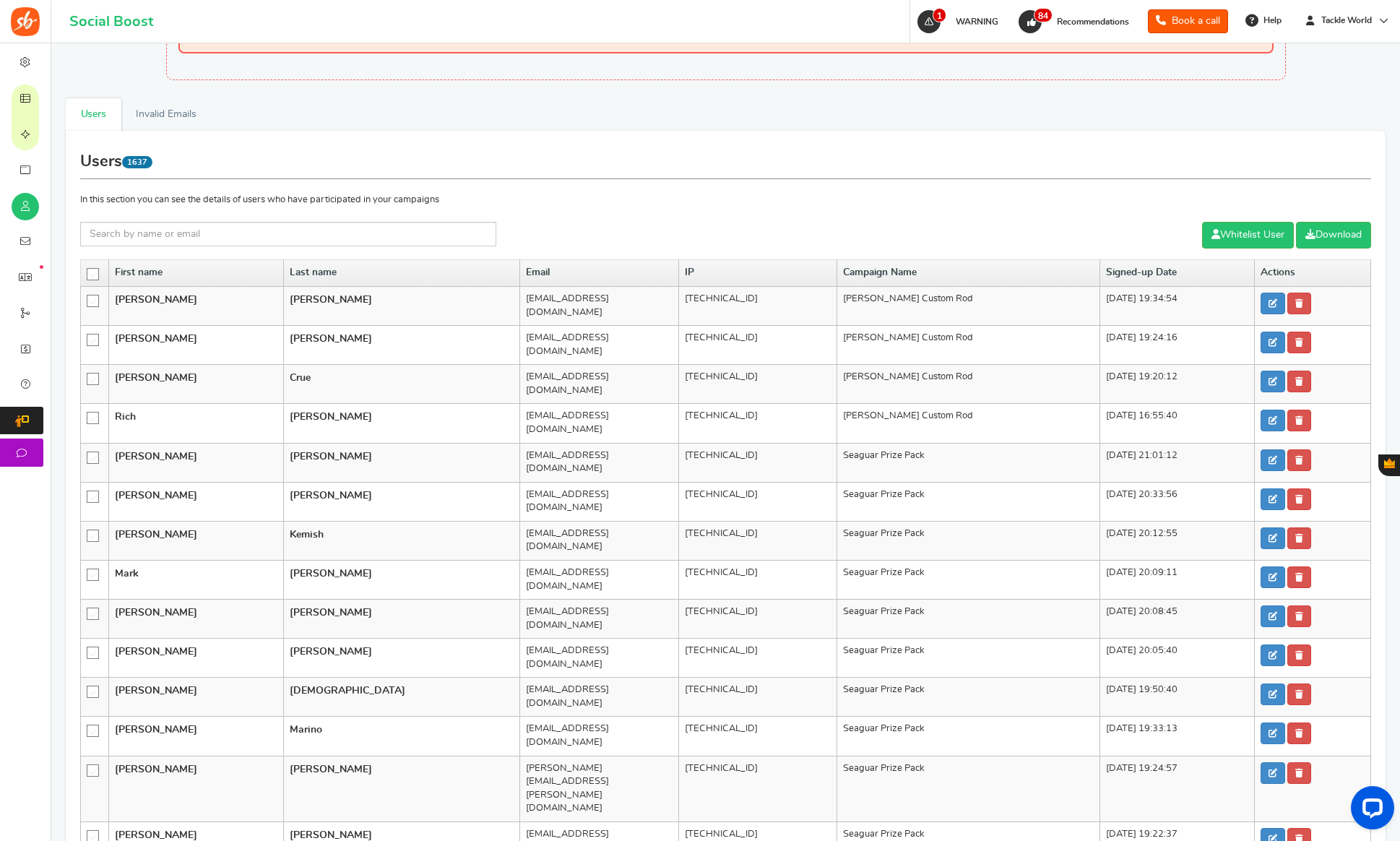
click at [98, 272] on icon at bounding box center [93, 274] width 13 height 13
click at [88, 272] on input "checkbox" at bounding box center [88, 273] width 0 height 10
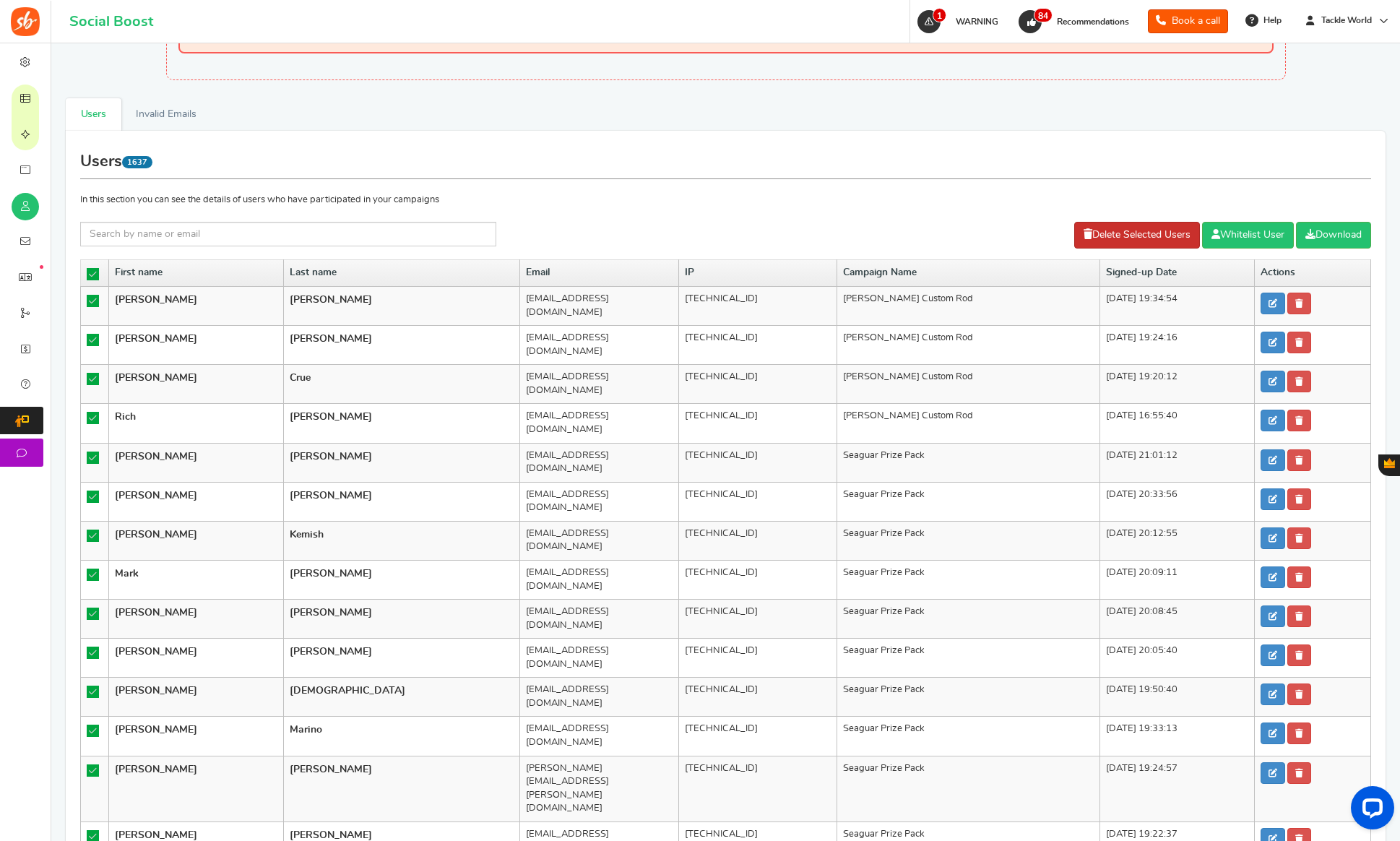
click at [1083, 238] on icon at bounding box center [1087, 234] width 9 height 10
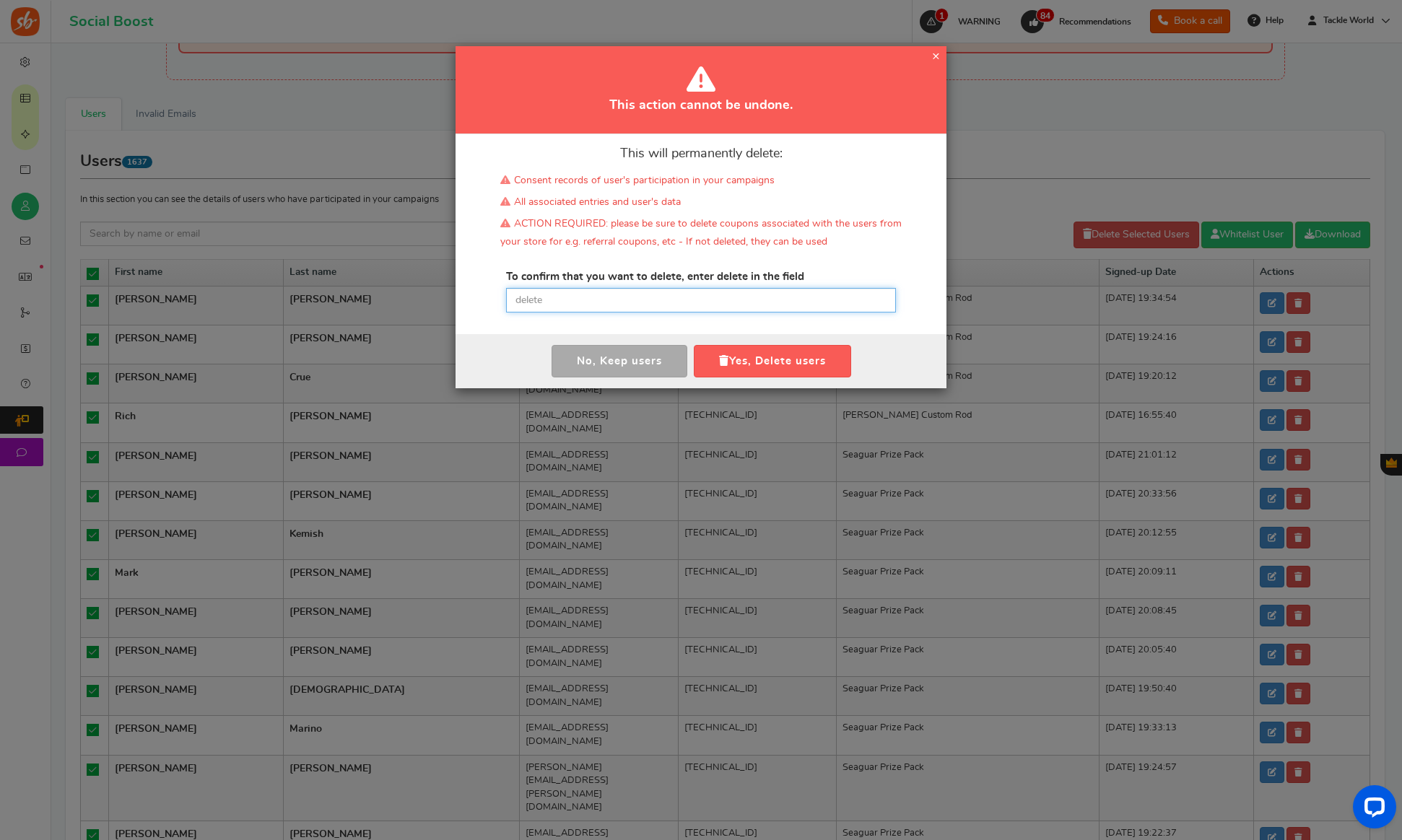
click at [615, 301] on input "text" at bounding box center [701, 300] width 390 height 24
paste input "delete"
type input "delete"
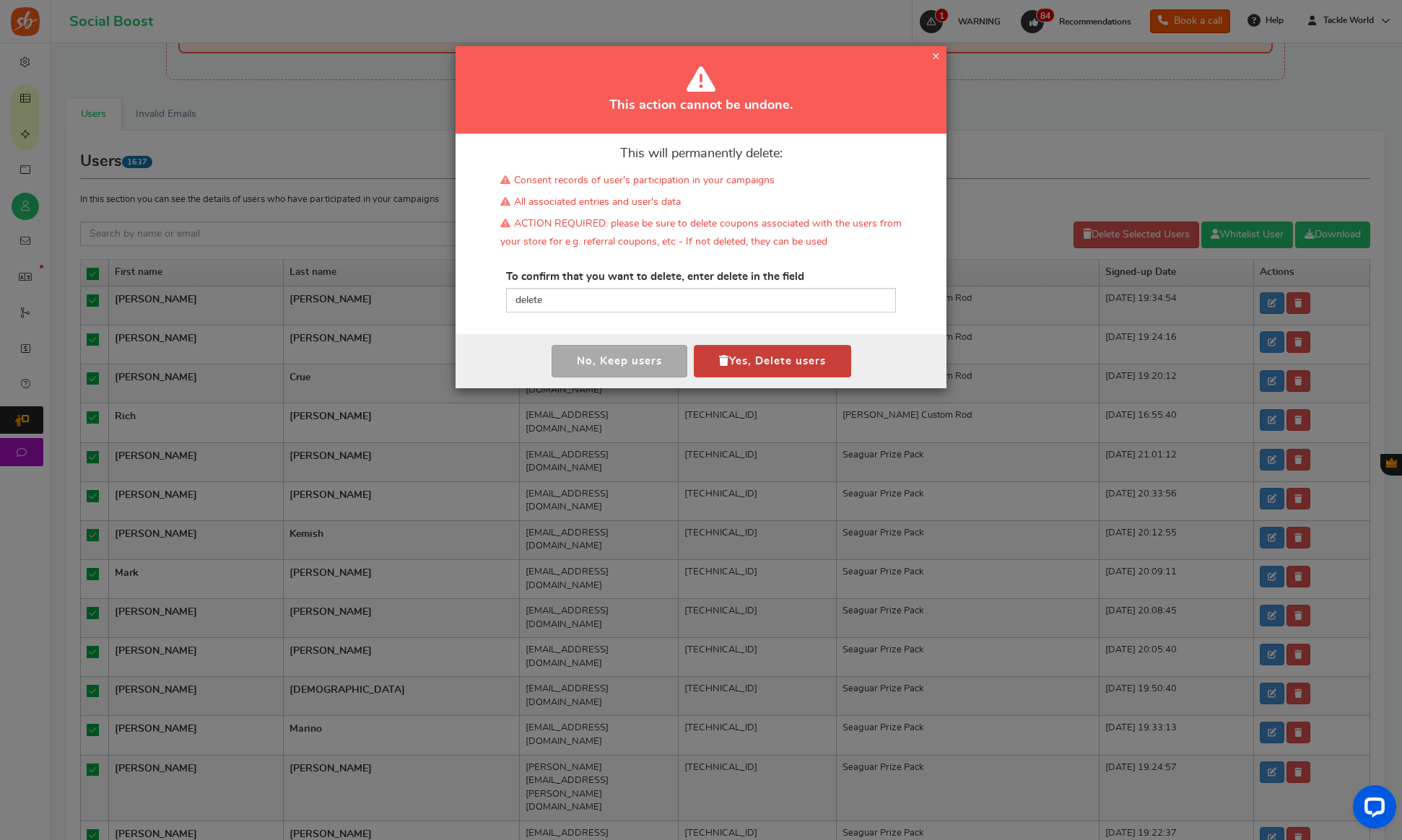
click at [778, 363] on button "Yes, Delete users" at bounding box center [773, 361] width 158 height 33
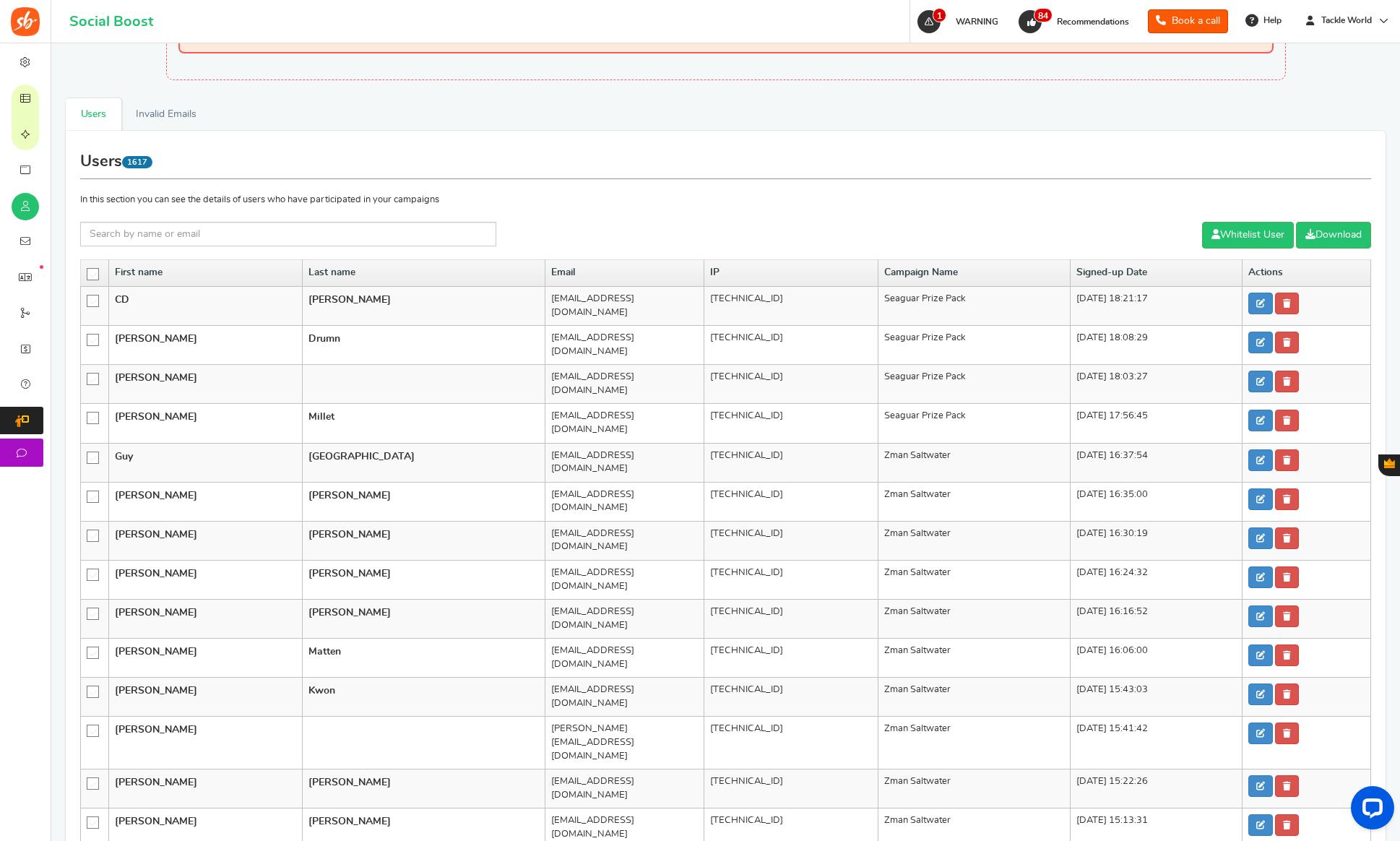
click at [91, 274] on icon at bounding box center [93, 274] width 13 height 13
click at [88, 274] on input "checkbox" at bounding box center [88, 273] width 0 height 10
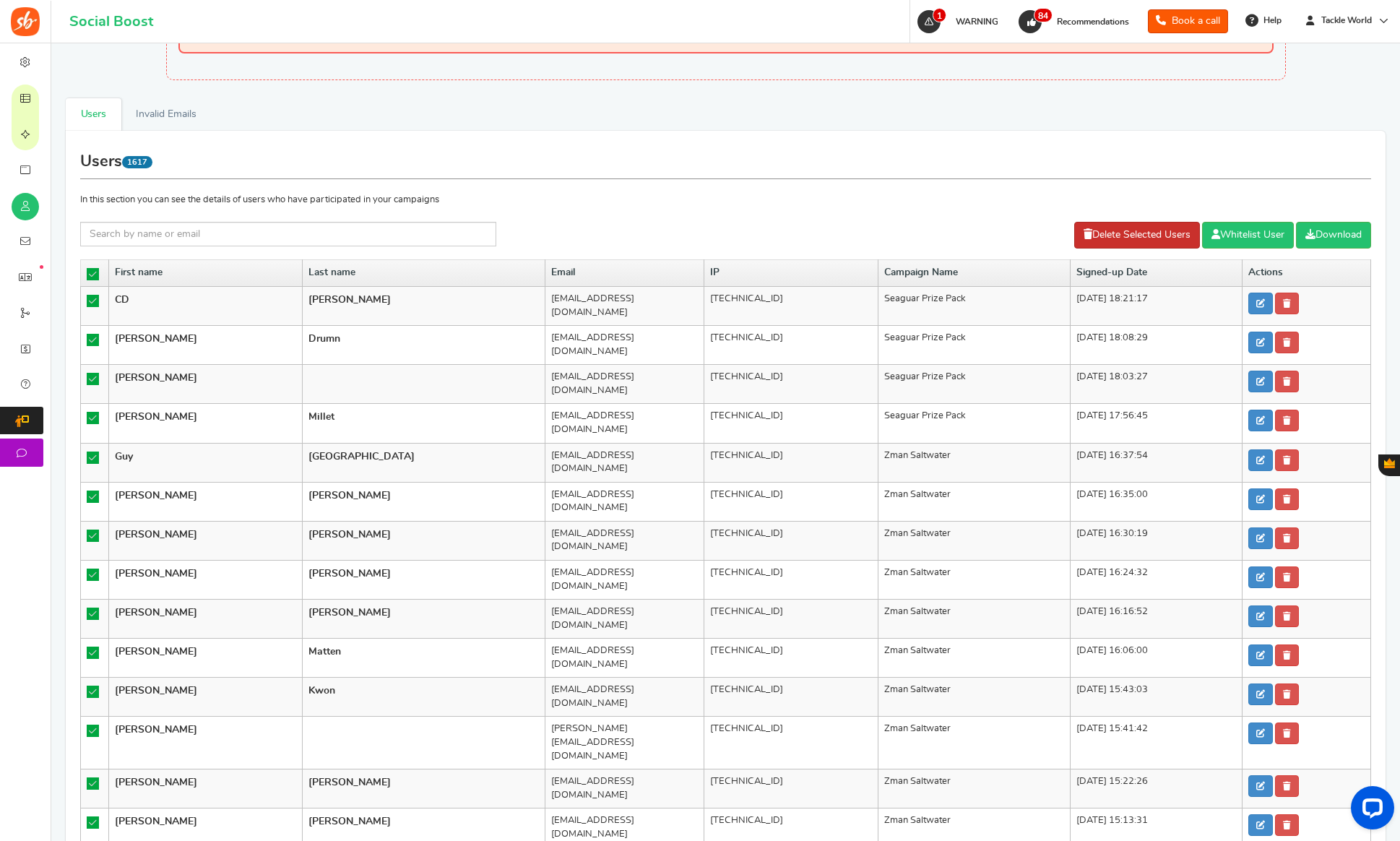
click at [1177, 234] on link "Delete Selected Users" at bounding box center [1137, 235] width 126 height 27
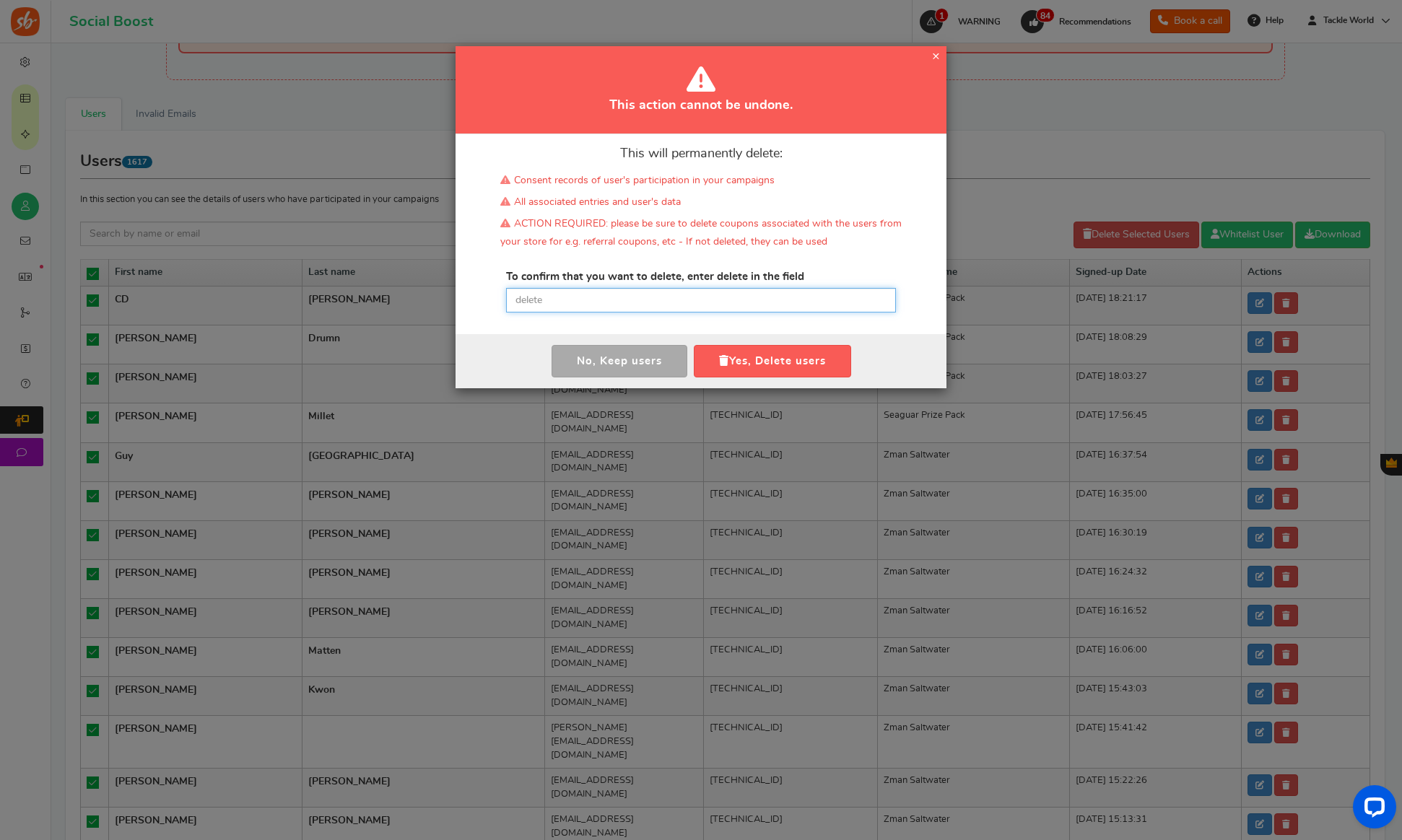
click at [657, 311] on input "text" at bounding box center [701, 300] width 390 height 24
paste input "delete"
type input "delete"
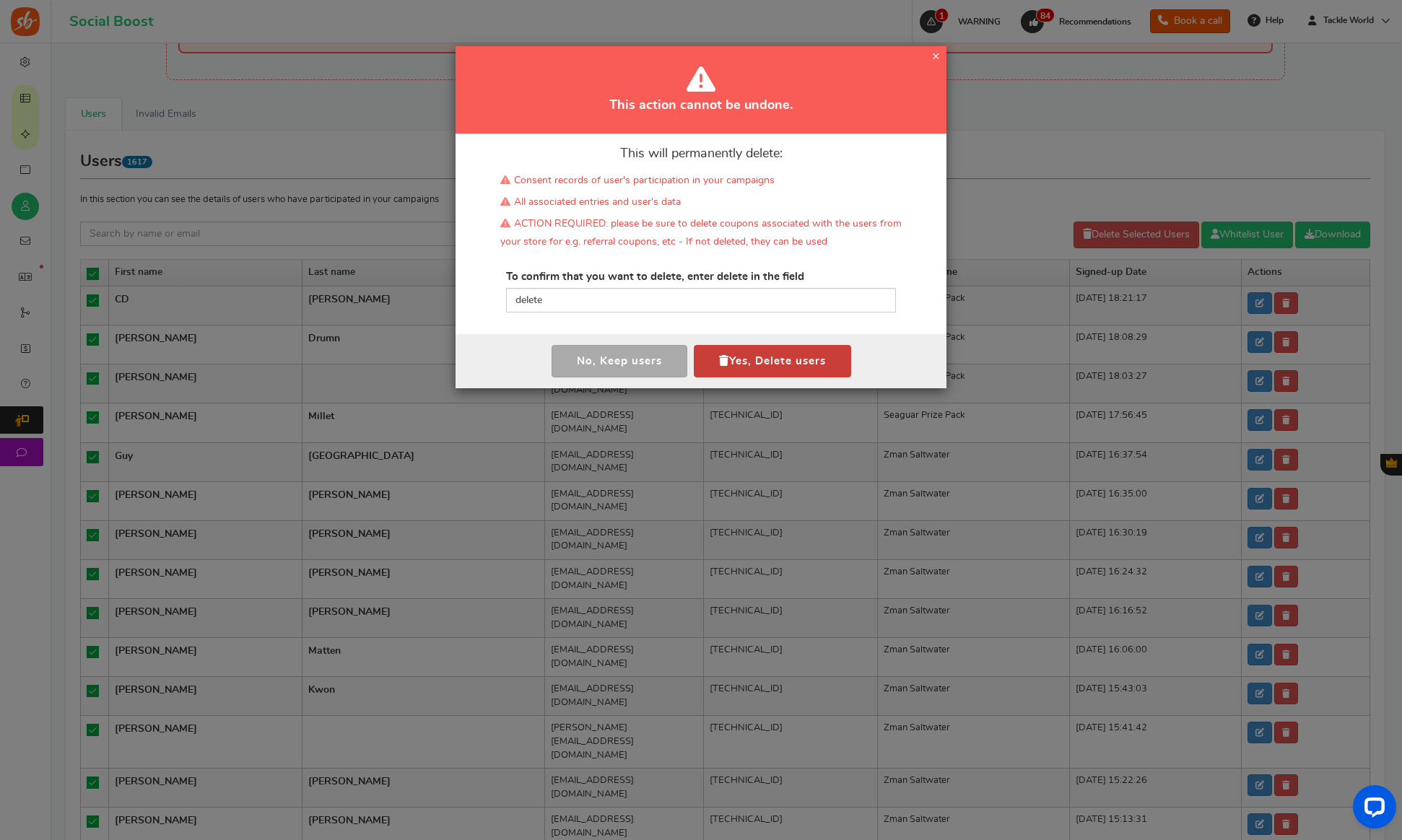
click at [735, 353] on button "Yes, Delete users" at bounding box center [773, 361] width 158 height 33
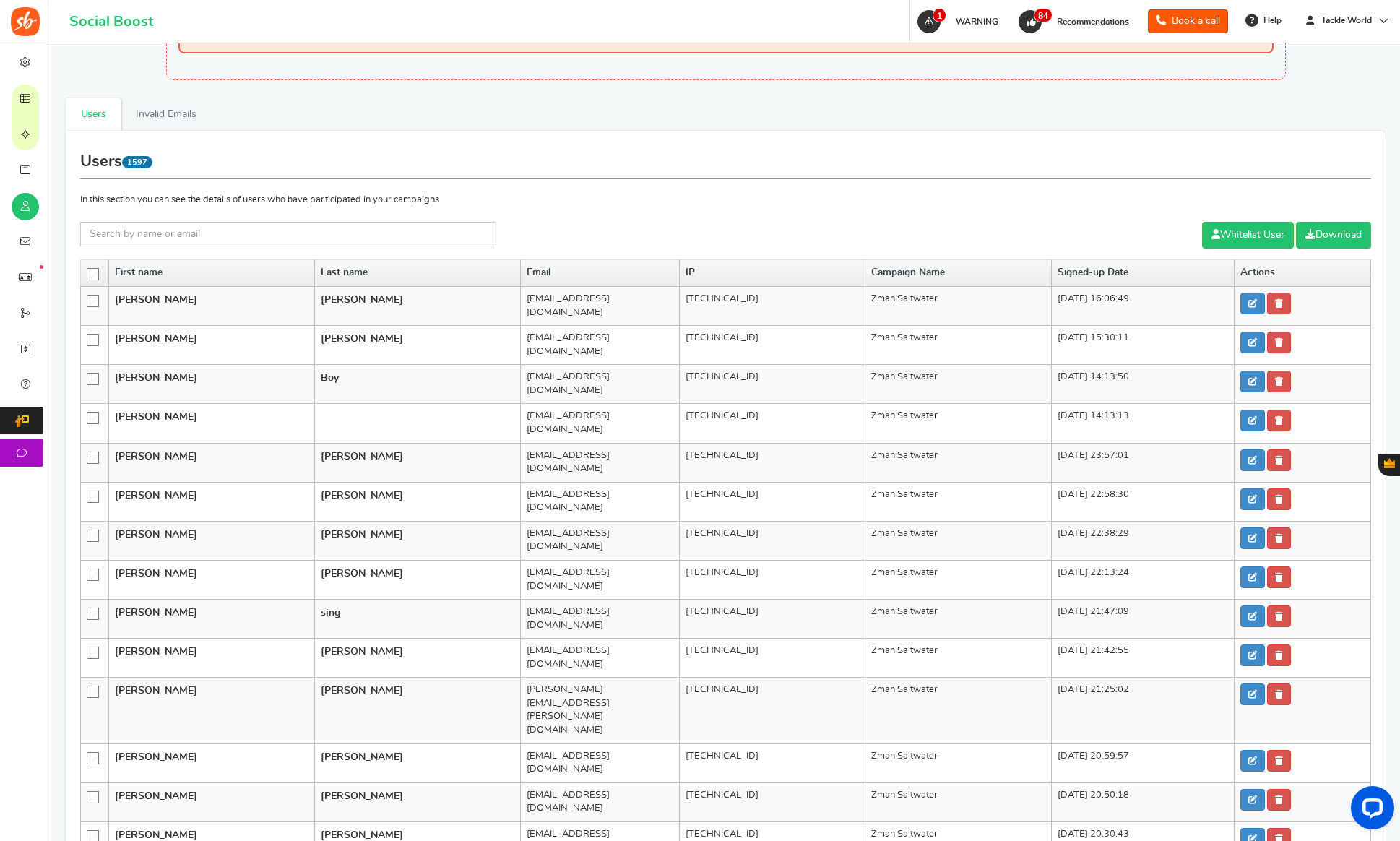
click at [92, 274] on icon at bounding box center [93, 274] width 13 height 13
click at [88, 274] on input "checkbox" at bounding box center [88, 273] width 0 height 10
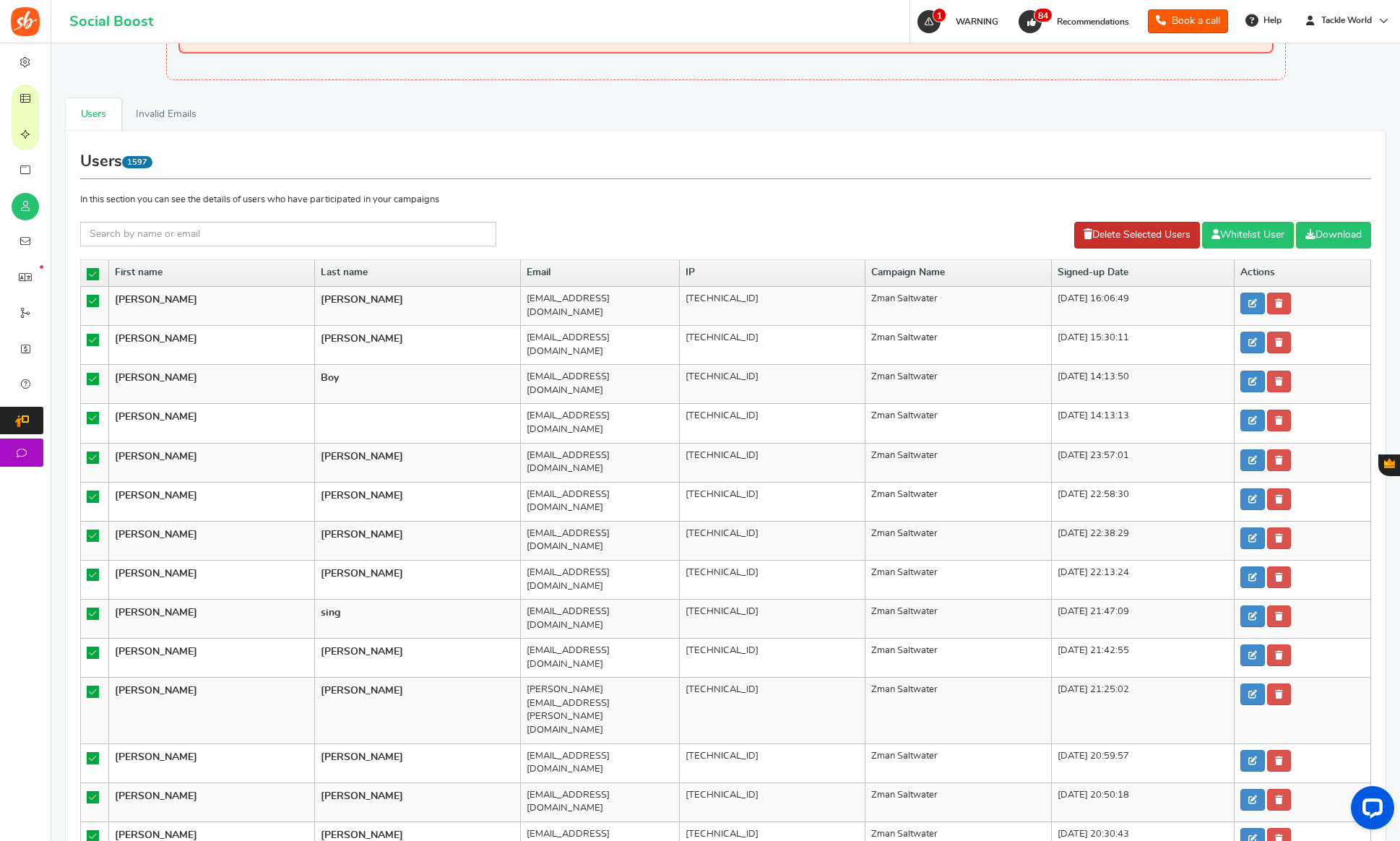
click at [1157, 243] on link "Delete Selected Users" at bounding box center [1137, 235] width 126 height 27
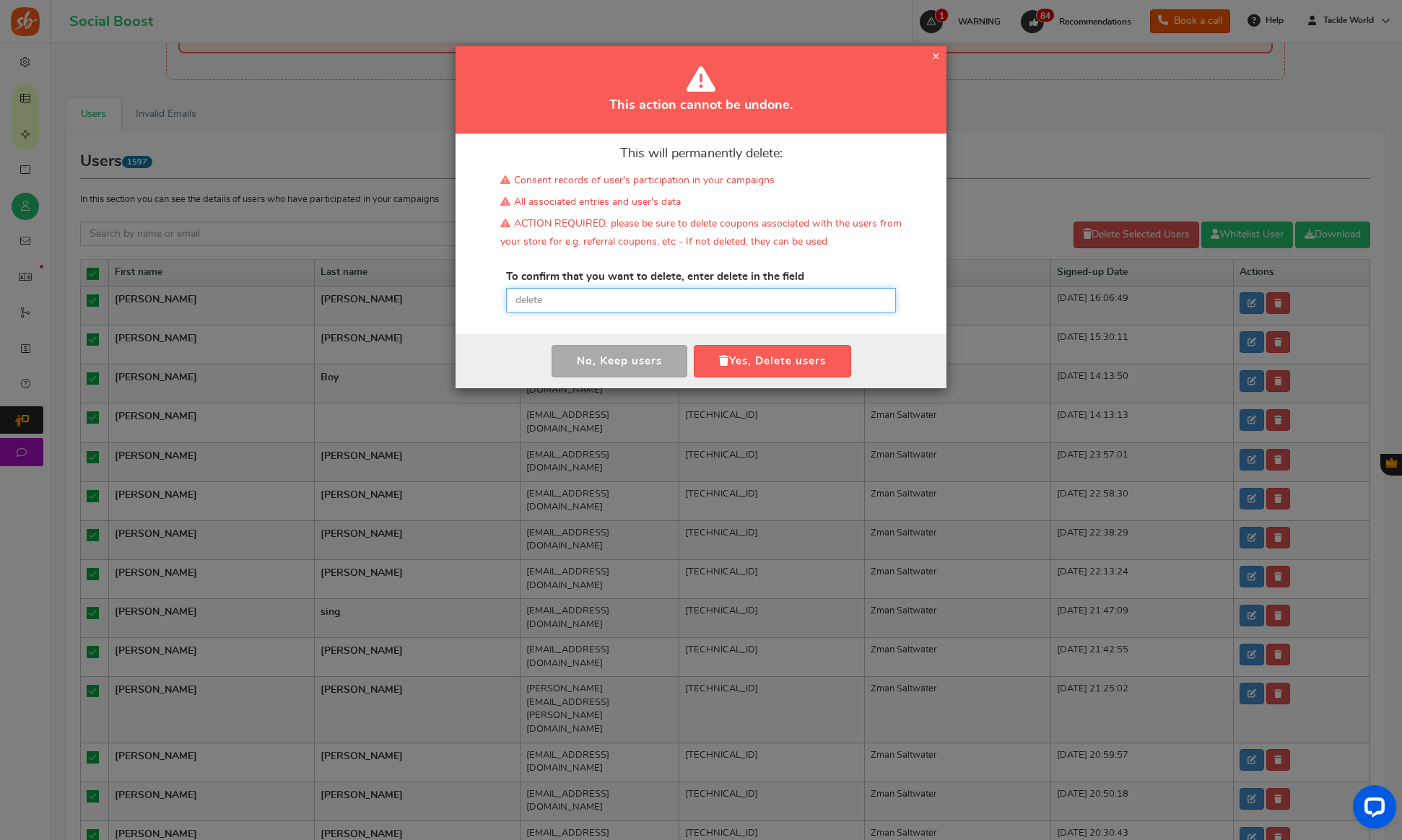
click at [721, 302] on input "text" at bounding box center [701, 300] width 390 height 24
paste input "delete"
type input "delete"
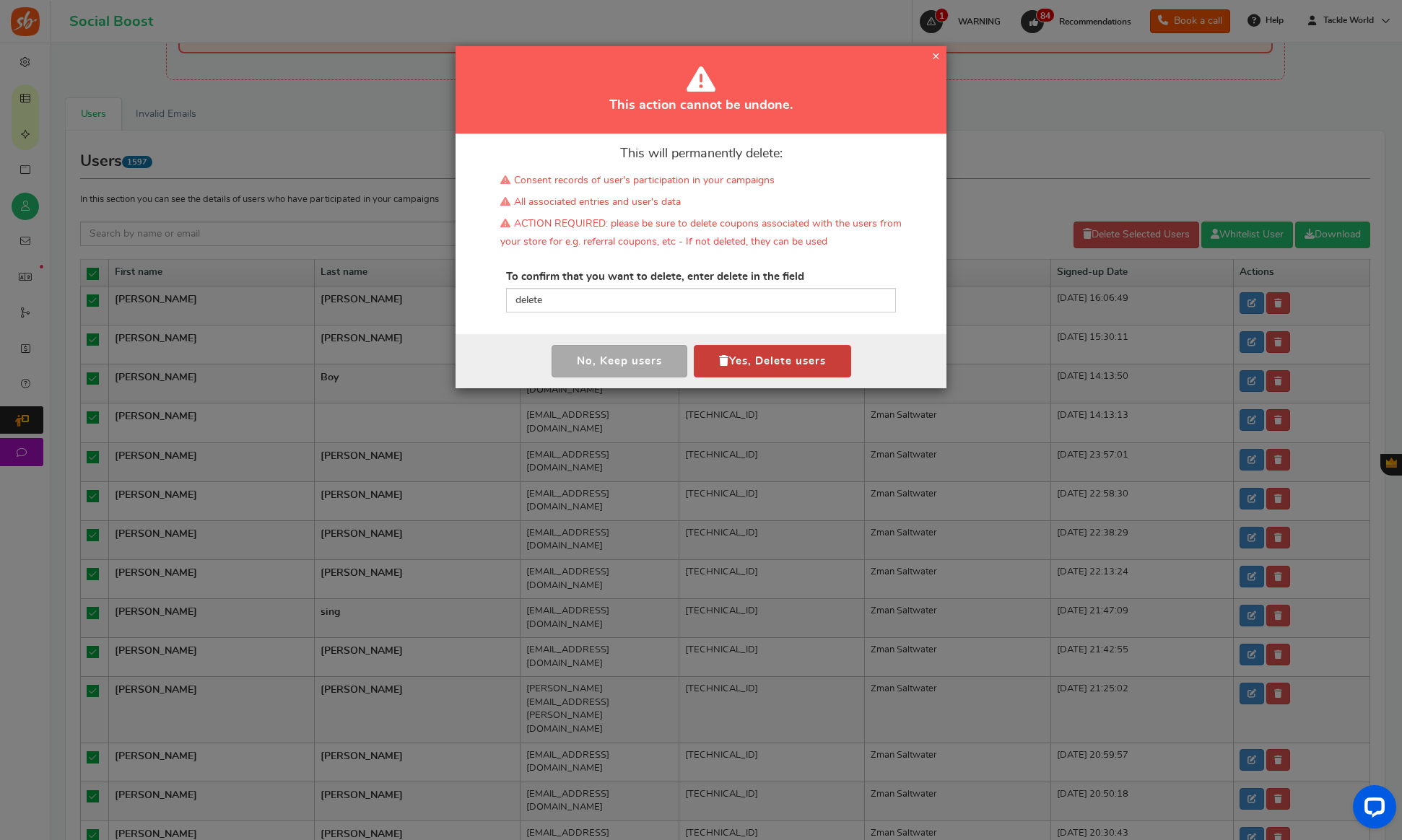
click at [731, 358] on button "Yes, Delete users" at bounding box center [773, 361] width 158 height 33
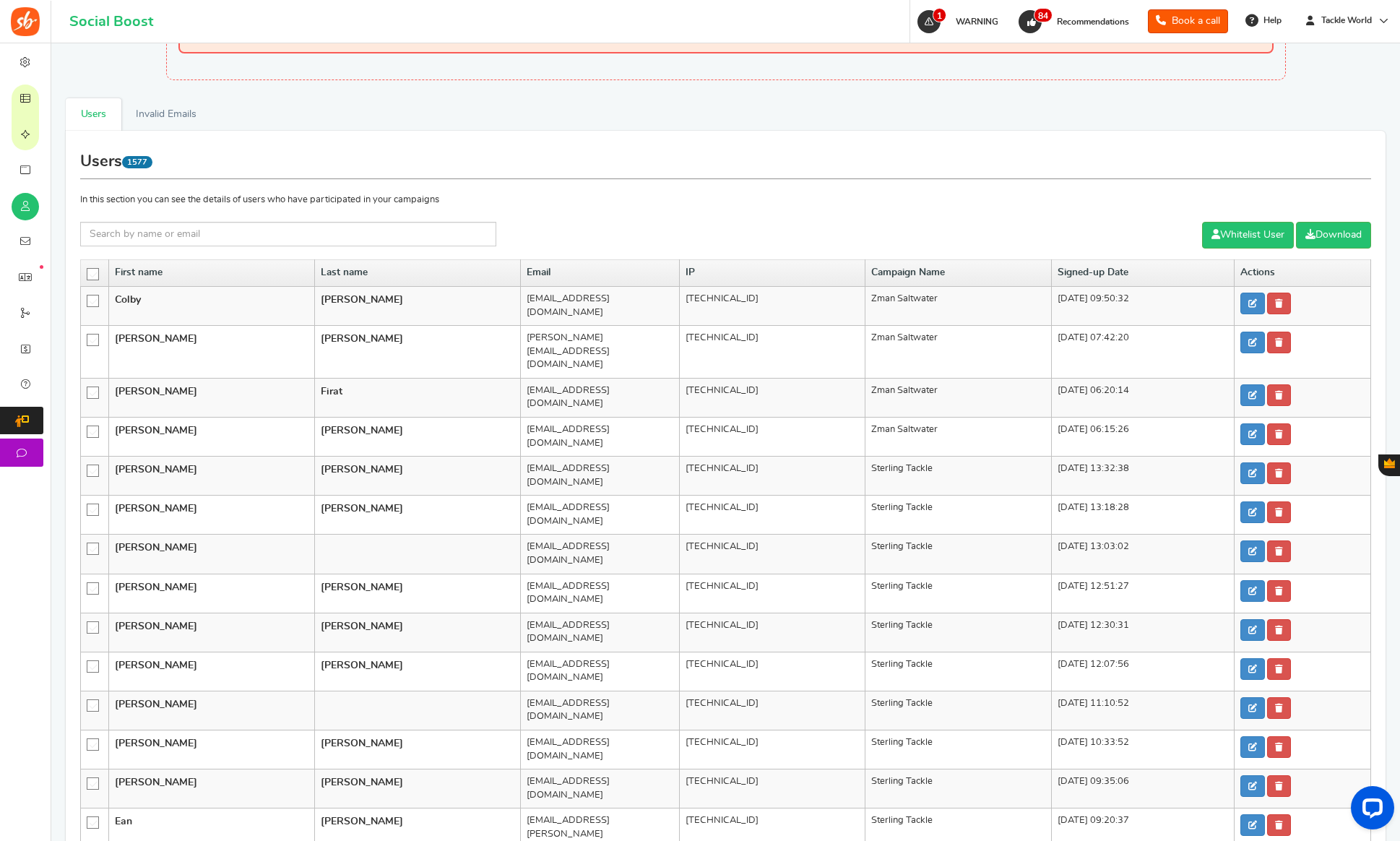
click at [94, 276] on icon at bounding box center [93, 274] width 13 height 13
click at [88, 276] on input "checkbox" at bounding box center [88, 273] width 0 height 10
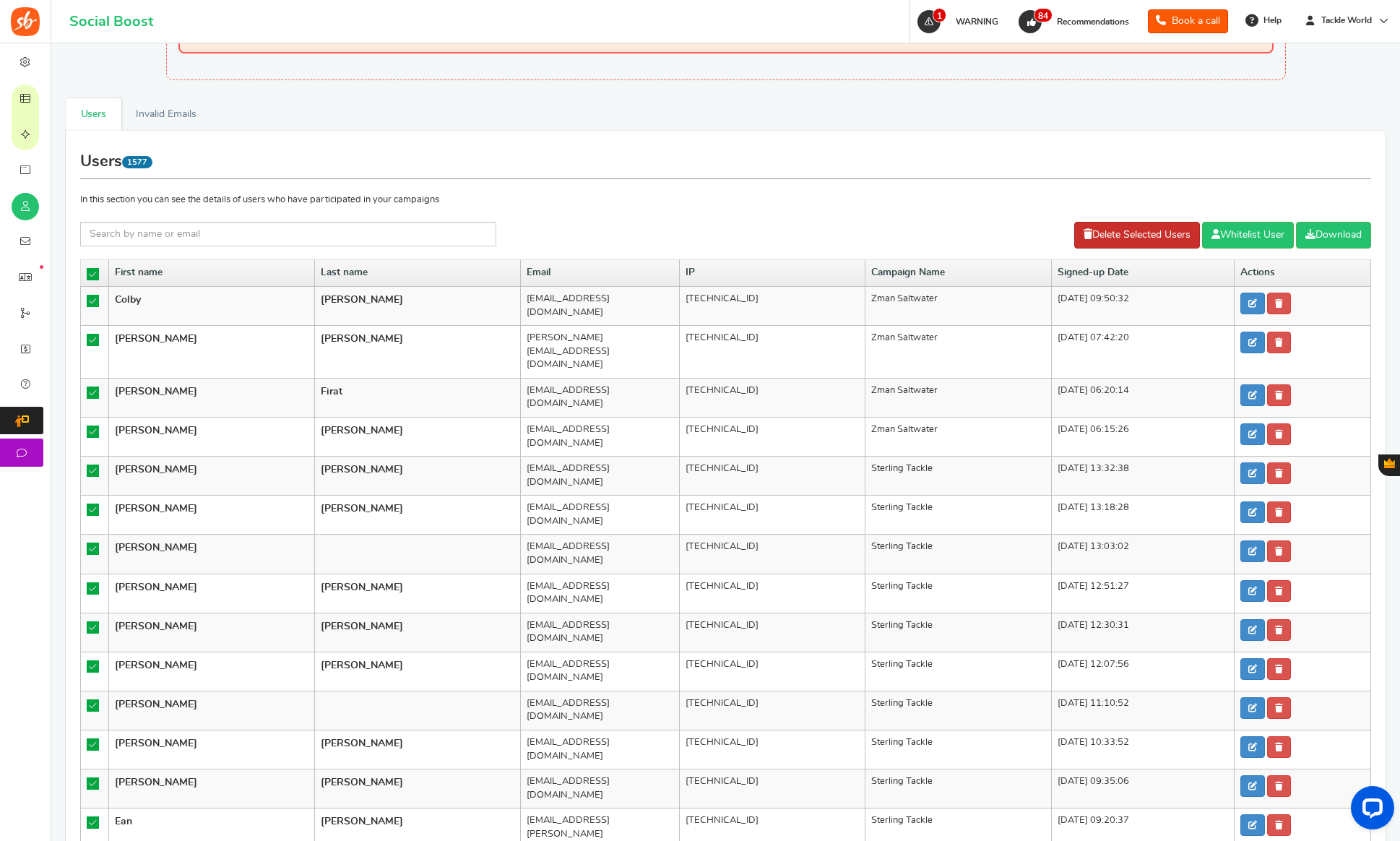
click at [1157, 232] on link "Delete Selected Users" at bounding box center [1137, 235] width 126 height 27
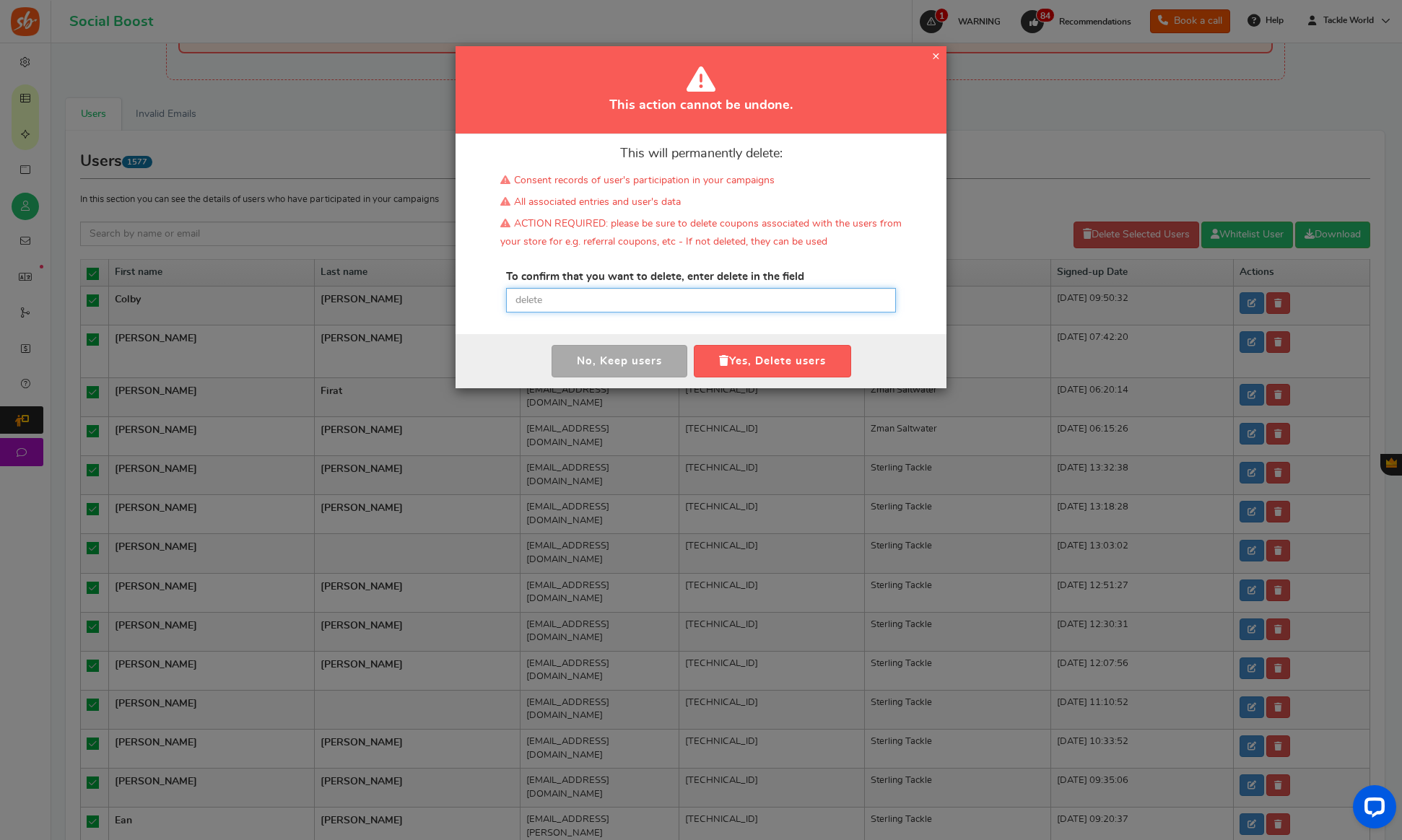
click at [736, 304] on input "text" at bounding box center [701, 300] width 390 height 24
paste input "delete"
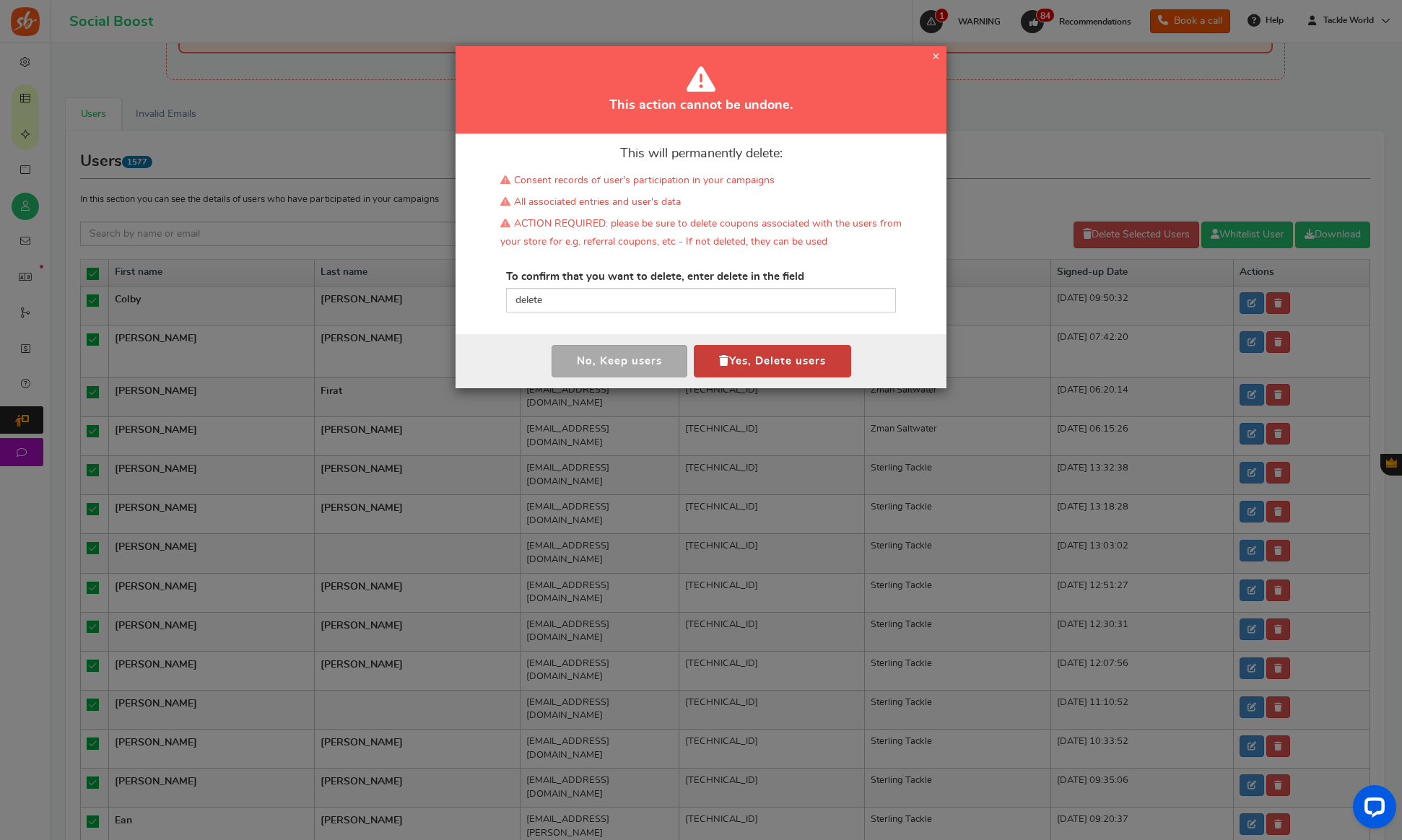
click at [762, 365] on button "Yes, Delete users" at bounding box center [773, 361] width 158 height 33
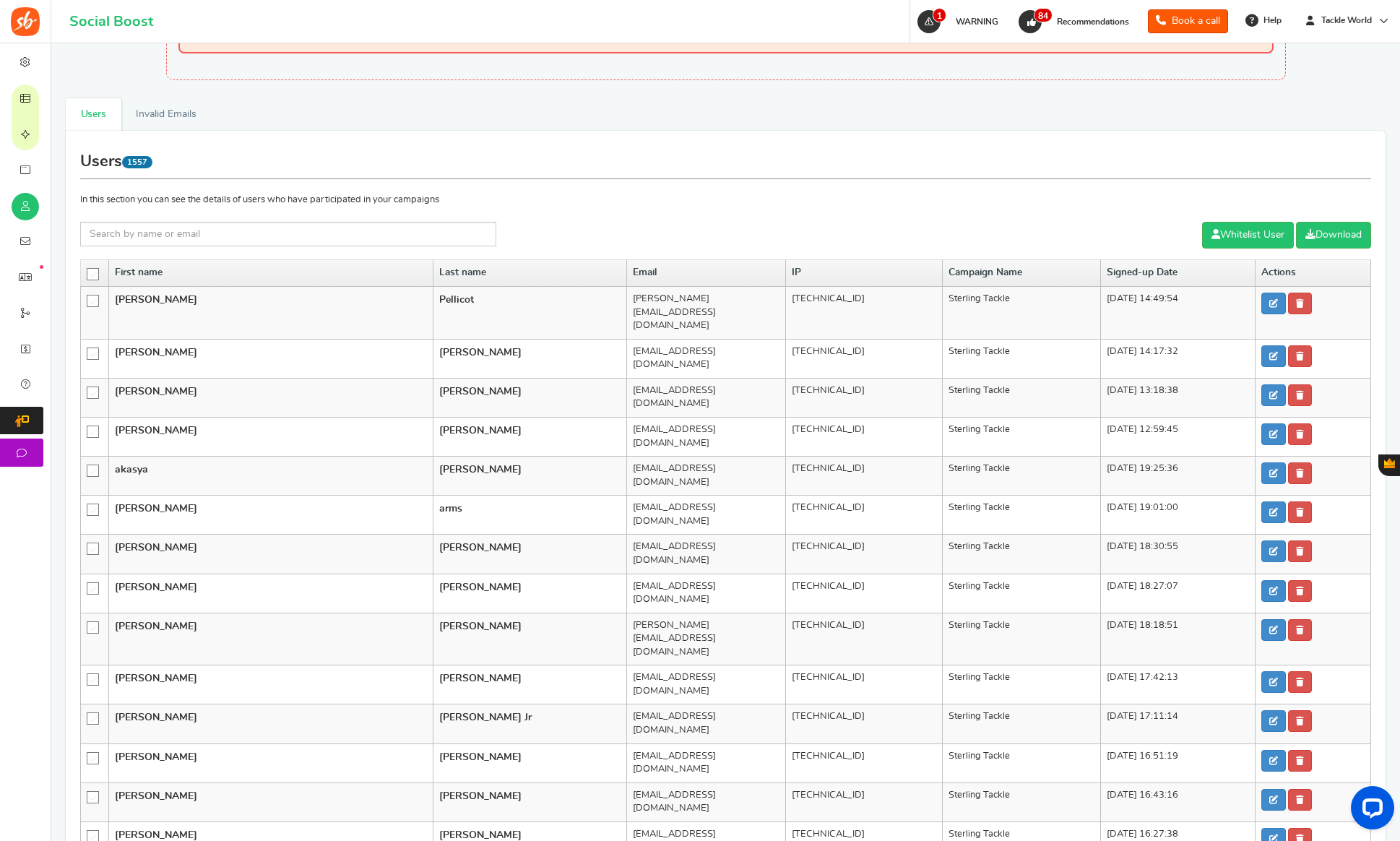
click at [95, 274] on icon at bounding box center [93, 274] width 13 height 13
click at [88, 274] on input "checkbox" at bounding box center [88, 273] width 0 height 10
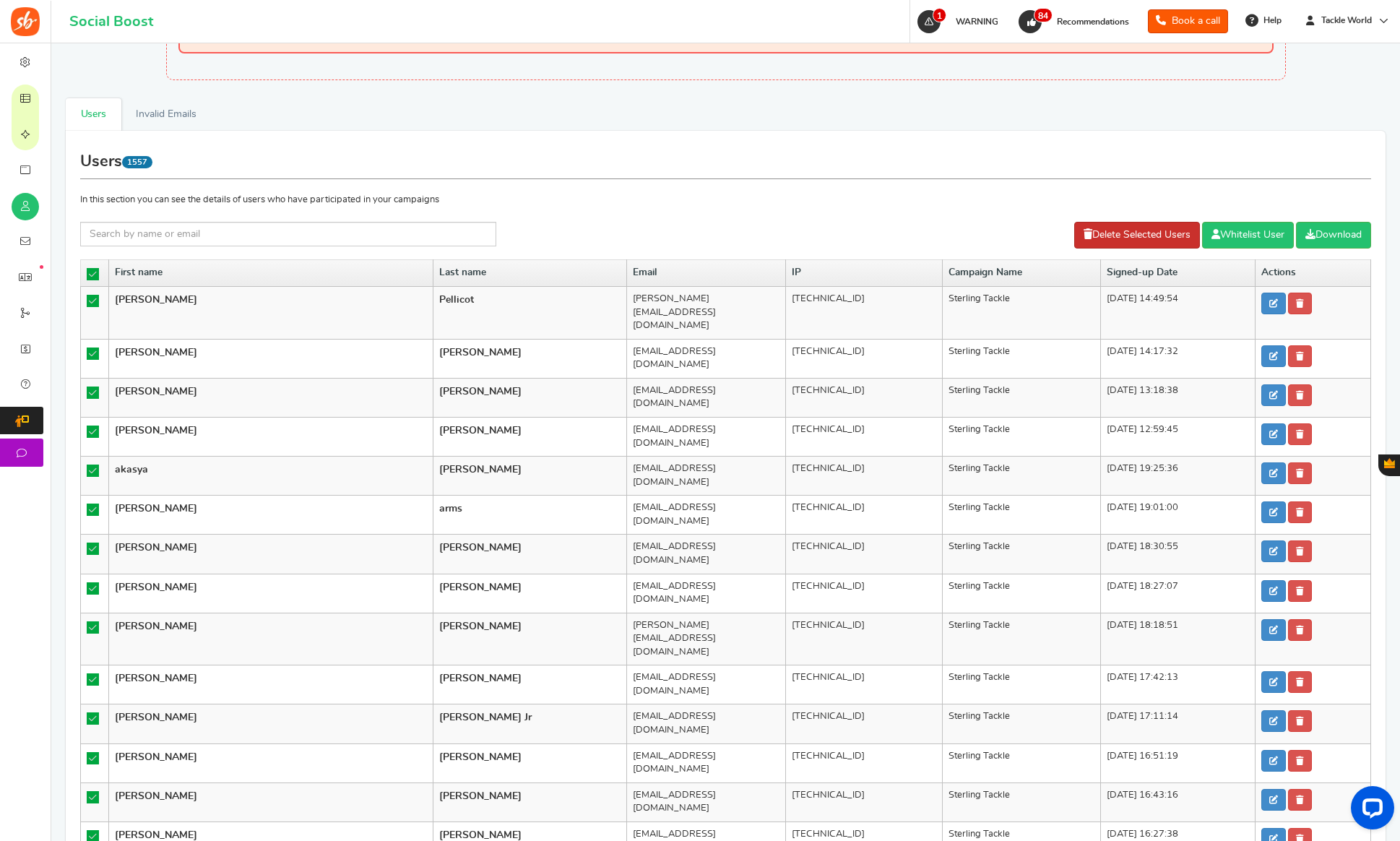
click at [1114, 235] on link "Delete Selected Users" at bounding box center [1137, 235] width 126 height 27
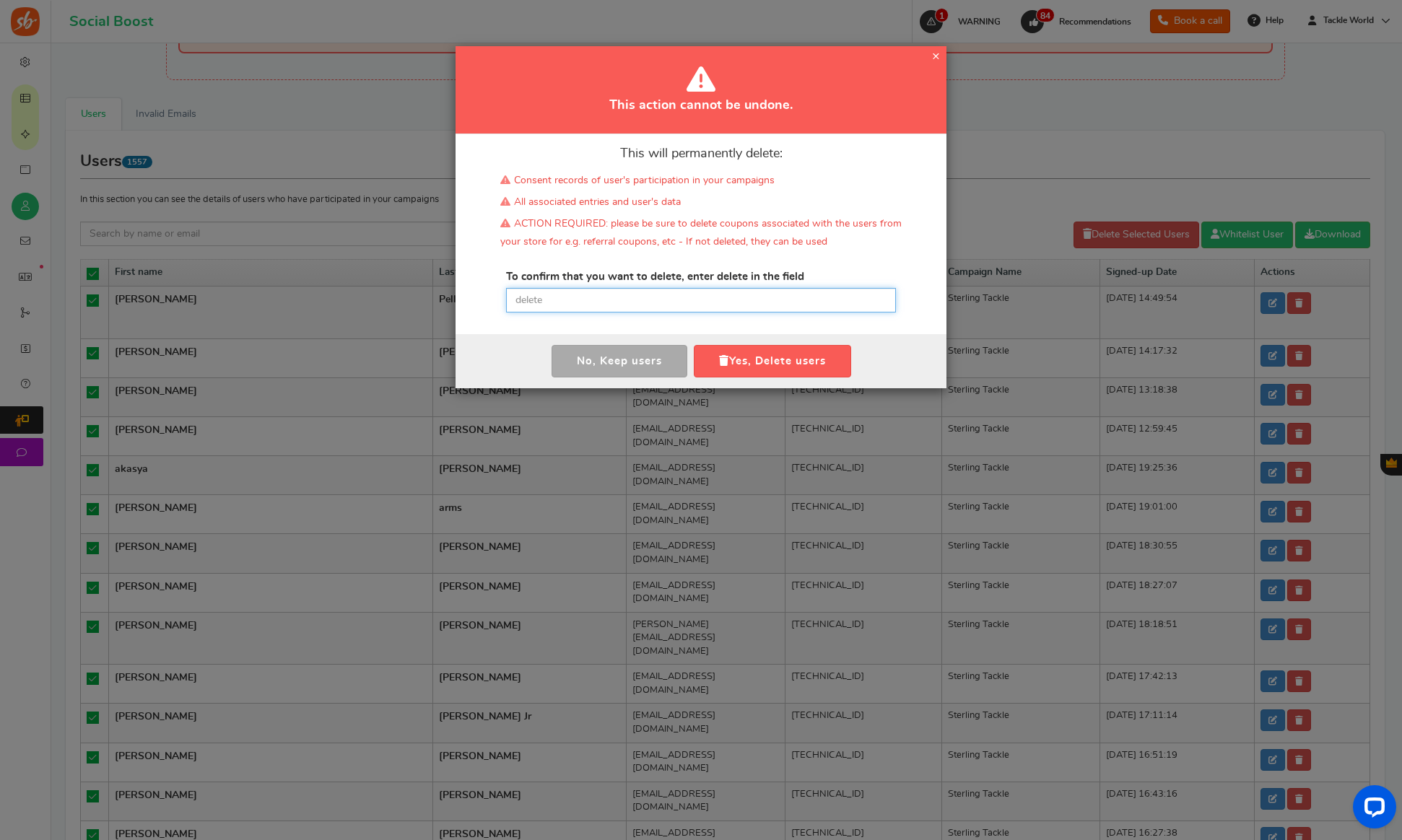
click at [605, 300] on input "text" at bounding box center [701, 300] width 390 height 24
paste input "delete"
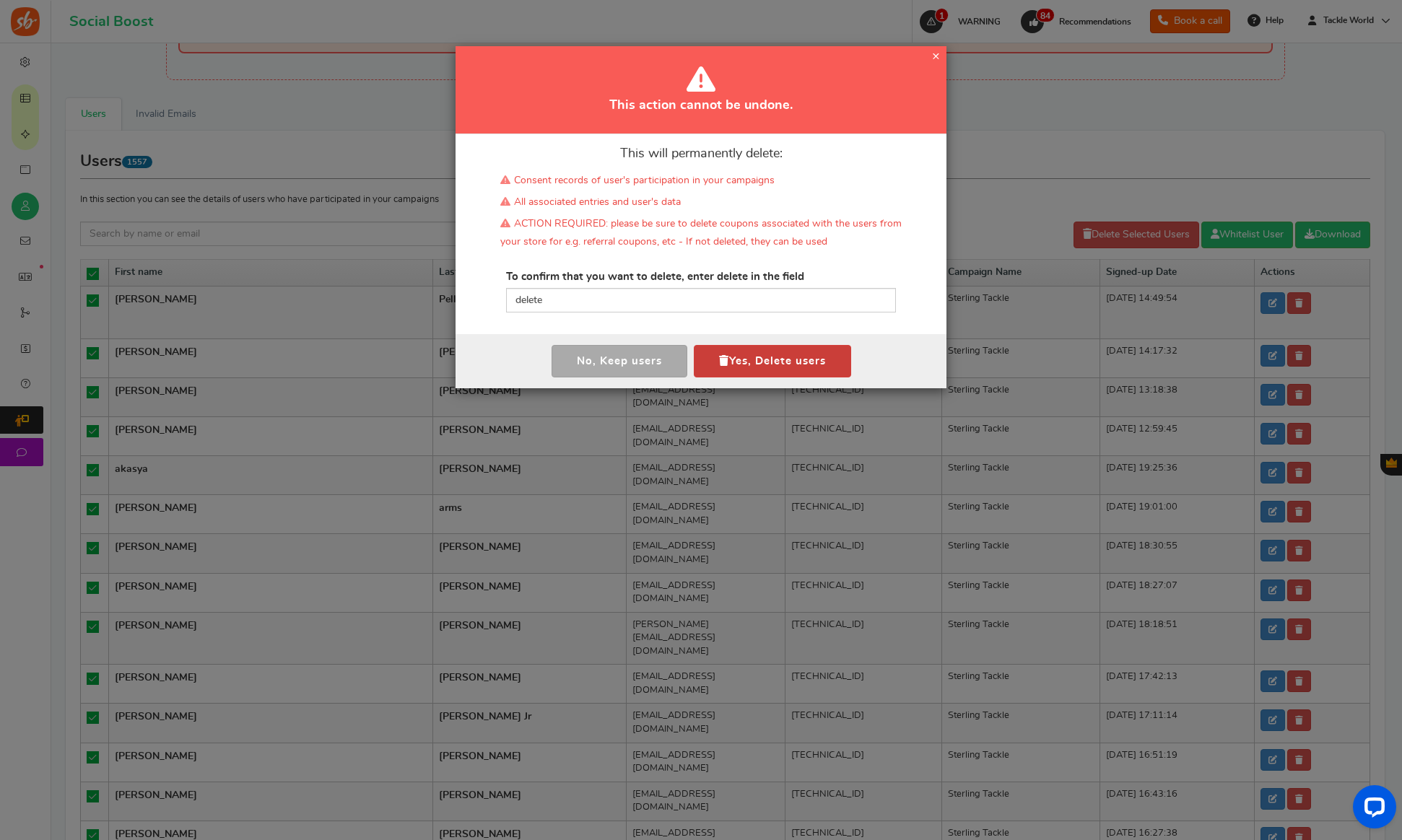
click at [741, 364] on button "Yes, Delete users" at bounding box center [773, 361] width 158 height 33
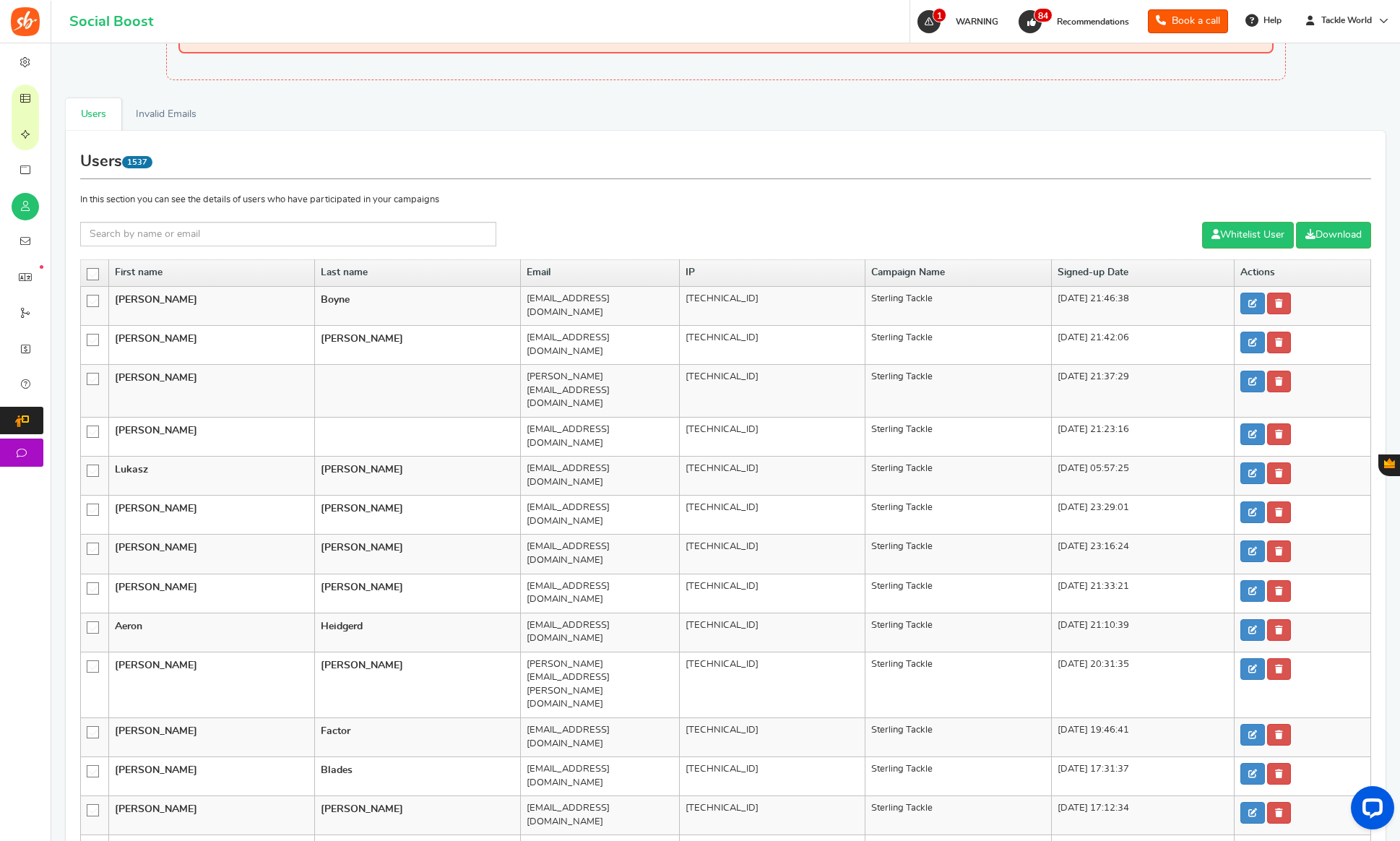
click at [94, 274] on icon at bounding box center [93, 274] width 13 height 13
click at [88, 274] on input "checkbox" at bounding box center [88, 273] width 0 height 10
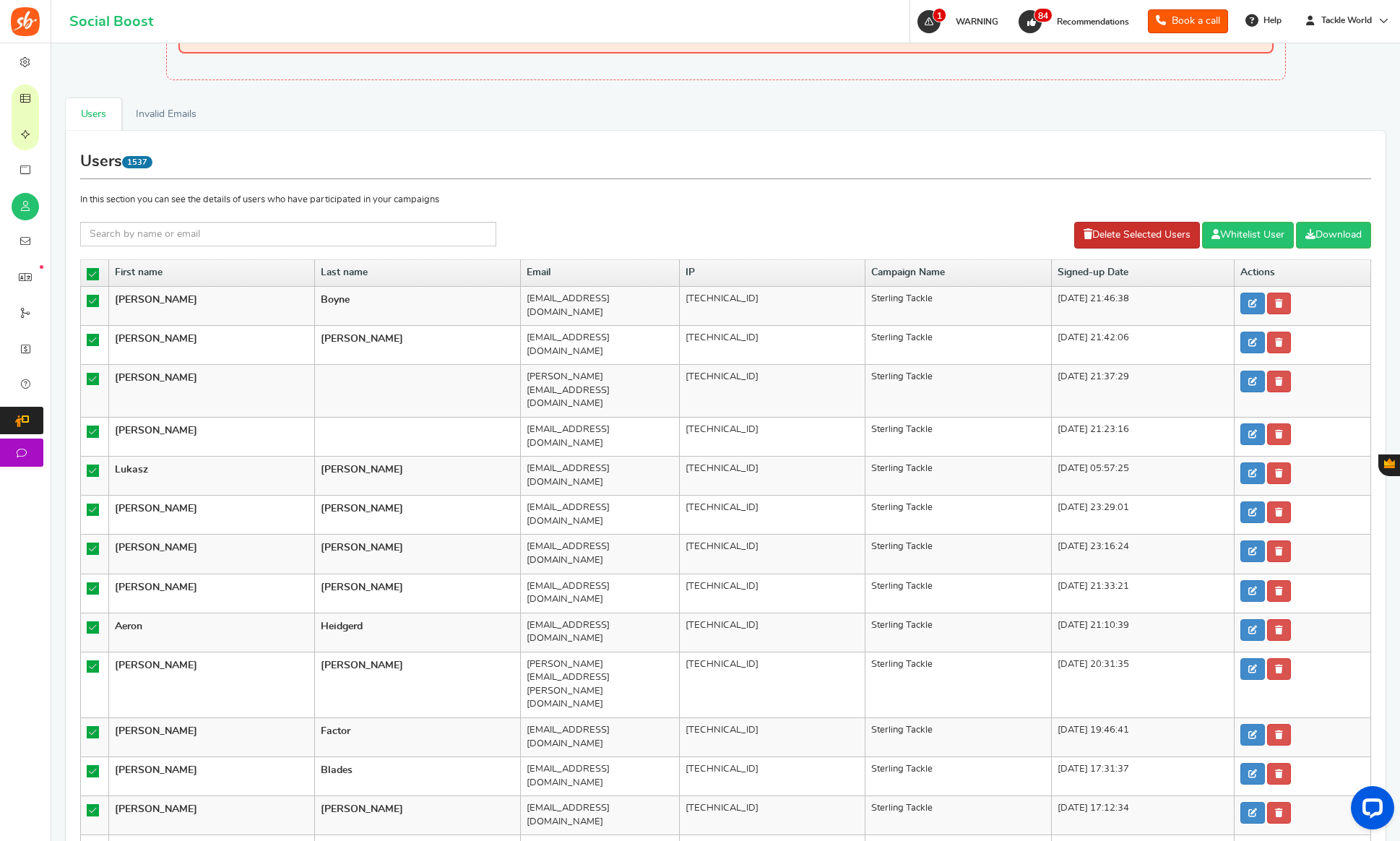
click at [1168, 226] on link "Delete Selected Users" at bounding box center [1137, 235] width 126 height 27
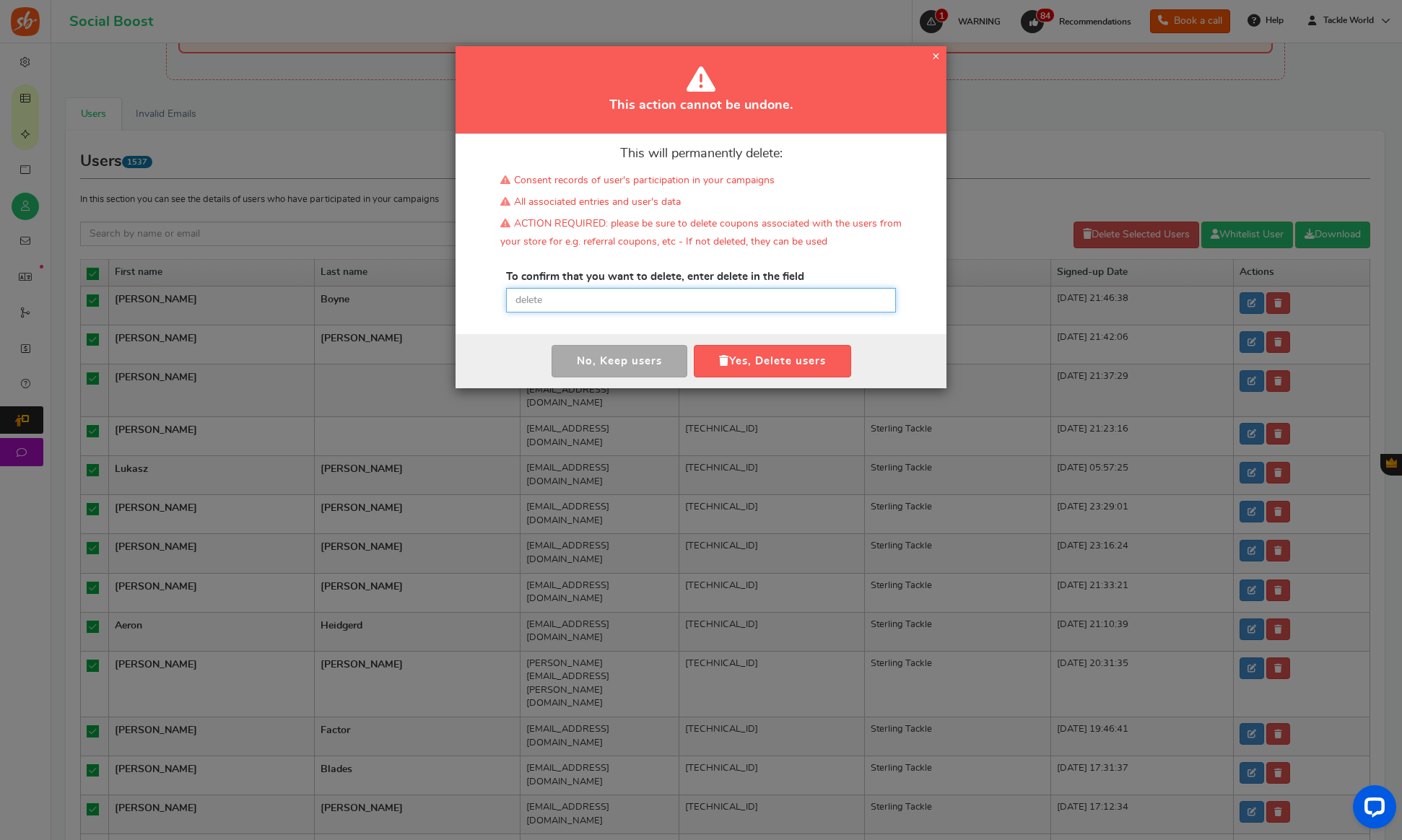
click at [607, 311] on input "text" at bounding box center [701, 300] width 390 height 24
paste input "delete"
type input "delete"
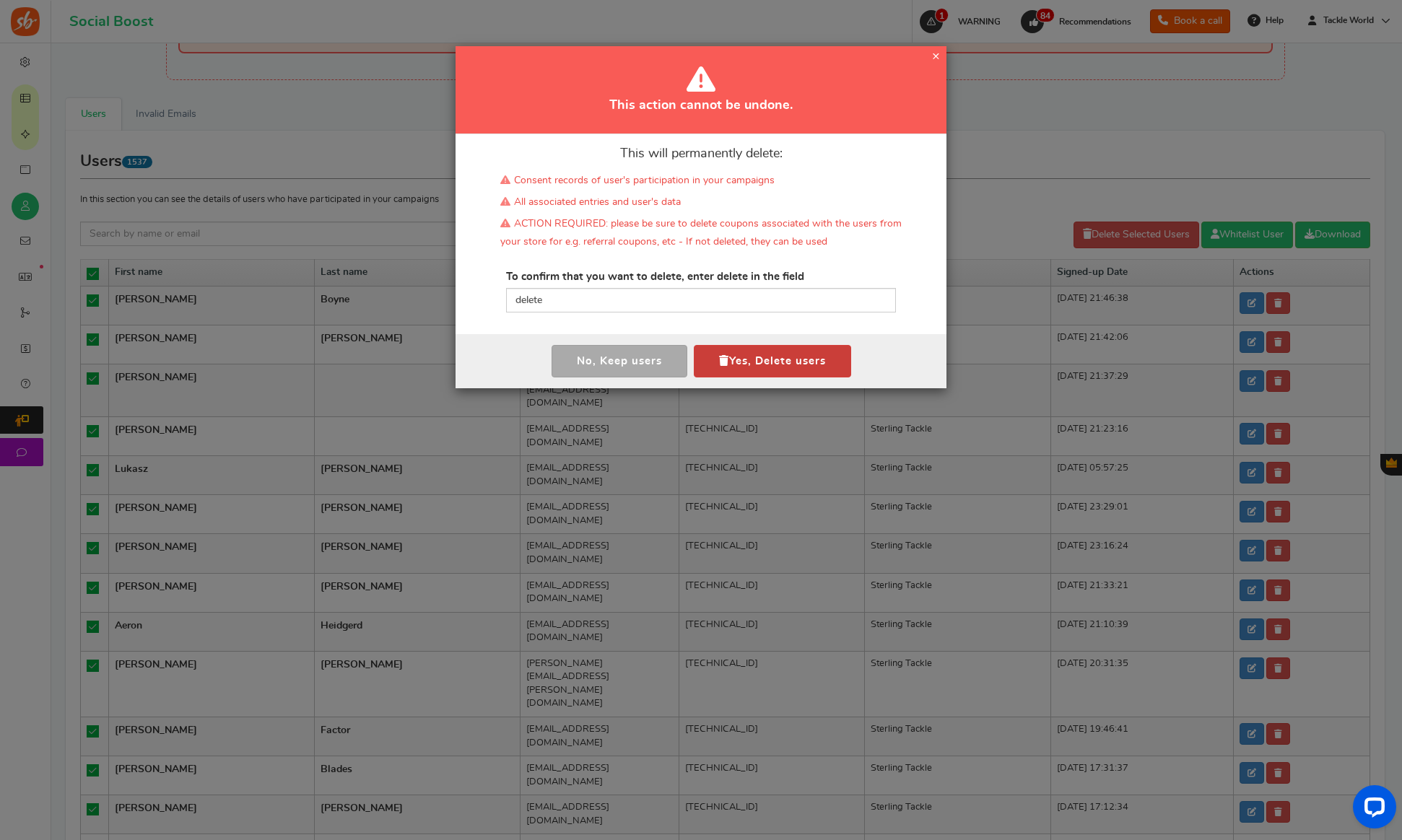
click at [768, 360] on button "Yes, Delete users" at bounding box center [773, 361] width 158 height 33
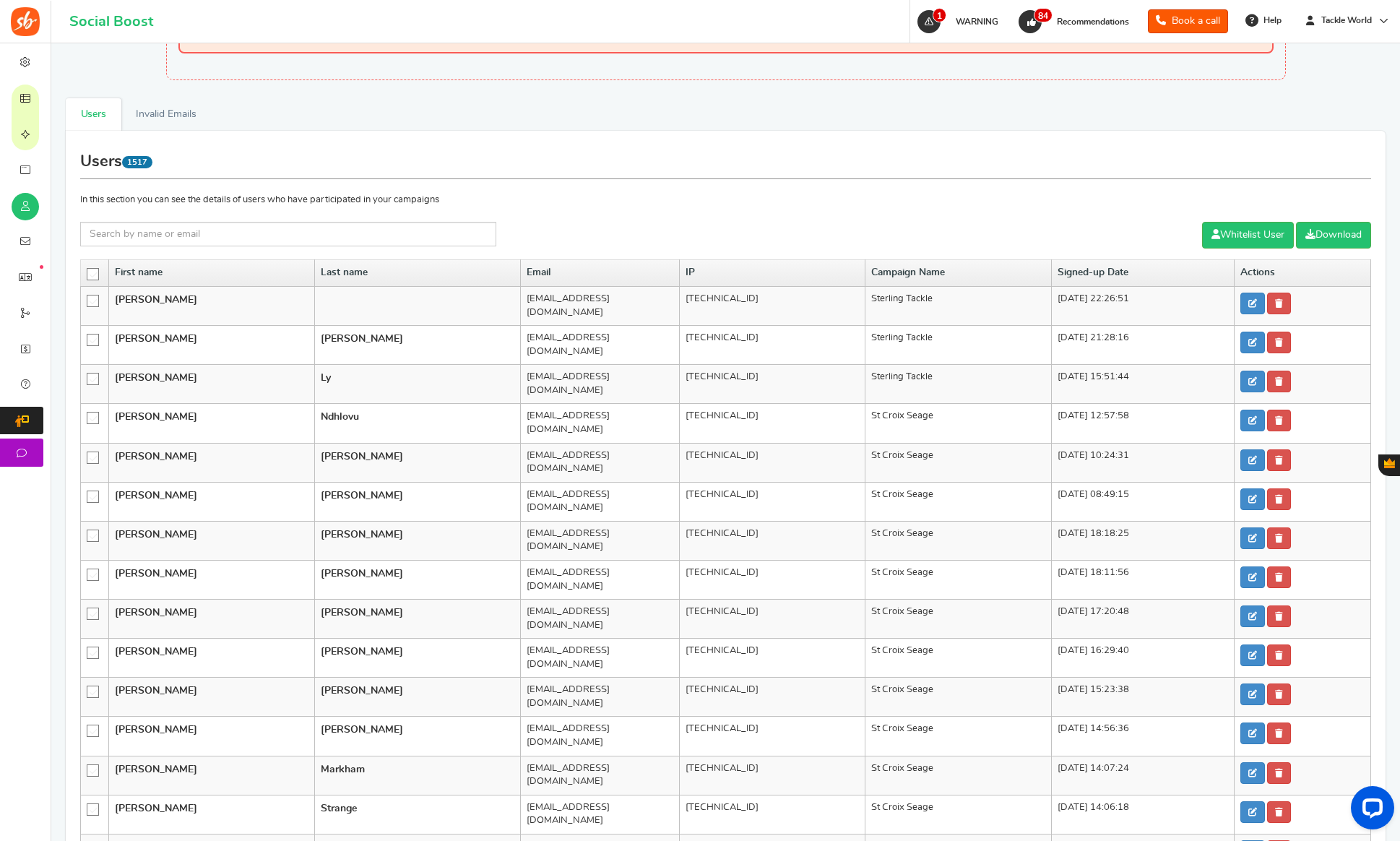
click at [520, 560] on td "[EMAIL_ADDRESS][DOMAIN_NAME]" at bounding box center [600, 579] width 159 height 39
copy tr "[EMAIL_ADDRESS][DOMAIN_NAME]"
click at [364, 285] on th "Last name" at bounding box center [417, 273] width 206 height 27
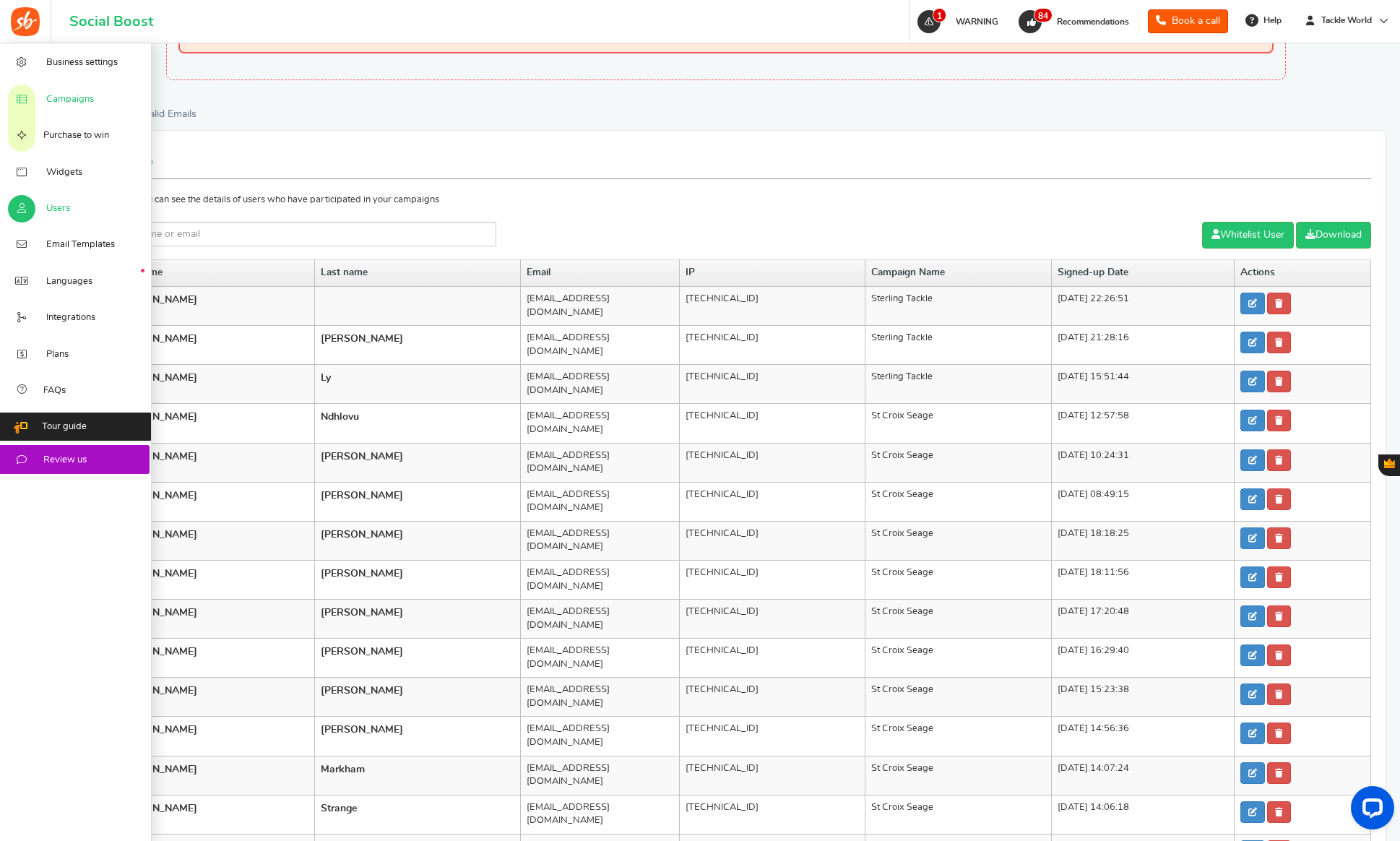
click at [29, 94] on icon at bounding box center [21, 100] width 15 height 12
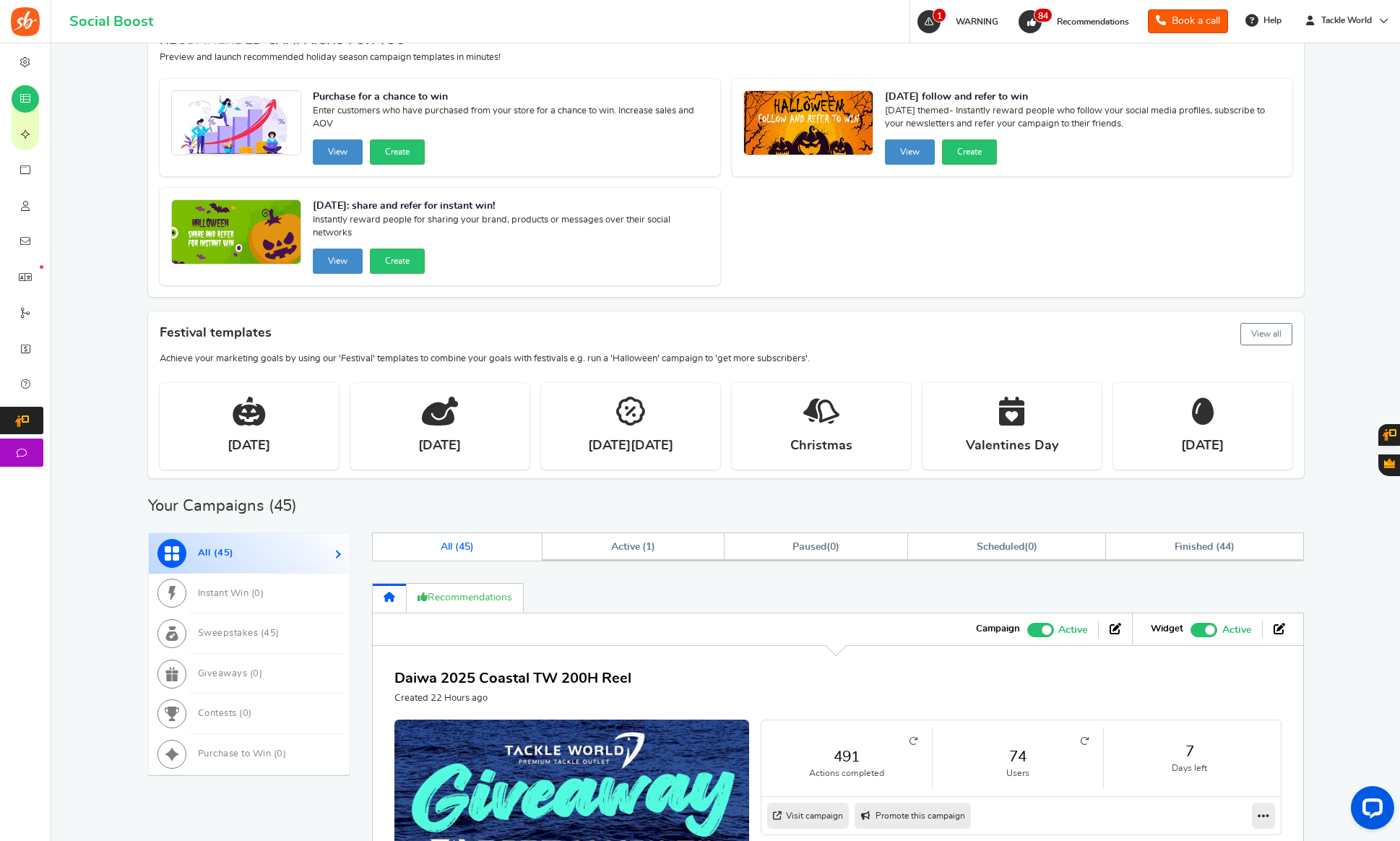
scroll to position [314, 0]
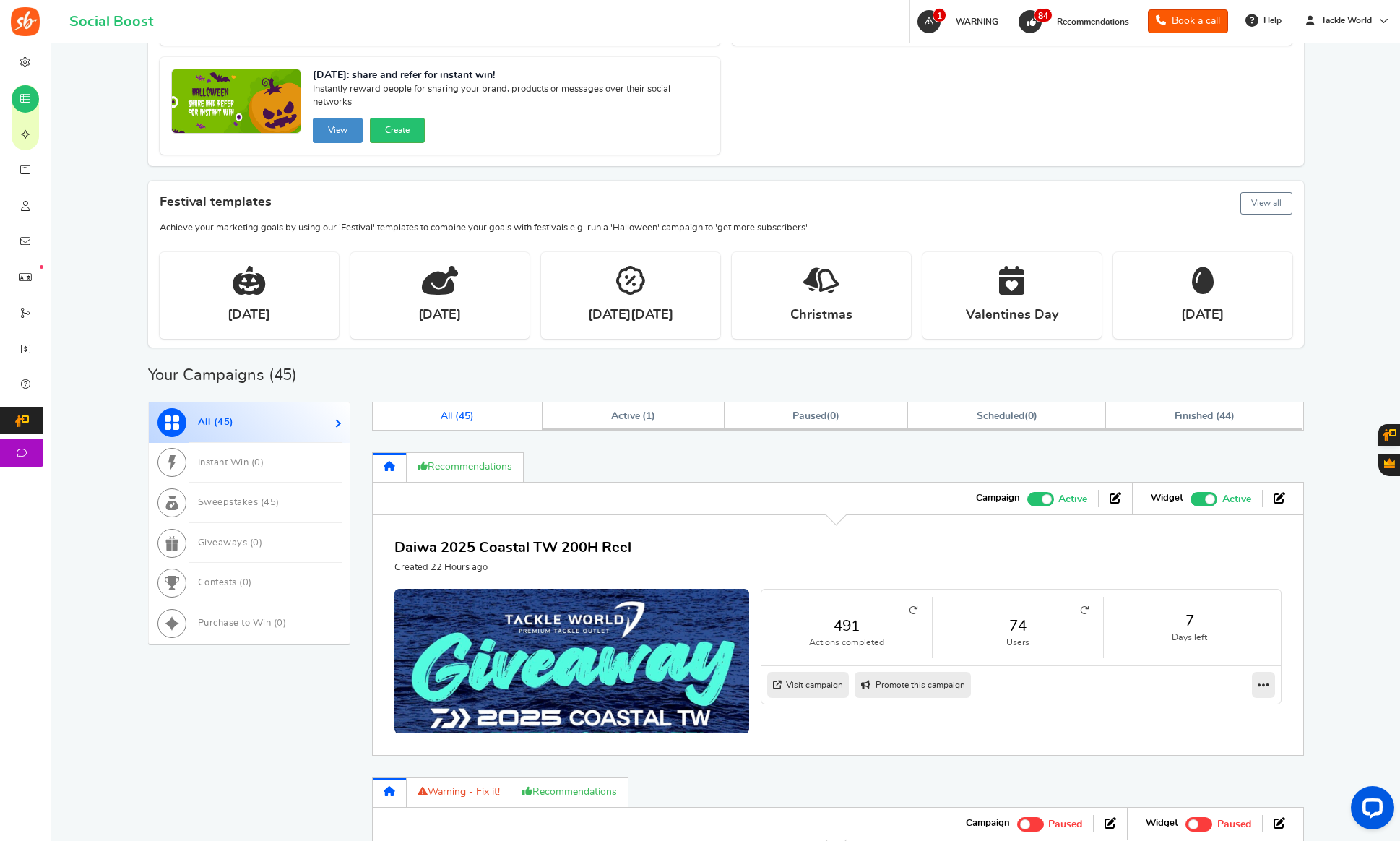
click at [1089, 614] on li "74 Users" at bounding box center [1018, 627] width 171 height 61
click at [1087, 612] on icon at bounding box center [1084, 610] width 9 height 9
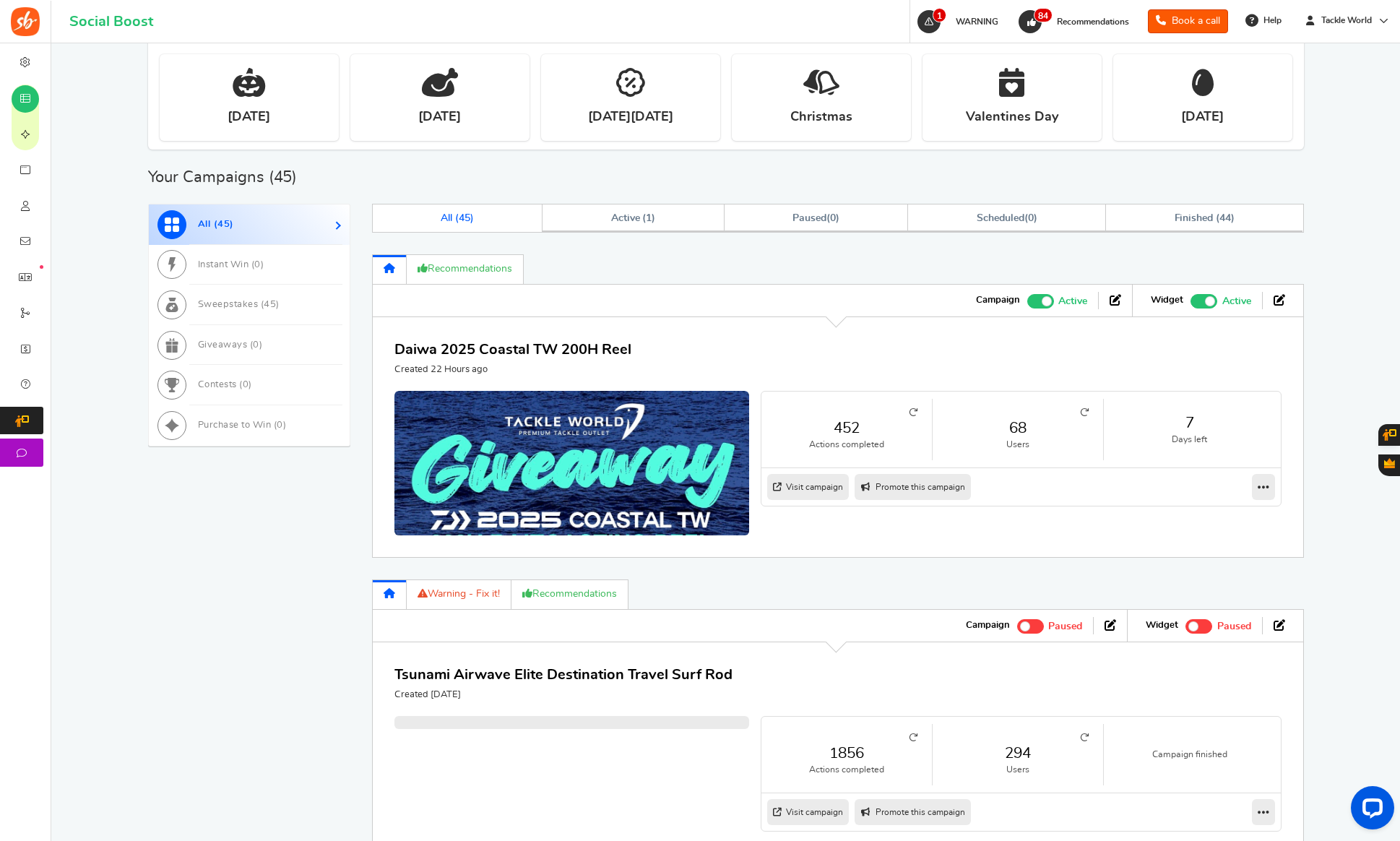
scroll to position [607, 0]
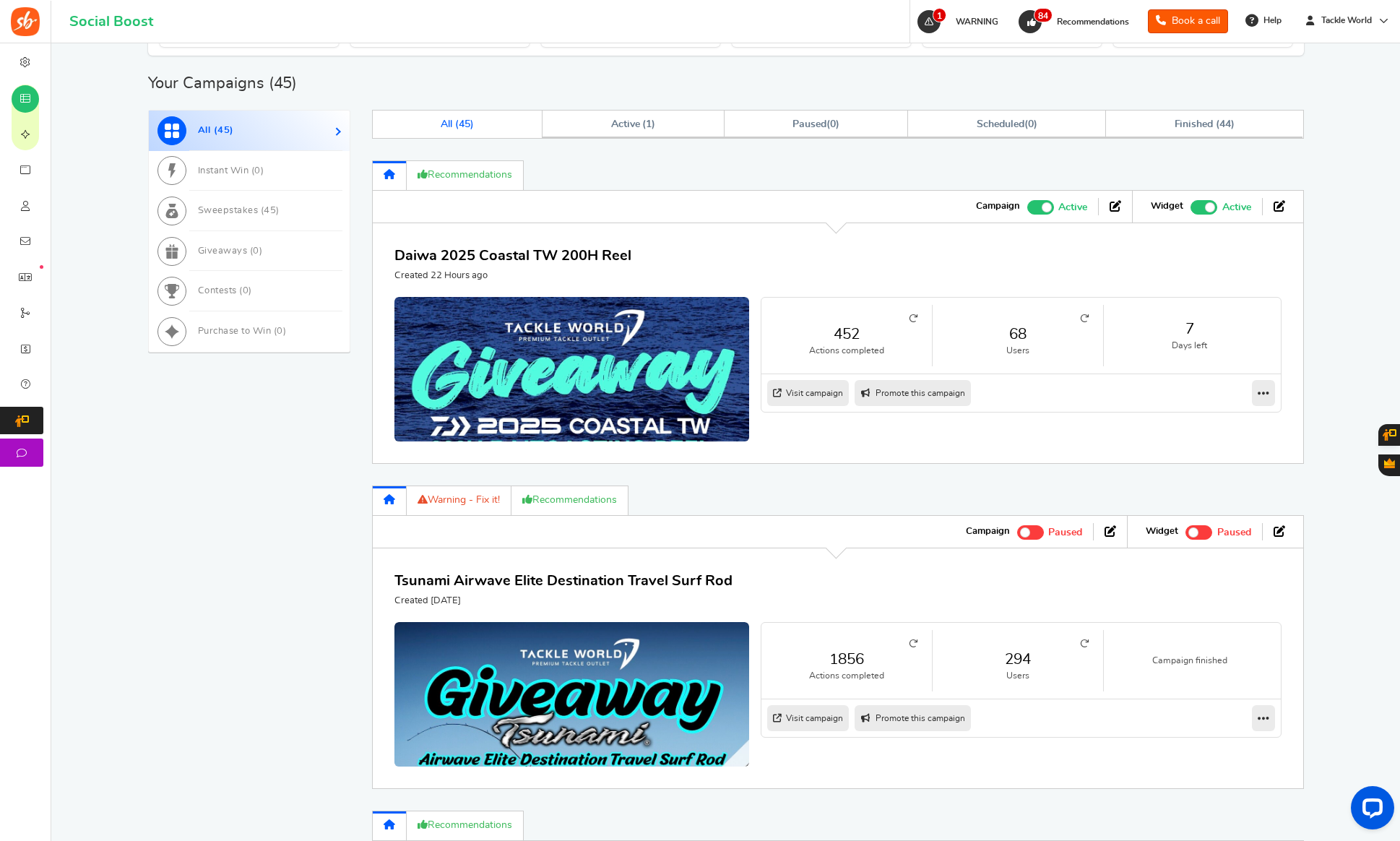
click at [1085, 641] on icon at bounding box center [1084, 643] width 9 height 9
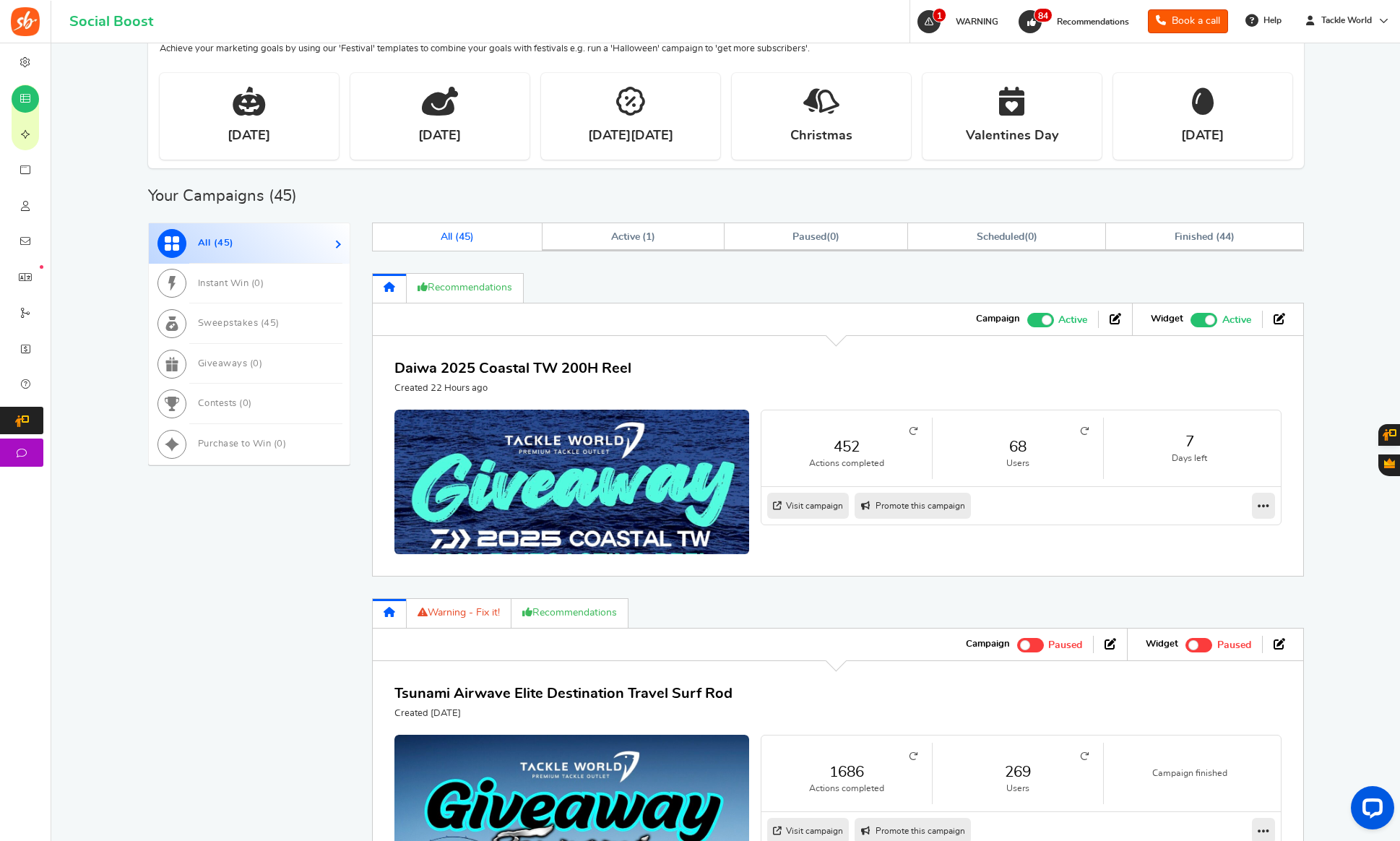
scroll to position [538, 0]
